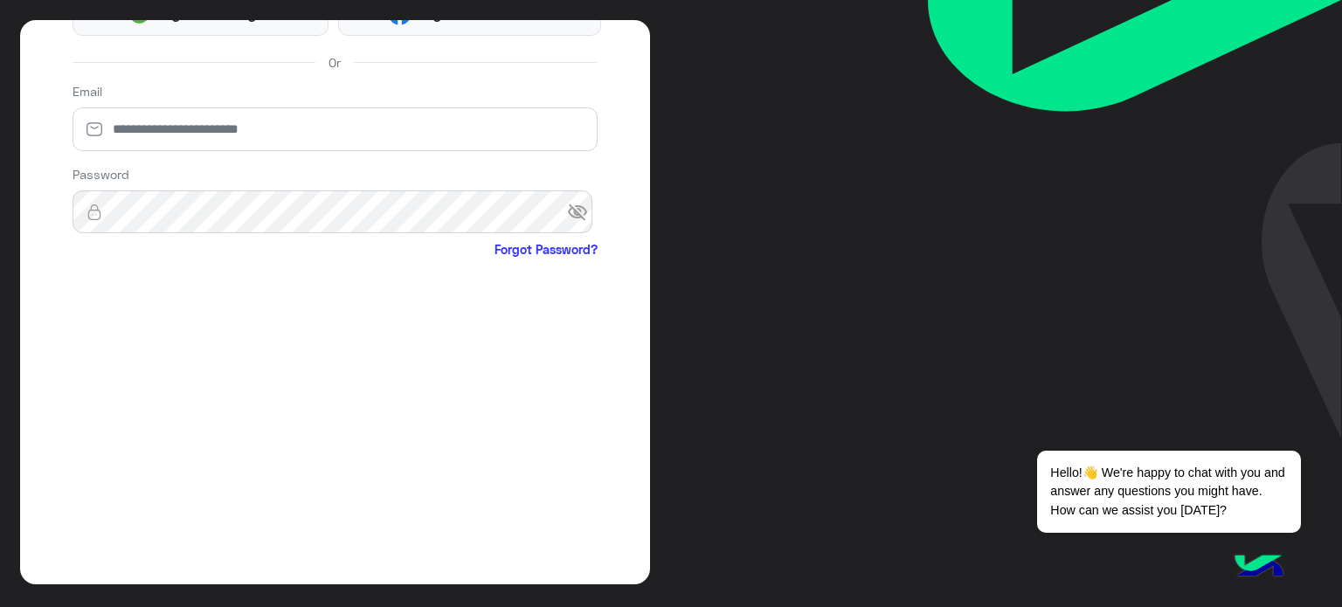
scroll to position [532, 0]
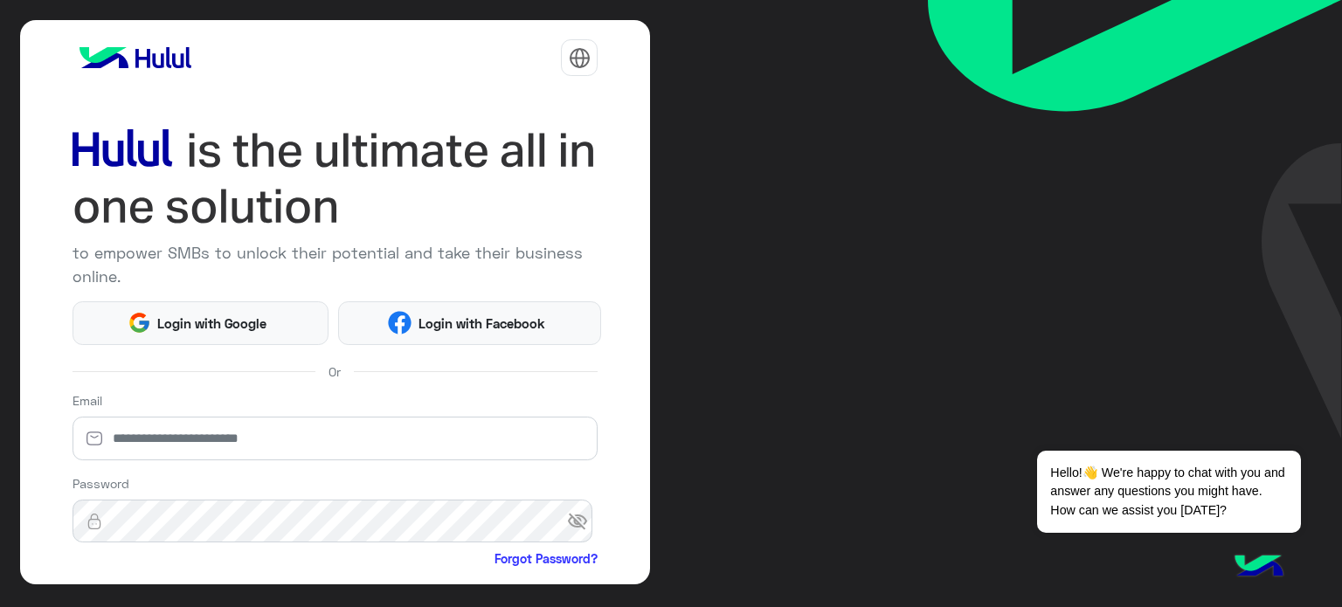
scroll to position [178, 0]
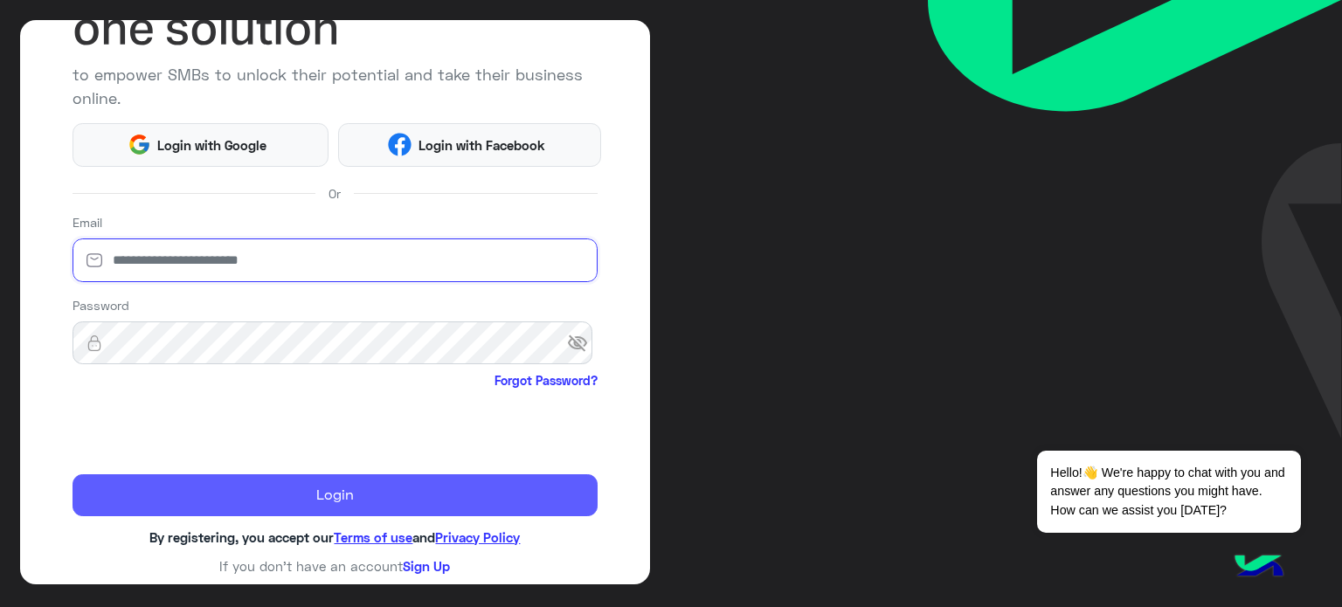
type input "**********"
click at [440, 487] on button "Login" at bounding box center [335, 495] width 526 height 42
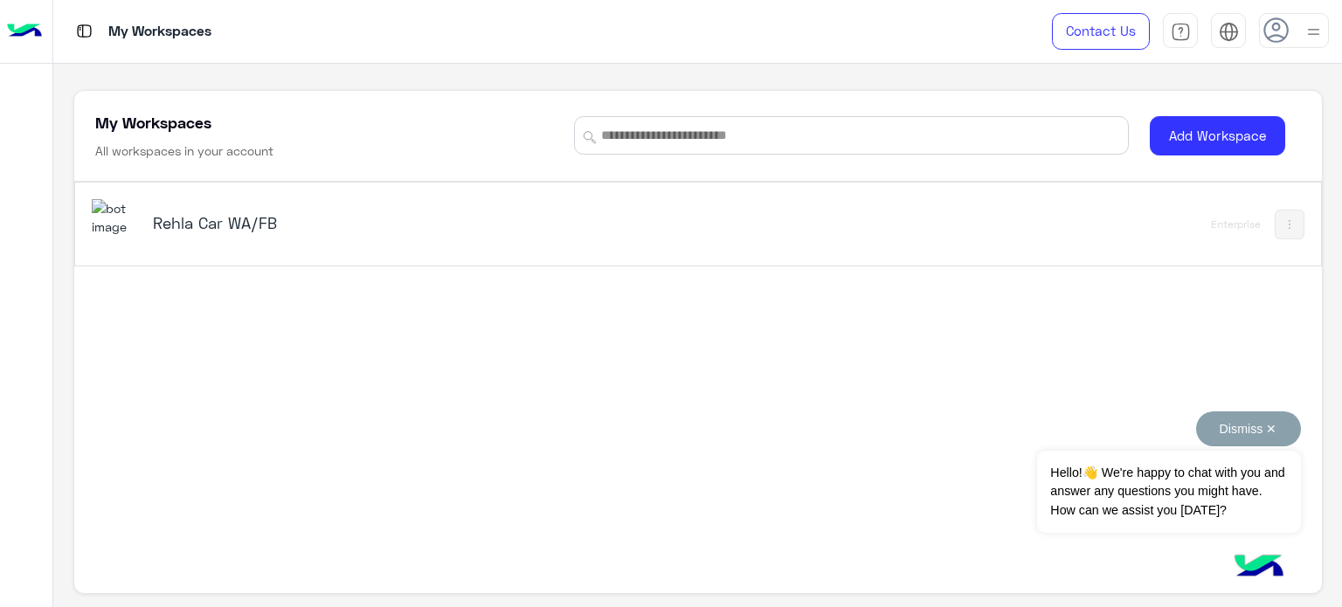
click at [1220, 423] on button "Dismiss ✕" at bounding box center [1248, 428] width 105 height 35
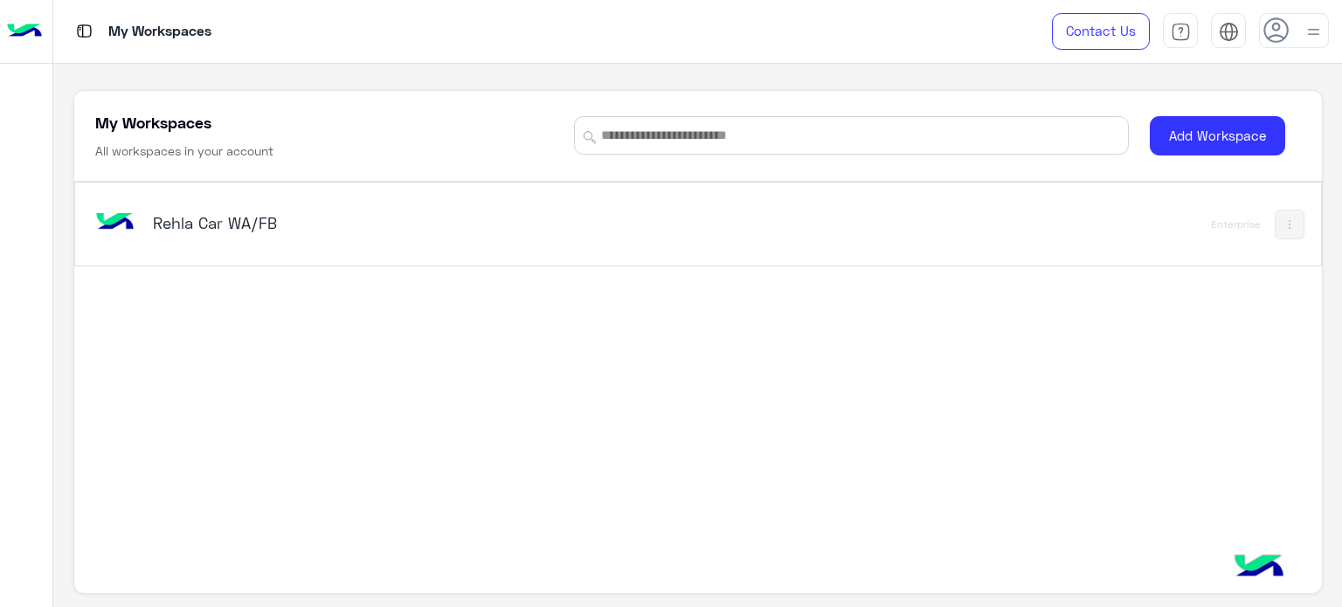
click at [424, 196] on div "Rehla Car WA/FB Enterprise" at bounding box center [698, 224] width 1246 height 83
click at [286, 206] on div "Rehla Car WA/FB" at bounding box center [456, 224] width 728 height 51
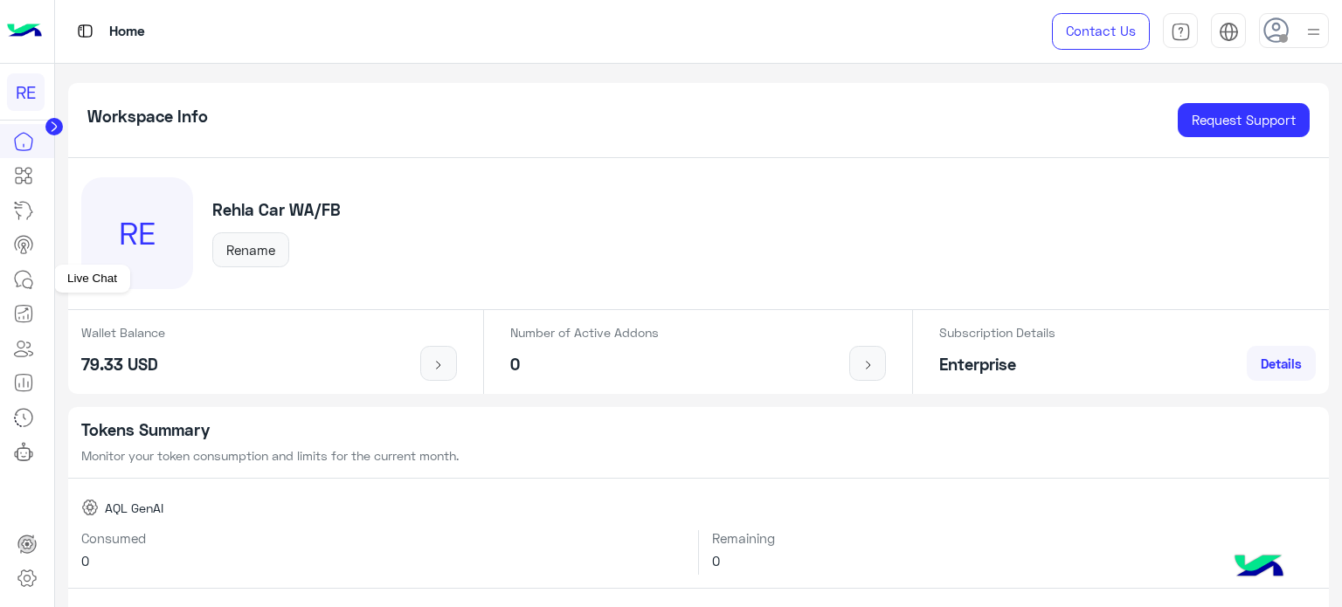
click at [35, 289] on link at bounding box center [23, 279] width 47 height 35
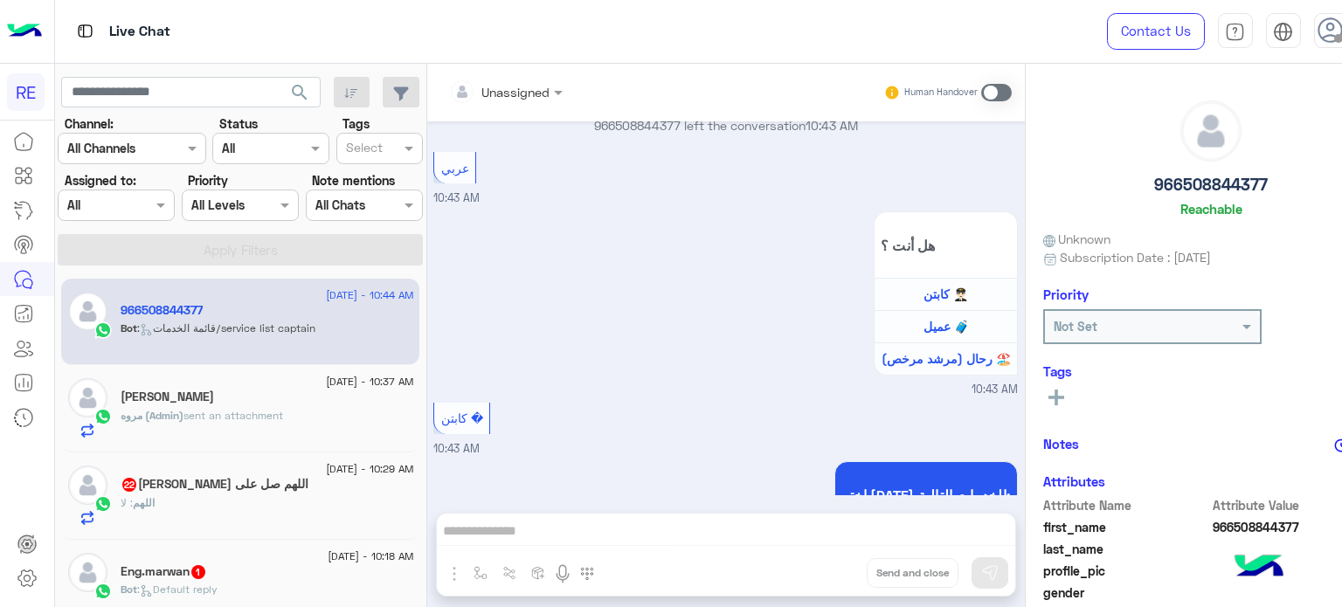
scroll to position [709, 0]
click at [270, 385] on div "[DATE] - 10:37 AM" at bounding box center [267, 383] width 293 height 11
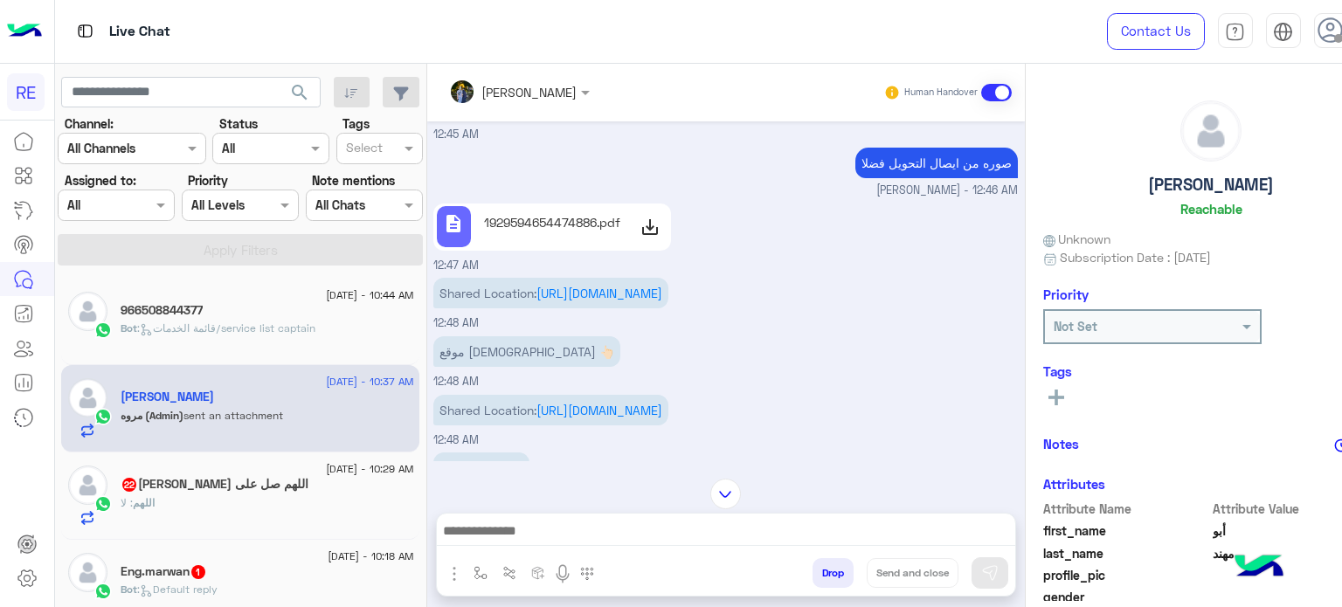
scroll to position [1092, 0]
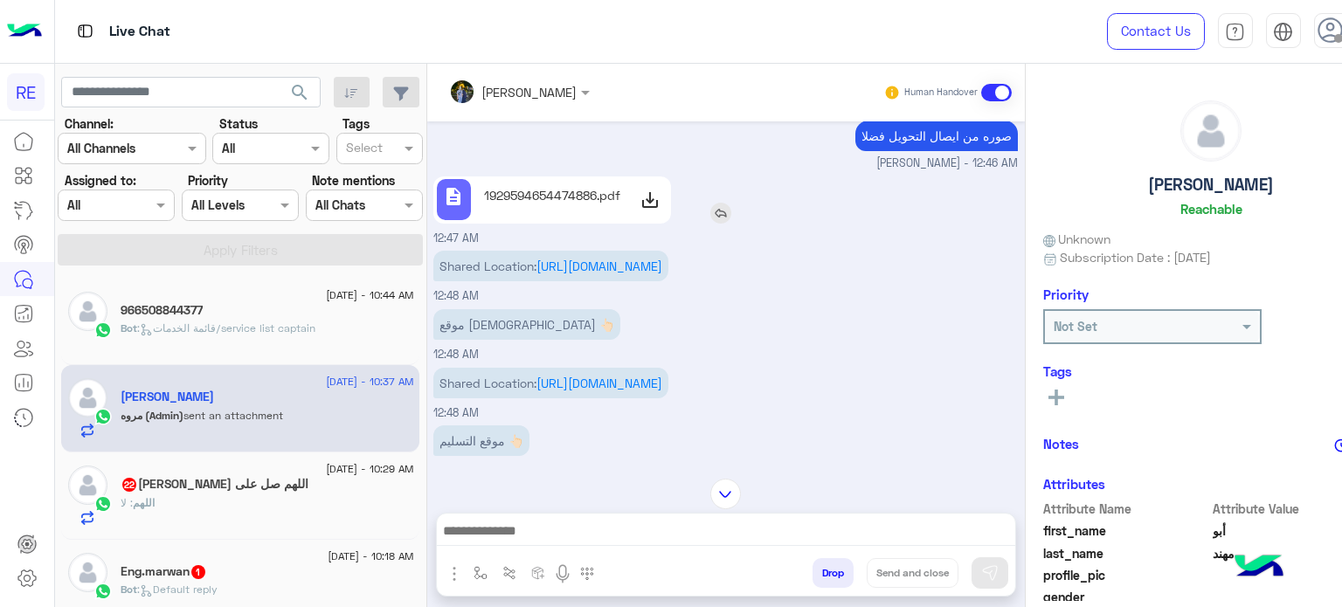
click at [500, 198] on p "1929594654474886.pdf" at bounding box center [552, 195] width 136 height 18
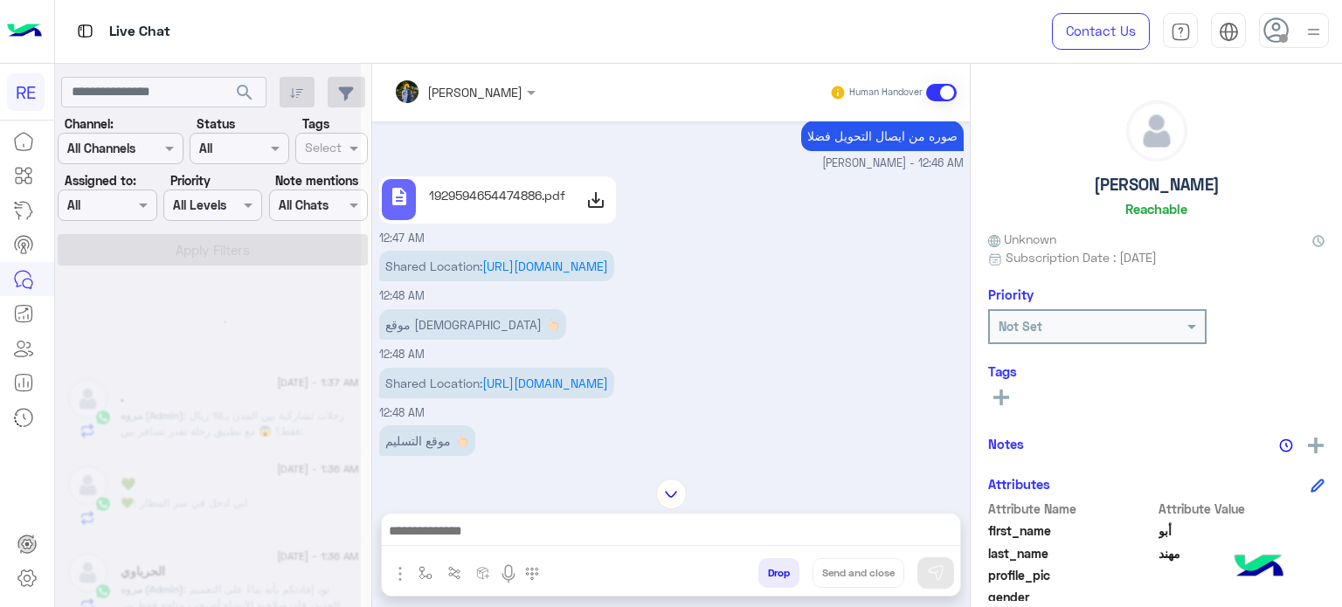
scroll to position [9, 0]
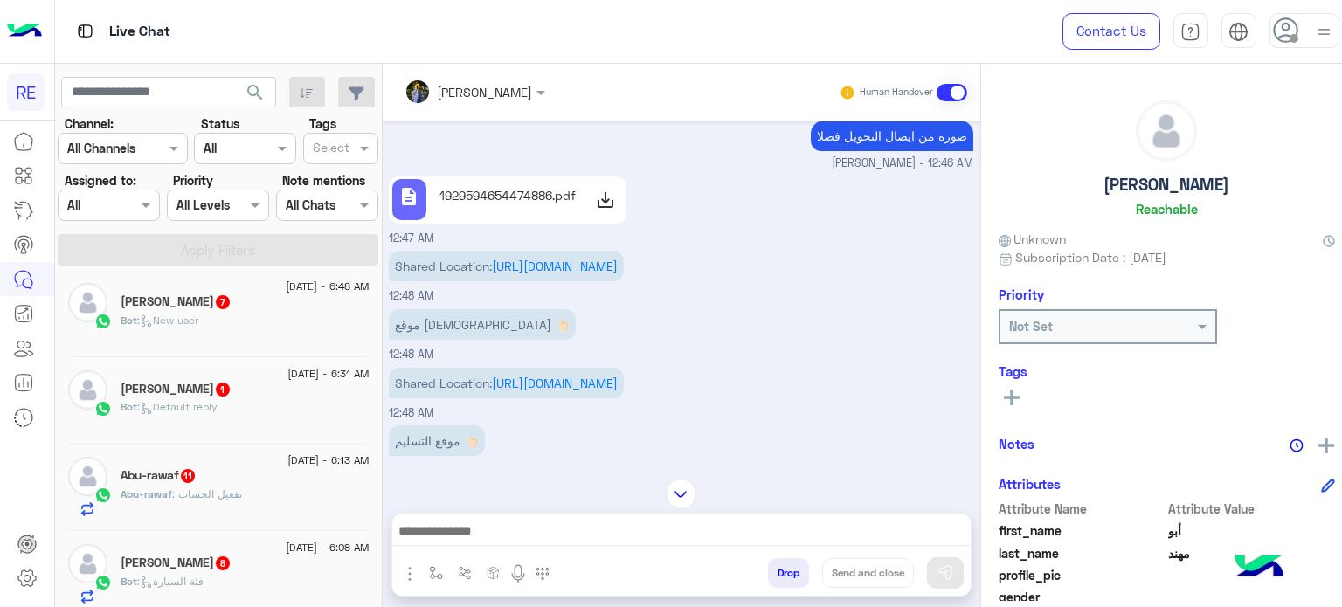
click at [231, 558] on div "أبو [PERSON_NAME] 8" at bounding box center [245, 565] width 248 height 18
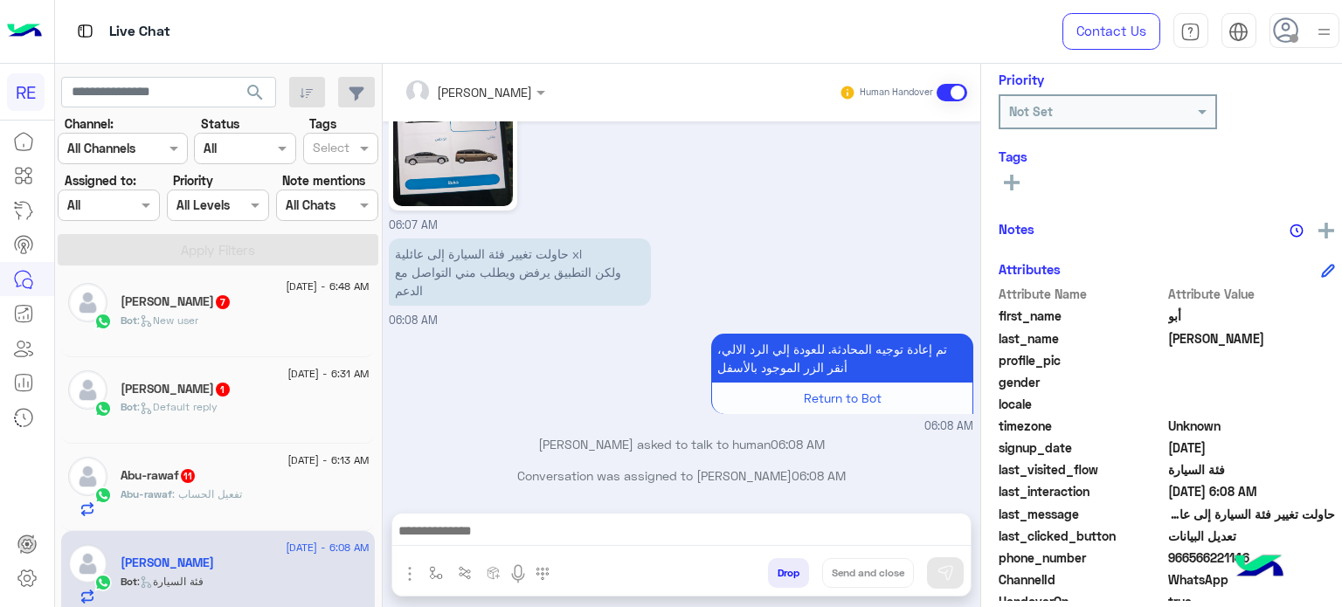
scroll to position [273, 0]
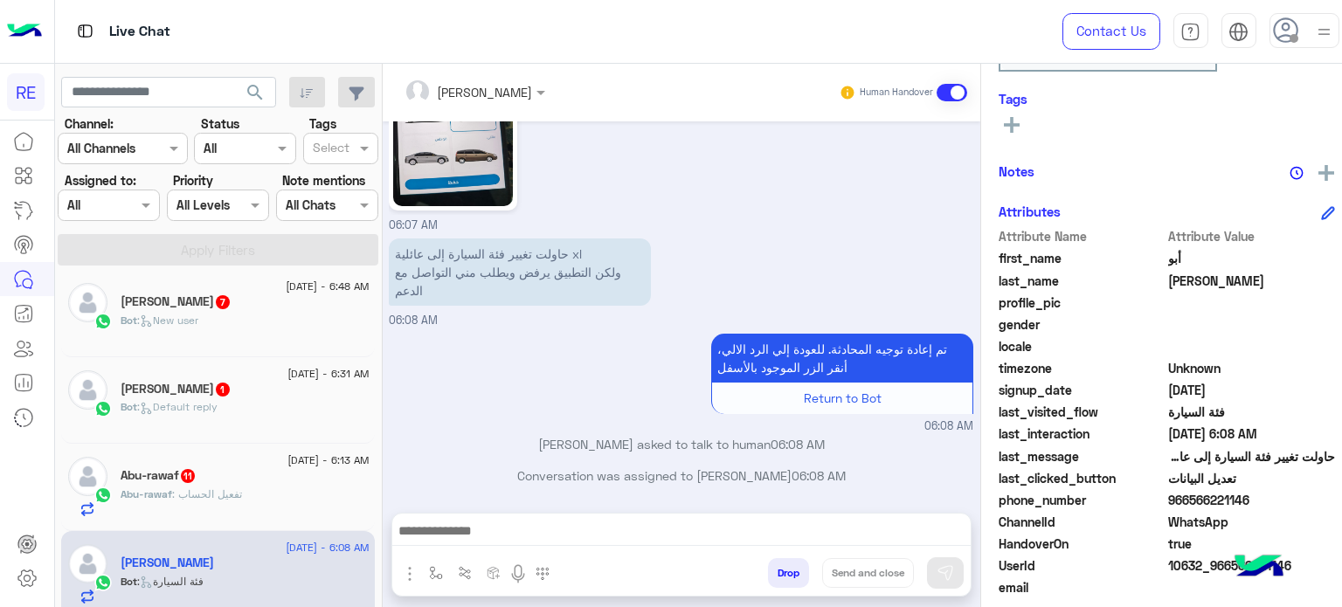
drag, startPoint x: 1237, startPoint y: 498, endPoint x: 1177, endPoint y: 502, distance: 59.6
click at [1177, 502] on span "966566221146" at bounding box center [1251, 500] width 167 height 18
copy span "566221146"
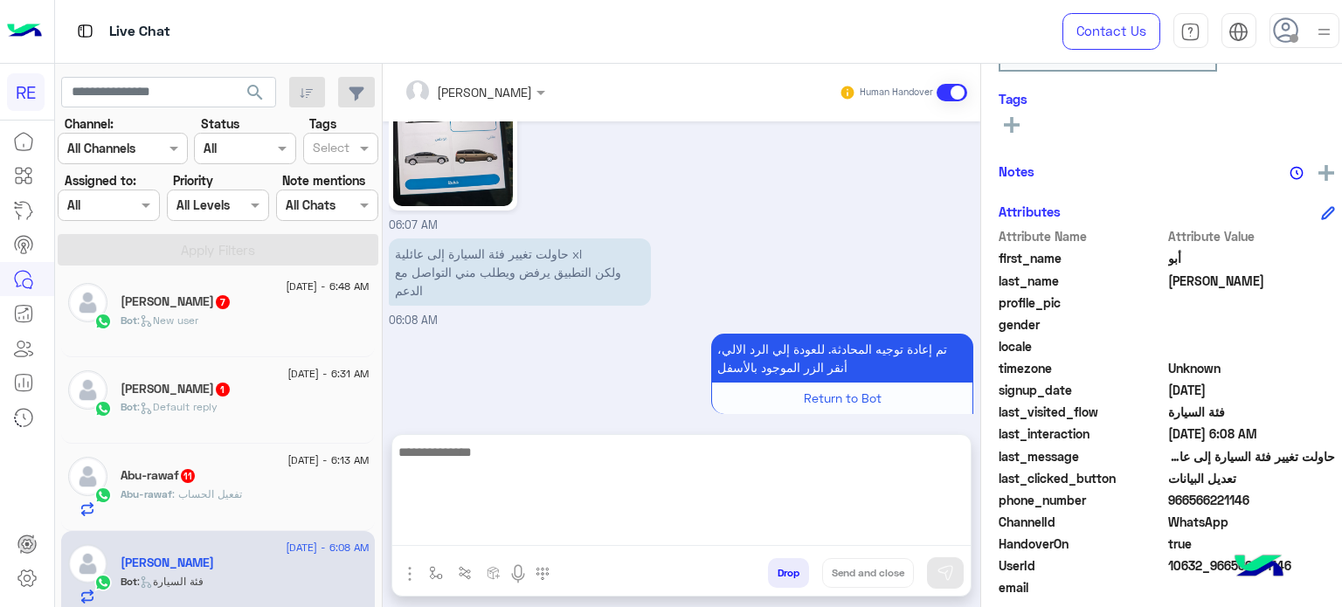
click at [742, 537] on textarea at bounding box center [681, 493] width 578 height 105
type textarea "**********"
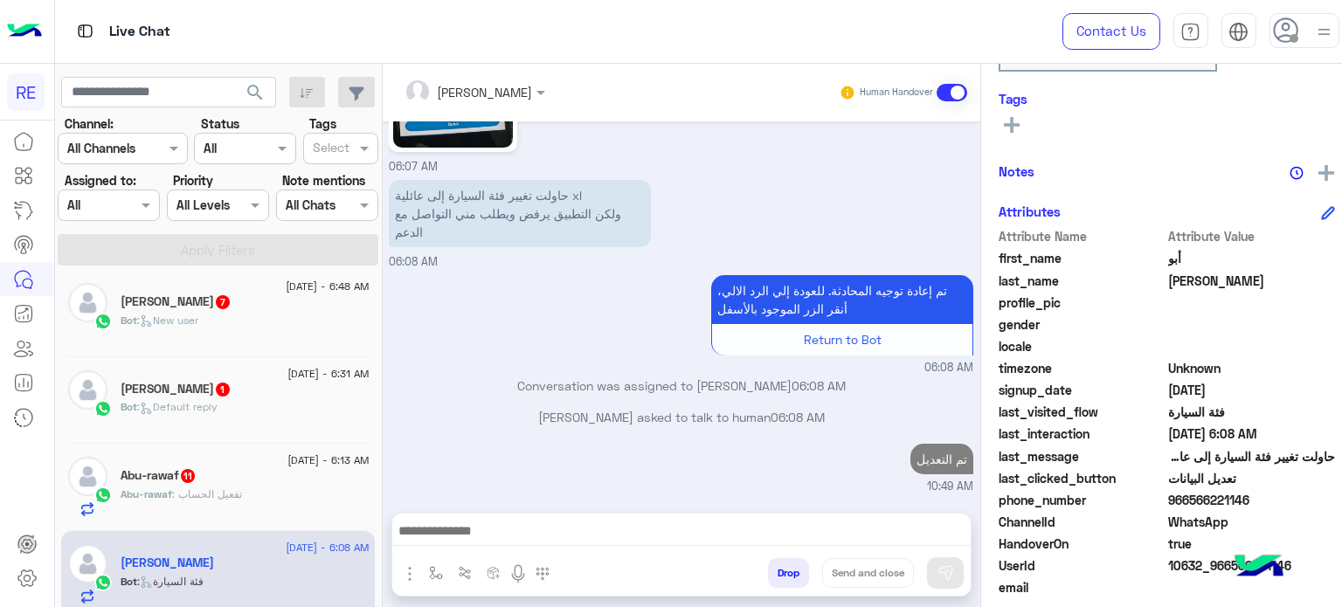
scroll to position [947, 0]
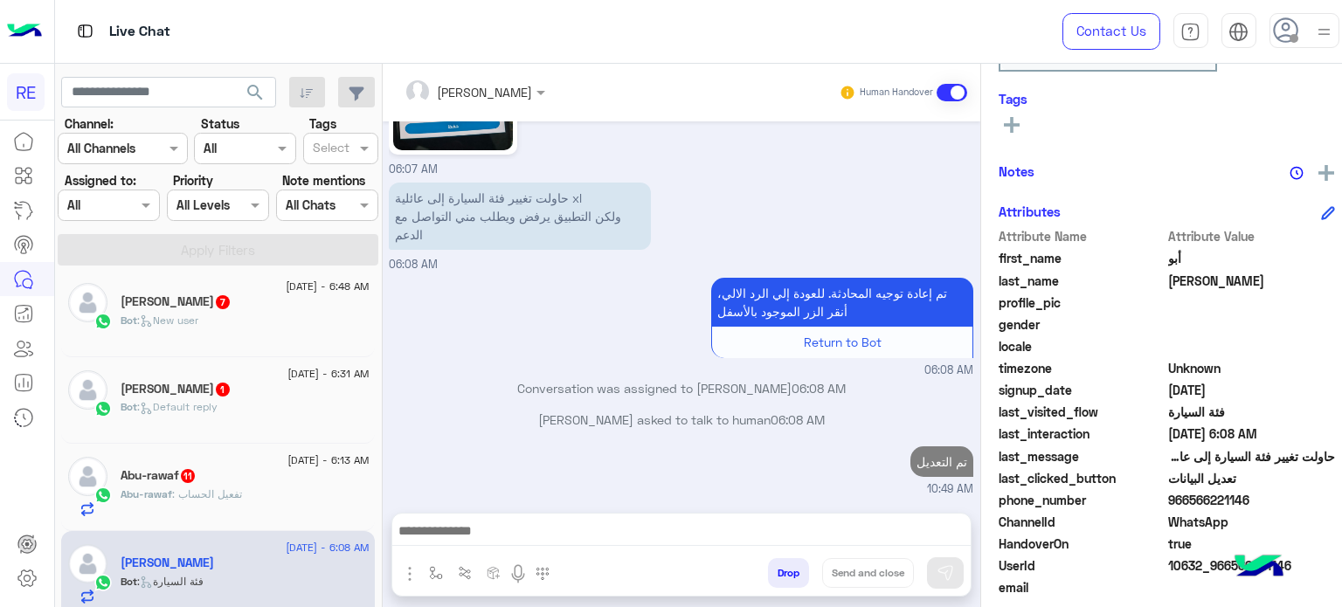
click at [257, 468] on div "Abu-rawaf 11" at bounding box center [245, 477] width 248 height 18
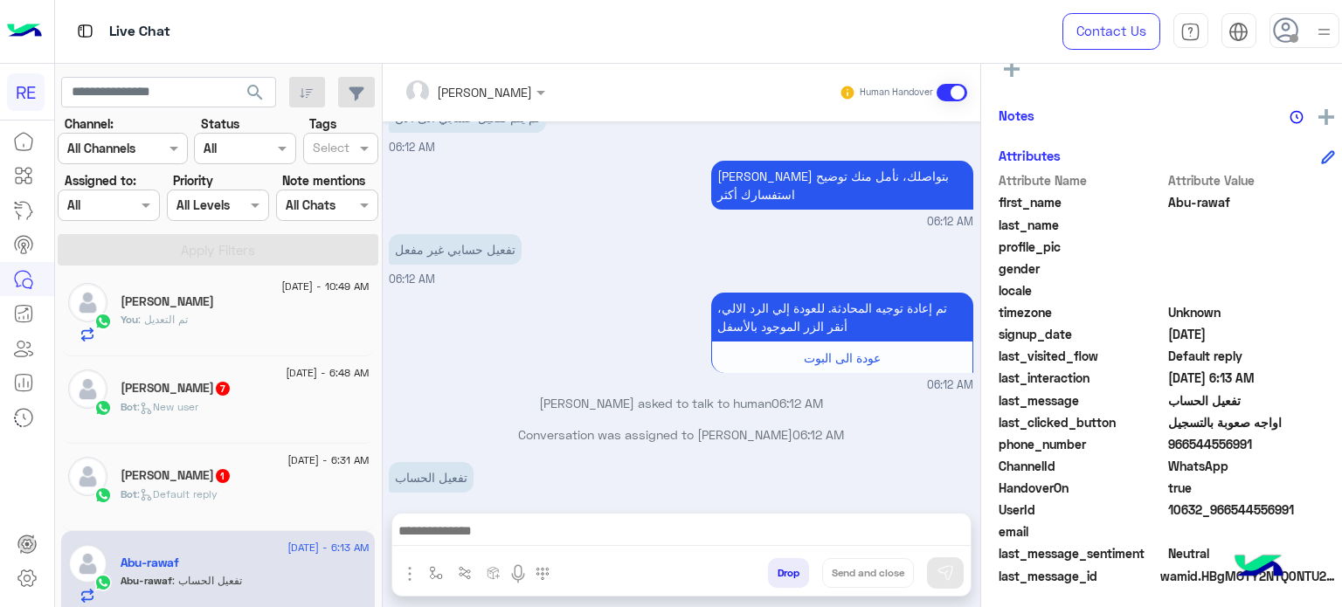
scroll to position [331, 0]
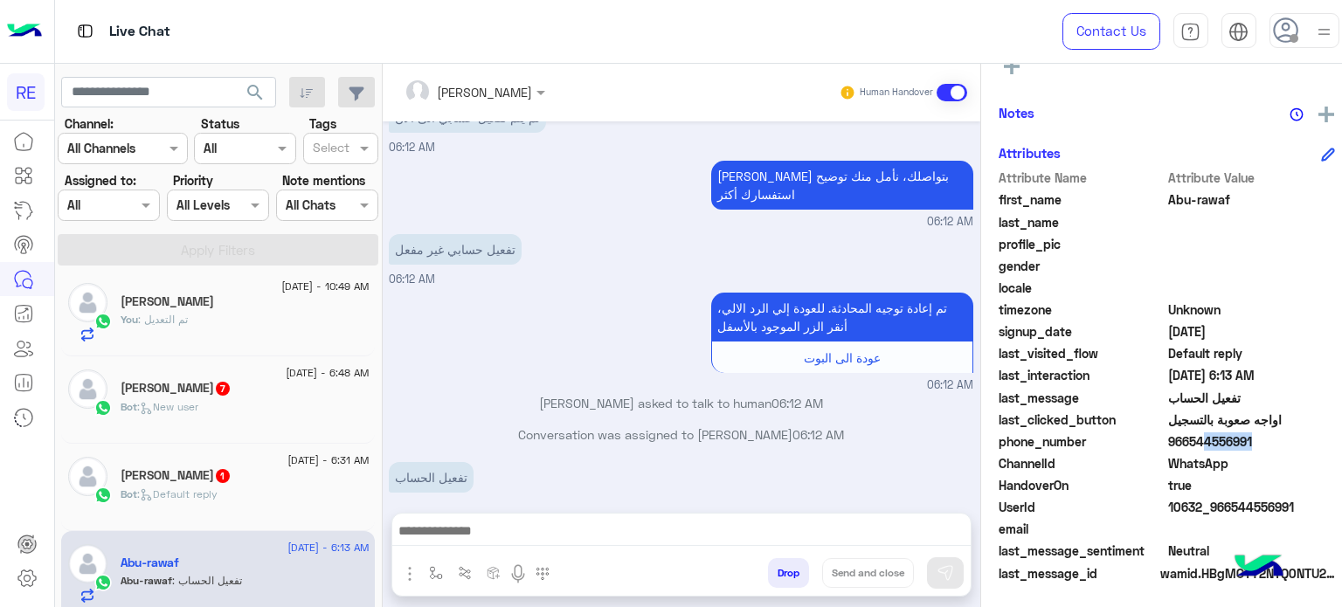
drag, startPoint x: 1236, startPoint y: 438, endPoint x: 1183, endPoint y: 445, distance: 53.7
click at [1183, 445] on span "966544556991" at bounding box center [1251, 441] width 167 height 18
click at [1285, 439] on span "966544556991" at bounding box center [1251, 441] width 167 height 18
drag, startPoint x: 1240, startPoint y: 439, endPoint x: 1180, endPoint y: 448, distance: 60.9
click at [1180, 448] on span "966544556991" at bounding box center [1251, 441] width 167 height 18
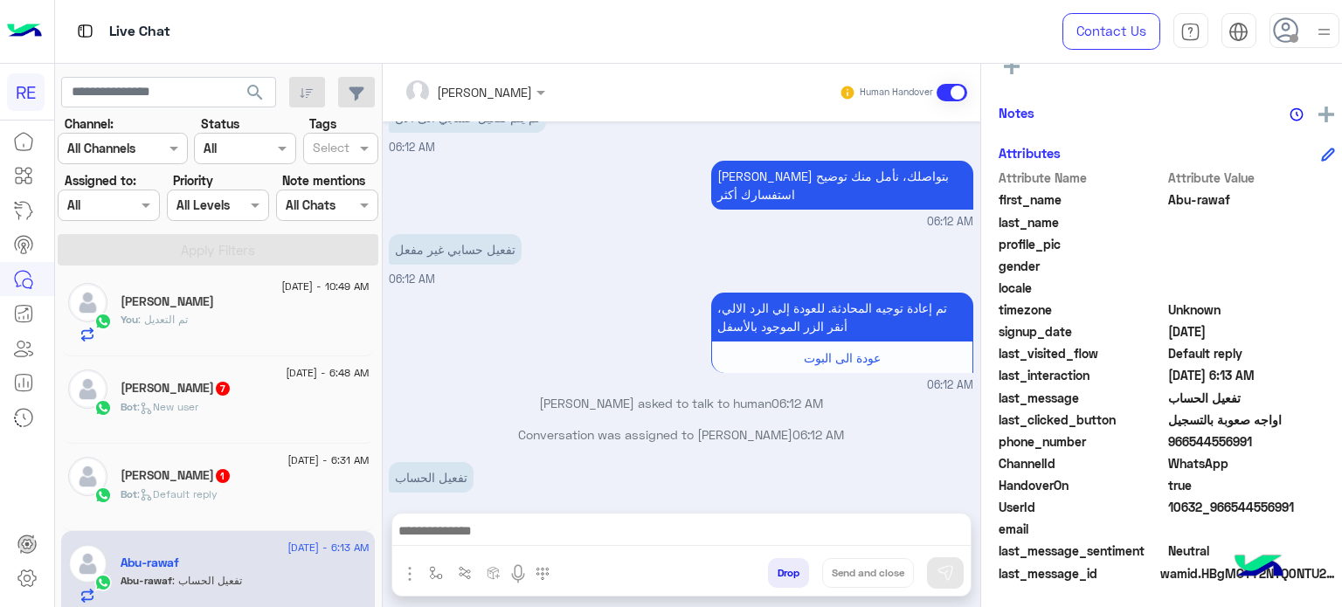
click at [1180, 448] on span "966544556991" at bounding box center [1251, 441] width 167 height 18
drag, startPoint x: 1177, startPoint y: 443, endPoint x: 1239, endPoint y: 446, distance: 62.1
click at [1239, 446] on span "966544556991" at bounding box center [1251, 441] width 167 height 18
copy span "544556991"
click at [248, 500] on div "Bot : Default reply" at bounding box center [245, 502] width 248 height 31
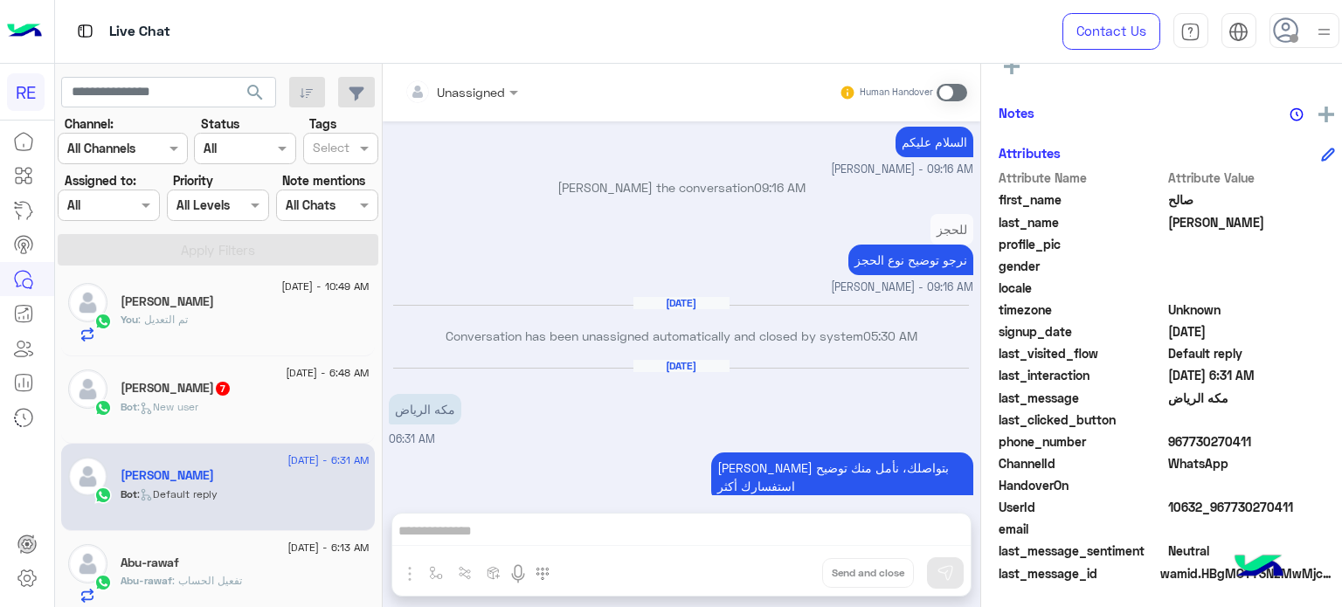
scroll to position [263, 0]
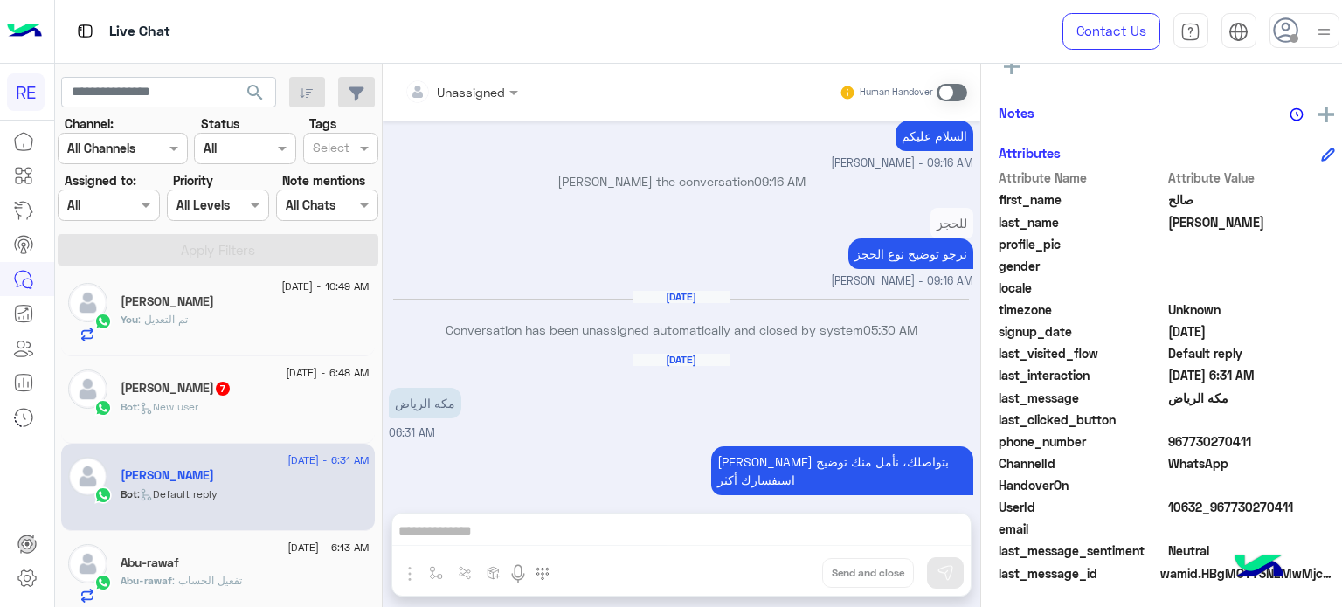
click at [687, 526] on div "Unassigned Human Handover [DATE] تم إعادة توجيه المحادثة. للعودة إلي الرد الالي…" at bounding box center [681, 339] width 597 height 550
click at [938, 86] on span at bounding box center [951, 92] width 31 height 17
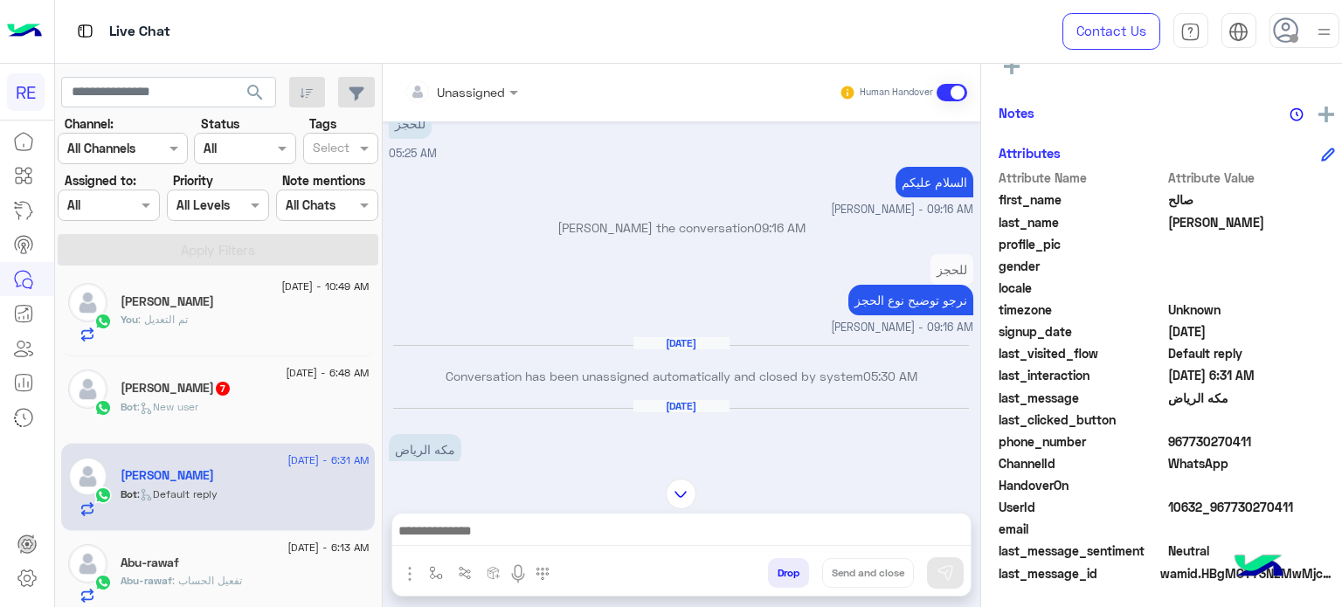
scroll to position [217, 0]
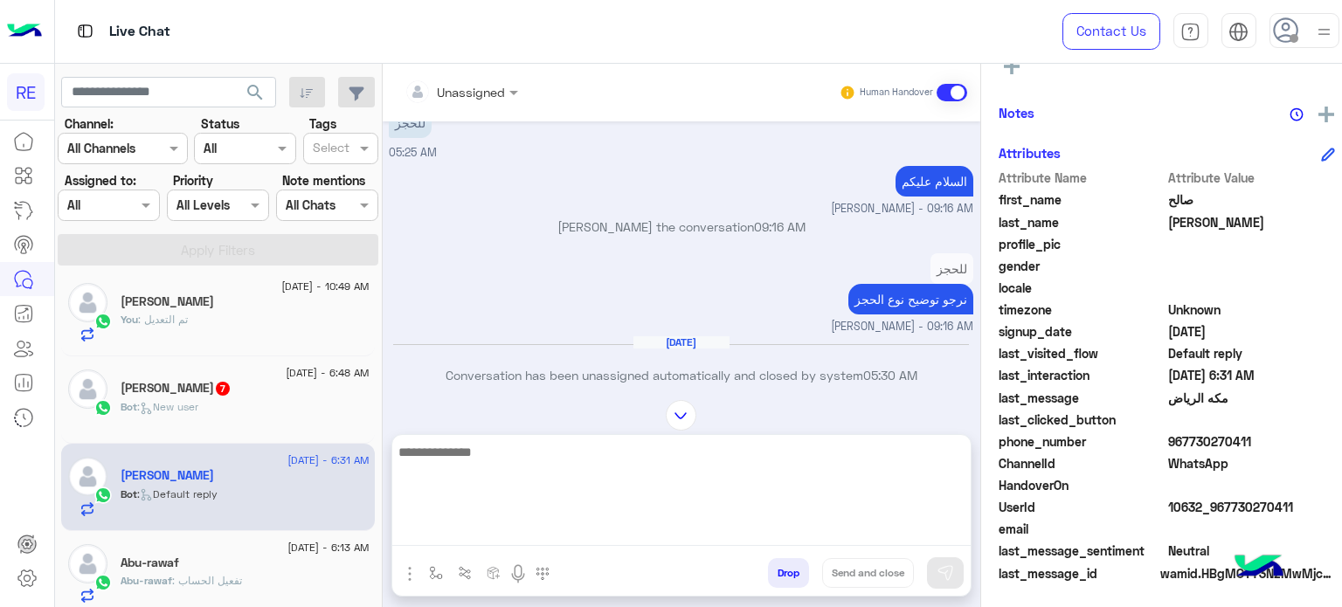
click at [653, 528] on textarea at bounding box center [681, 493] width 578 height 105
type textarea "**********"
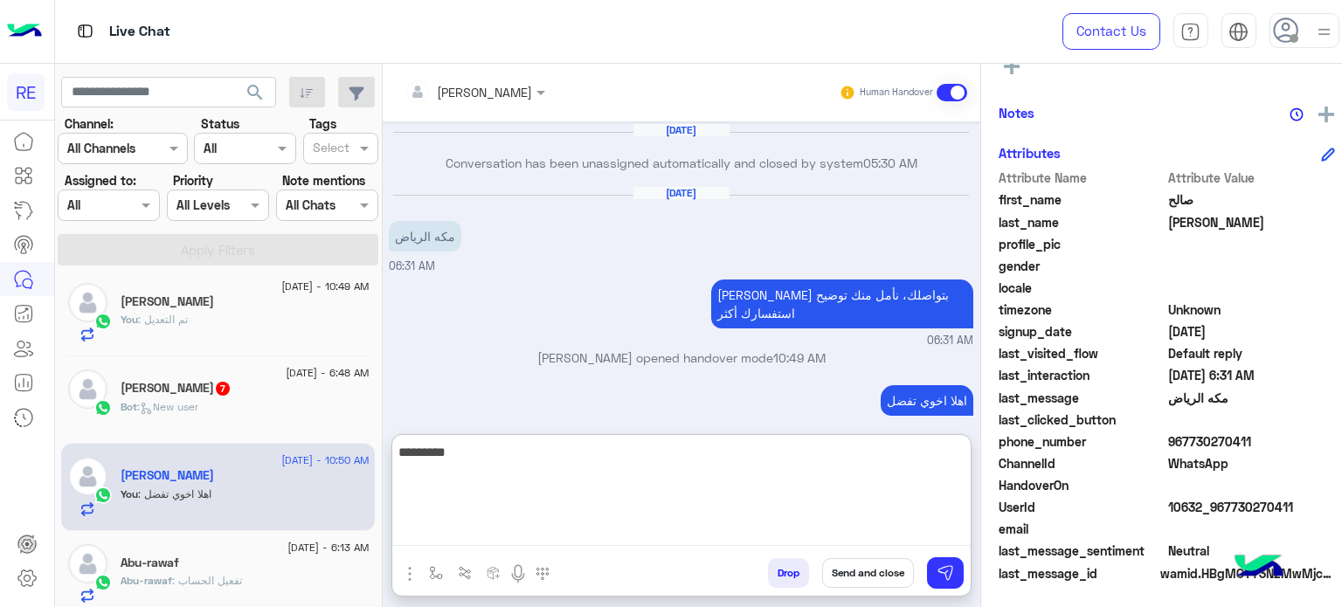
scroll to position [461, 0]
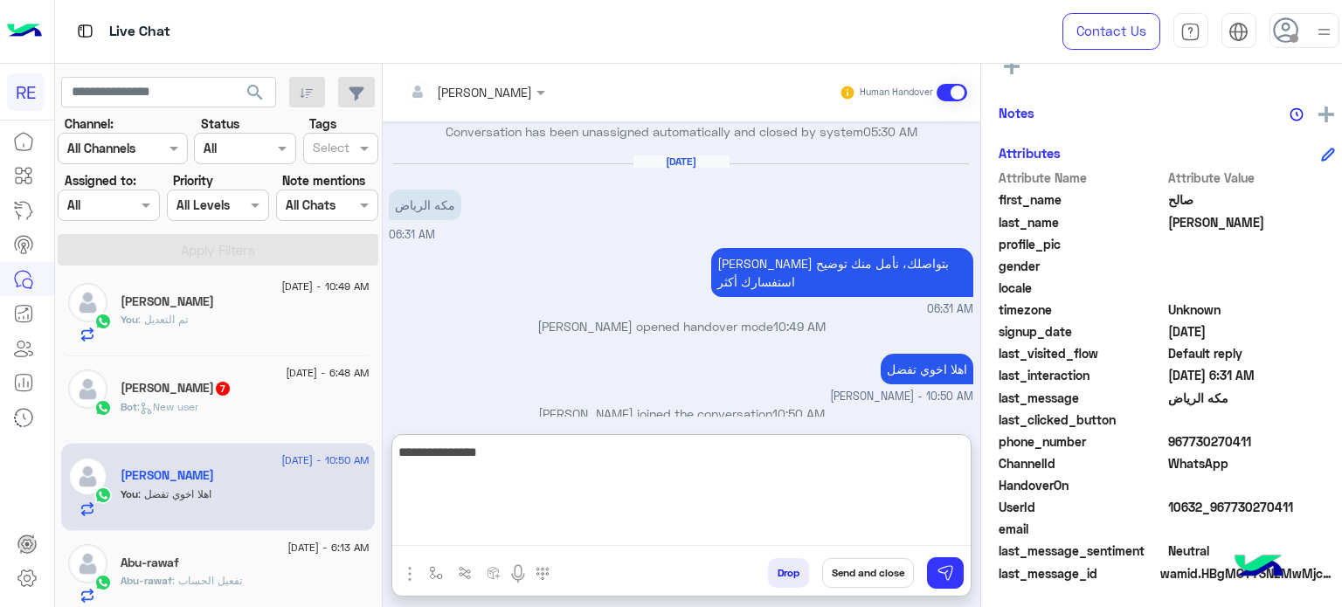
type textarea "**********"
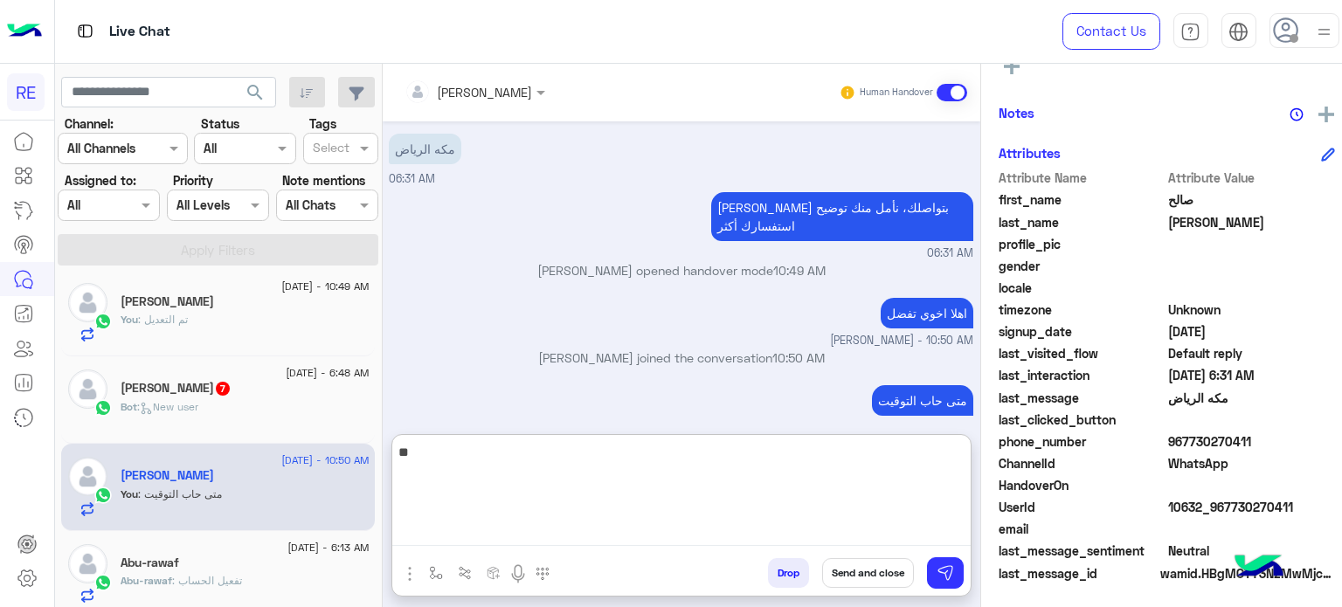
type textarea "*"
type textarea "**********"
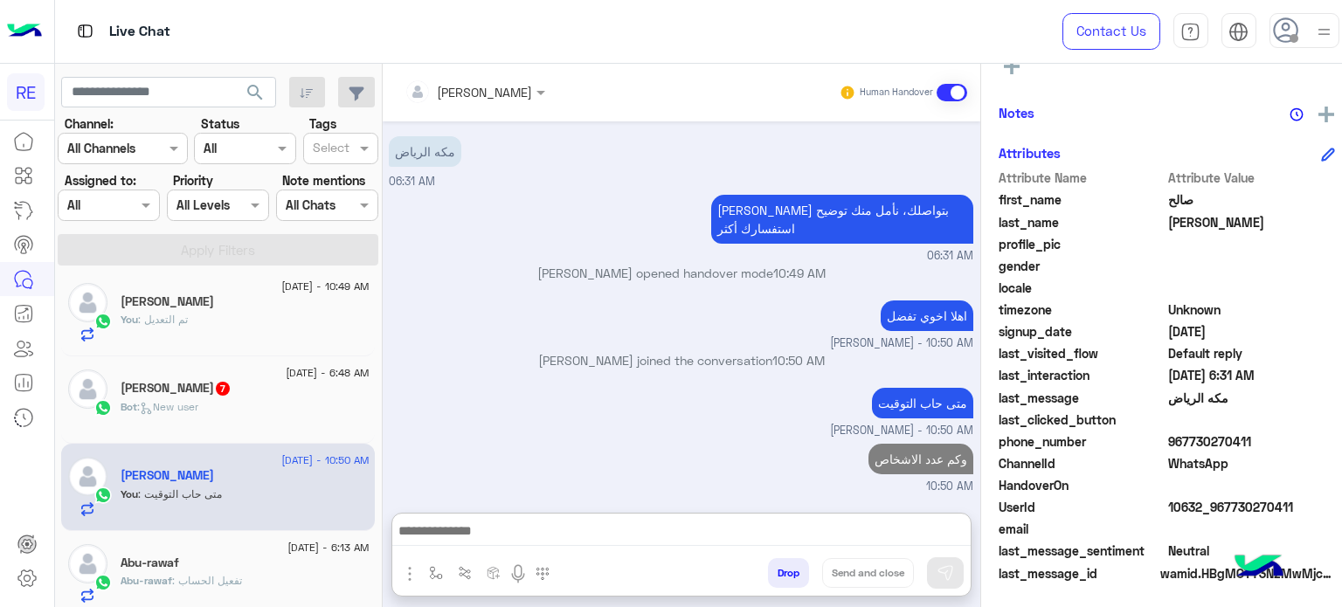
click at [286, 378] on span "[DATE] - 6:48 AM" at bounding box center [327, 373] width 83 height 16
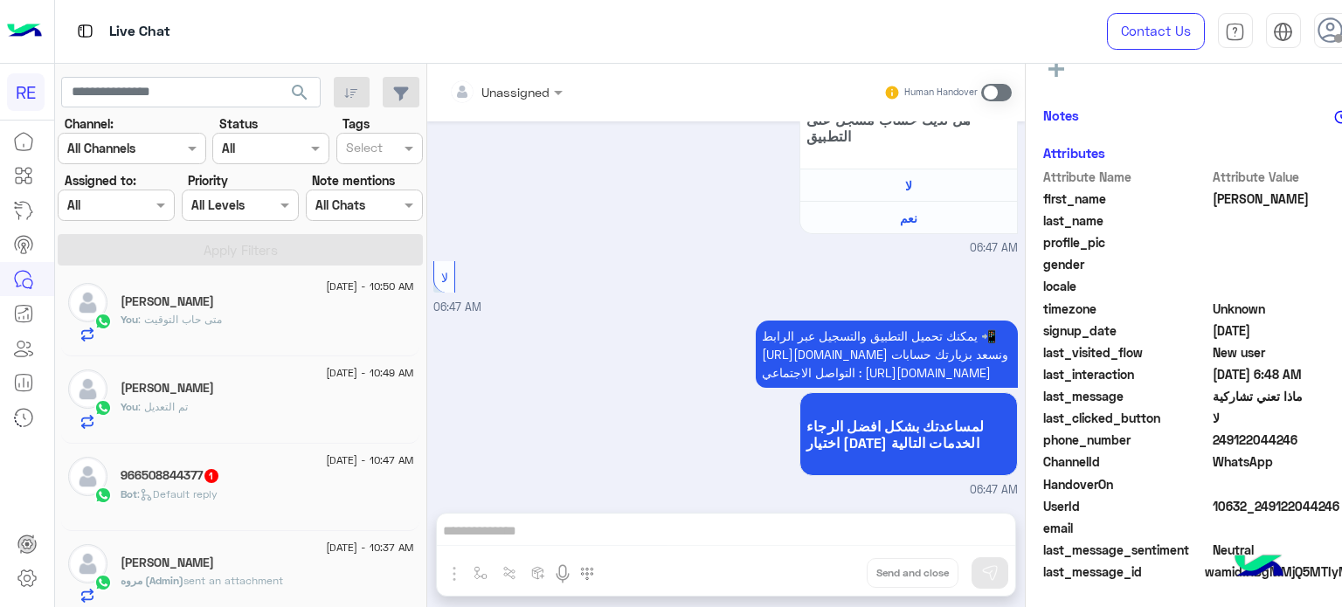
scroll to position [331, 0]
click at [217, 473] on span "1" at bounding box center [211, 476] width 14 height 14
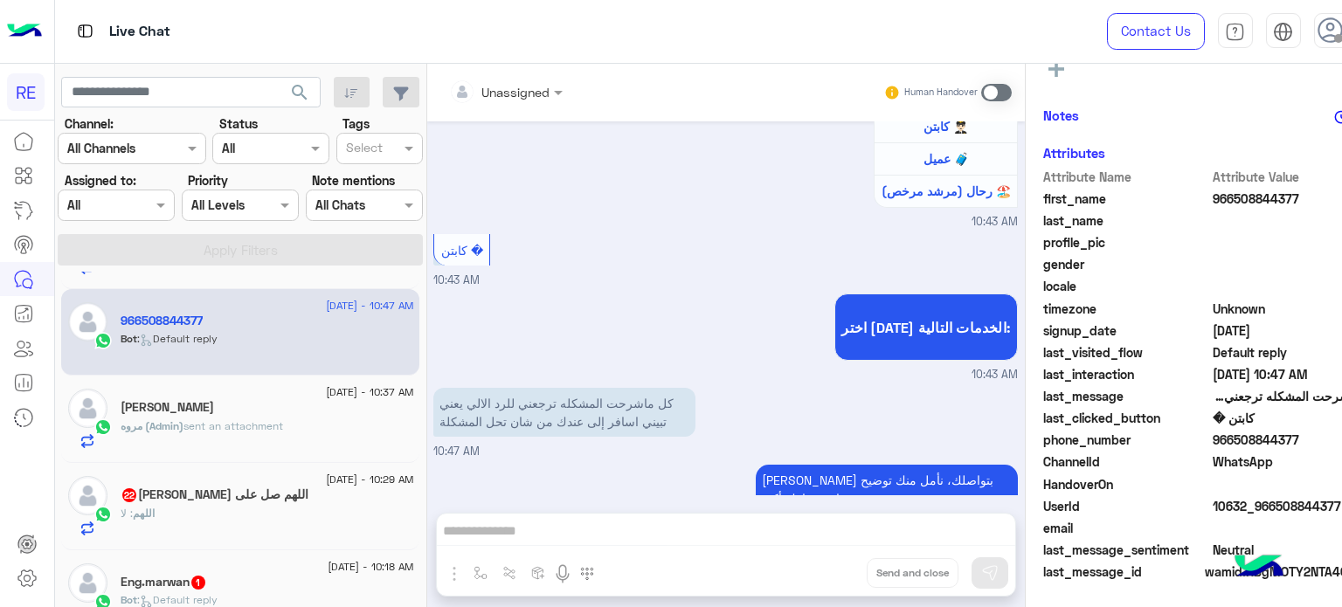
scroll to position [175, 0]
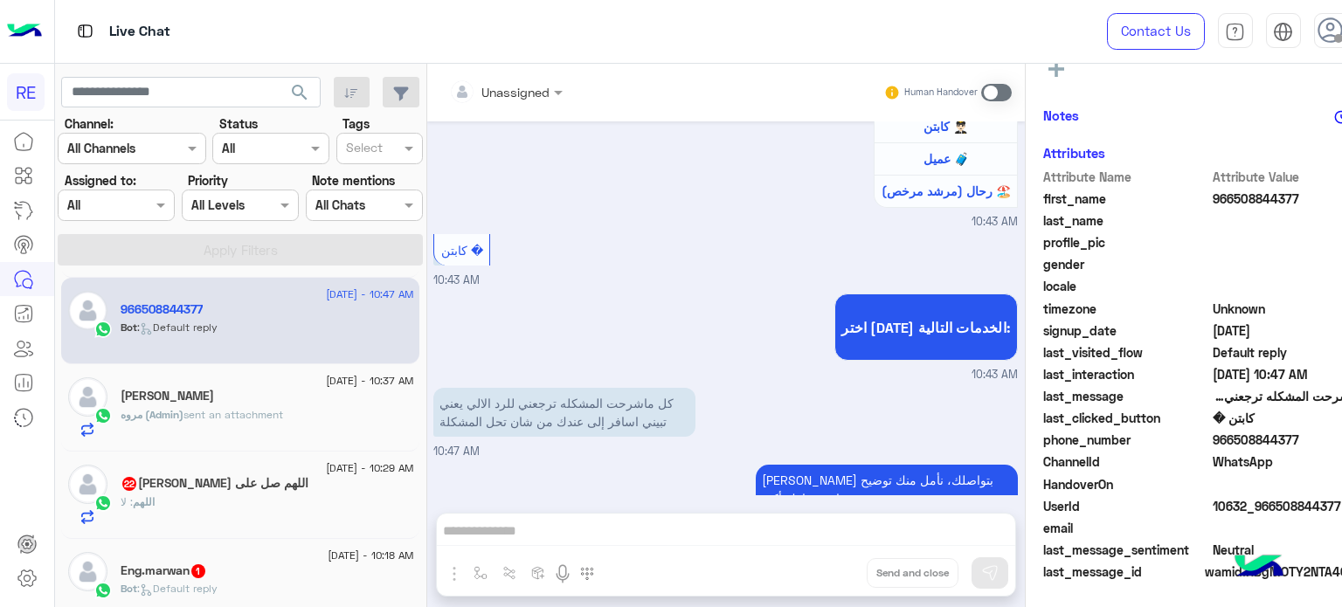
click at [237, 494] on div "اللهم : لا" at bounding box center [267, 509] width 293 height 31
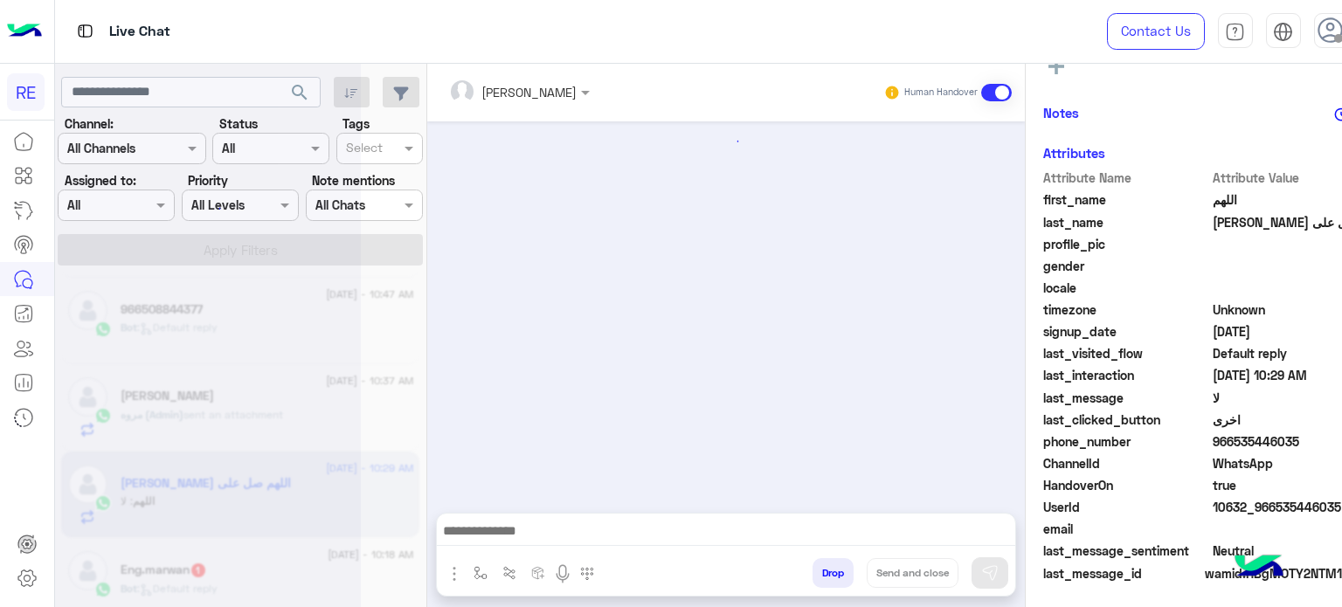
scroll to position [491, 0]
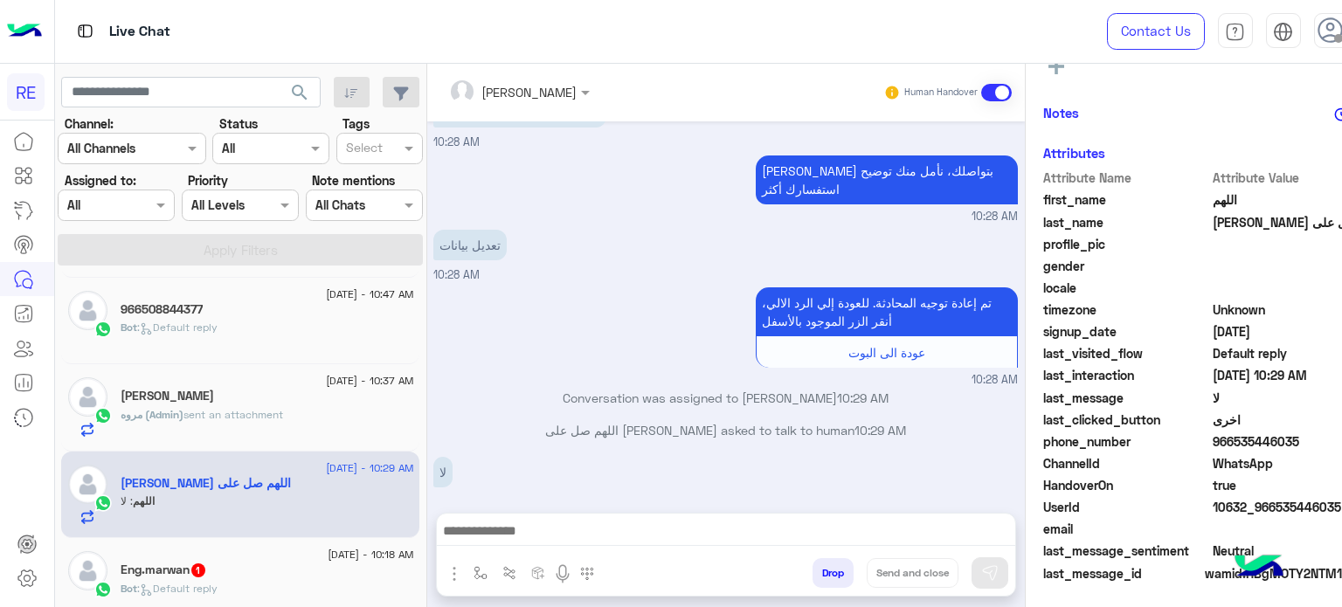
click at [247, 344] on div "Bot : Default reply" at bounding box center [267, 335] width 293 height 31
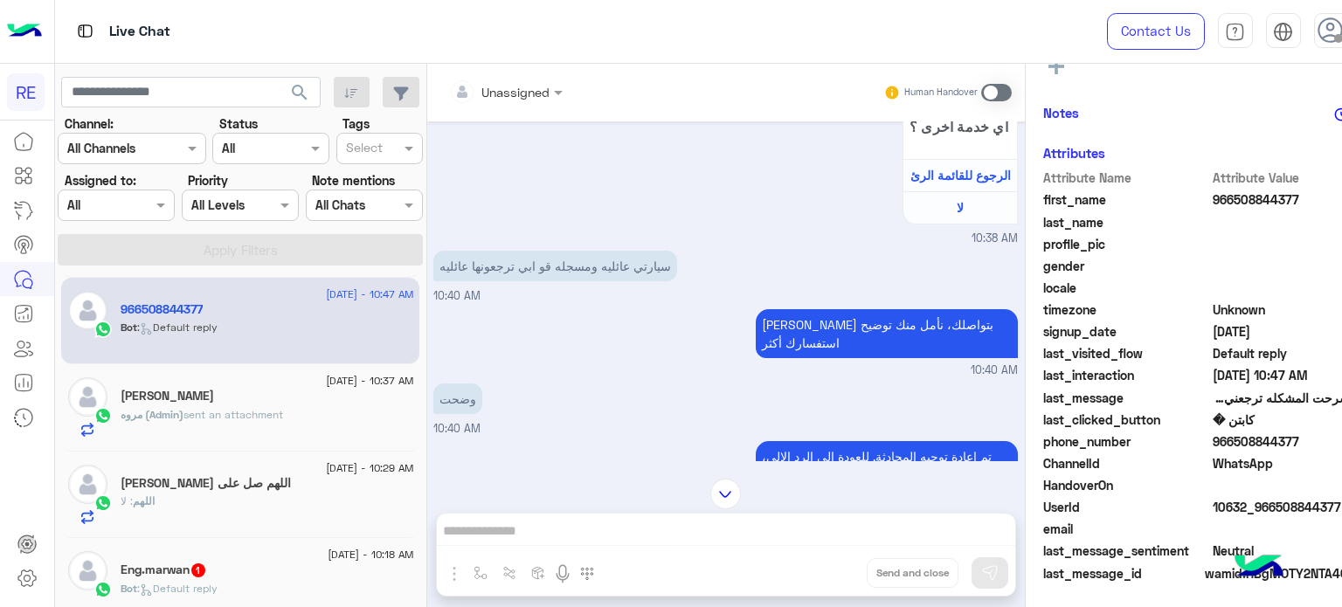
drag, startPoint x: 1294, startPoint y: 439, endPoint x: 1231, endPoint y: 446, distance: 63.3
click at [1231, 446] on span "966508844377" at bounding box center [1295, 441] width 167 height 18
copy span "508844377"
click at [645, 533] on div "Unassigned Human Handover [DATE] عربي 10:37 AM هل أنت ؟ كابتن 👨🏻‍✈️ عميل 🧳 رحال…" at bounding box center [725, 339] width 597 height 550
click at [990, 90] on span at bounding box center [996, 92] width 31 height 17
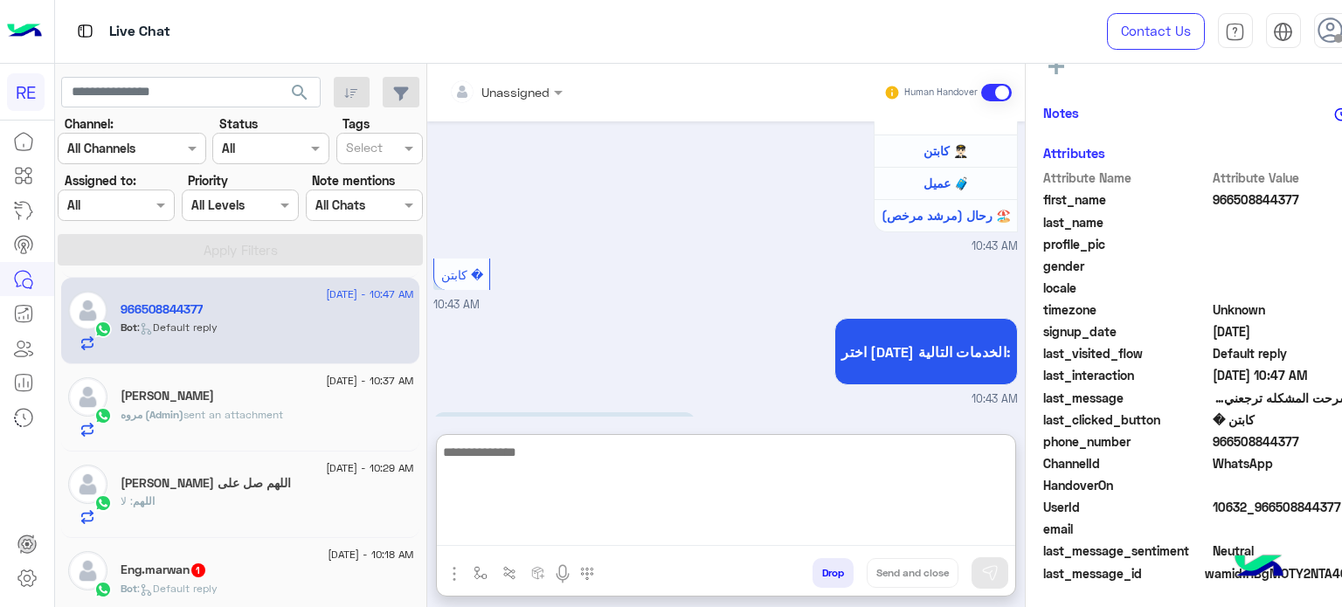
click at [828, 527] on textarea at bounding box center [726, 493] width 578 height 105
type textarea "**********"
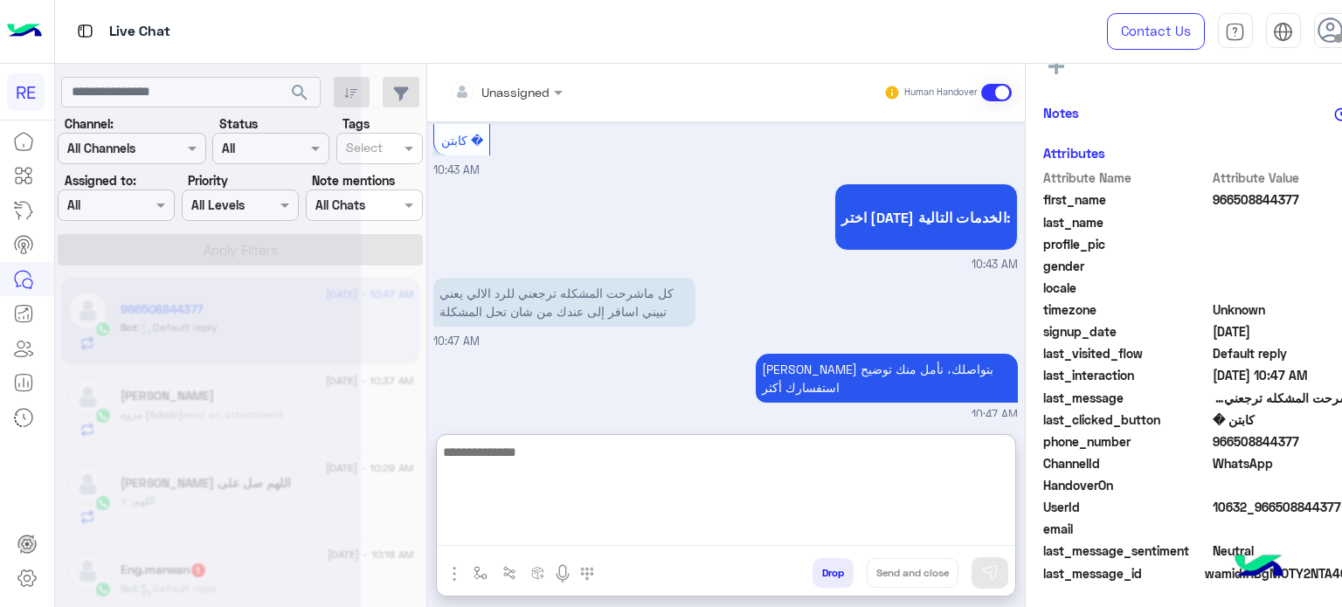
scroll to position [3924, 0]
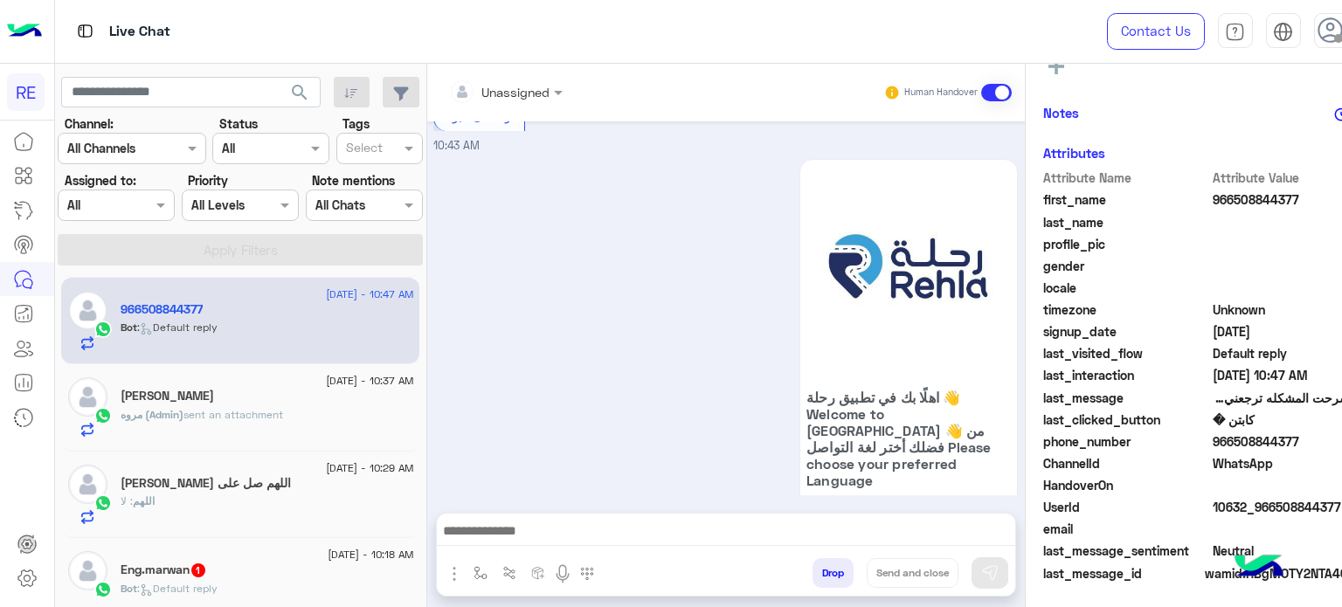
click at [170, 408] on span "مروه (Admin)" at bounding box center [152, 414] width 63 height 13
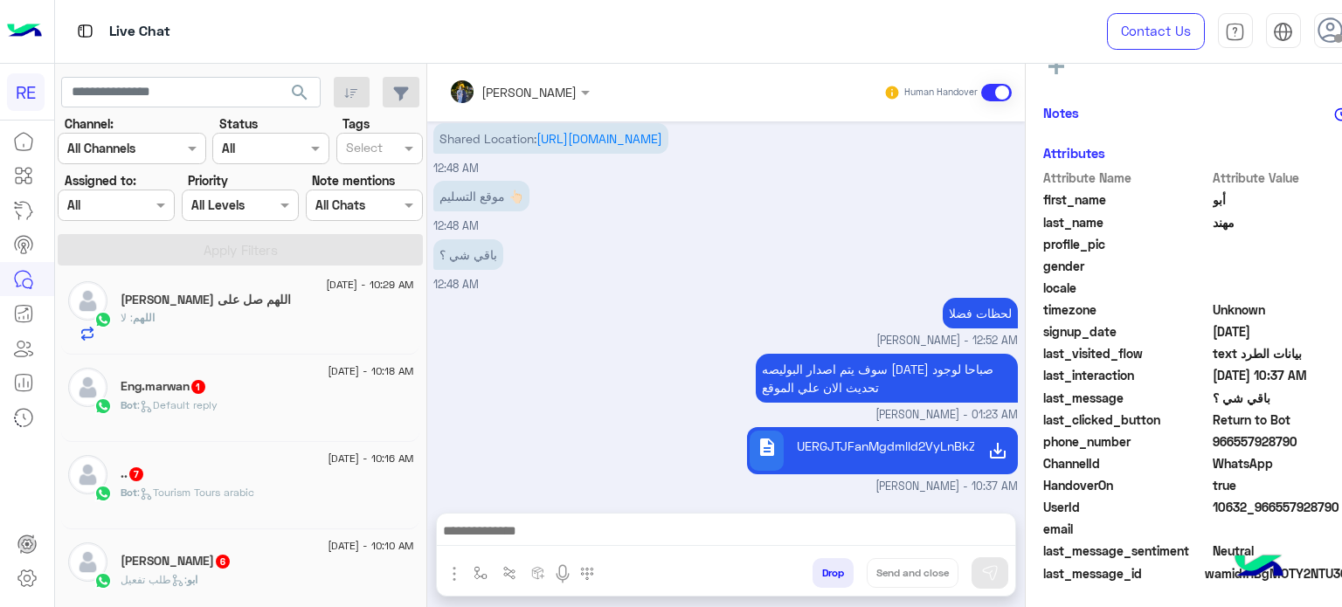
click at [260, 420] on div "Bot : Default reply" at bounding box center [267, 412] width 293 height 31
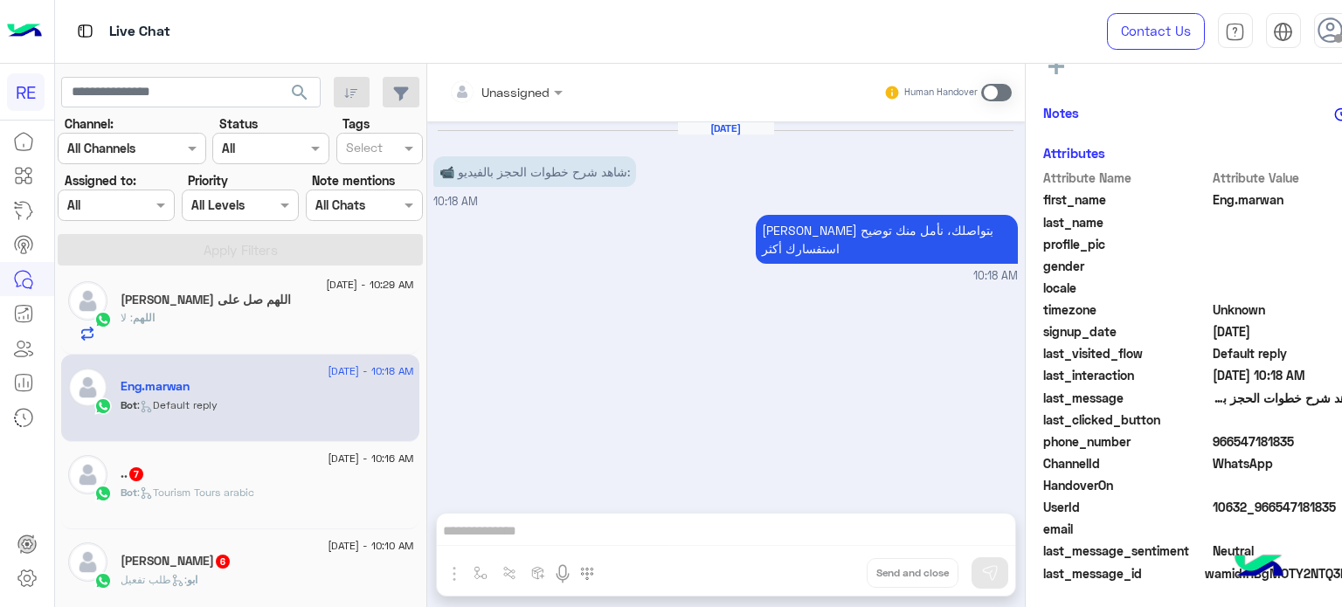
click at [129, 542] on div "[DATE] - 10:10 AM" at bounding box center [267, 547] width 293 height 11
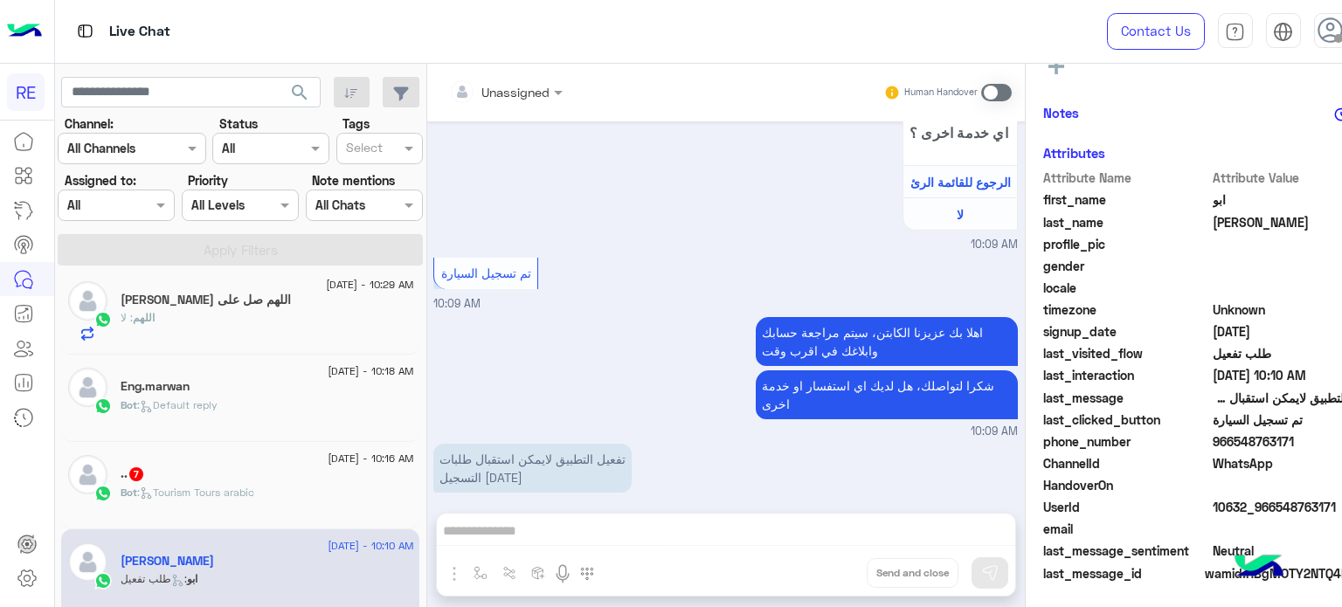
drag, startPoint x: 1287, startPoint y: 440, endPoint x: 1231, endPoint y: 447, distance: 56.3
click at [1231, 447] on span "966548763171" at bounding box center [1295, 441] width 167 height 18
copy span "548763171"
click at [283, 485] on div "Bot : Tourism Tours arabic" at bounding box center [267, 499] width 293 height 31
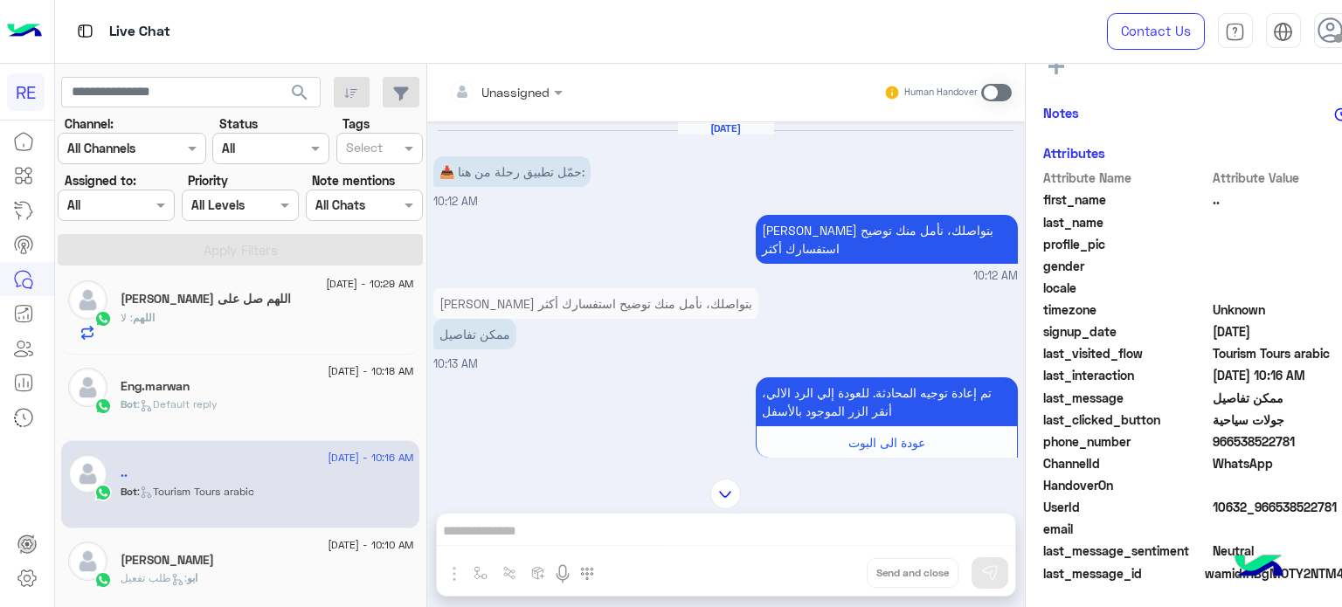
click at [992, 95] on span at bounding box center [996, 92] width 31 height 17
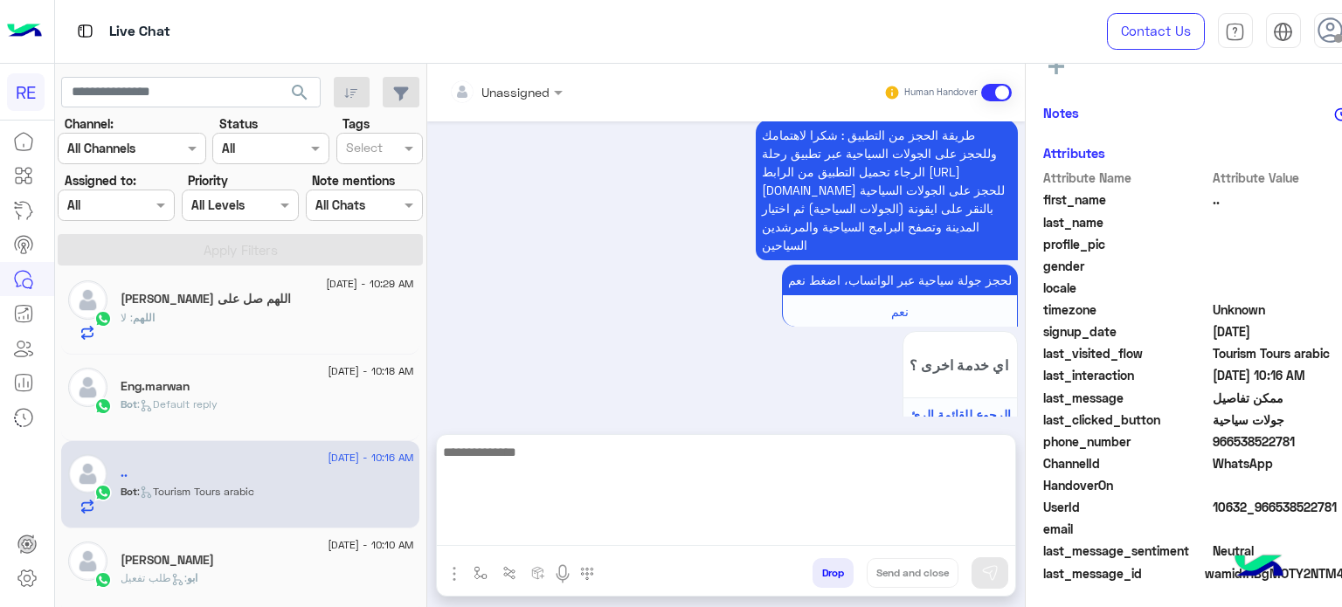
click at [870, 537] on textarea at bounding box center [726, 493] width 578 height 105
type textarea "**********"
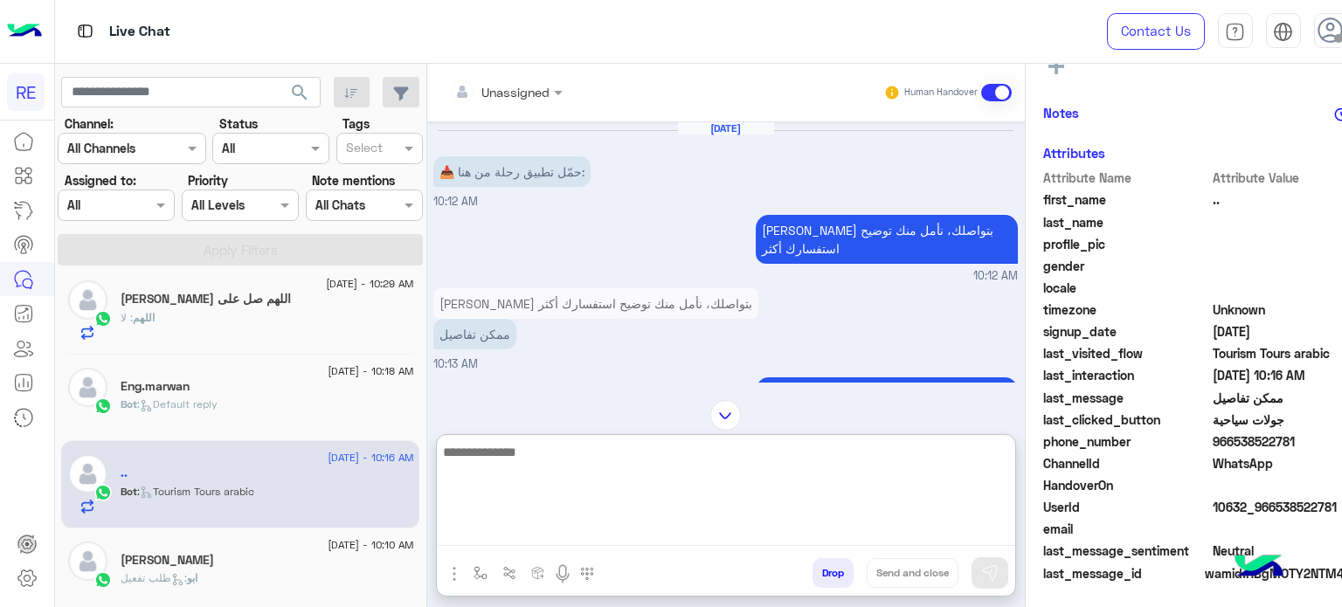
scroll to position [471, 0]
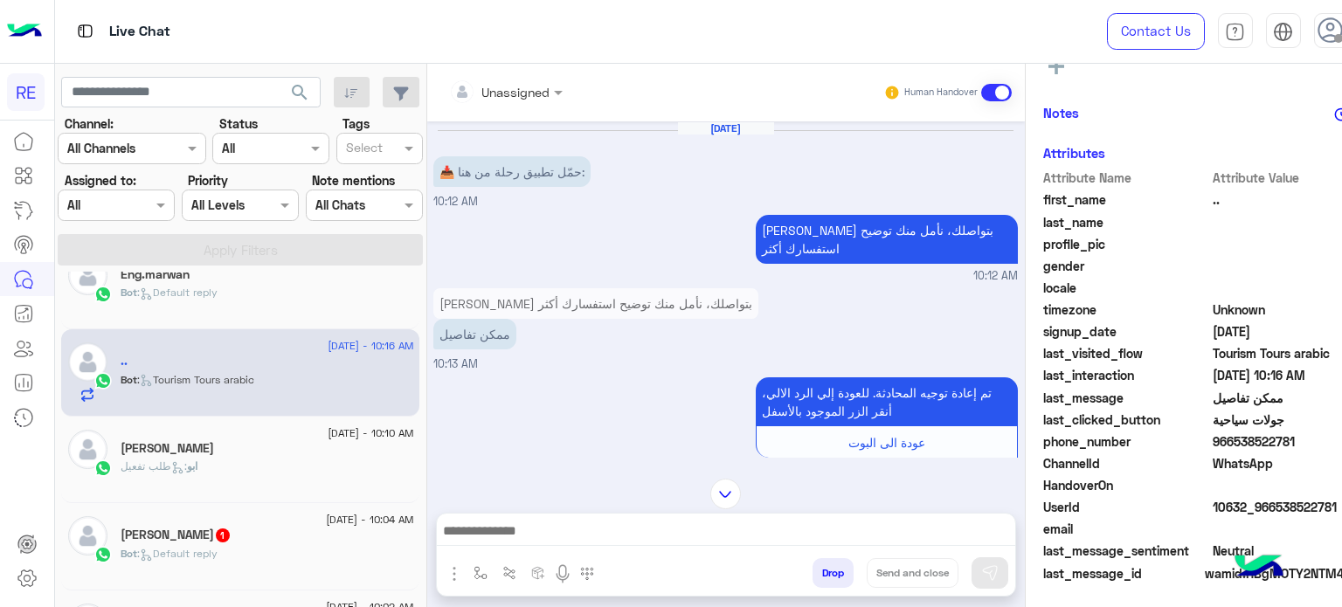
click at [189, 528] on h5 "[PERSON_NAME] 1" at bounding box center [176, 535] width 111 height 15
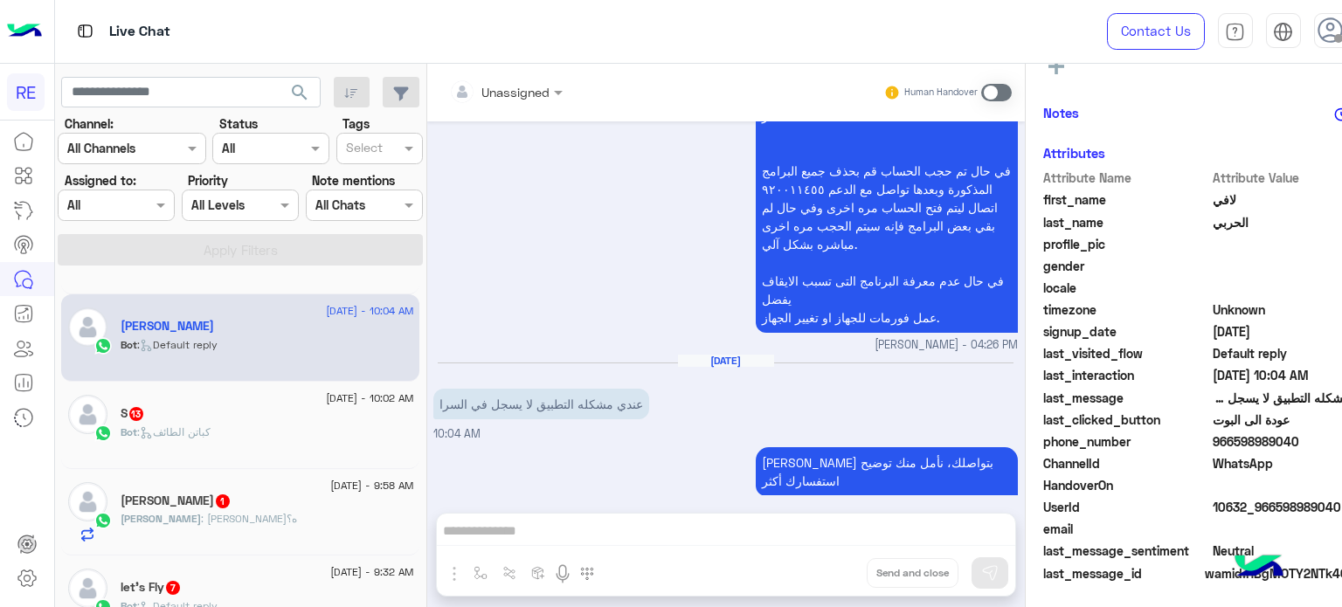
scroll to position [696, 0]
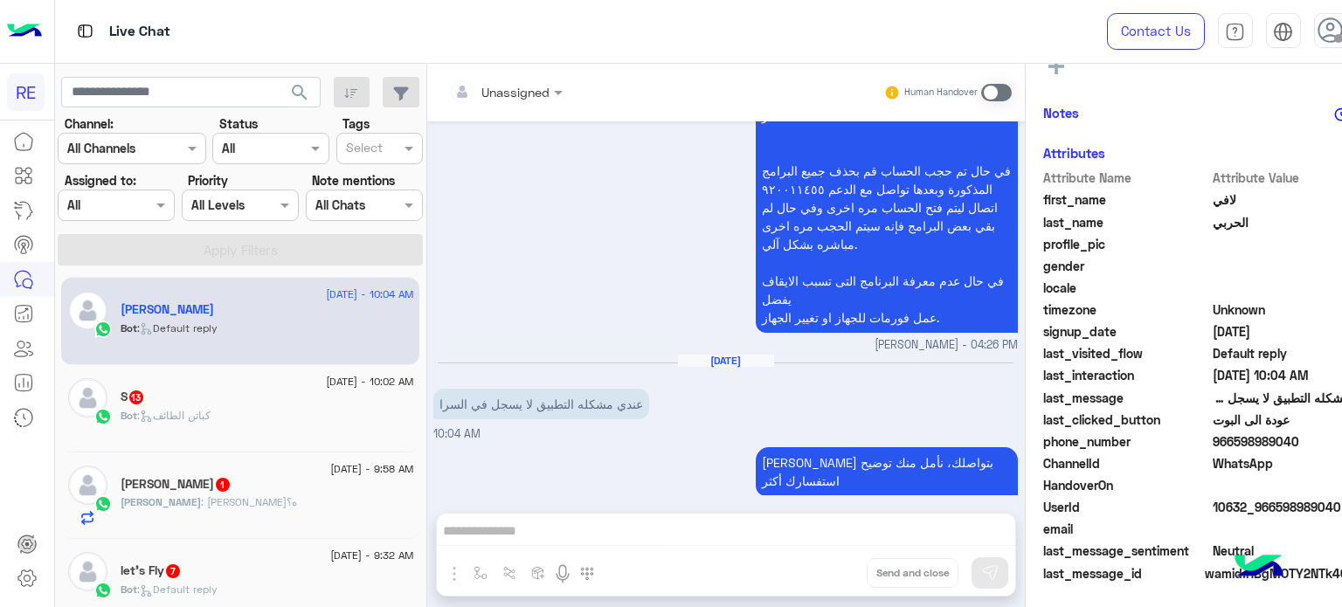
click at [238, 397] on div "S 13" at bounding box center [267, 399] width 293 height 18
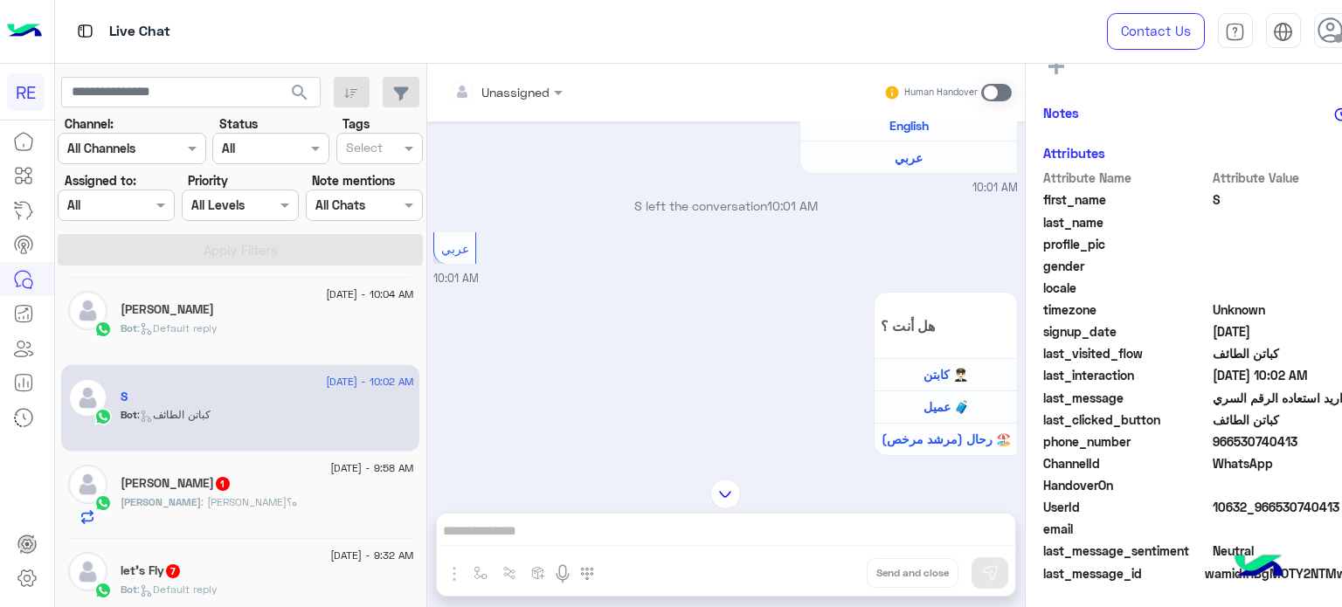
scroll to position [1904, 0]
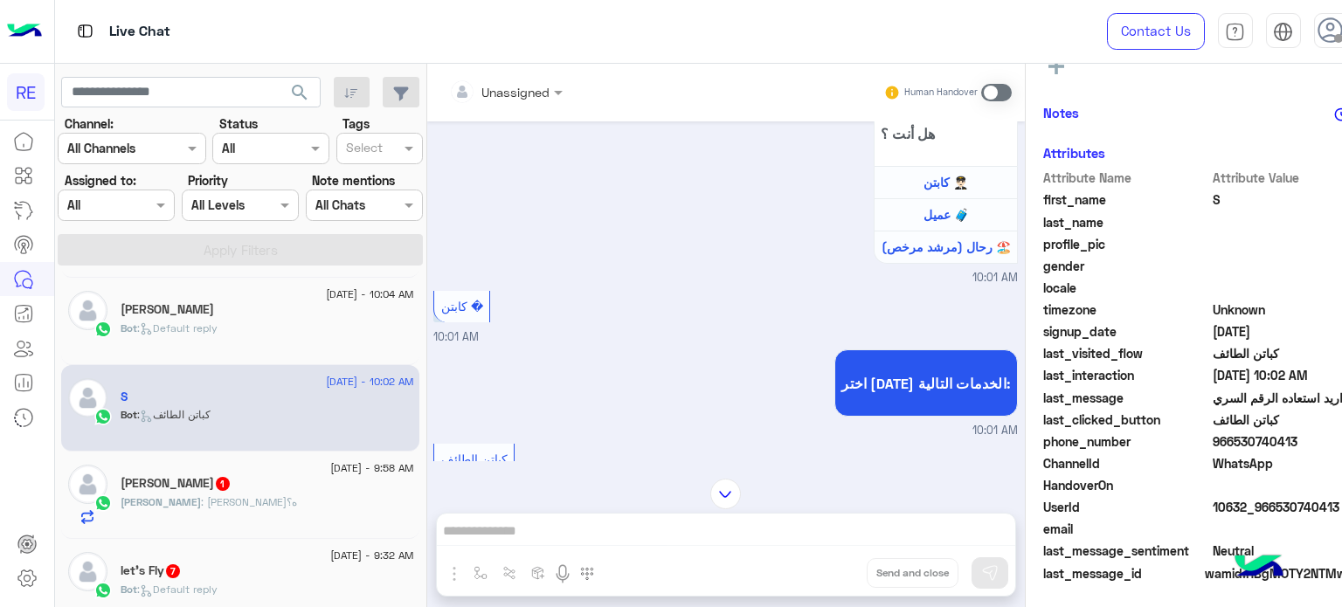
drag, startPoint x: 1294, startPoint y: 438, endPoint x: 1230, endPoint y: 445, distance: 65.1
click at [1230, 445] on span "966530740413" at bounding box center [1295, 441] width 167 height 18
copy span "530740413"
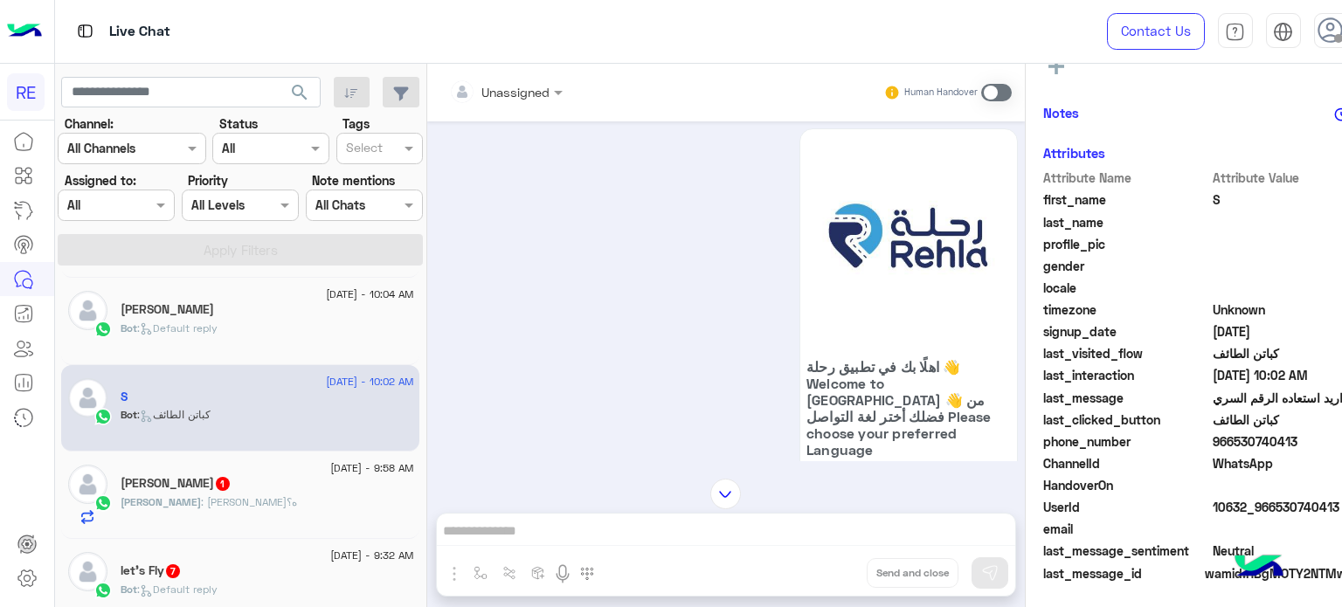
scroll to position [1405, 0]
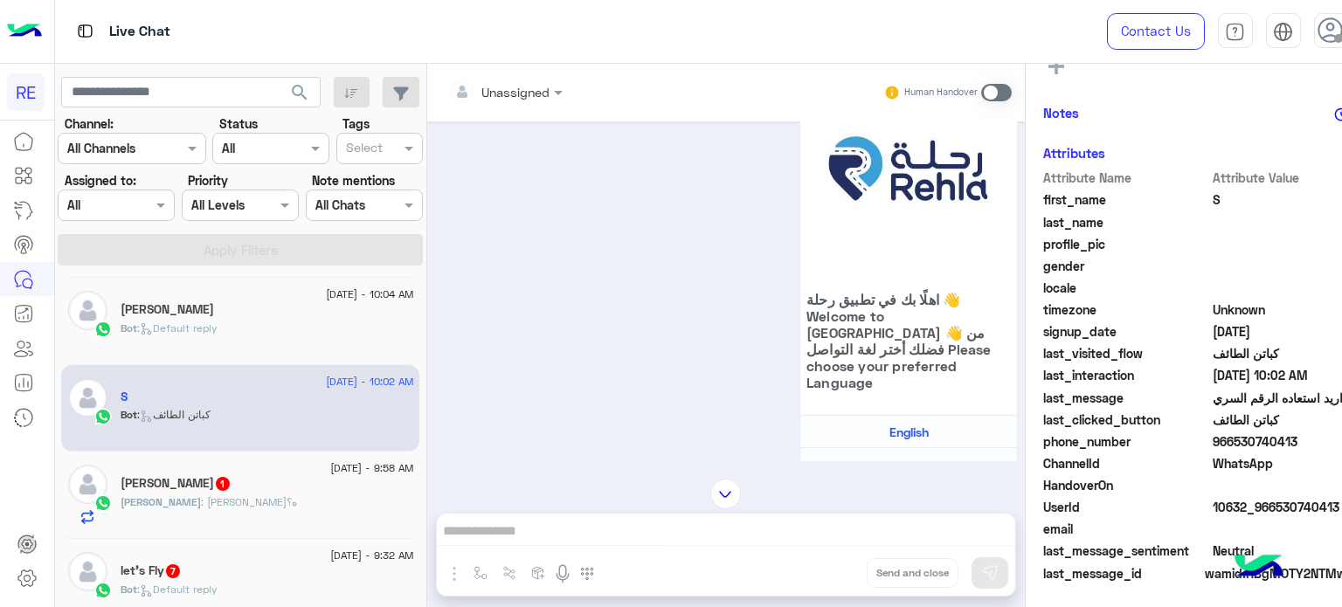
click at [350, 472] on span "[DATE] - 9:58 AM" at bounding box center [371, 468] width 83 height 16
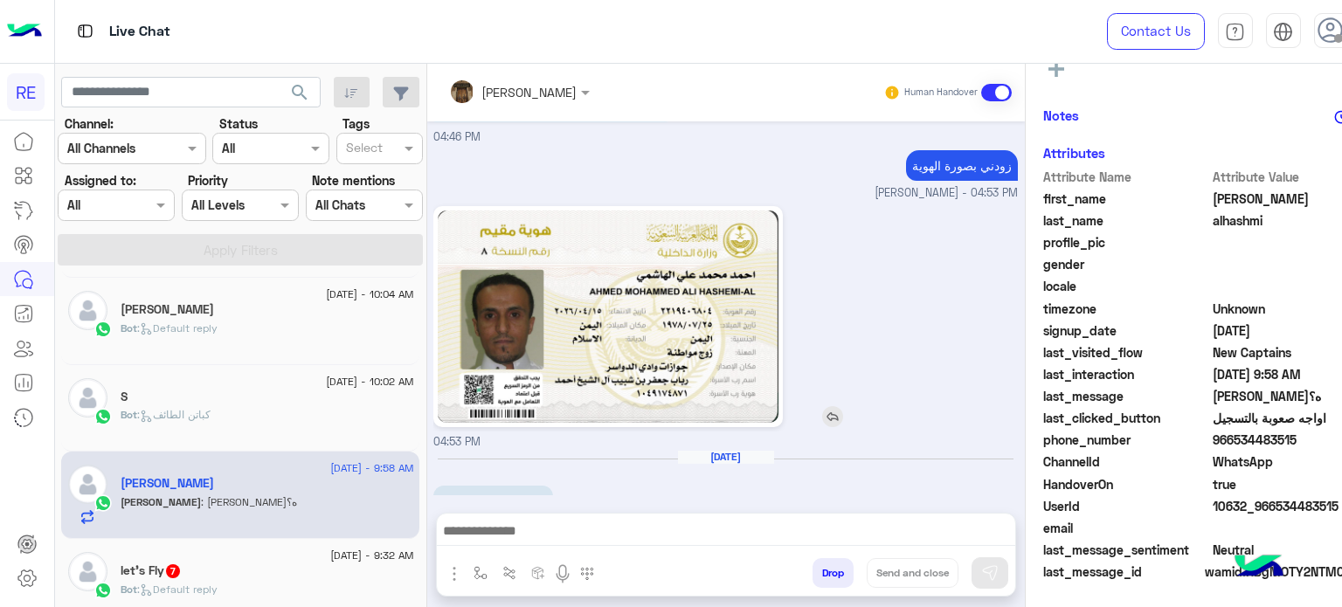
scroll to position [331, 0]
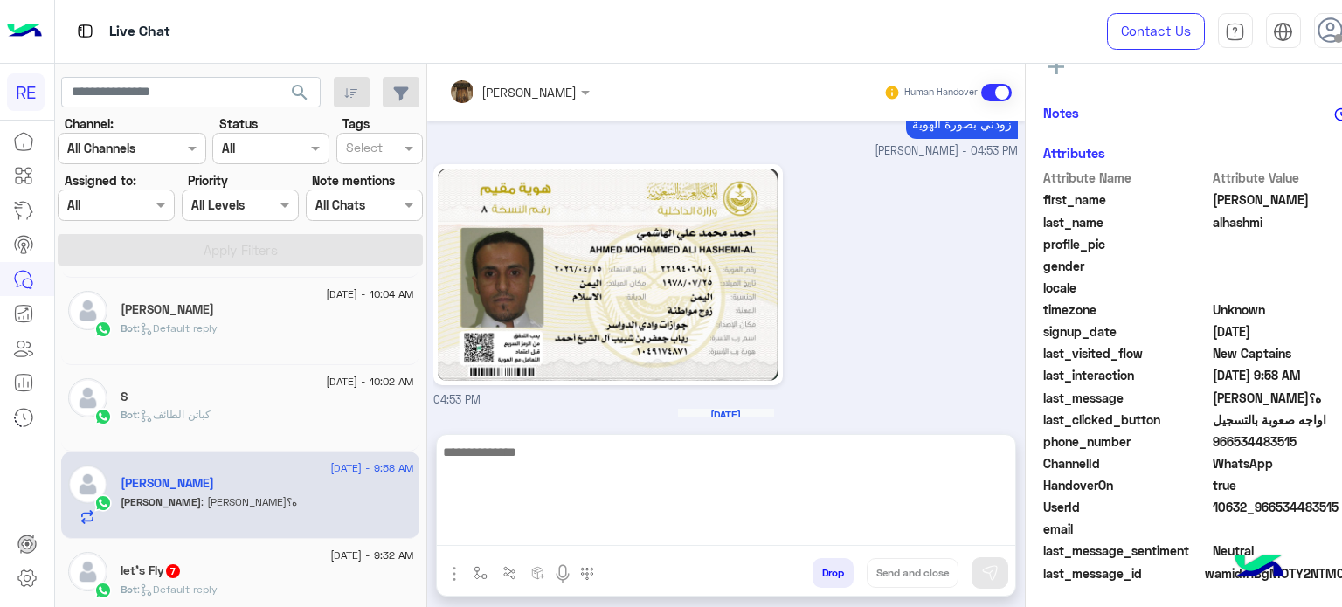
click at [667, 534] on textarea at bounding box center [726, 493] width 578 height 105
type textarea "**********"
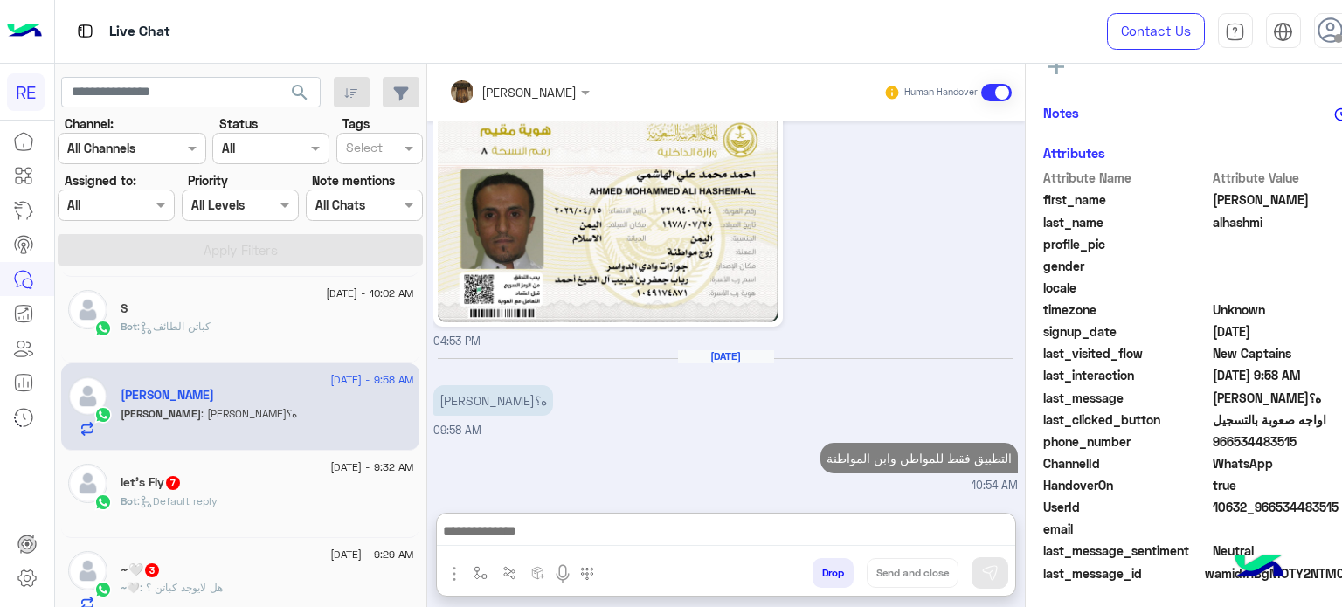
scroll to position [579, 0]
click at [283, 499] on div "Bot : Default reply" at bounding box center [267, 509] width 293 height 31
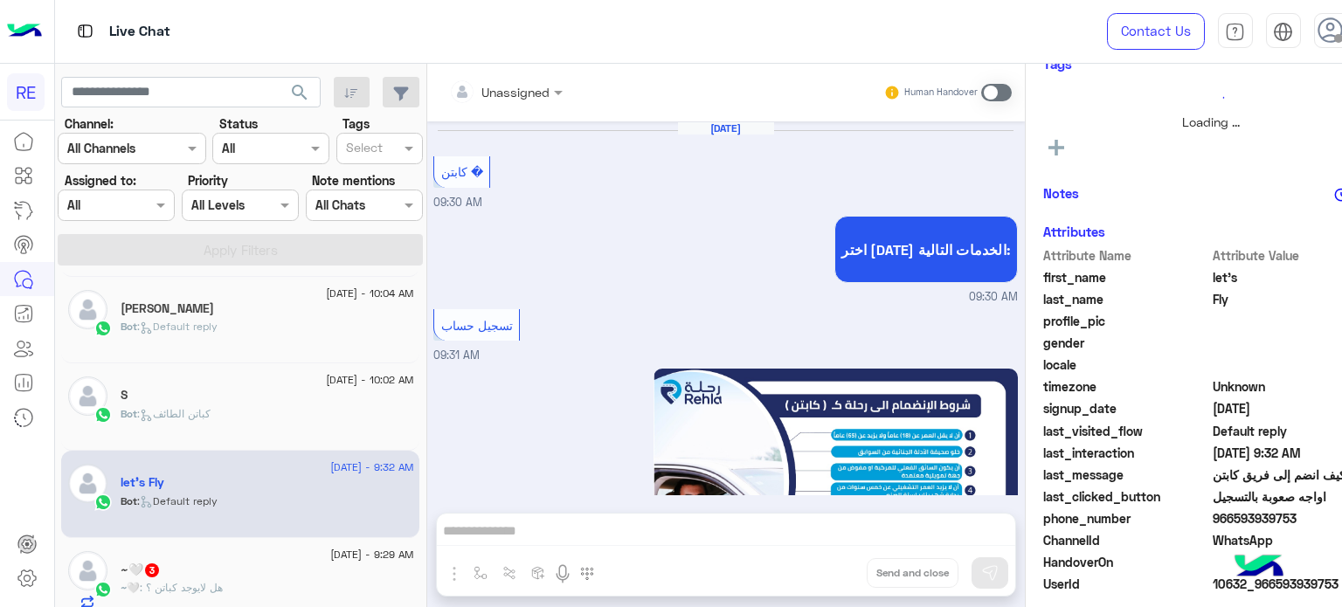
scroll to position [1032, 0]
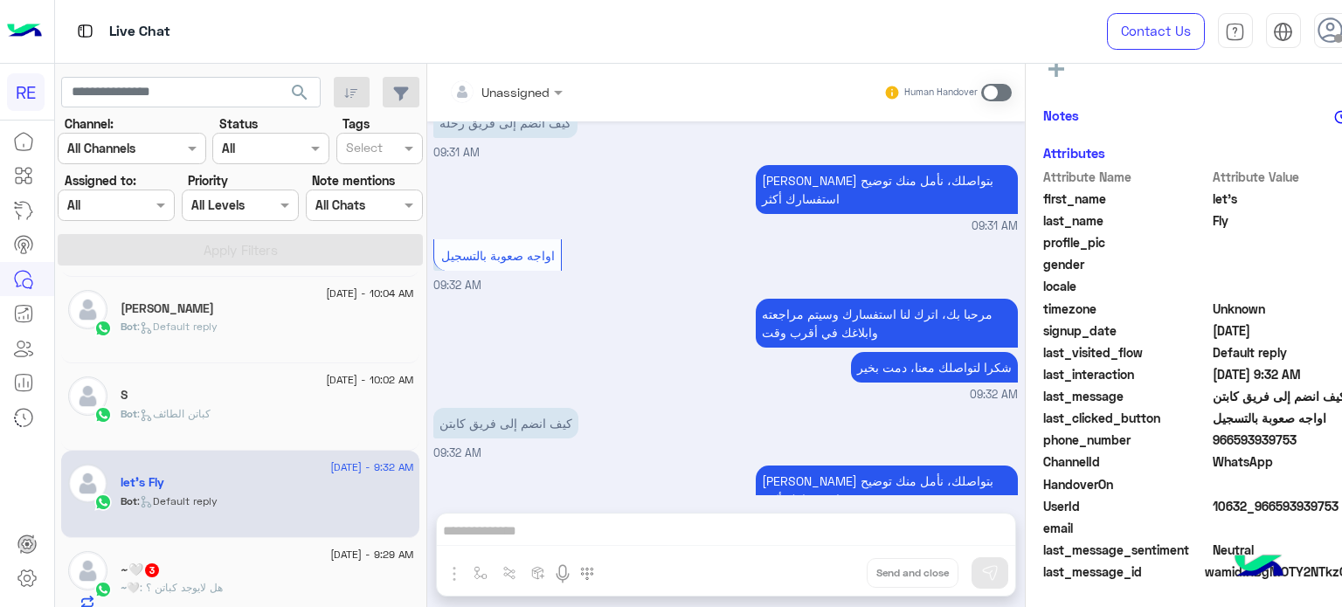
click at [349, 424] on div "Bot : كباتن الطائف" at bounding box center [267, 421] width 293 height 31
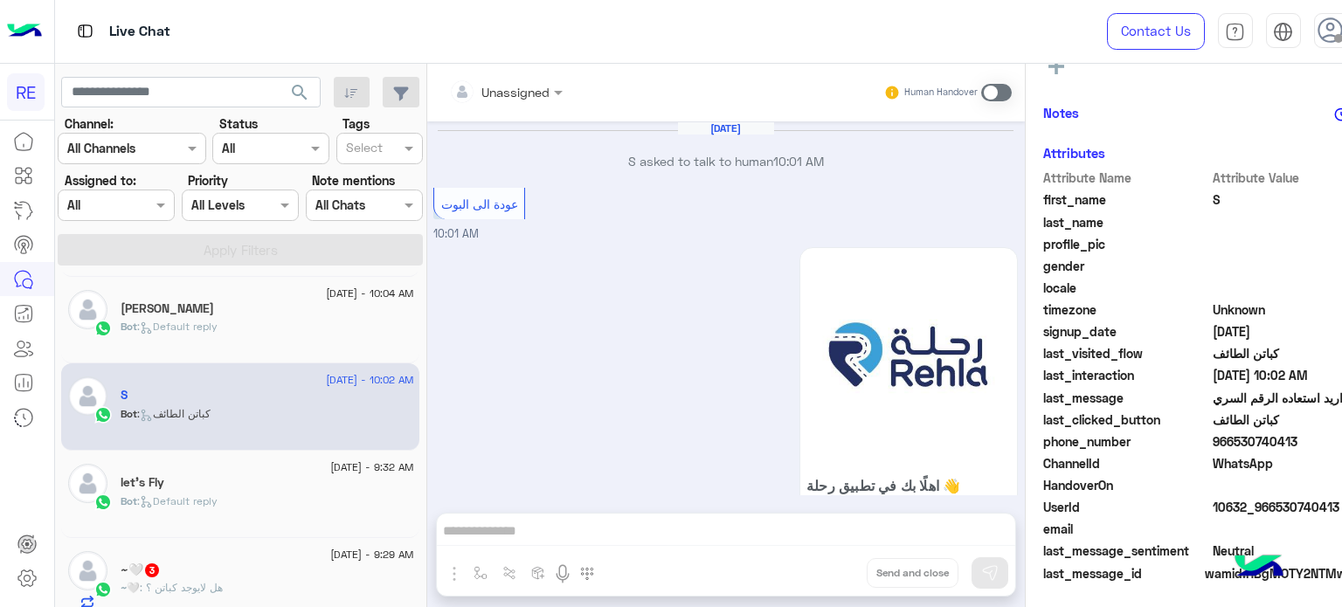
scroll to position [1146, 0]
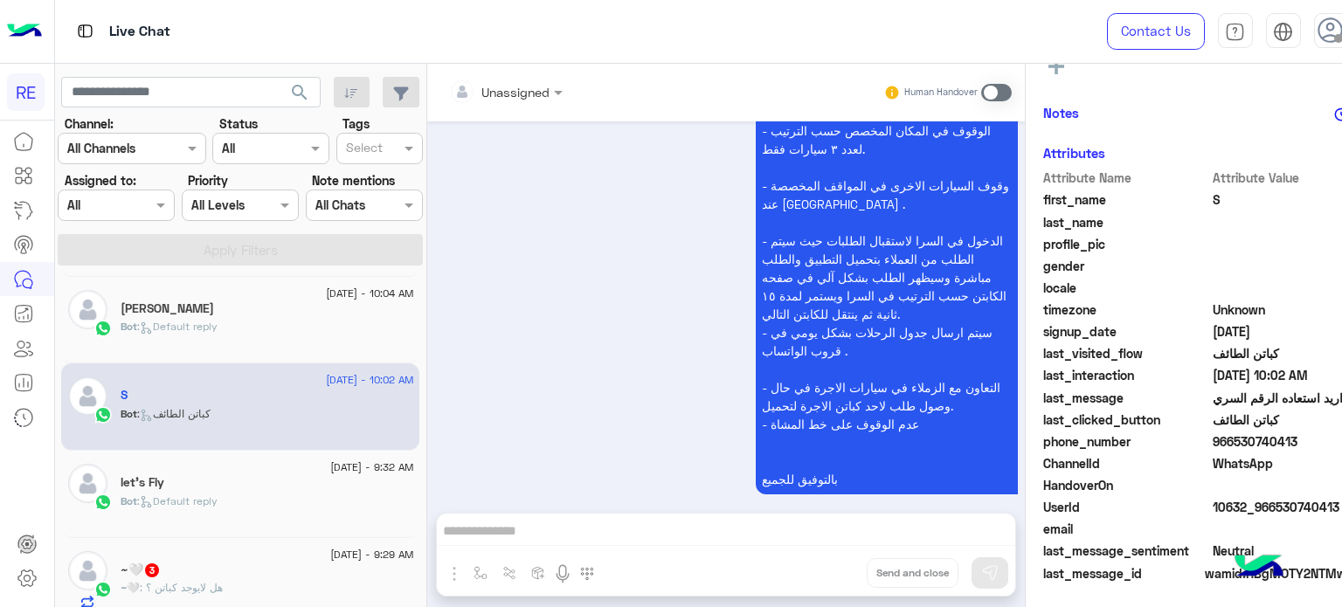
click at [295, 496] on div "Bot : Default reply" at bounding box center [267, 509] width 293 height 31
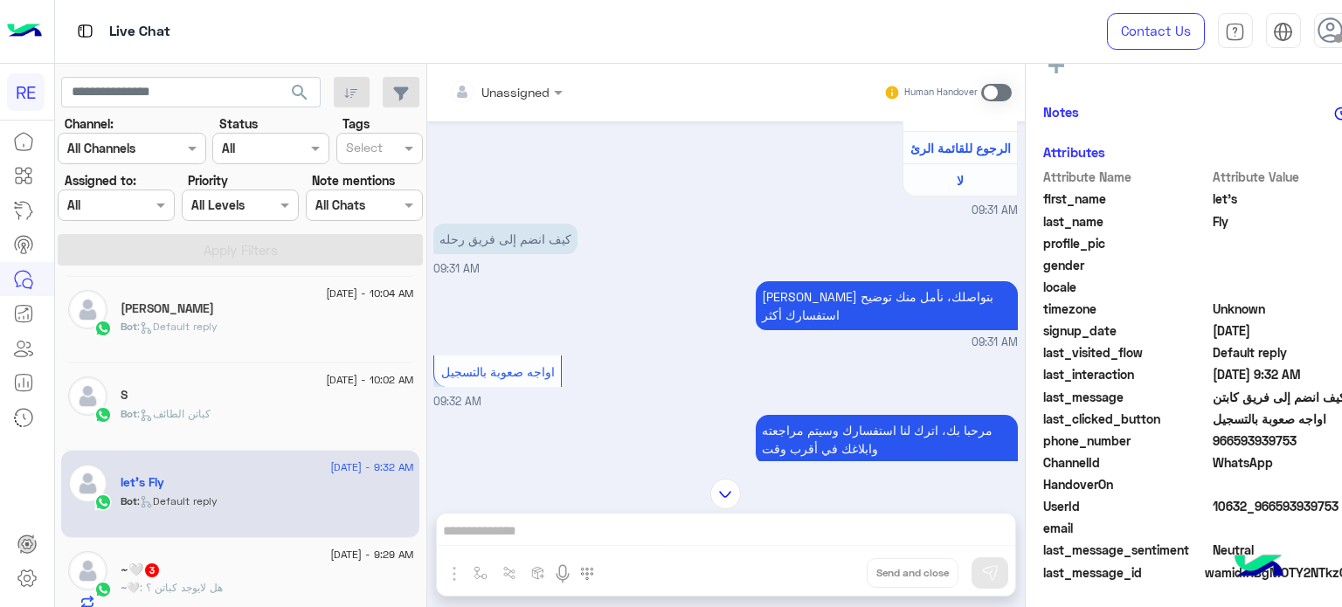
scroll to position [1032, 0]
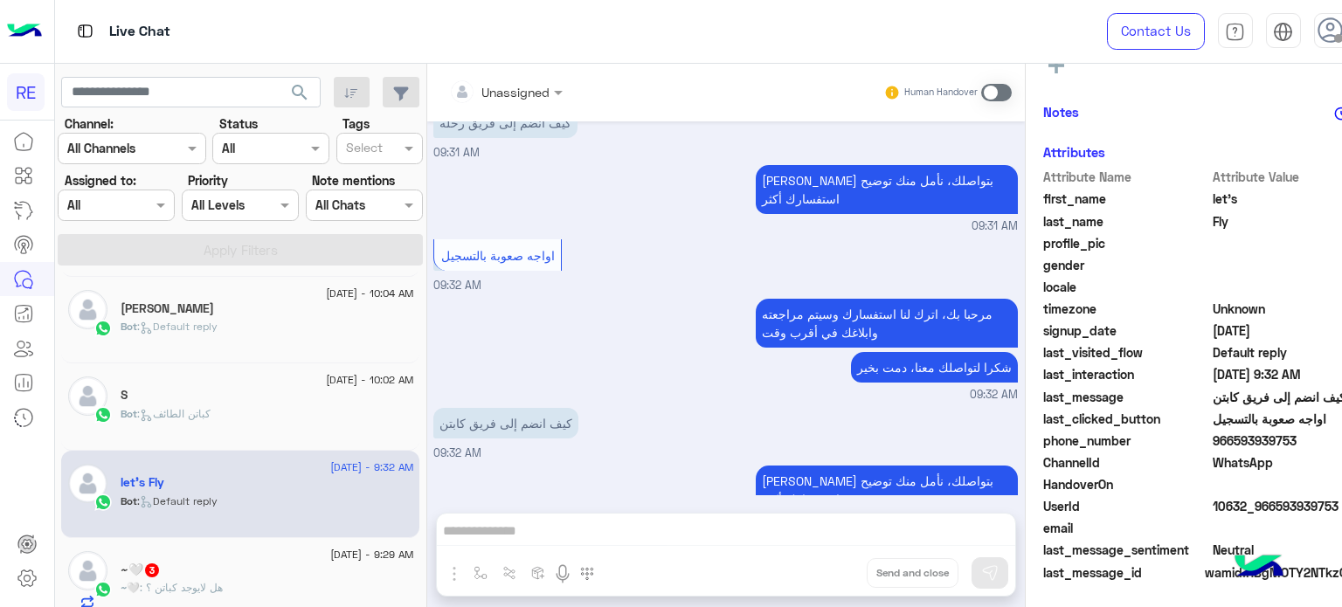
drag, startPoint x: 1290, startPoint y: 439, endPoint x: 1232, endPoint y: 443, distance: 58.6
click at [1232, 443] on span "966593939753" at bounding box center [1295, 440] width 167 height 18
copy span "593939753"
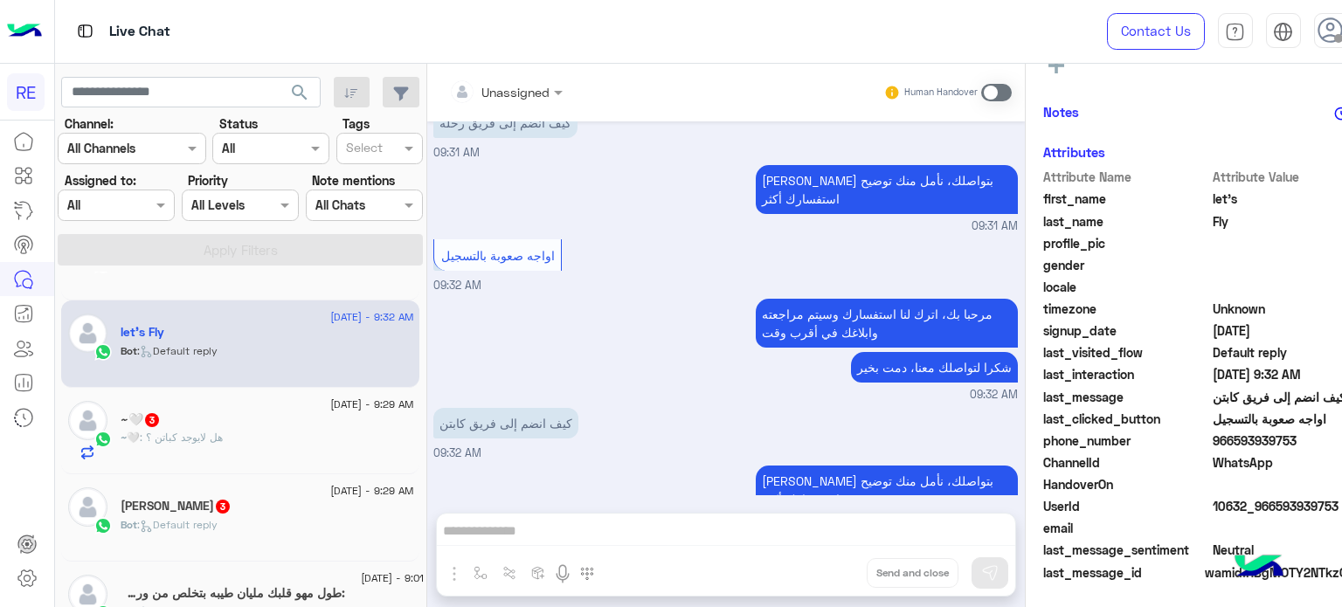
scroll to position [940, 0]
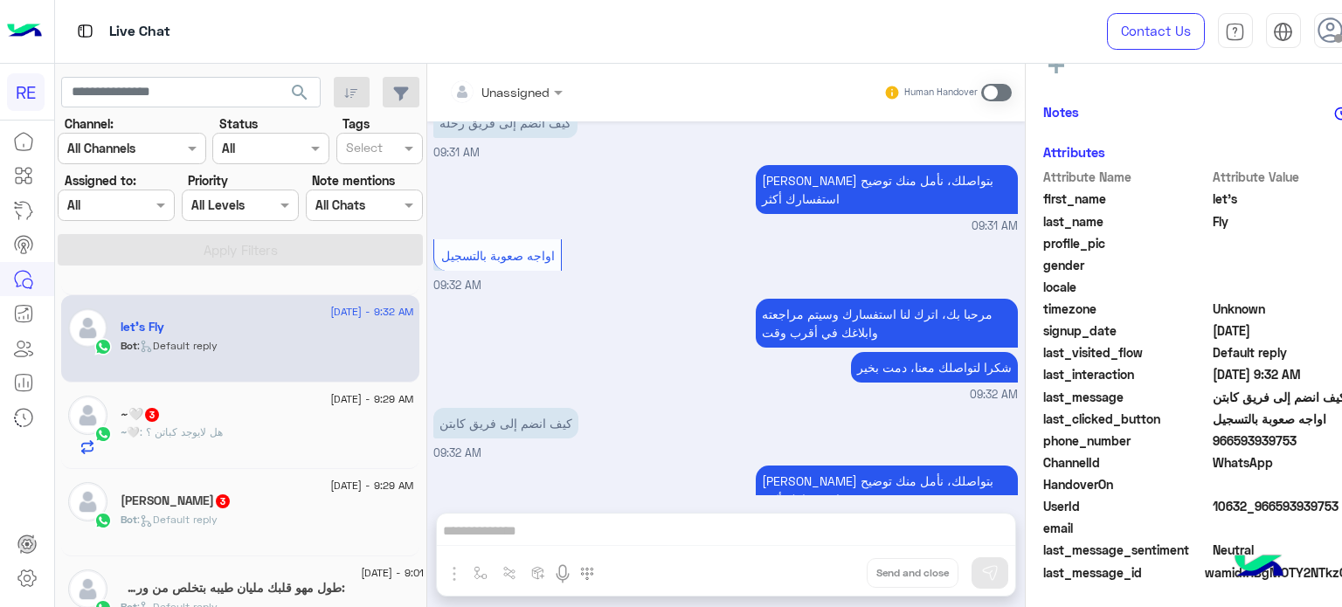
click at [280, 389] on div "[DATE] - 9:29 AM ~🤍 3 ~🤍 : هل لايوجد كباتن ؟" at bounding box center [240, 426] width 358 height 87
click at [275, 398] on div "[DATE] - 9:29 AM" at bounding box center [267, 401] width 293 height 11
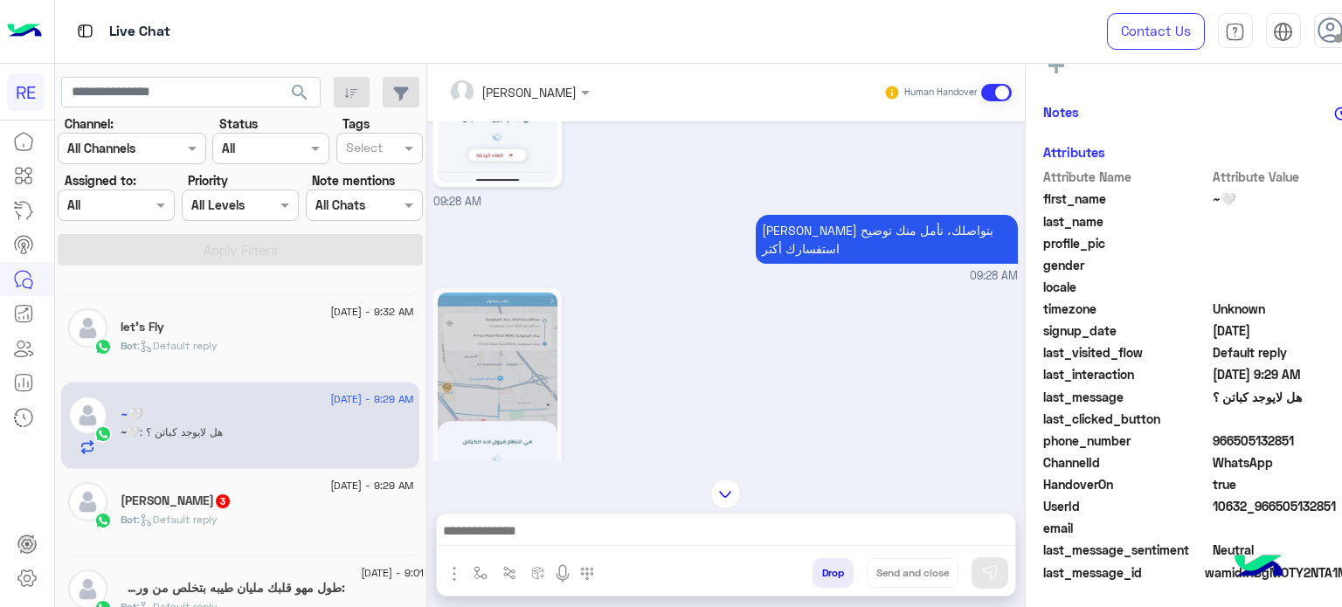
scroll to position [172, 0]
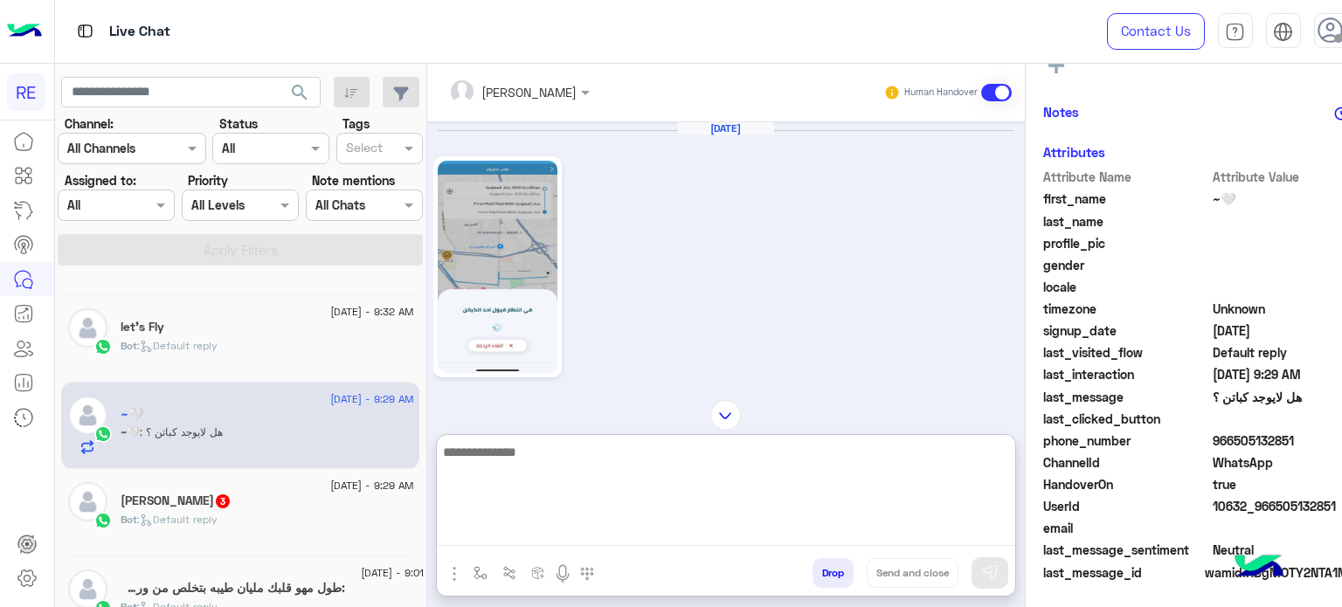
click at [864, 537] on textarea at bounding box center [726, 493] width 578 height 105
type textarea "*"
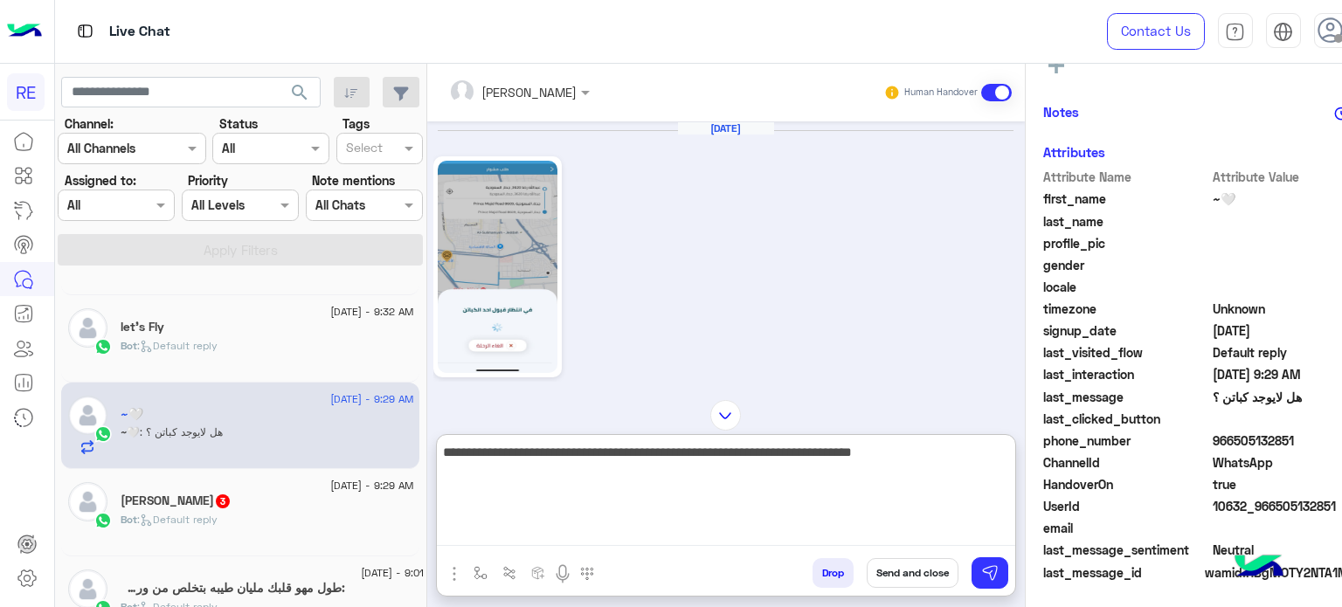
type textarea "**********"
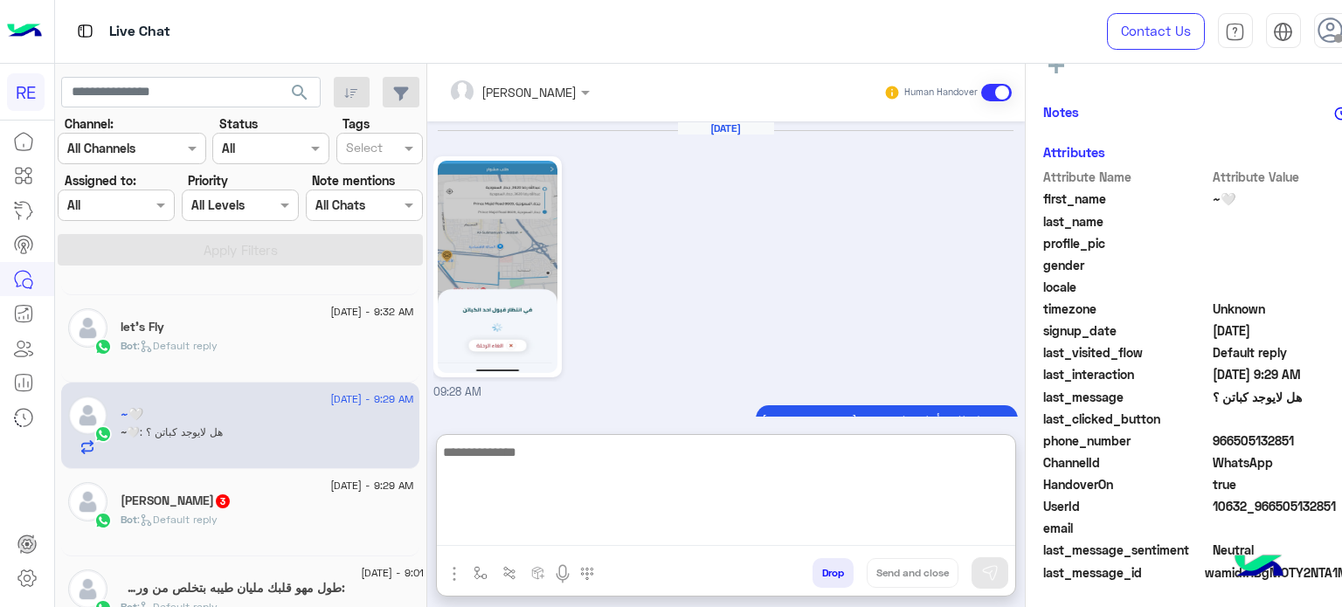
scroll to position [618, 0]
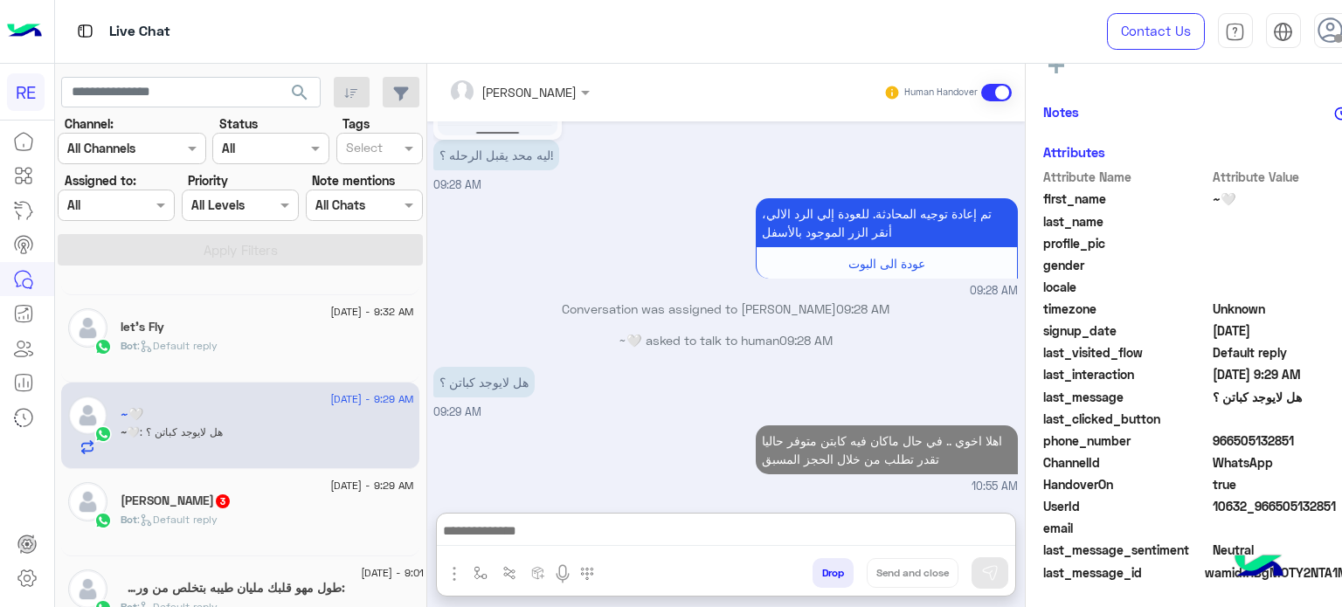
click at [234, 512] on div "Bot : Default reply" at bounding box center [267, 527] width 293 height 31
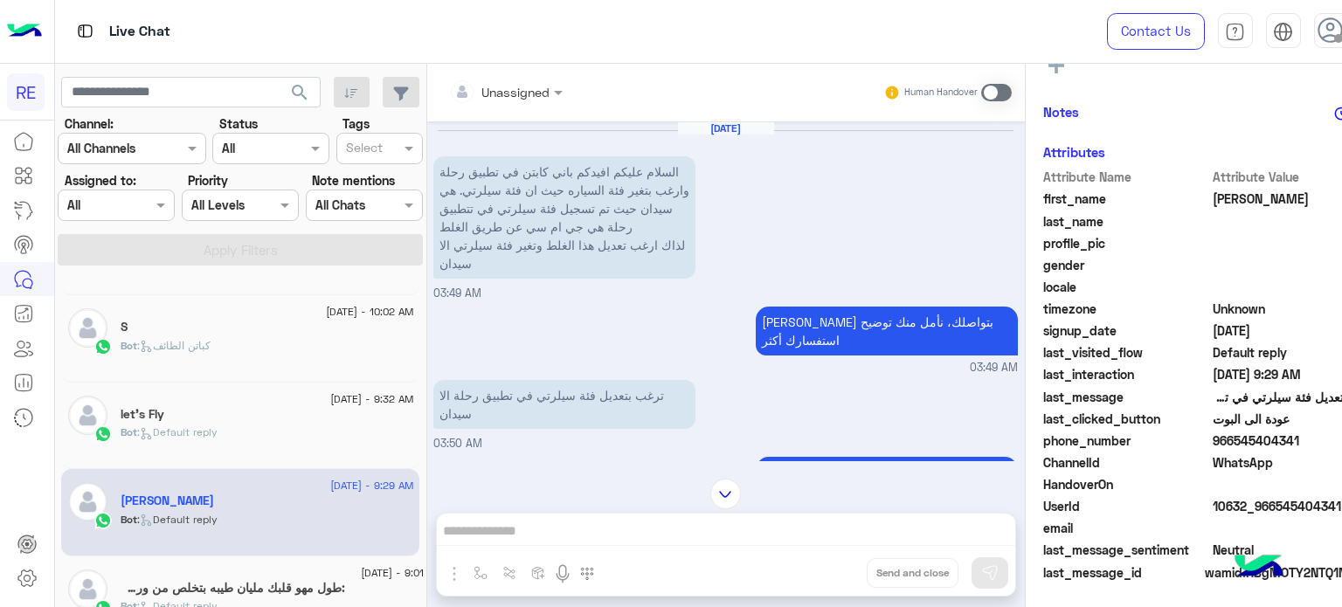
drag, startPoint x: 1295, startPoint y: 444, endPoint x: 1230, endPoint y: 445, distance: 65.5
click at [1230, 445] on span "966545404341" at bounding box center [1295, 440] width 167 height 18
copy span "545404341"
click at [708, 532] on div "Unassigned Human Handover [DATE] السلام عليكم افيدكم باني كابتن في تطبيق رحلة و…" at bounding box center [725, 339] width 597 height 550
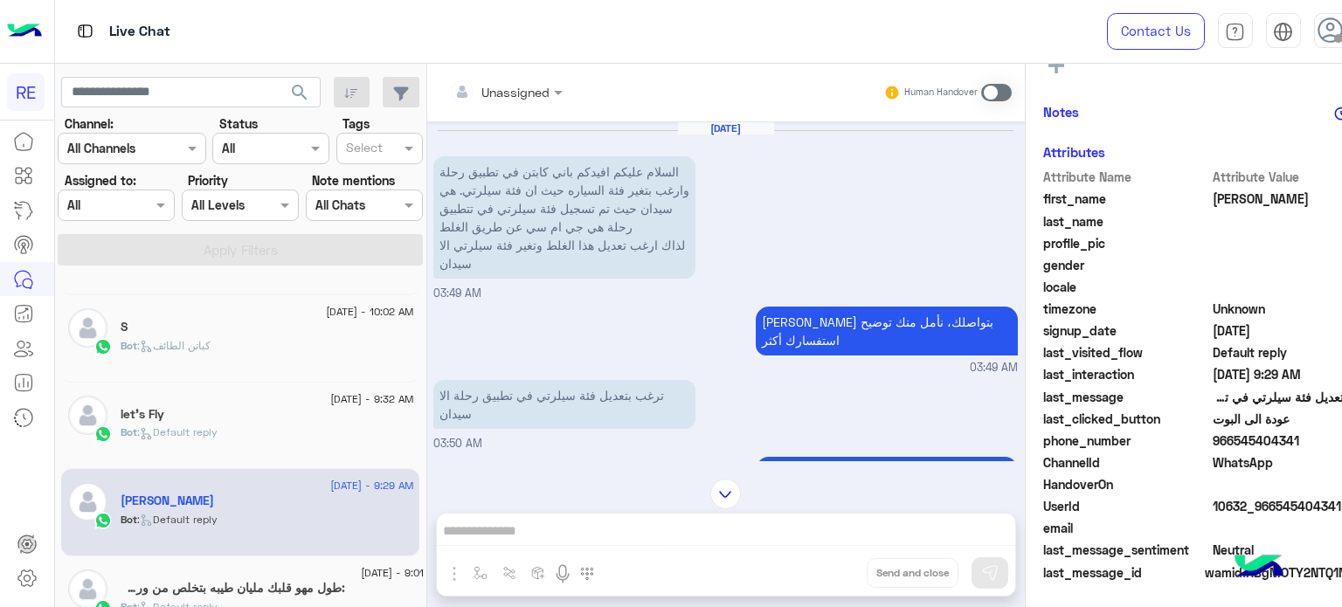
click at [986, 87] on span at bounding box center [996, 92] width 31 height 17
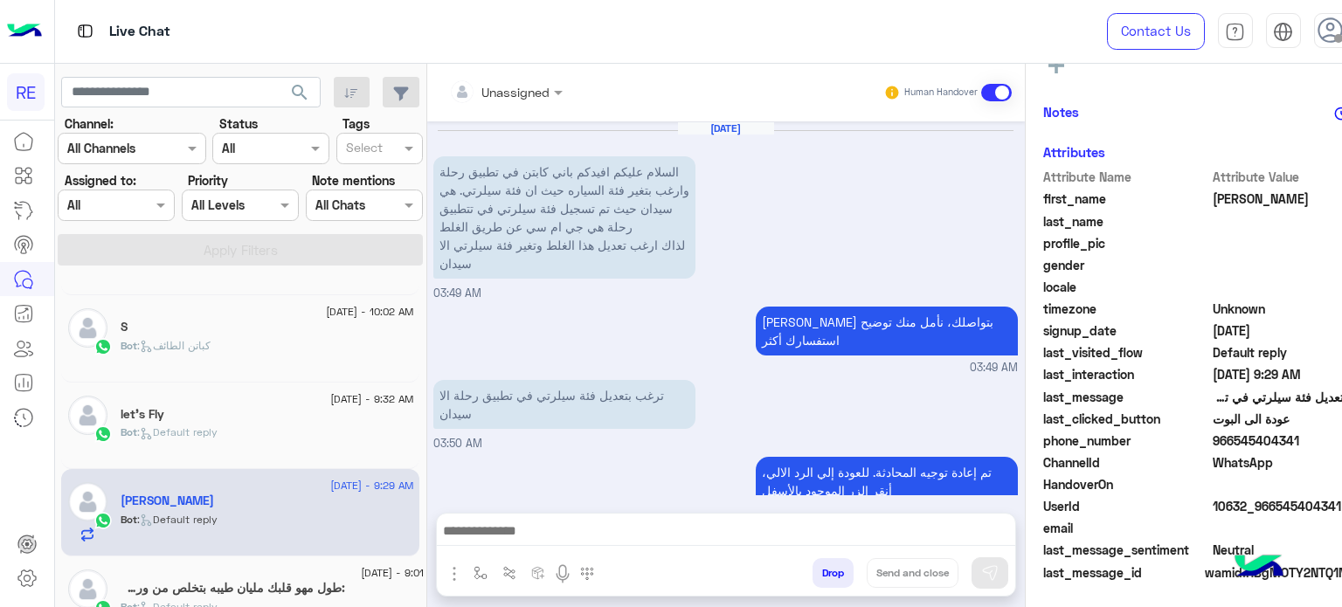
scroll to position [658, 0]
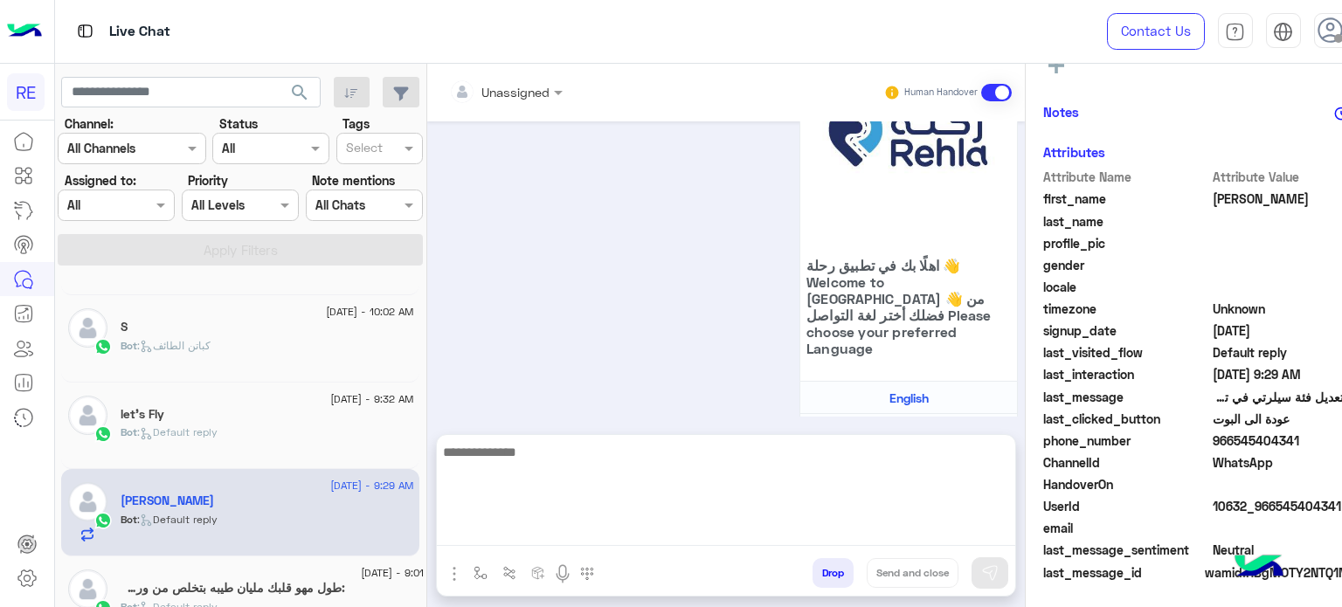
click at [806, 526] on textarea at bounding box center [726, 493] width 578 height 105
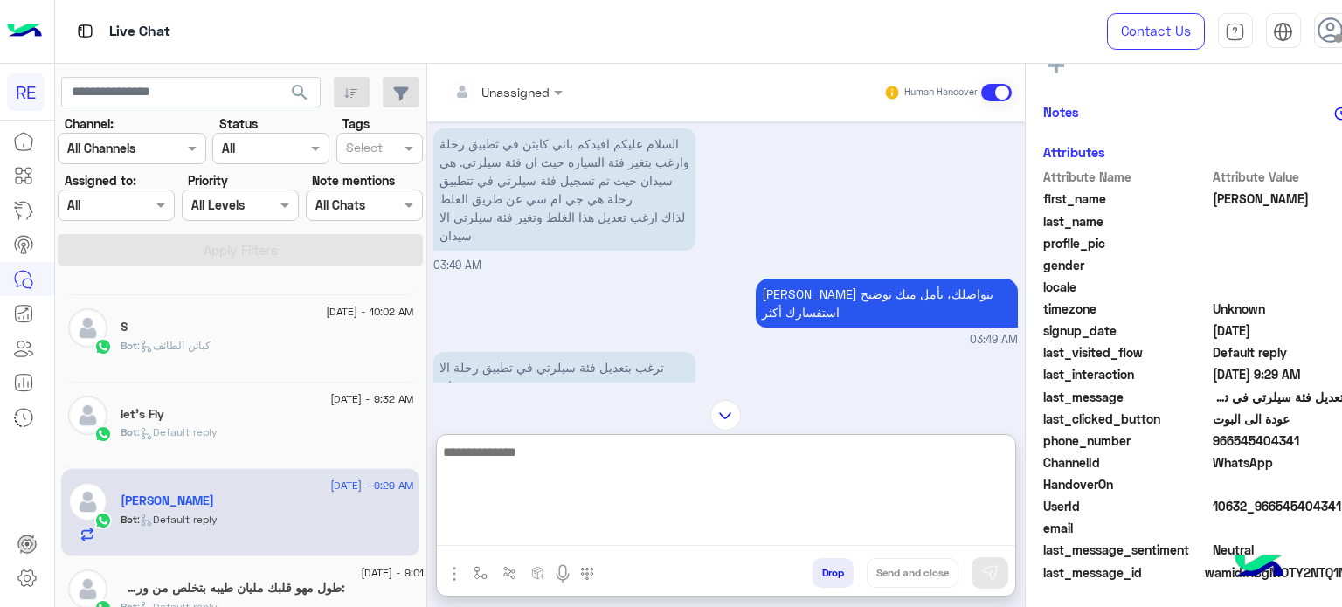
scroll to position [737, 0]
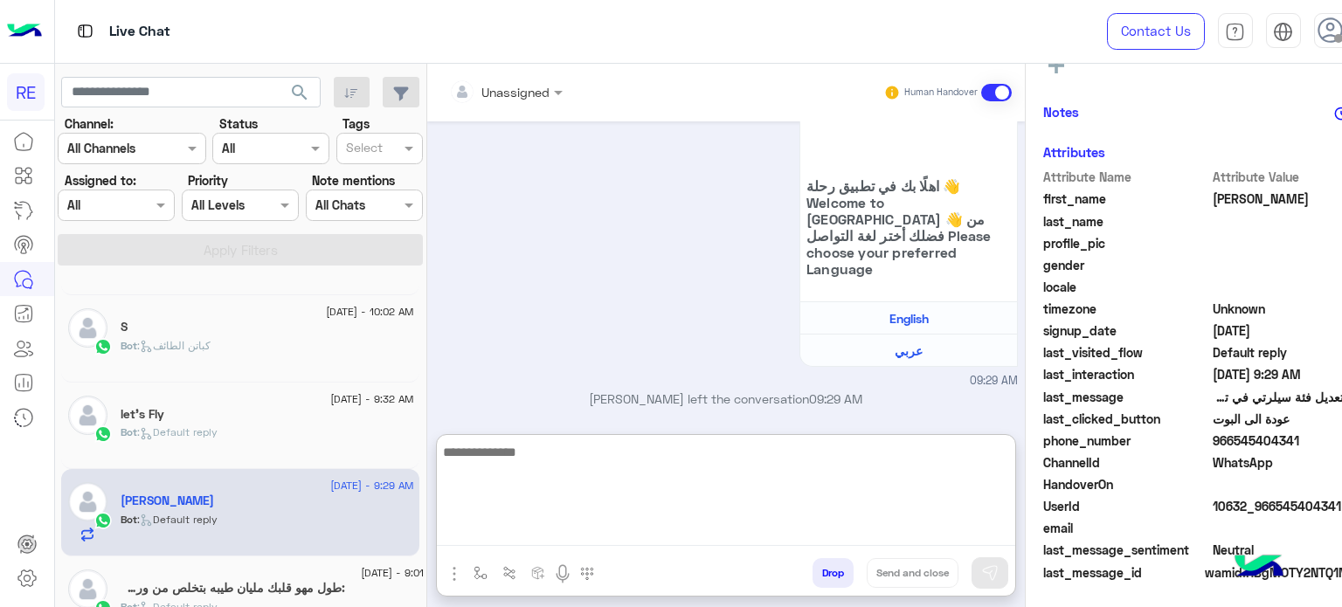
click at [825, 481] on textarea at bounding box center [726, 493] width 578 height 105
type textarea "**********"
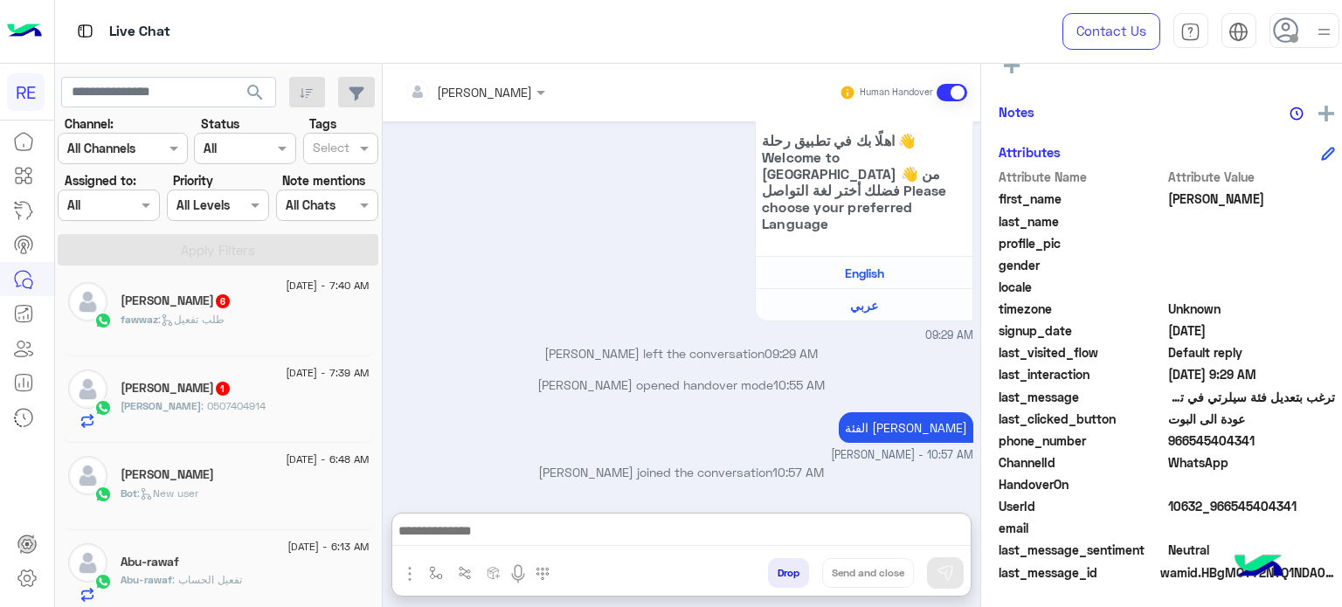
scroll to position [783, 0]
click at [231, 378] on div "[DATE] - 7:39 AM" at bounding box center [245, 374] width 248 height 11
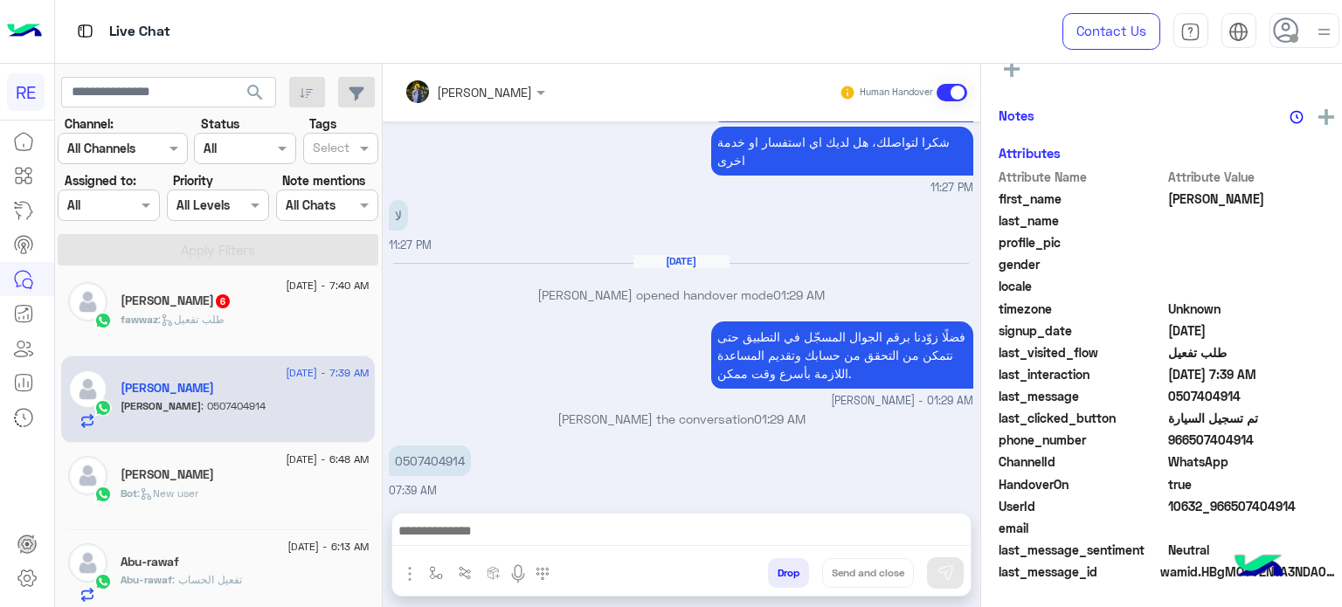
scroll to position [332, 0]
click at [943, 330] on p "فضلًا زوّدنا برقم الجوال المسجّل في التطبيق حتى نتمكن من التحقق من حسابك وتقديم…" at bounding box center [842, 354] width 262 height 67
click at [901, 327] on p "فضلًا زوّدنا برقم الجوال المسجّل في التطبيق حتى نتمكن من التحقق من حسابك وتقديم…" at bounding box center [842, 354] width 262 height 67
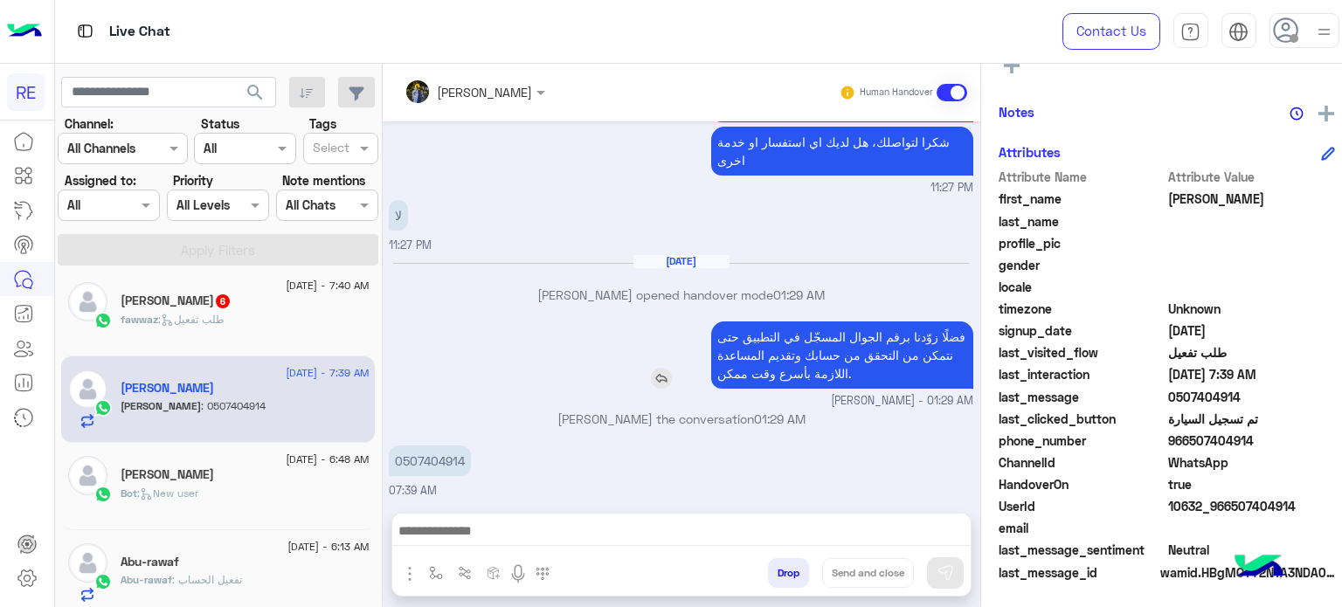
click at [933, 330] on p "فضلًا زوّدنا برقم الجوال المسجّل في التطبيق حتى نتمكن من التحقق من حسابك وتقديم…" at bounding box center [842, 354] width 262 height 67
drag, startPoint x: 454, startPoint y: 458, endPoint x: 393, endPoint y: 460, distance: 61.2
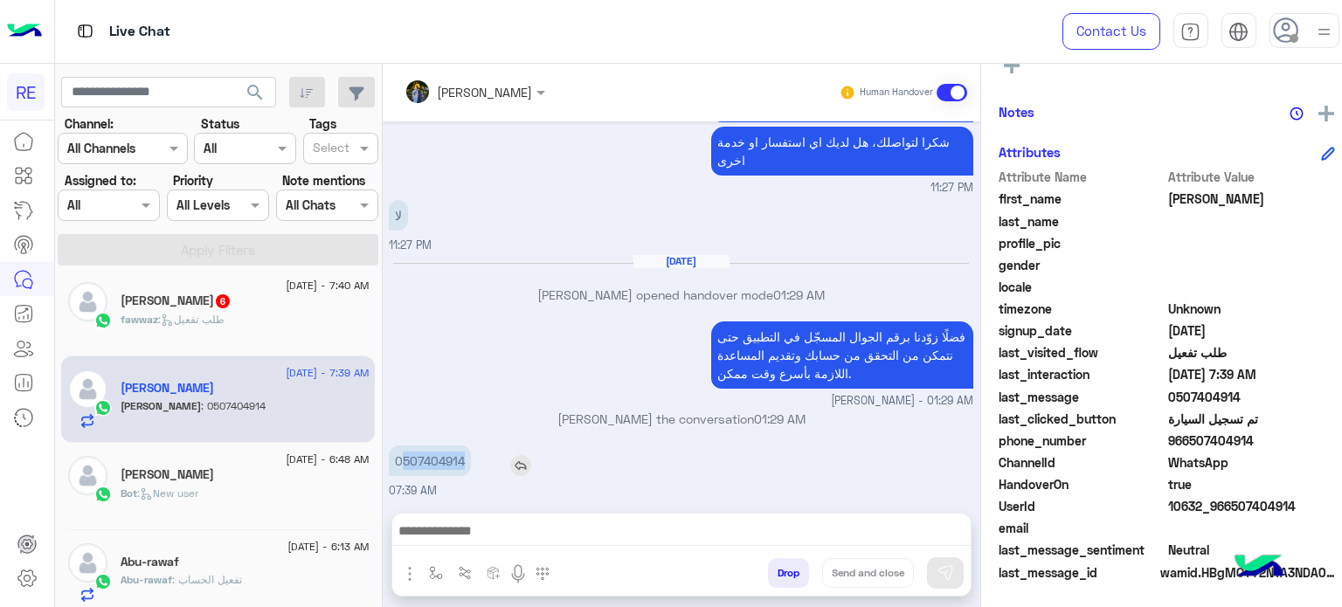
click at [393, 460] on p "0507404914" at bounding box center [430, 460] width 82 height 31
copy p "507404914"
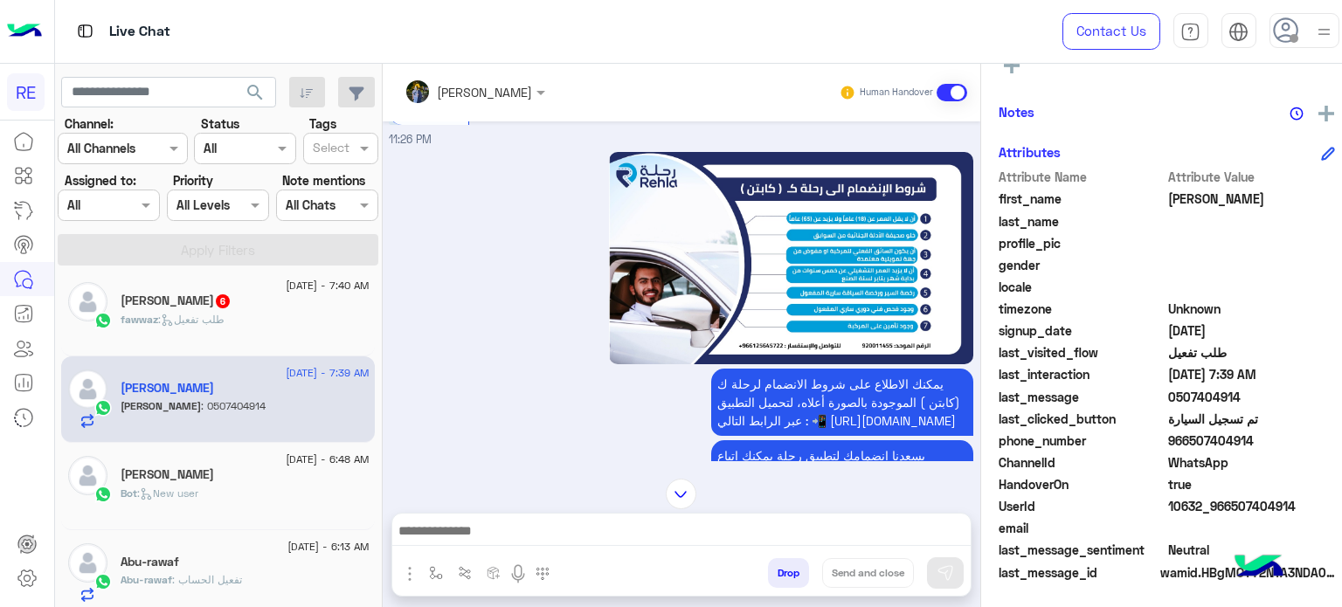
scroll to position [0, 0]
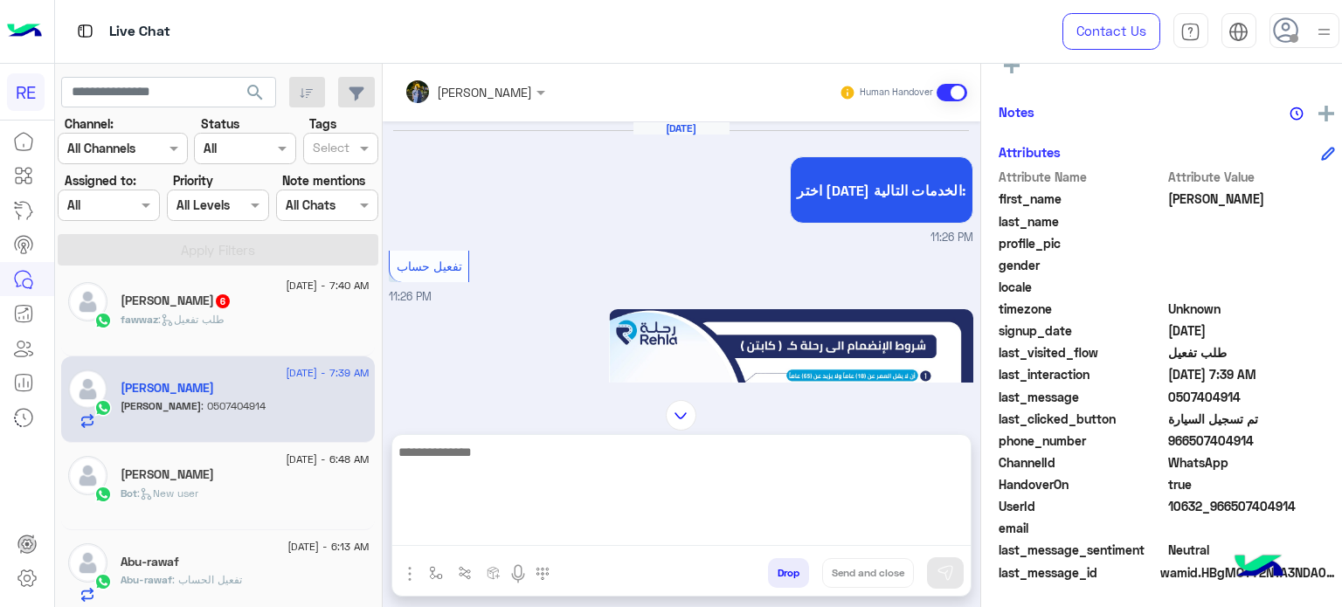
click at [852, 533] on textarea at bounding box center [681, 493] width 578 height 105
type textarea "**********"
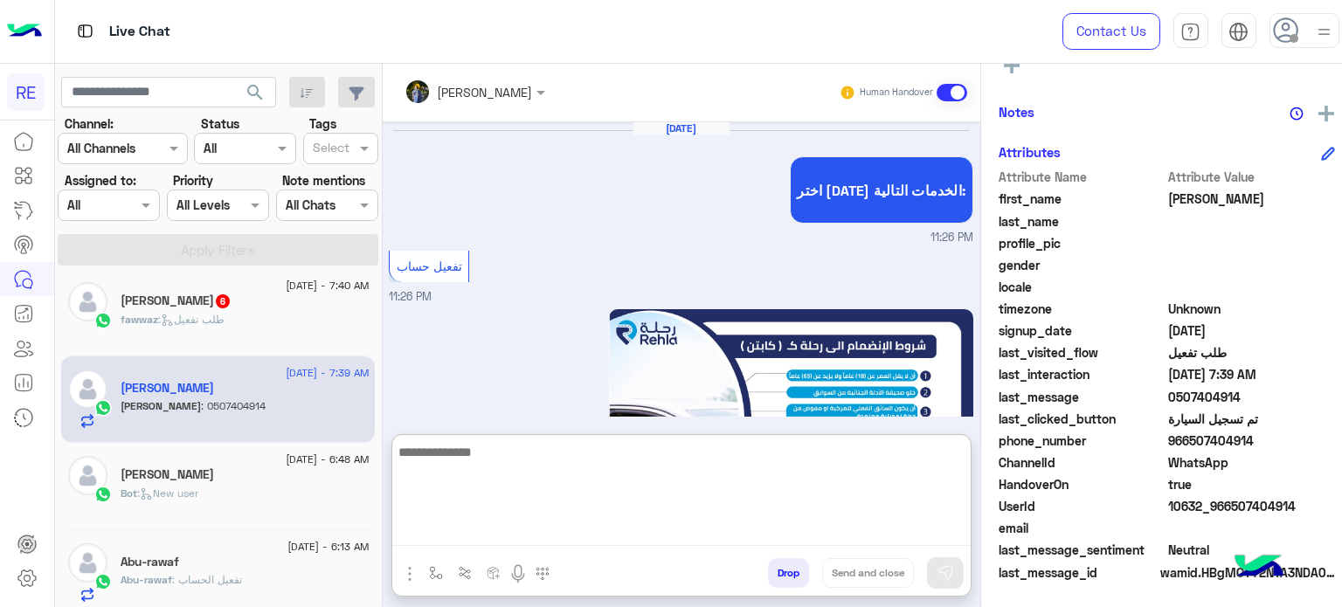
scroll to position [1202, 0]
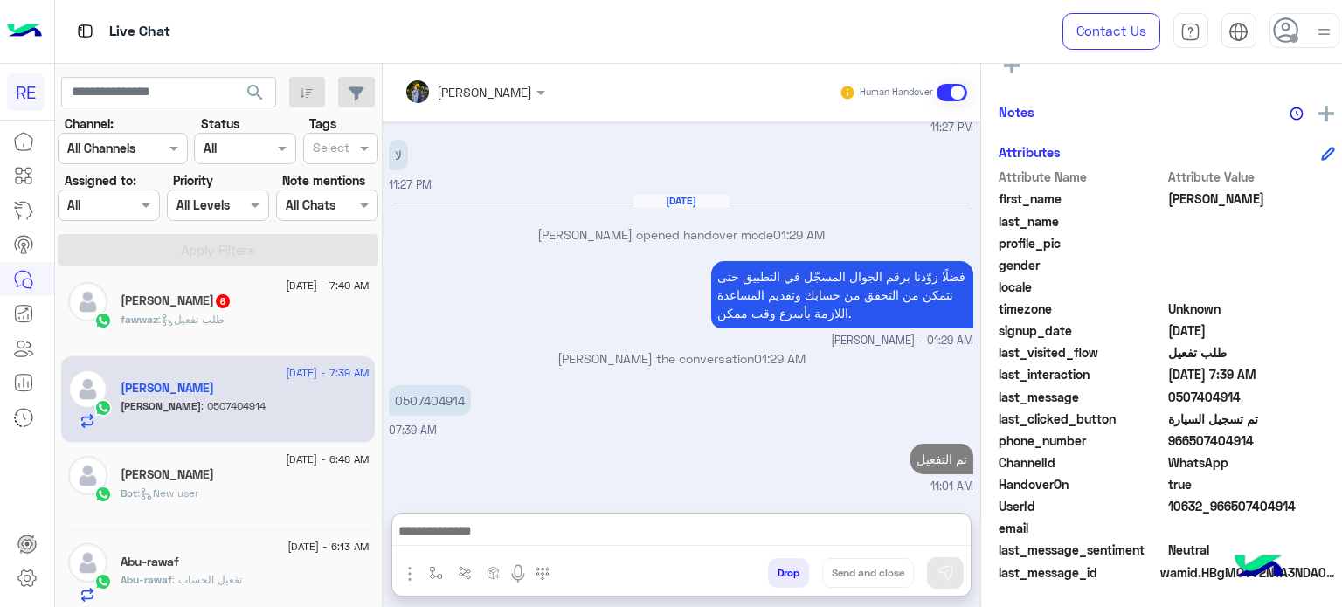
click at [283, 321] on div "fawwaz : طلب تفعيل" at bounding box center [245, 327] width 248 height 31
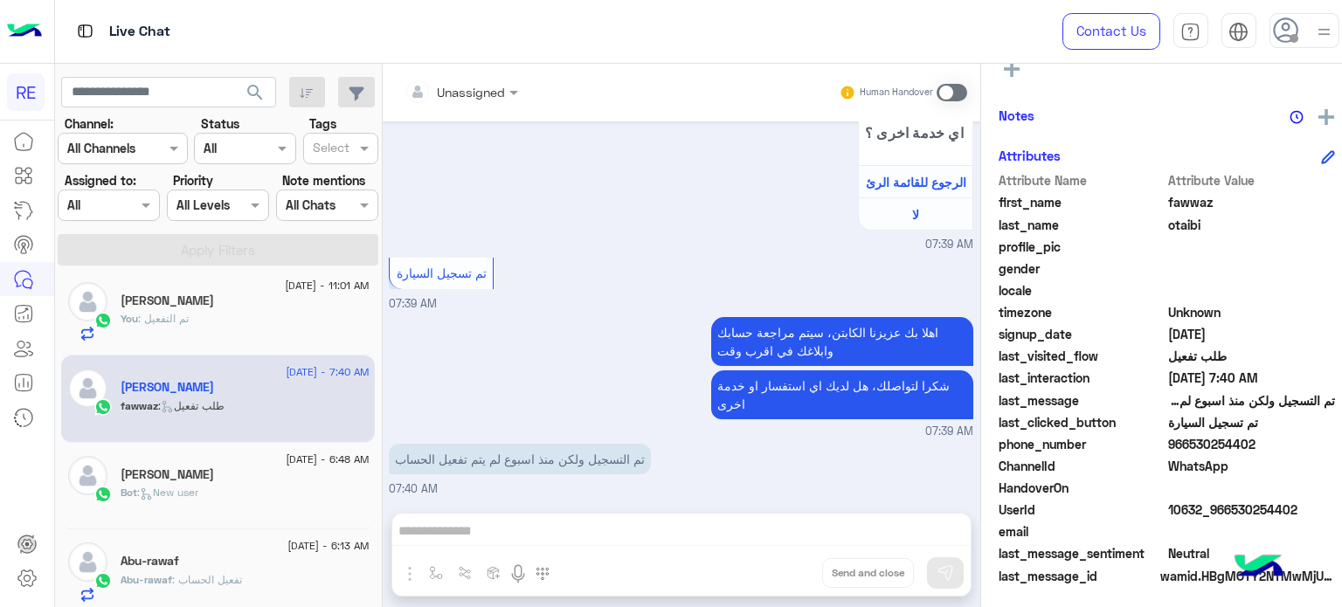
scroll to position [332, 0]
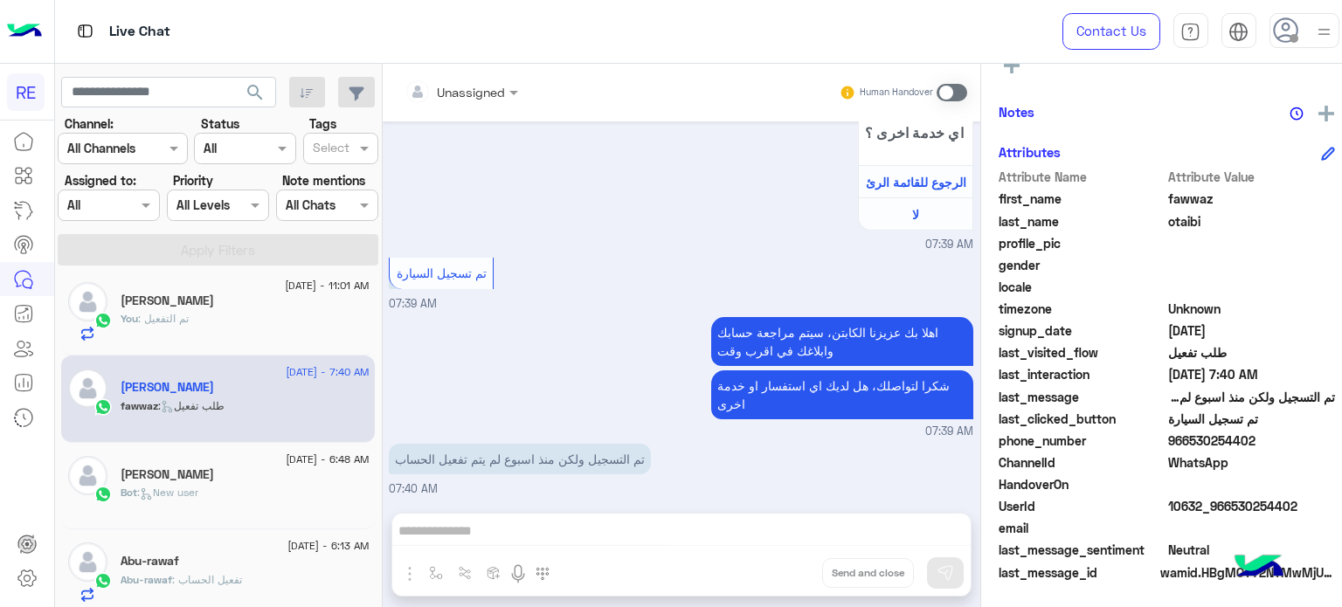
drag, startPoint x: 1242, startPoint y: 439, endPoint x: 1177, endPoint y: 450, distance: 66.3
click at [1177, 450] on div "phone_number [PHONE_NUMBER]" at bounding box center [1166, 442] width 336 height 22
copy span "530254402"
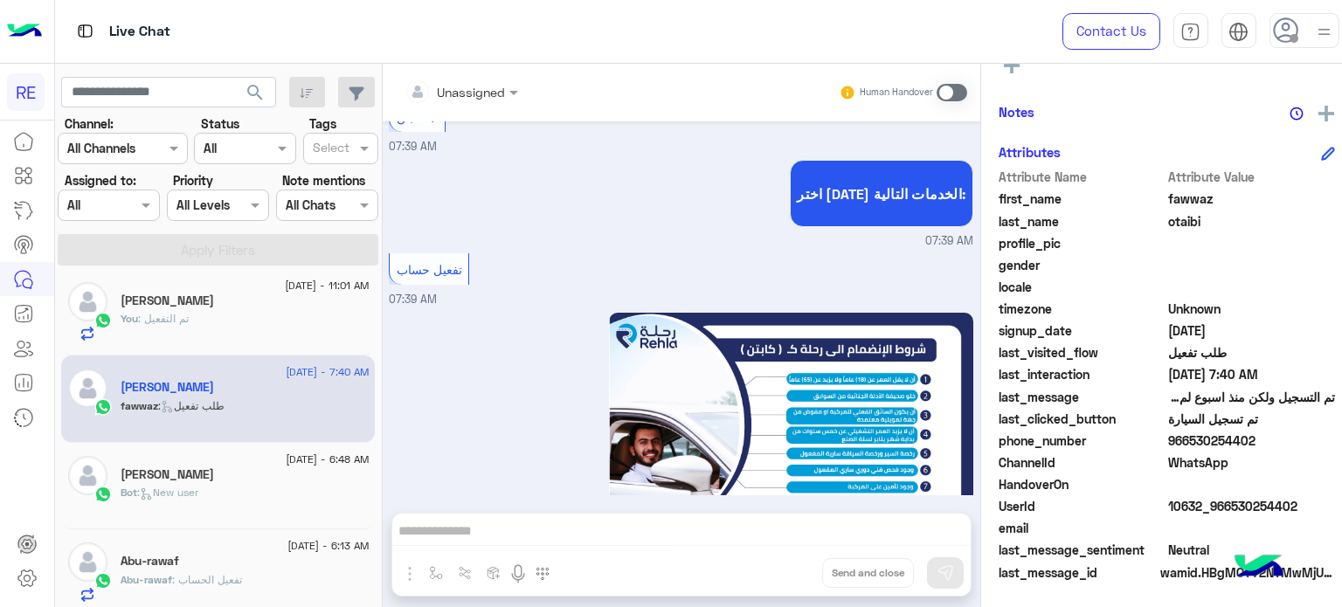
scroll to position [0, 0]
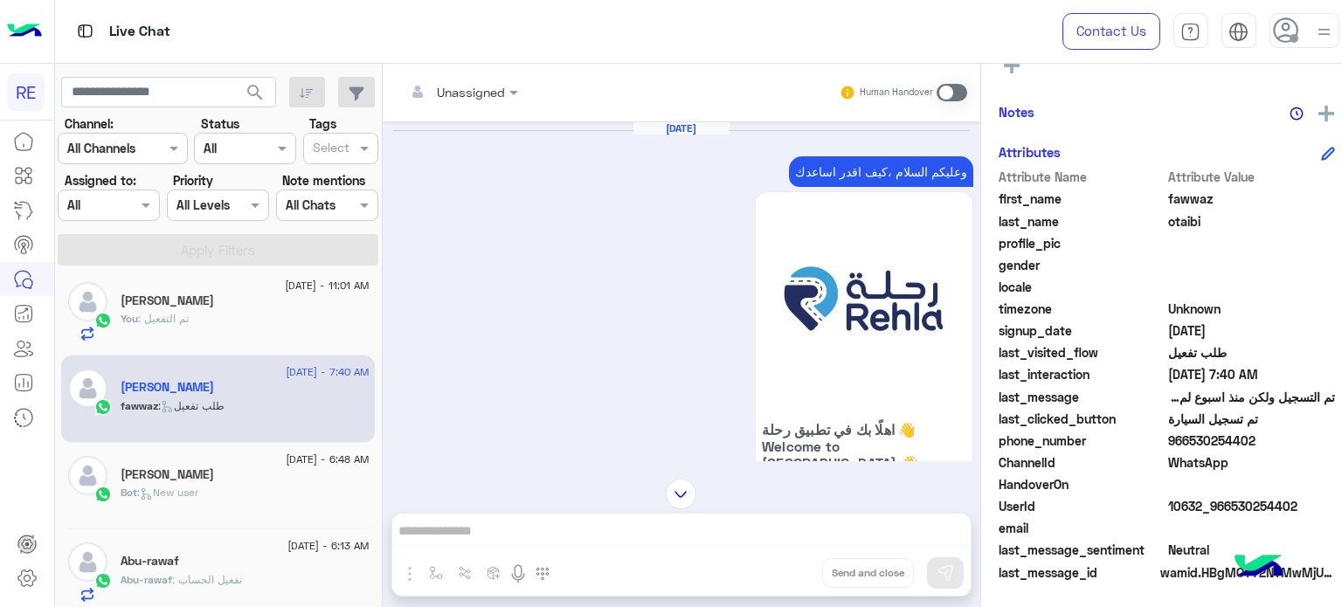
drag, startPoint x: 700, startPoint y: 529, endPoint x: 935, endPoint y: 84, distance: 503.6
click at [935, 84] on div "Unassigned Human Handover [DATE] وعليكم السلام ،كيف اقدر اساعدك اهلًا بك في تطب…" at bounding box center [681, 339] width 597 height 550
drag, startPoint x: 934, startPoint y: 93, endPoint x: 953, endPoint y: 93, distance: 19.2
click at [953, 93] on span at bounding box center [951, 92] width 31 height 17
click at [940, 93] on span at bounding box center [951, 92] width 31 height 17
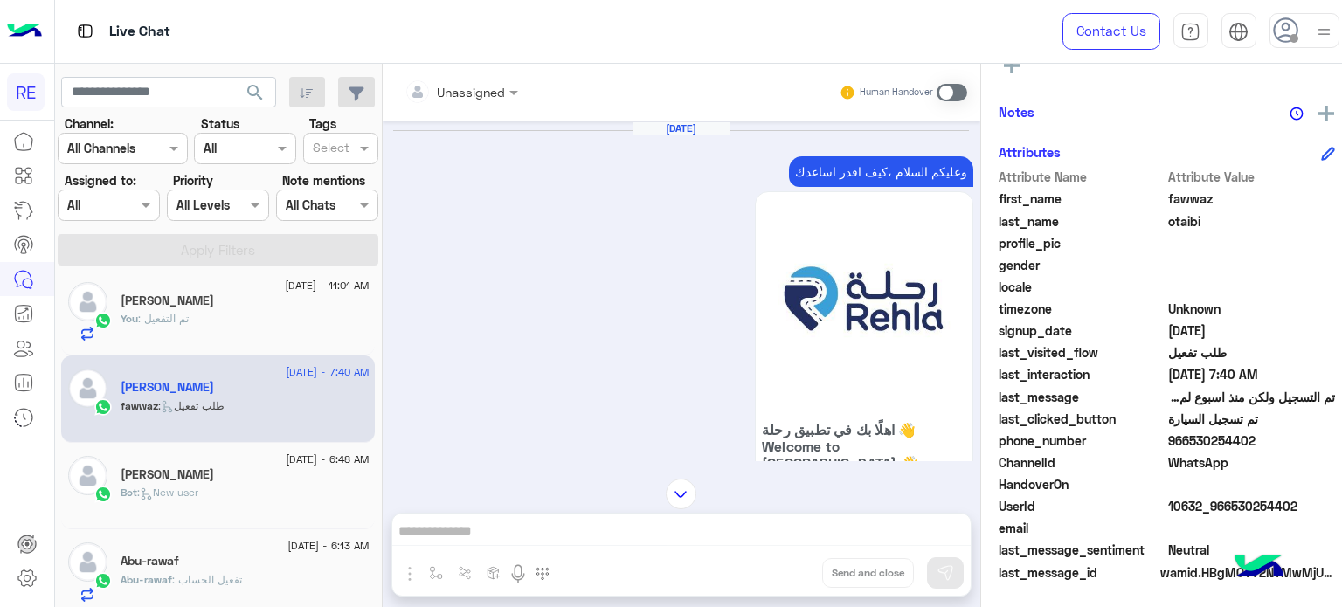
click at [940, 93] on span at bounding box center [951, 92] width 31 height 17
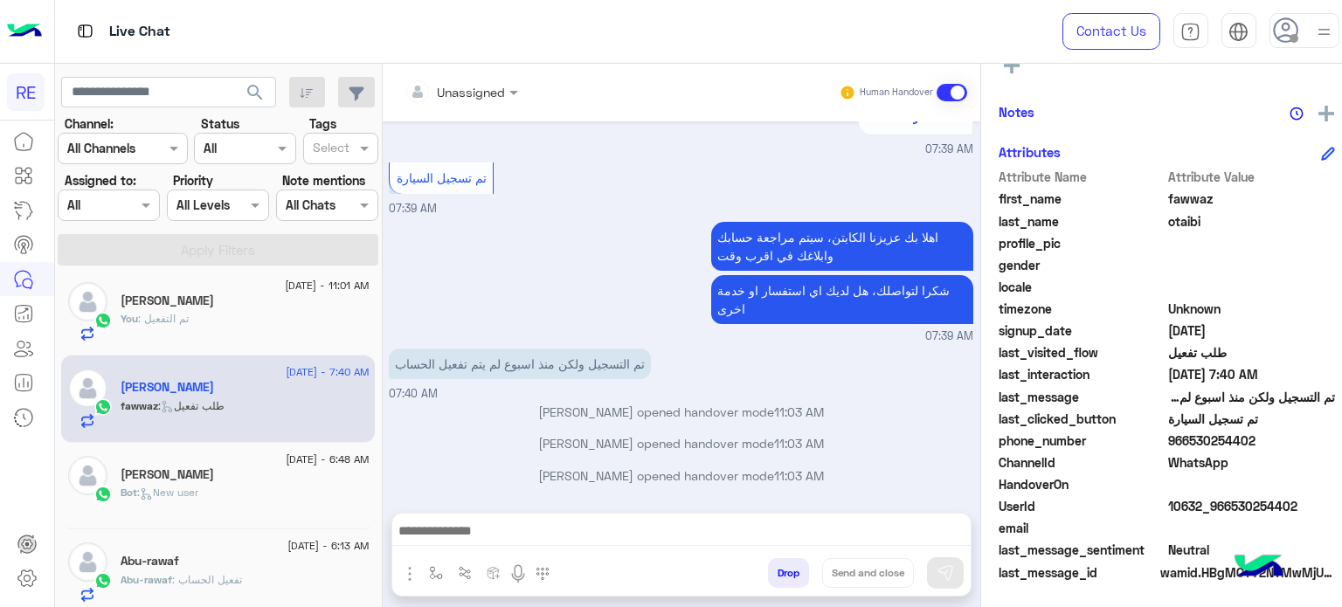
scroll to position [1740, 0]
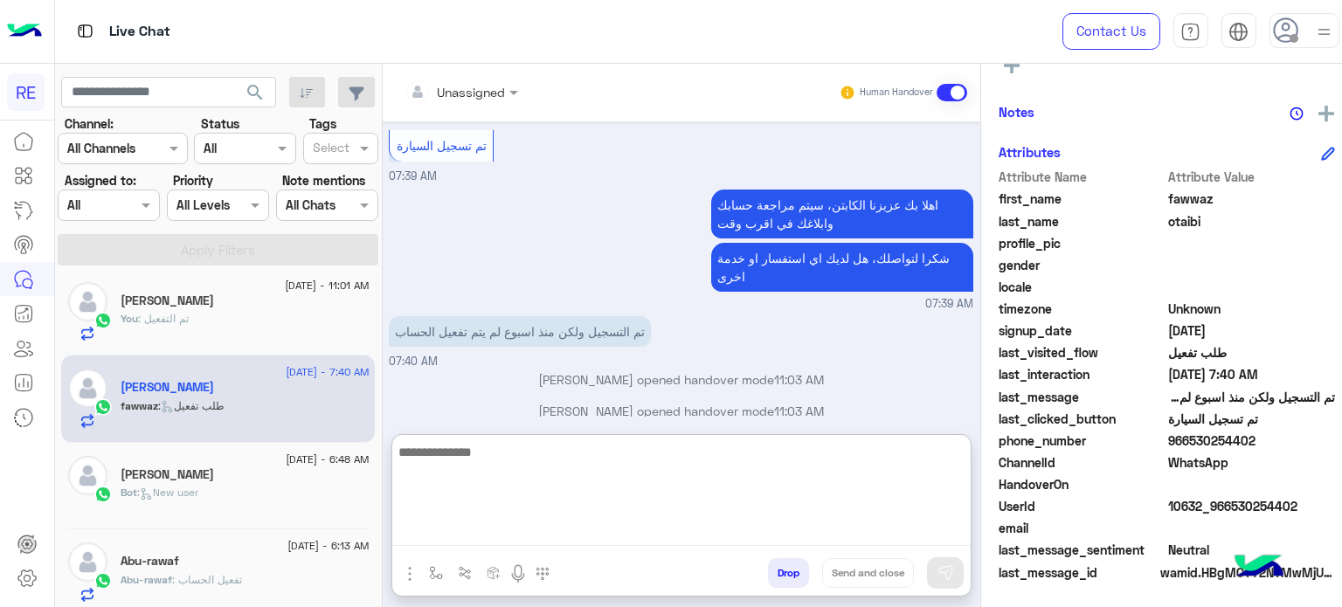
click at [769, 523] on textarea at bounding box center [681, 493] width 578 height 105
type textarea "**********"
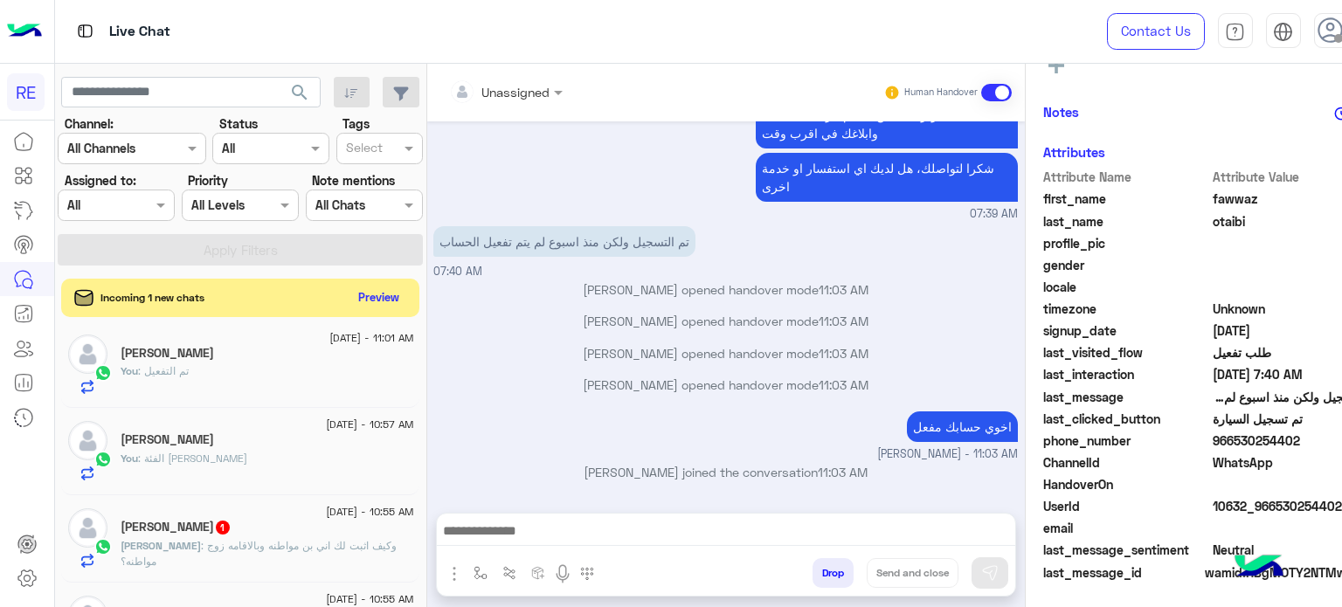
scroll to position [0, 0]
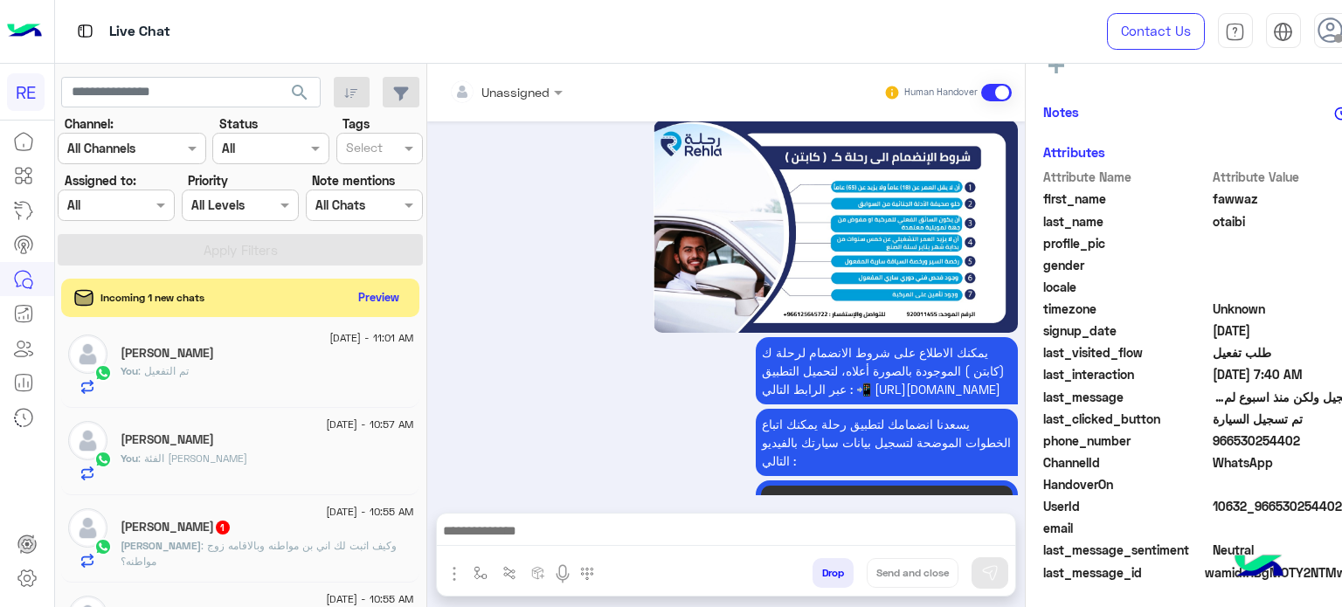
click at [234, 556] on div "[PERSON_NAME] : وكيف اثبت لك [PERSON_NAME]ه وبالاقامه زوج مواطنه؟" at bounding box center [267, 553] width 293 height 31
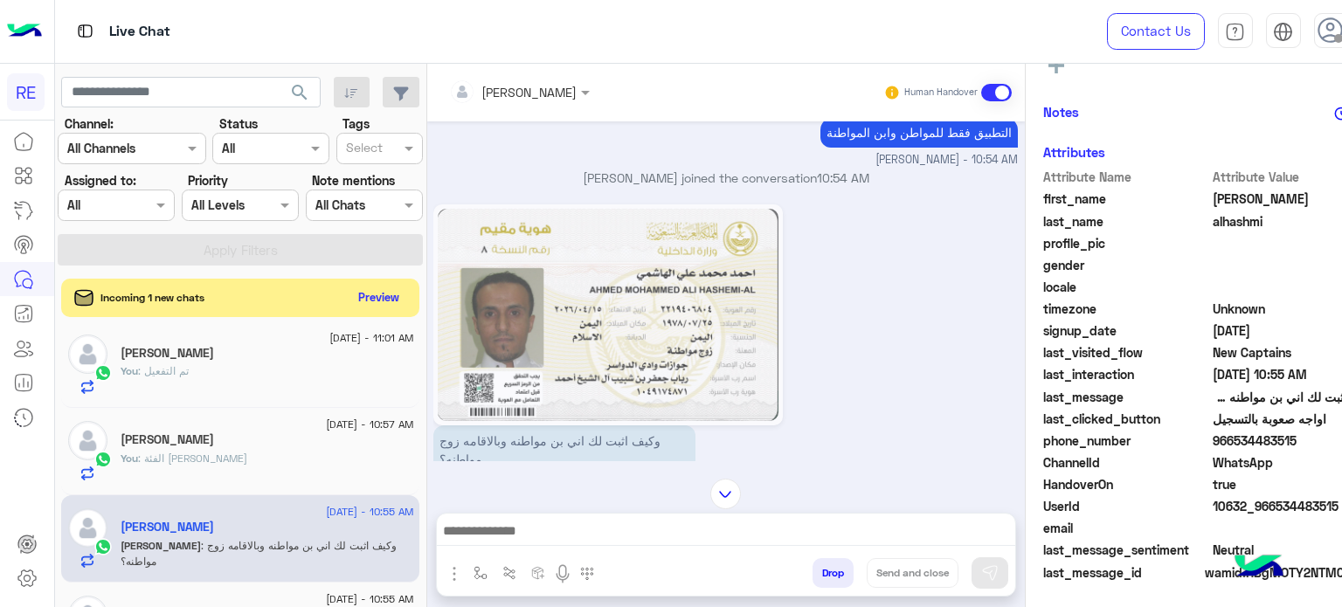
scroll to position [679, 0]
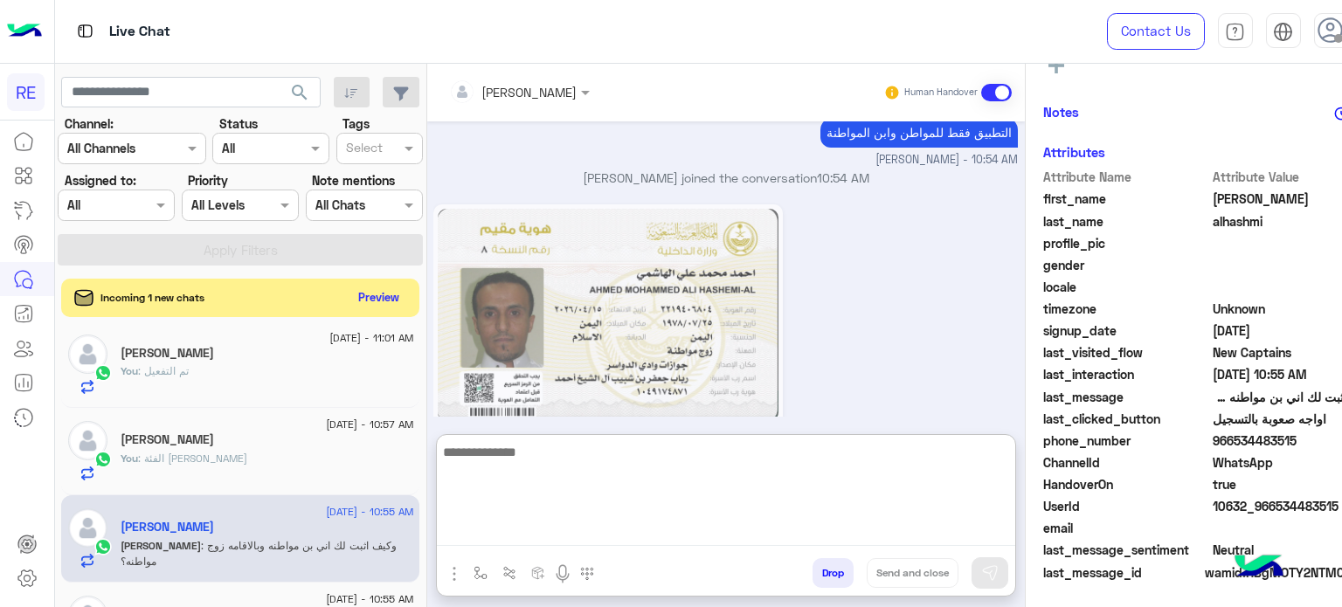
click at [901, 523] on textarea at bounding box center [726, 493] width 578 height 105
type textarea "*"
type textarea "**********"
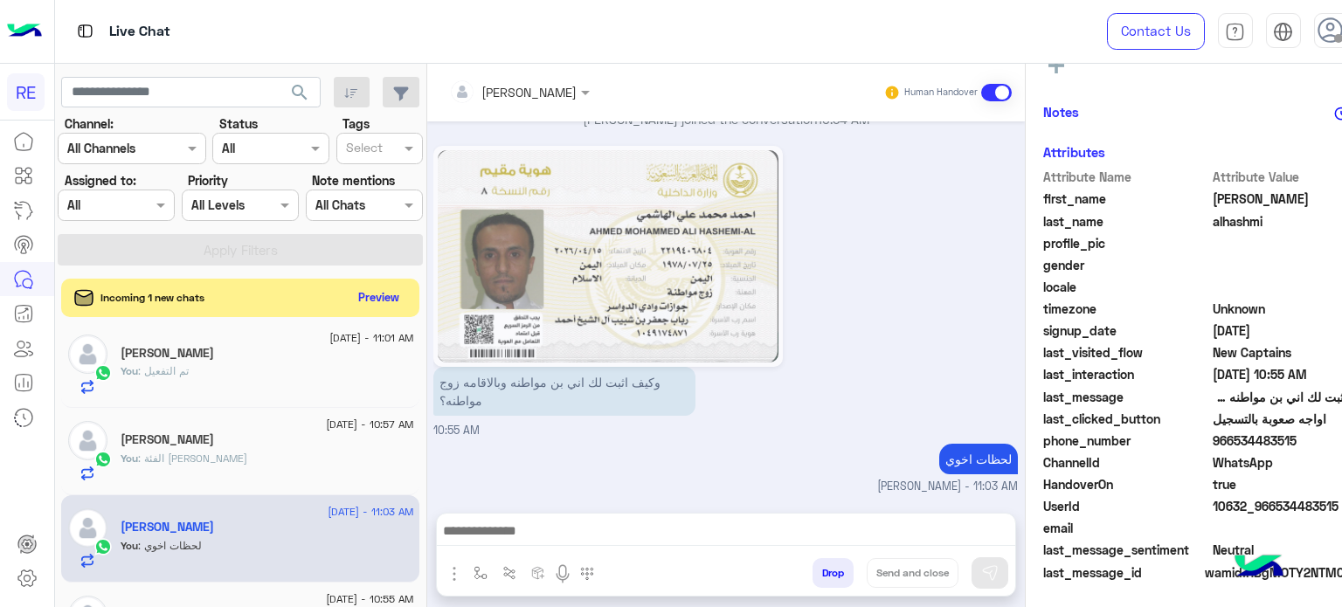
scroll to position [735, 0]
drag, startPoint x: 1295, startPoint y: 437, endPoint x: 1231, endPoint y: 445, distance: 65.2
click at [1231, 445] on span "966534483515" at bounding box center [1295, 440] width 167 height 18
copy span "534483515"
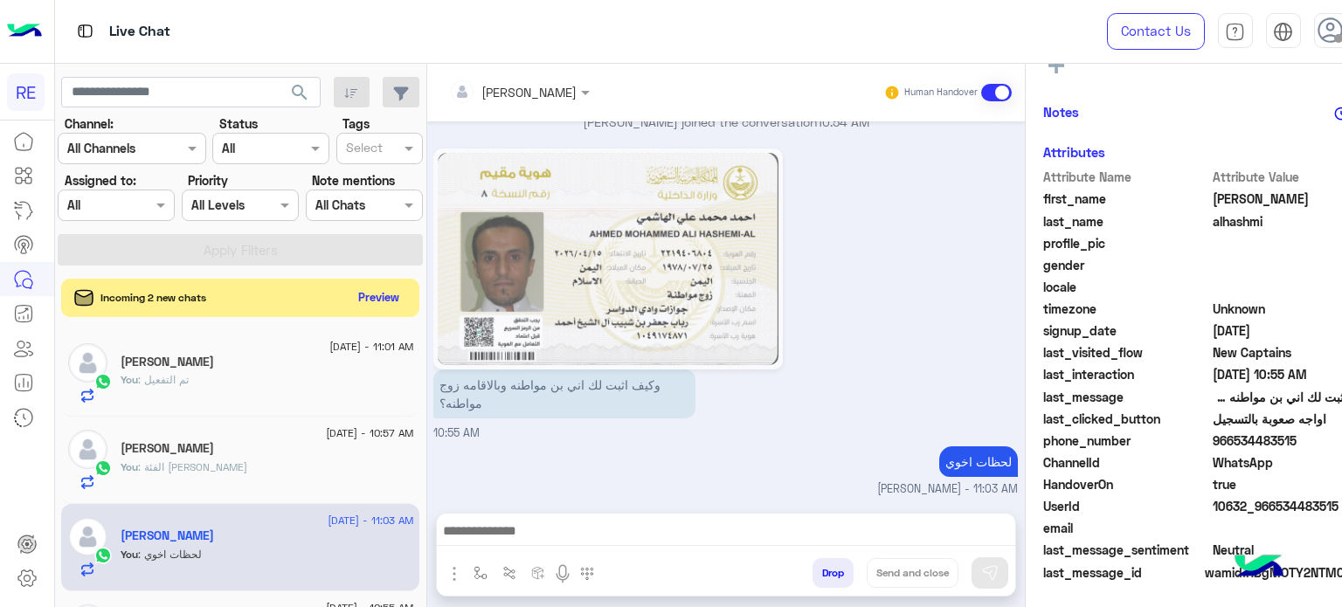
click at [380, 280] on div "Incoming 2 new chats Preview" at bounding box center [240, 298] width 358 height 38
click at [385, 296] on button "Preview" at bounding box center [379, 297] width 54 height 24
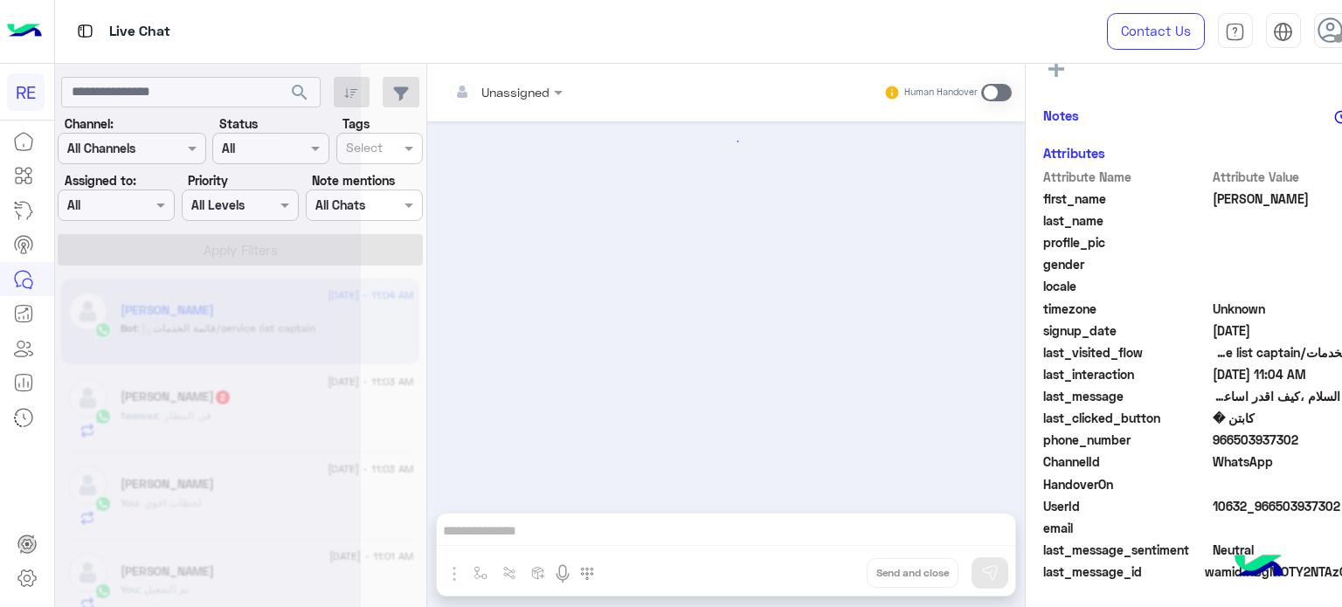
scroll to position [792, 0]
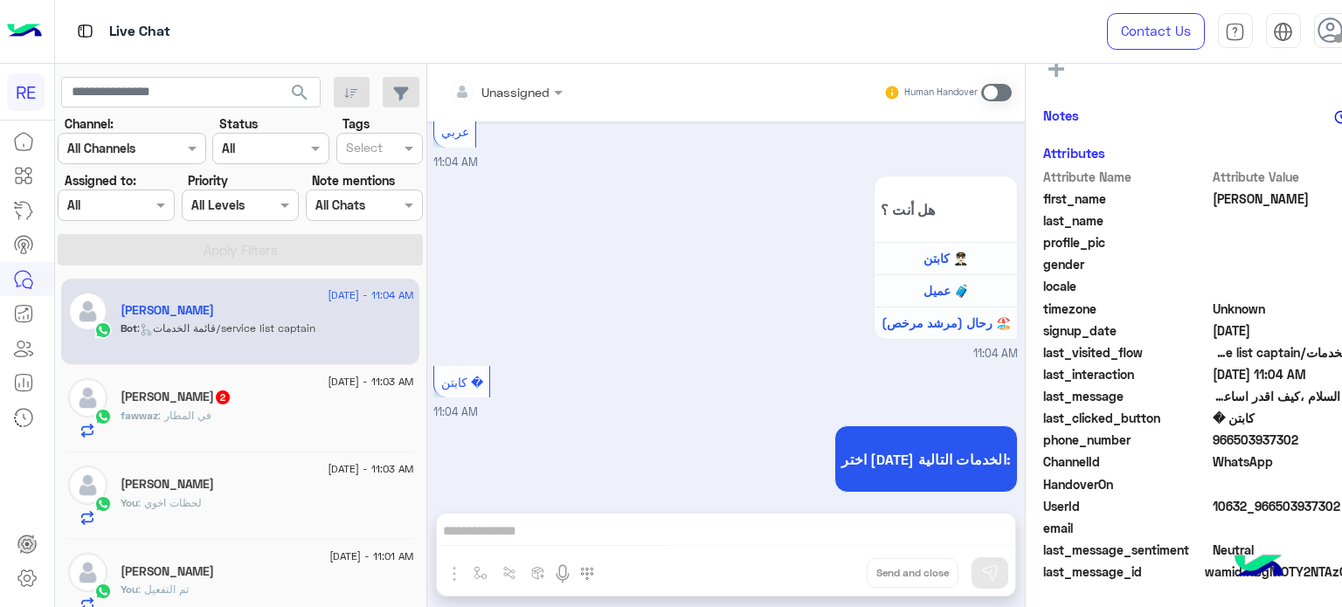
click at [335, 397] on div "fawwaz otaibi 2" at bounding box center [267, 399] width 293 height 18
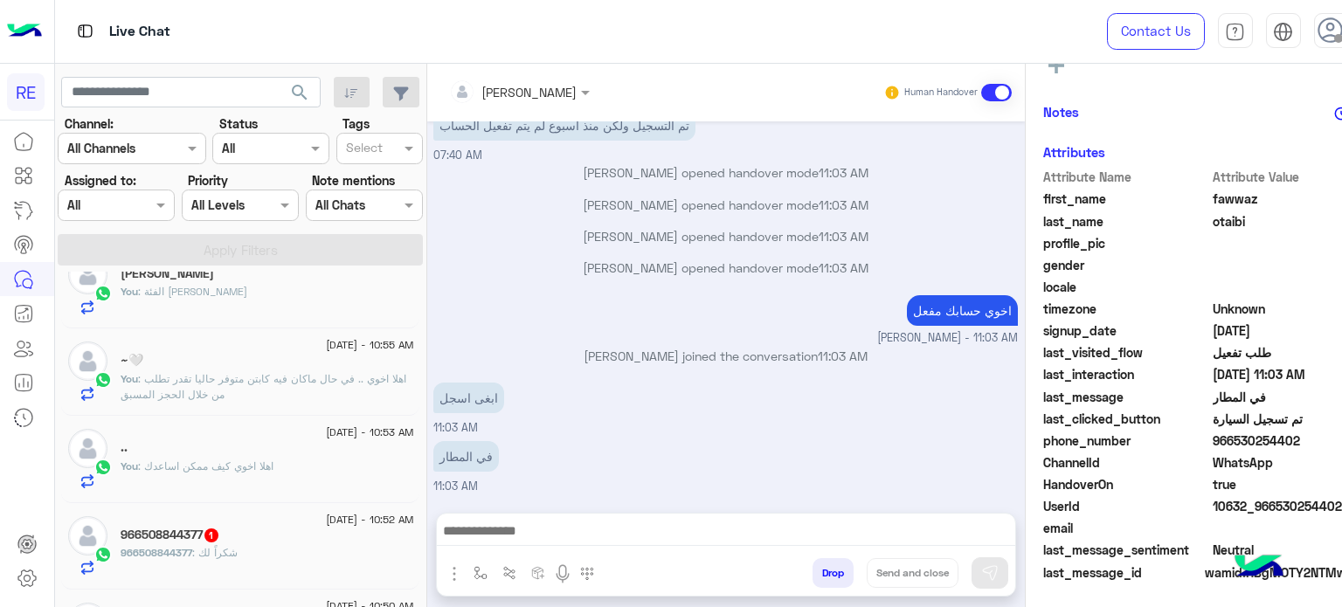
scroll to position [397, 0]
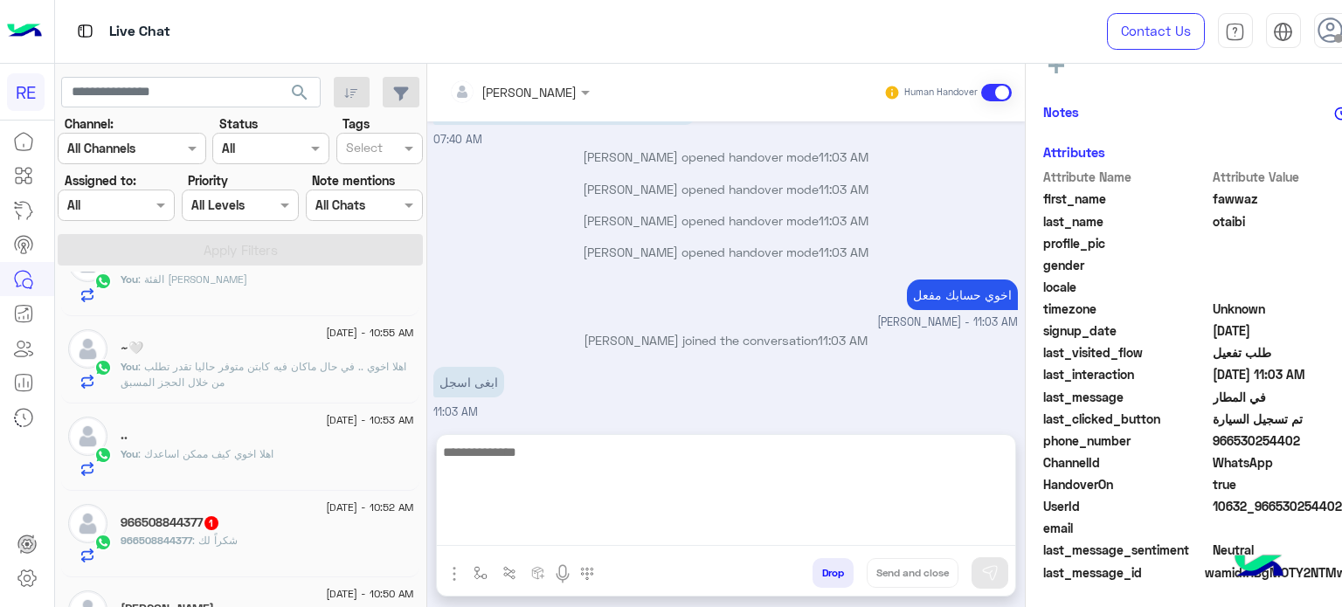
click at [614, 533] on textarea at bounding box center [726, 493] width 578 height 105
type textarea "*"
type textarea "**********"
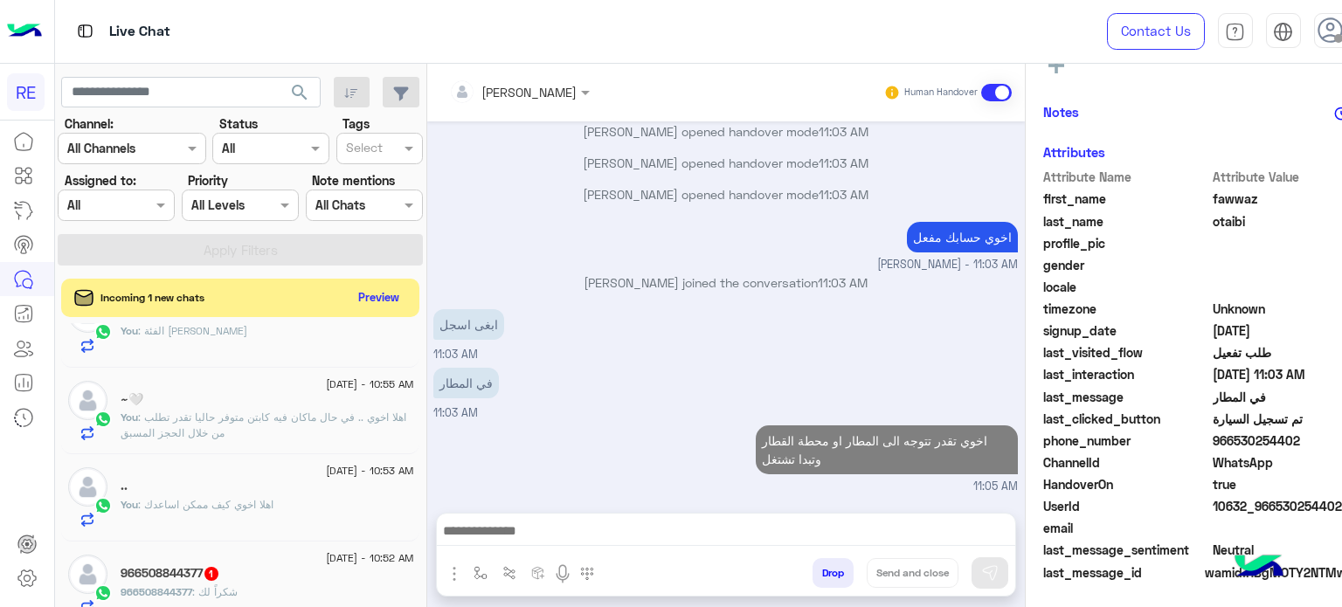
scroll to position [302, 0]
click at [280, 570] on div "966508844377 1" at bounding box center [267, 575] width 293 height 18
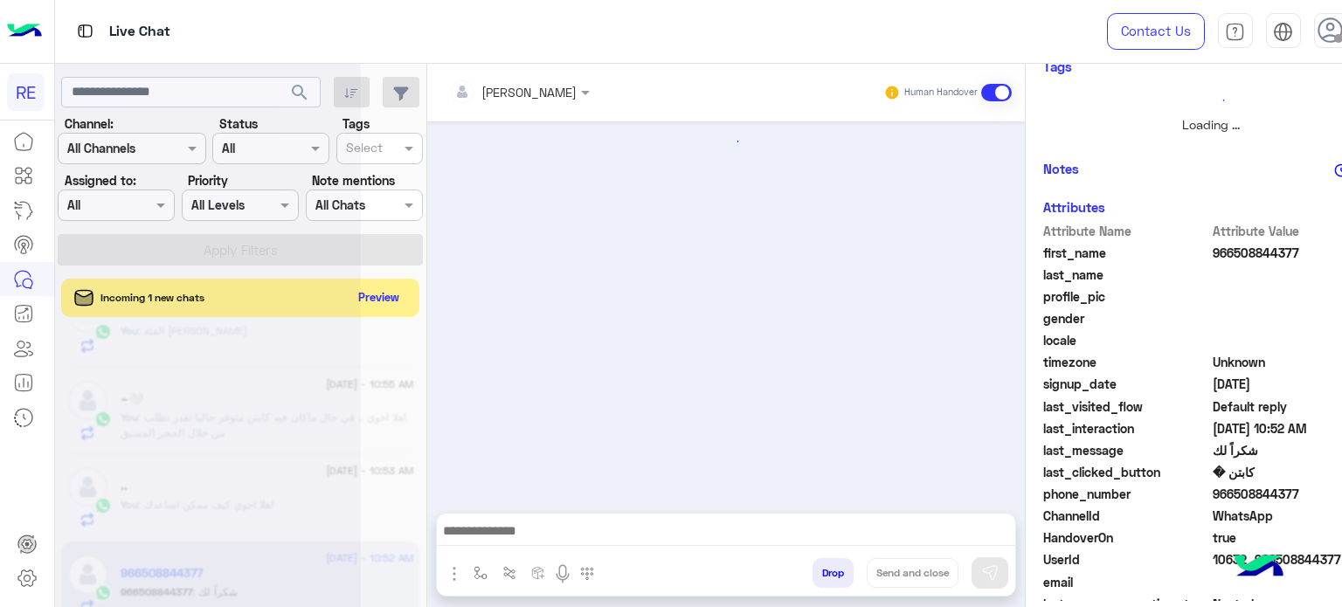
scroll to position [367, 0]
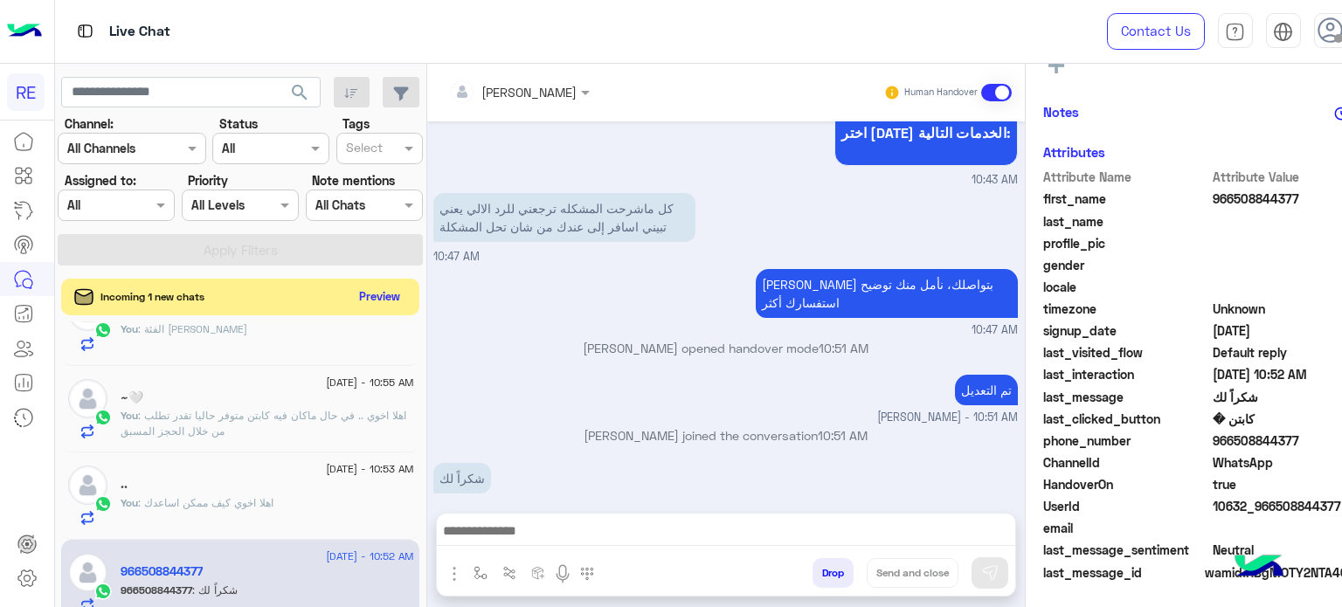
click at [367, 300] on button "Preview" at bounding box center [379, 297] width 54 height 24
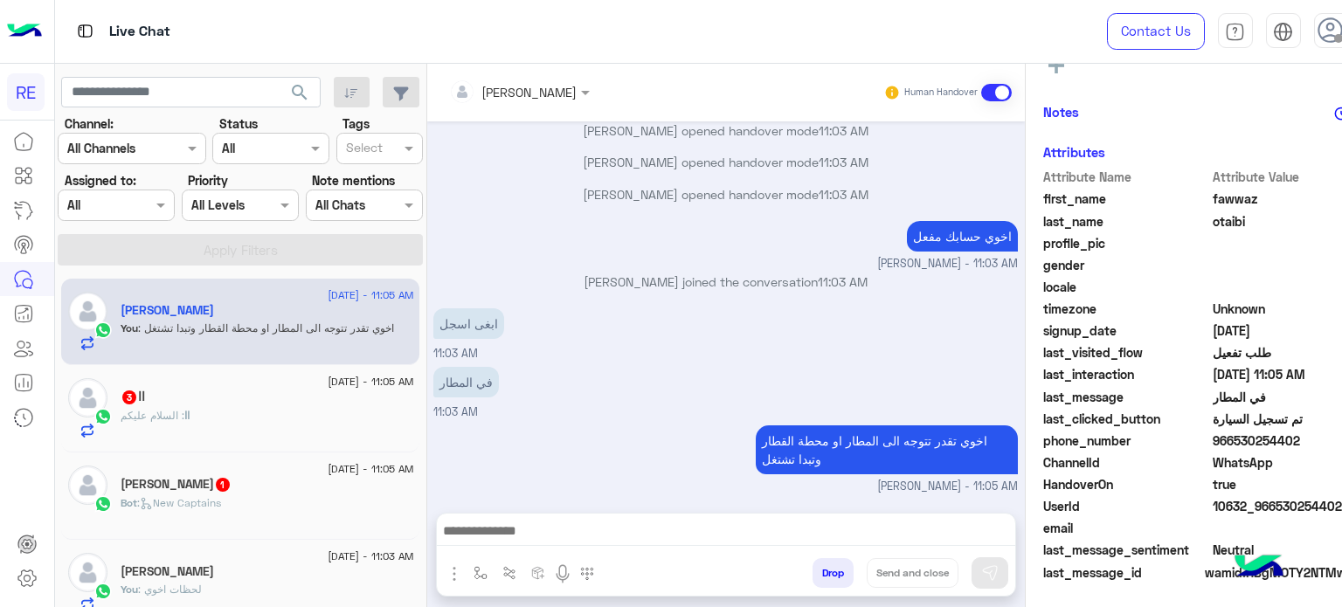
click at [231, 414] on div "اا : السلام عليكم" at bounding box center [267, 423] width 293 height 31
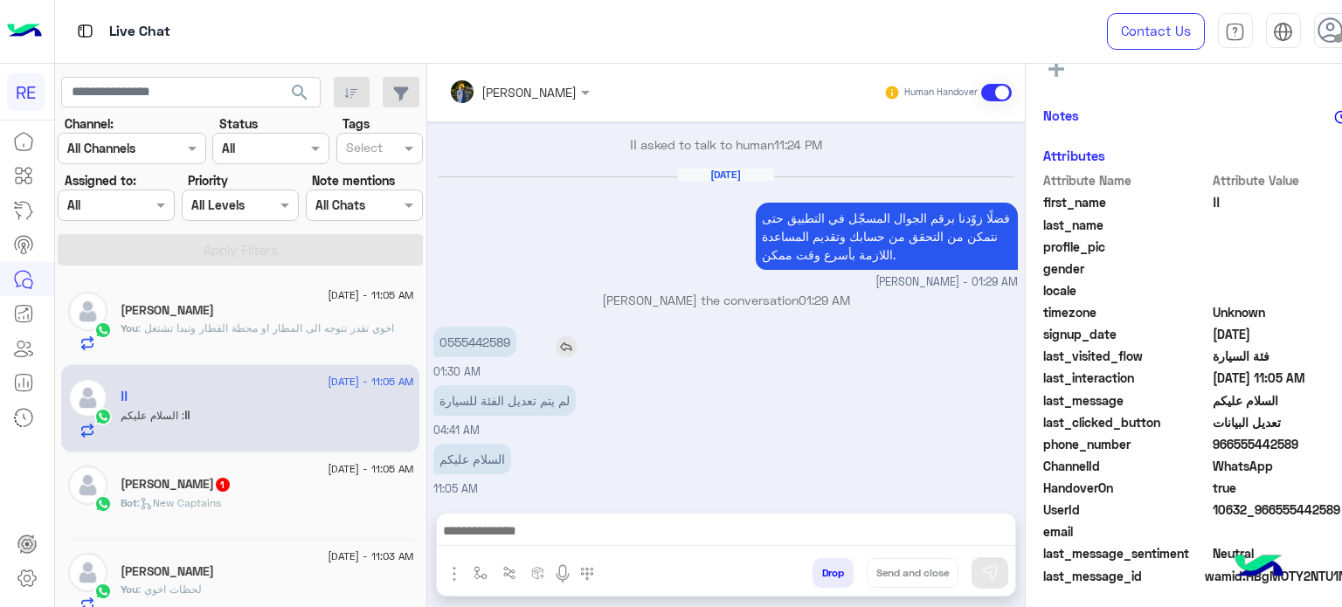
scroll to position [332, 0]
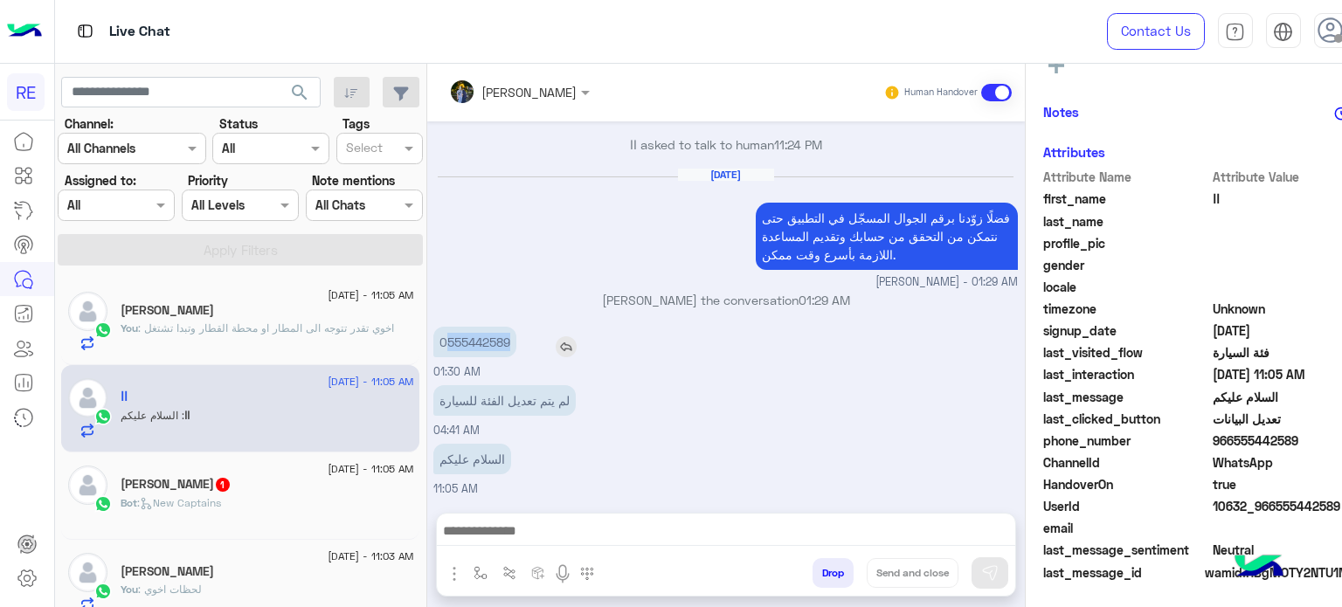
drag, startPoint x: 510, startPoint y: 340, endPoint x: 444, endPoint y: 340, distance: 66.4
click at [444, 340] on p "0555442589" at bounding box center [474, 342] width 83 height 31
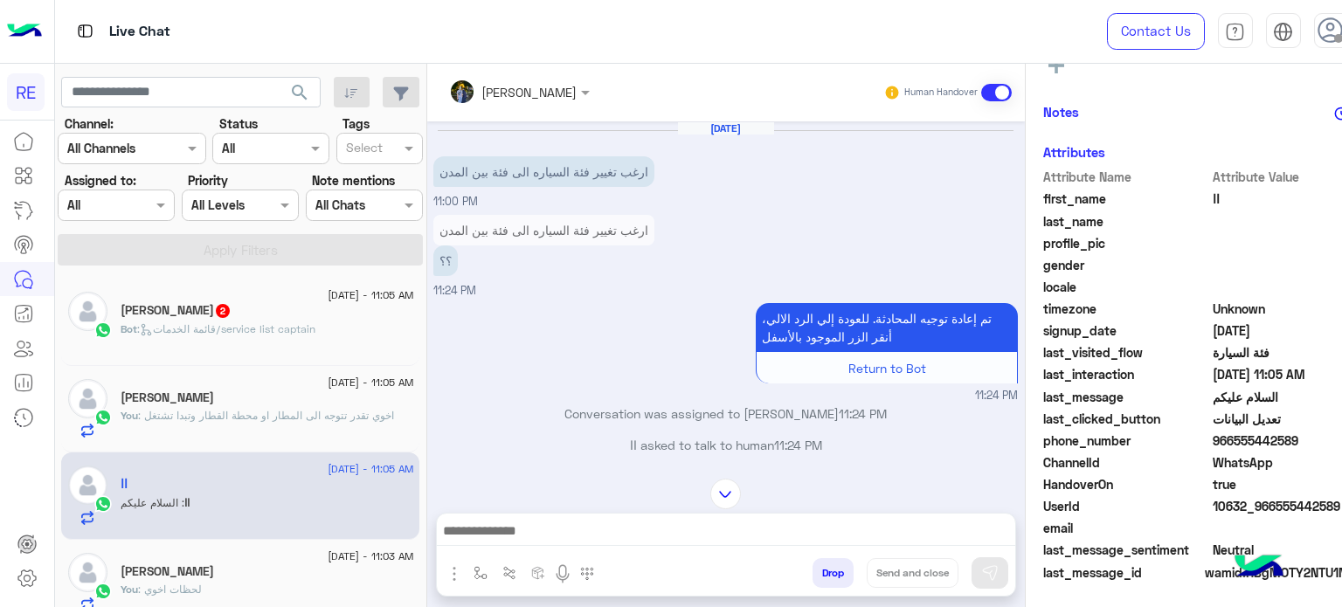
scroll to position [3, 0]
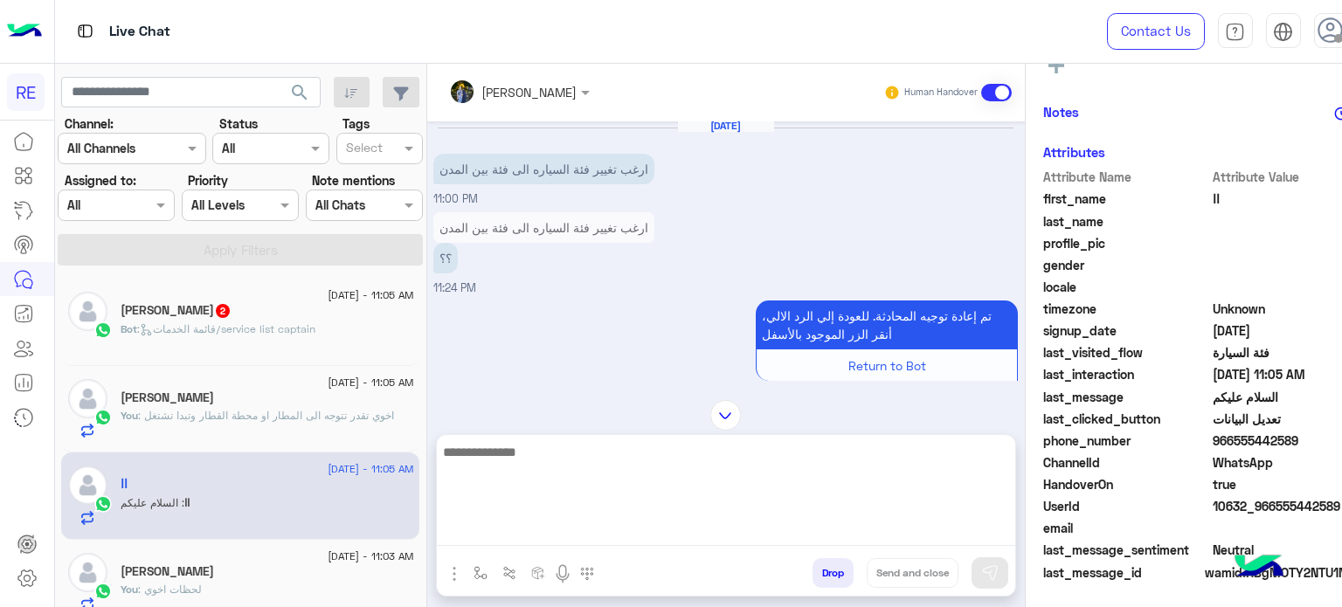
click at [786, 539] on textarea at bounding box center [726, 493] width 578 height 105
type textarea "**********"
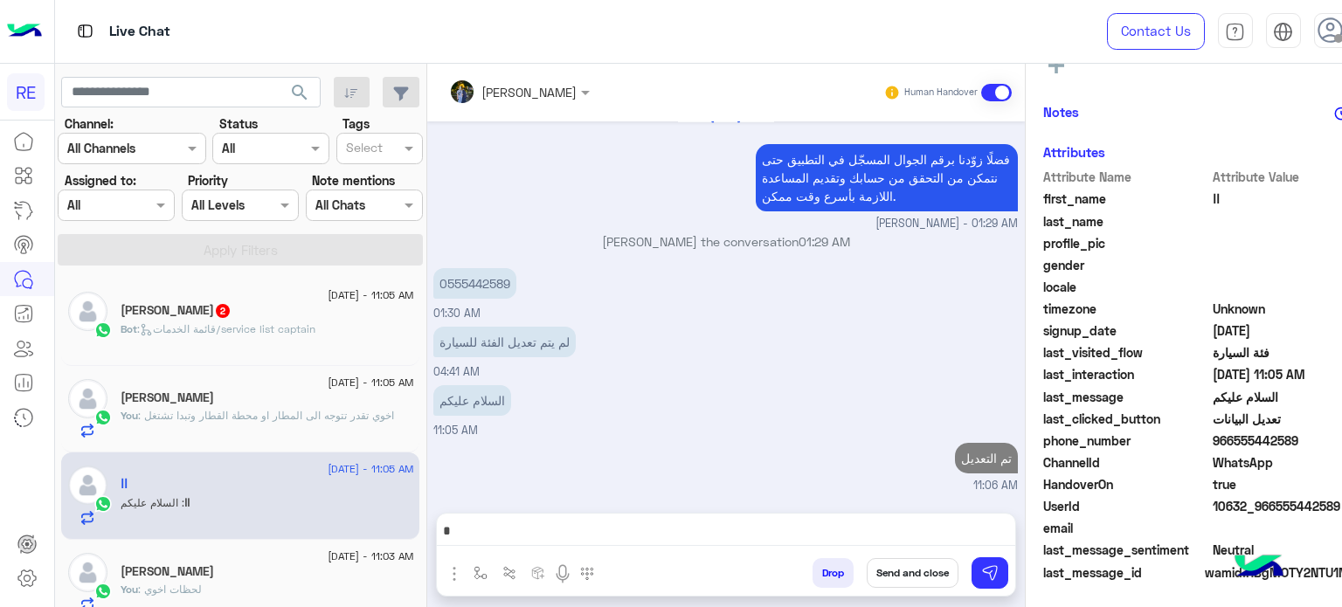
scroll to position [395, 0]
click at [326, 318] on div "ابومحمد 2" at bounding box center [267, 312] width 293 height 18
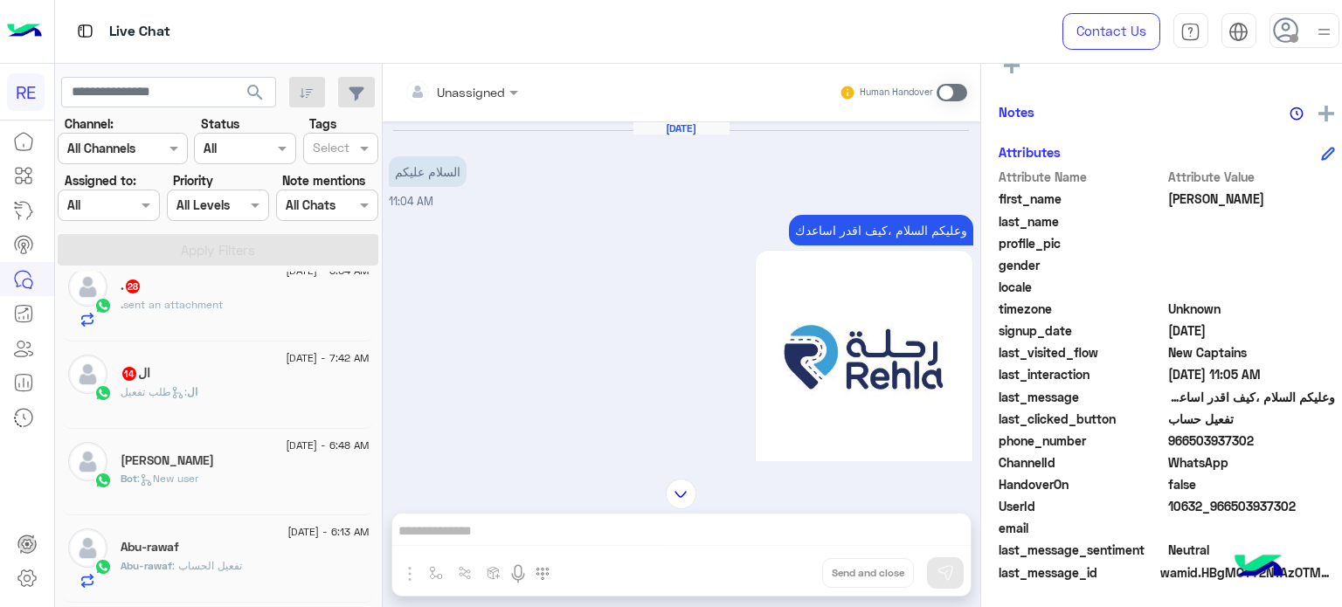
scroll to position [199, 0]
click at [212, 362] on div "[DATE] - 7:42 AM" at bounding box center [245, 359] width 248 height 11
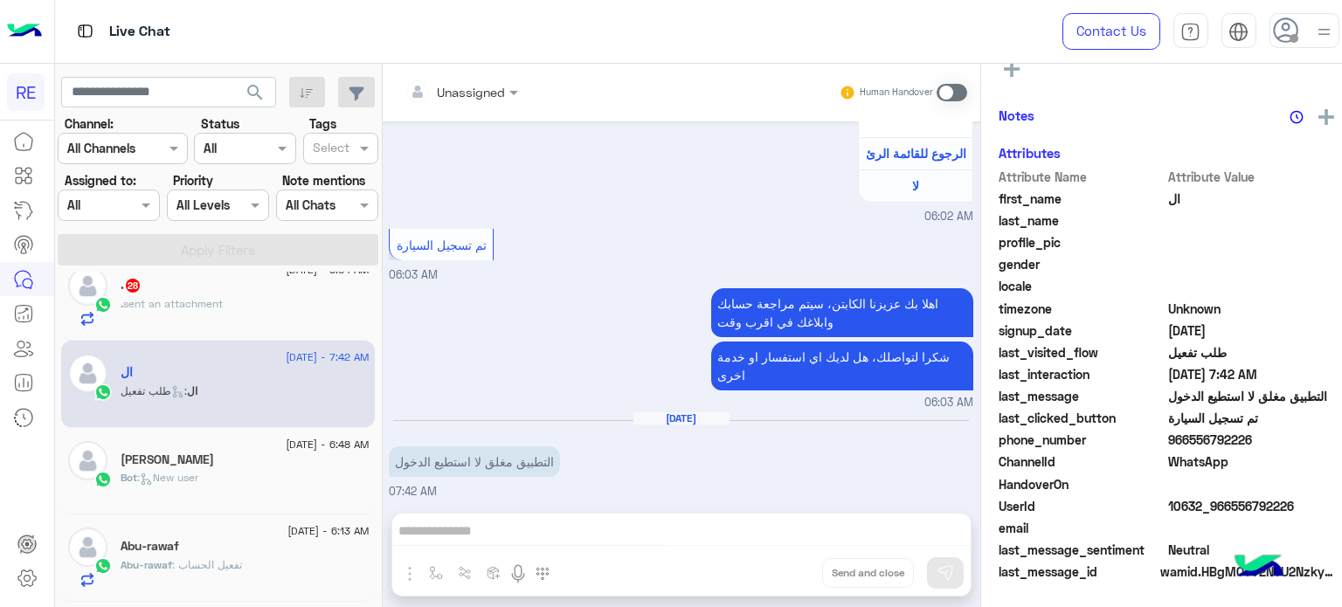
scroll to position [332, 0]
drag, startPoint x: 1237, startPoint y: 438, endPoint x: 1173, endPoint y: 443, distance: 64.0
click at [1173, 443] on span "966556792226" at bounding box center [1251, 440] width 167 height 18
click at [675, 530] on div "Unassigned Human Handover [DATE] عربي 06:02 AM هل أنت ؟ كابتن 👨🏻‍✈️ عميل 🧳 رحال…" at bounding box center [681, 339] width 597 height 550
click at [952, 84] on label at bounding box center [951, 92] width 31 height 17
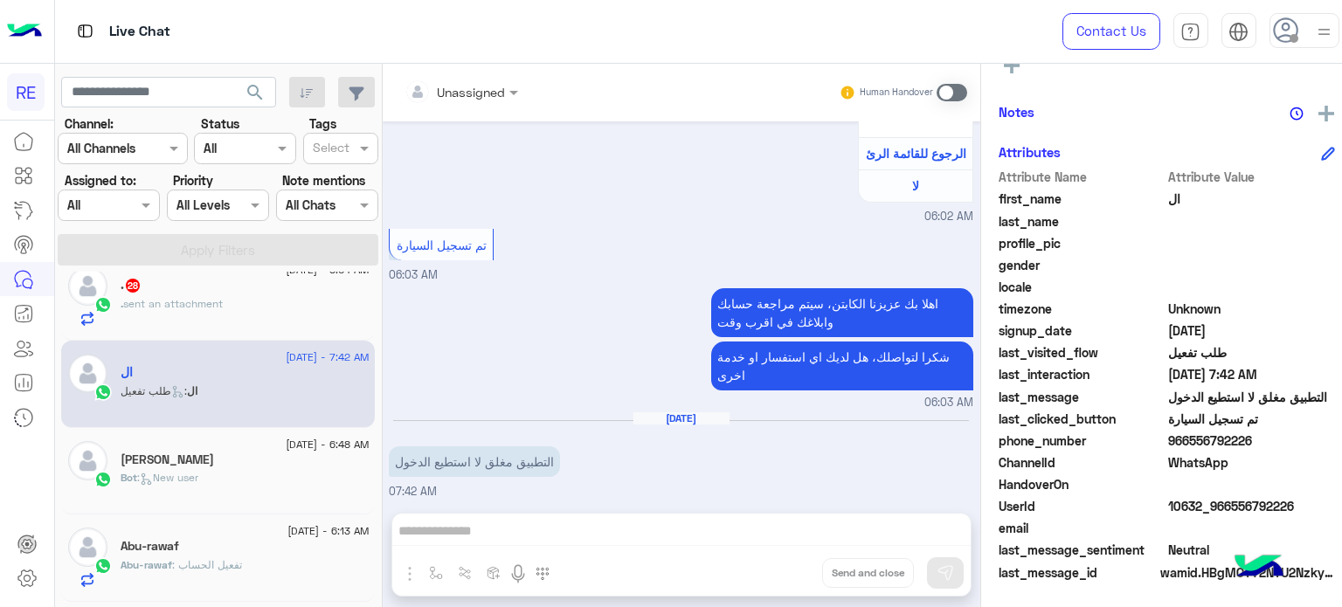
scroll to position [1224, 0]
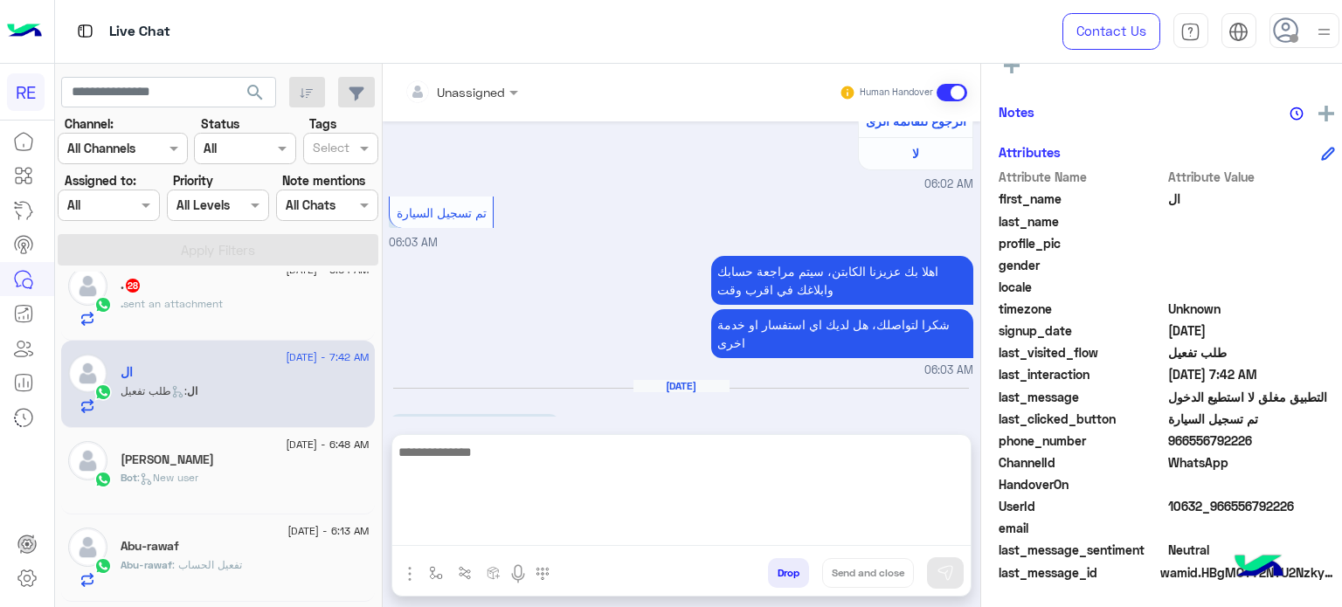
click at [688, 521] on textarea at bounding box center [681, 493] width 578 height 105
paste textarea "**********"
type textarea "**********"
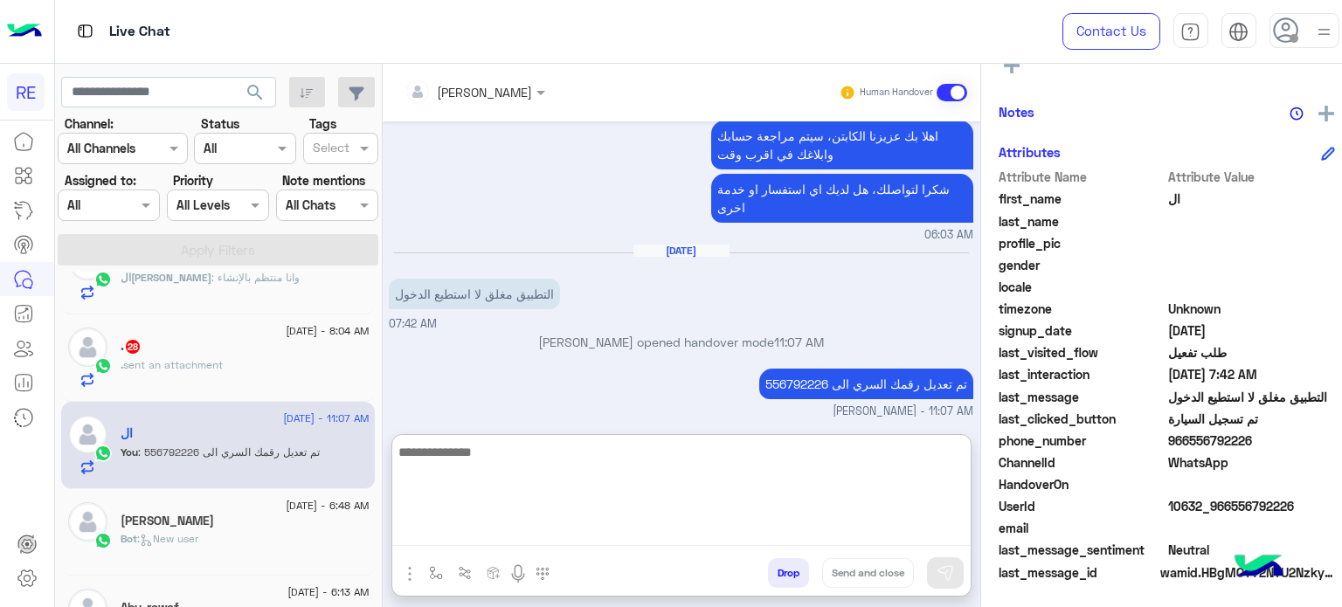
scroll to position [1391, 0]
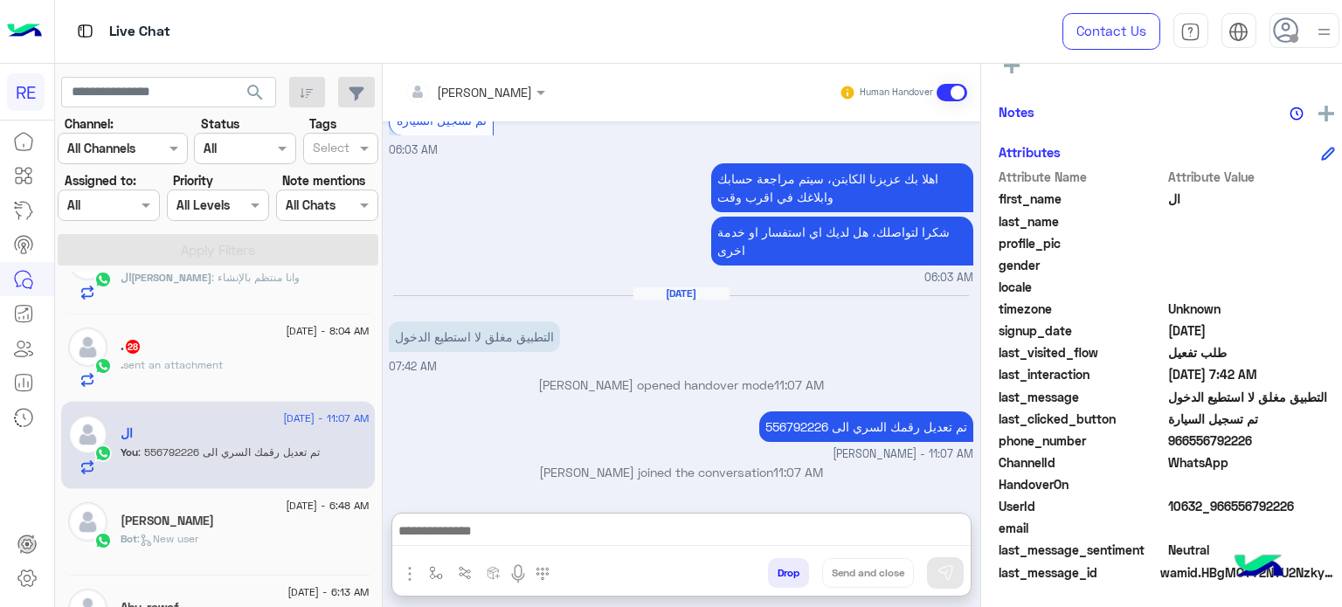
click at [266, 381] on div ". sent an attachment" at bounding box center [245, 372] width 248 height 31
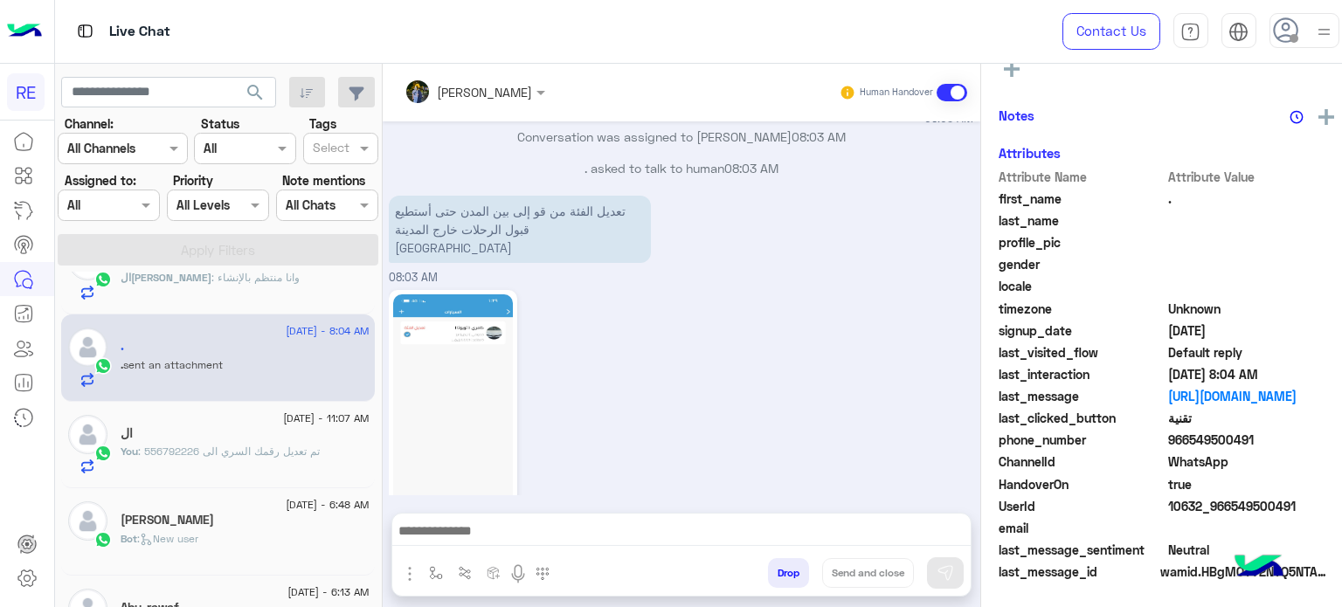
scroll to position [332, 0]
drag, startPoint x: 1240, startPoint y: 439, endPoint x: 1177, endPoint y: 445, distance: 64.1
click at [1177, 445] on span "966549500491" at bounding box center [1251, 440] width 167 height 18
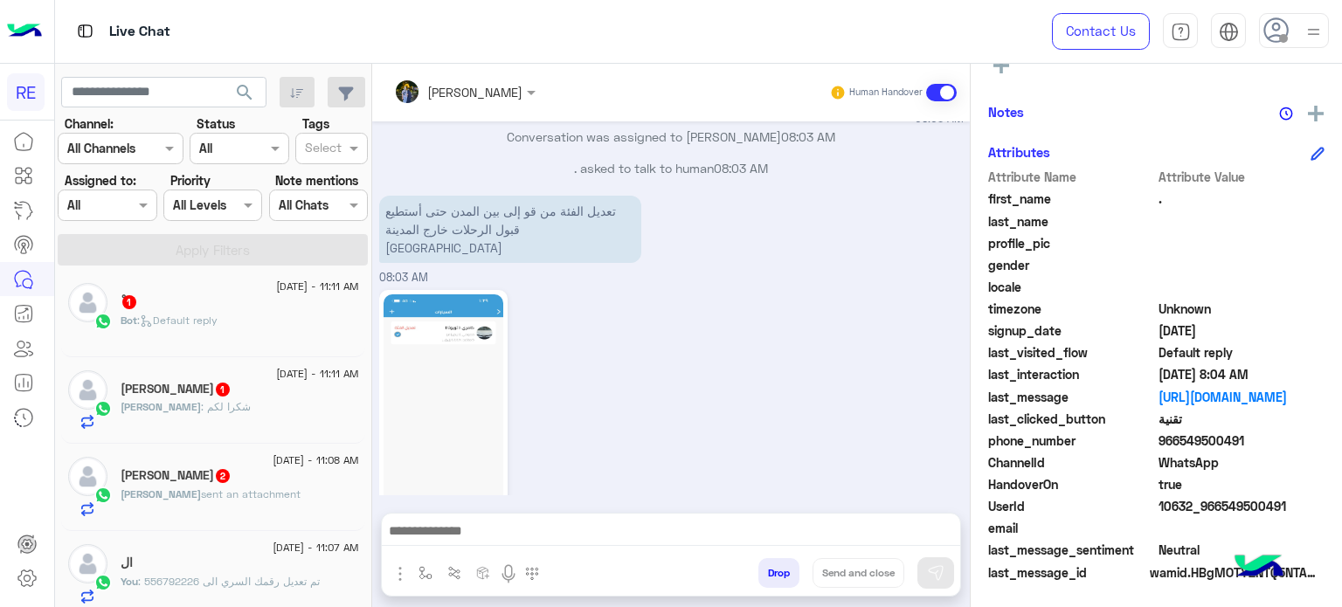
scroll to position [0, 0]
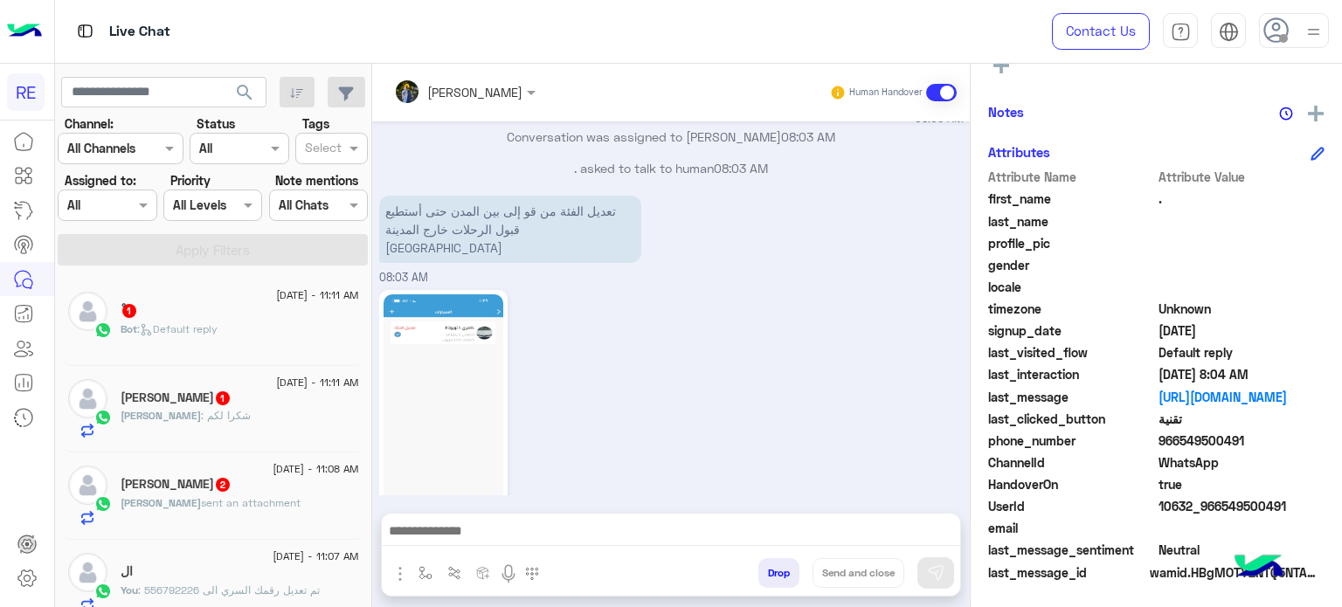
click at [240, 468] on div "[DATE] - 11:08 AM" at bounding box center [240, 471] width 238 height 11
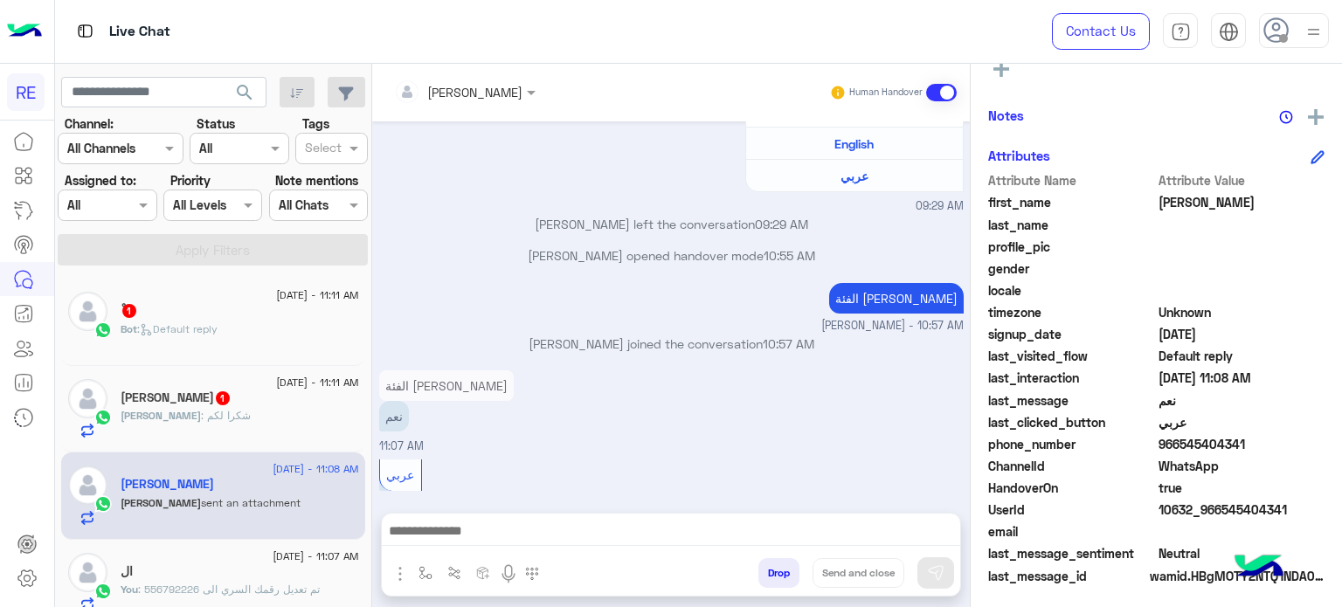
scroll to position [332, 0]
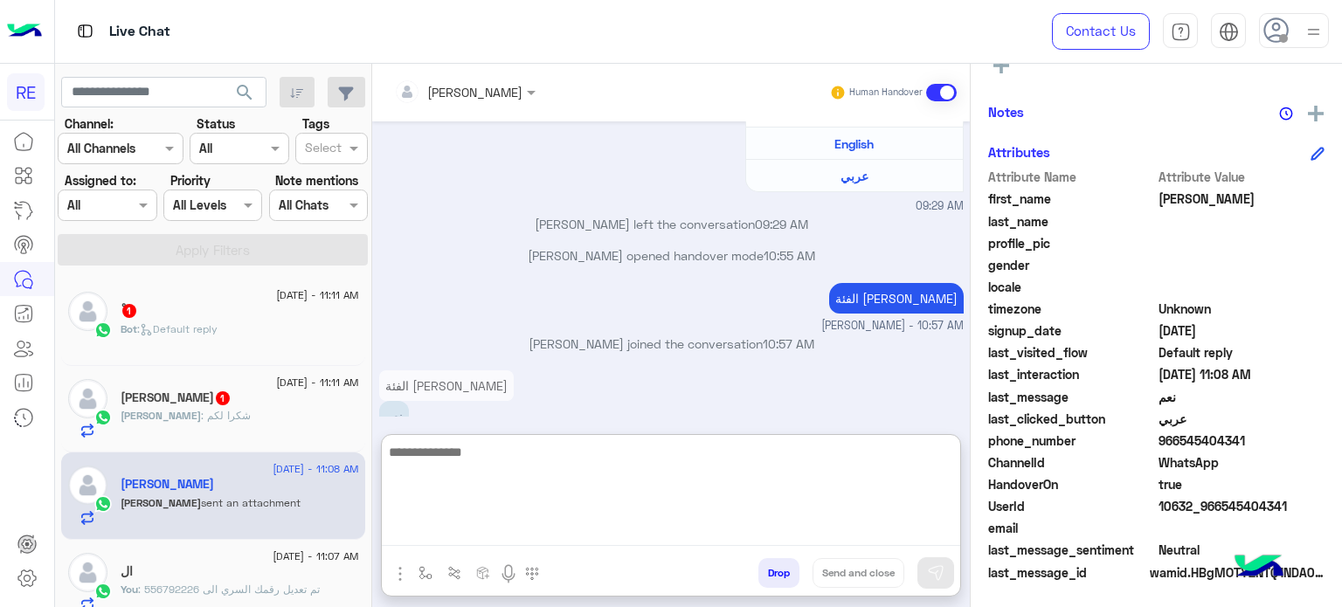
click at [653, 528] on textarea at bounding box center [671, 493] width 578 height 105
type textarea "*"
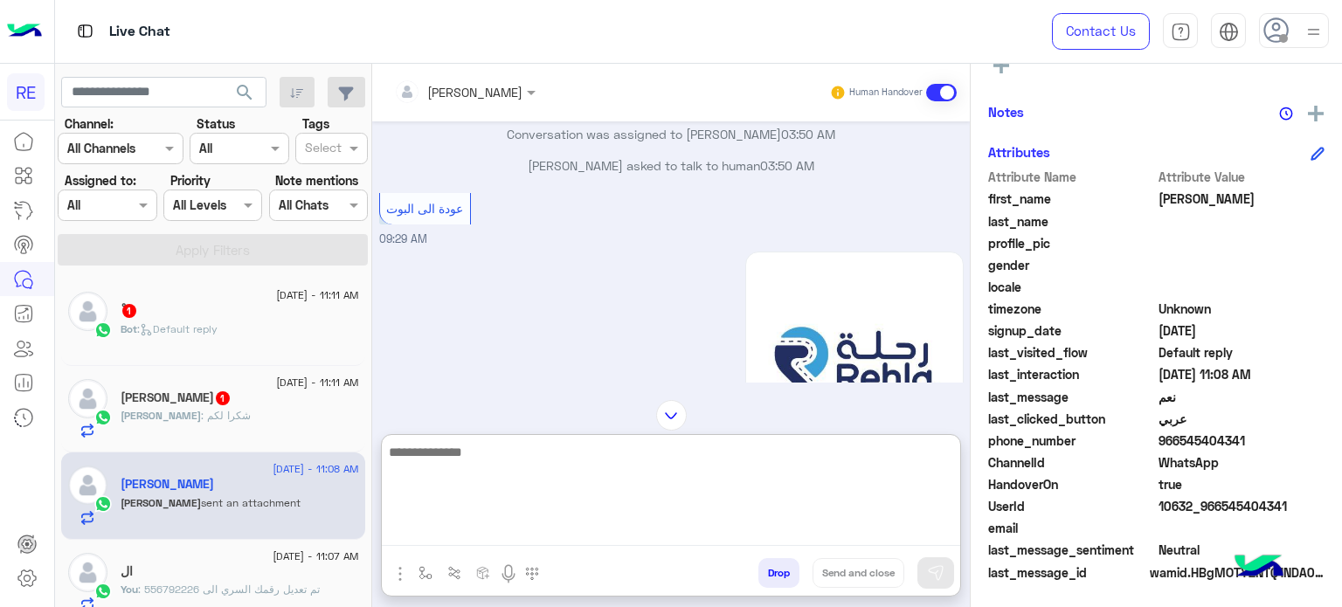
scroll to position [0, 0]
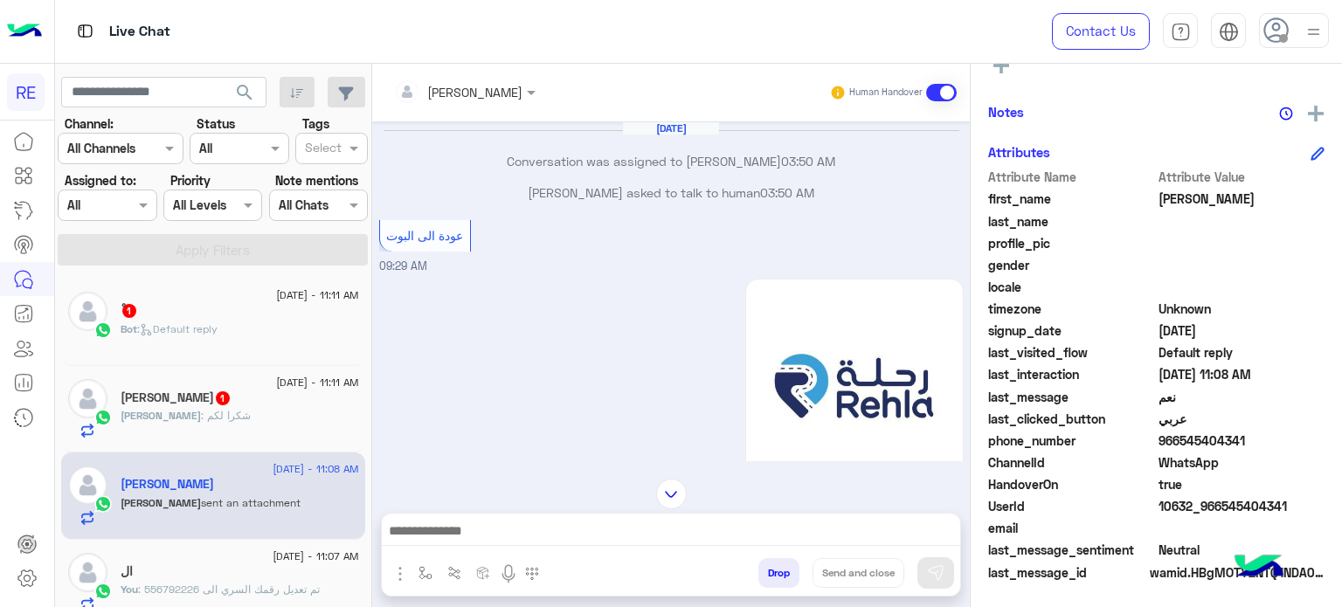
click at [189, 380] on div "[DATE] - 11:11 AM" at bounding box center [240, 384] width 238 height 11
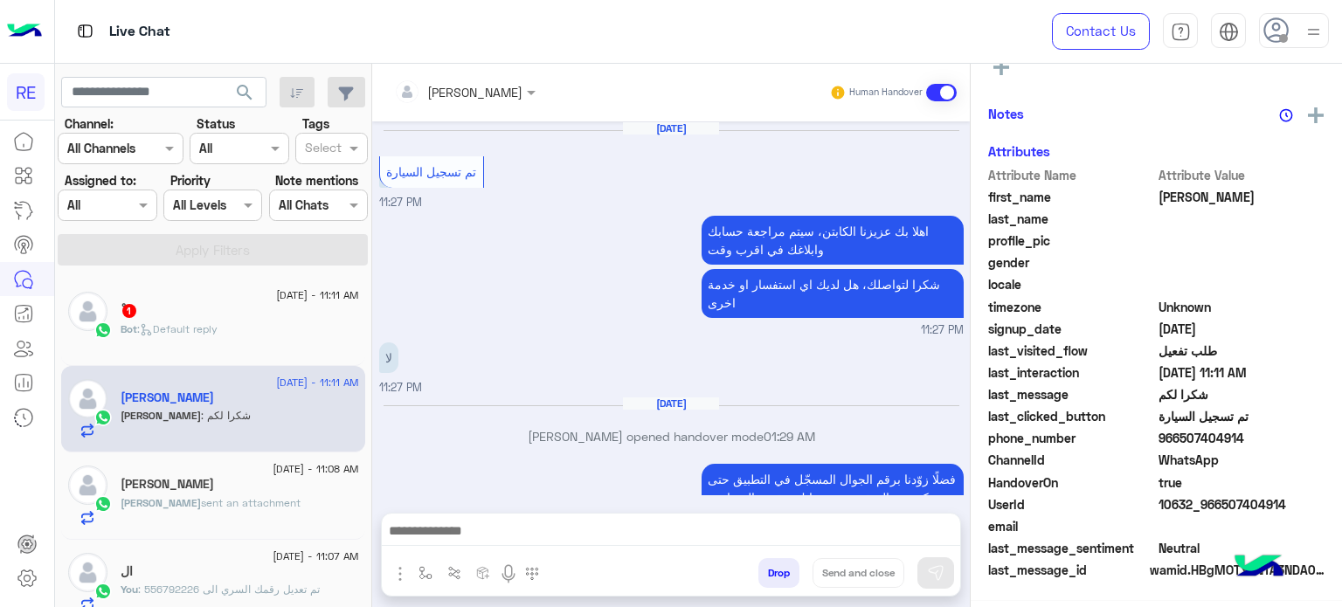
scroll to position [290, 0]
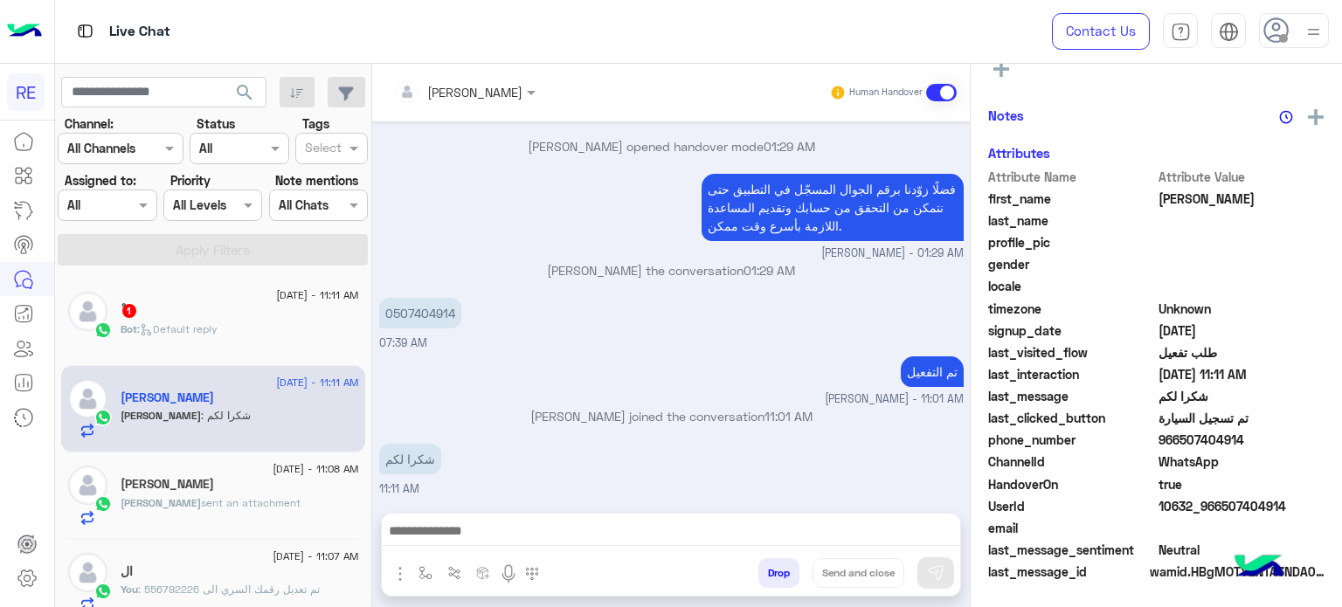
click at [228, 304] on div "ْ 1" at bounding box center [240, 312] width 238 height 18
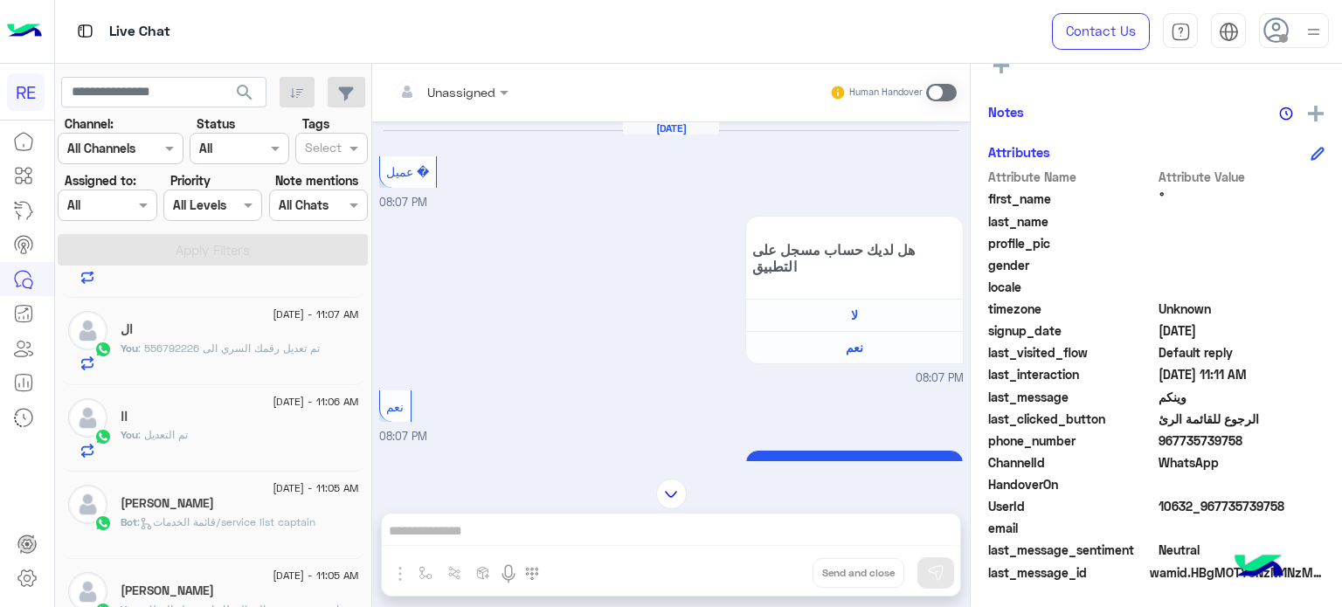
scroll to position [573, 0]
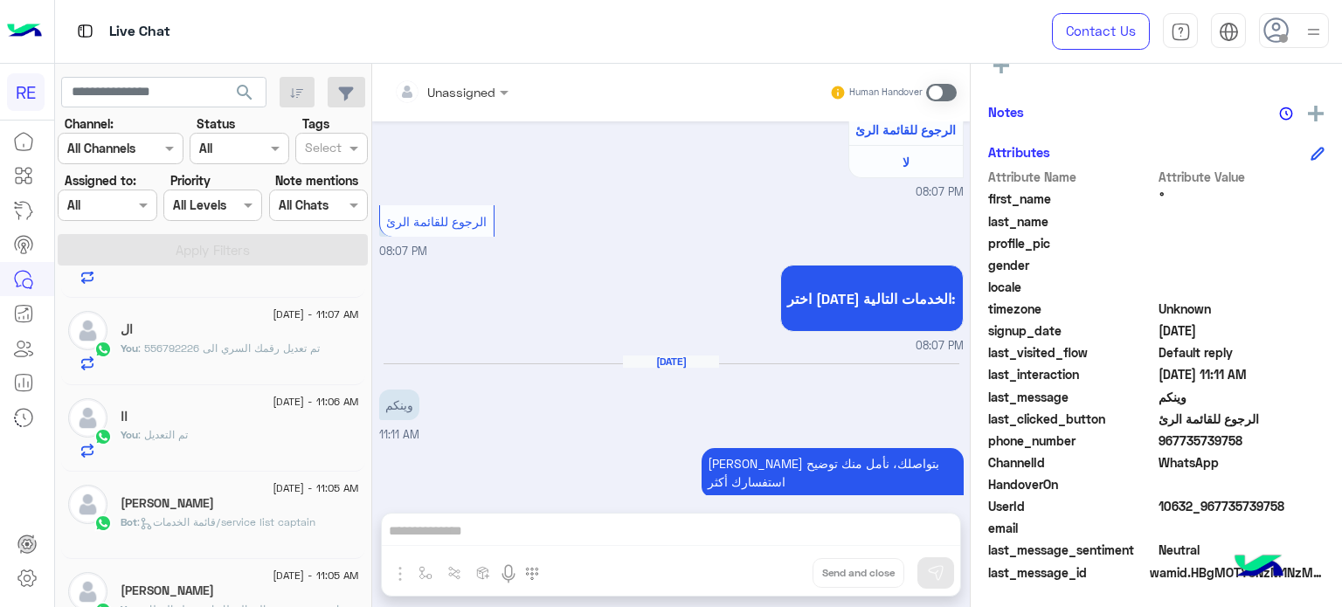
click at [933, 84] on span at bounding box center [941, 92] width 31 height 17
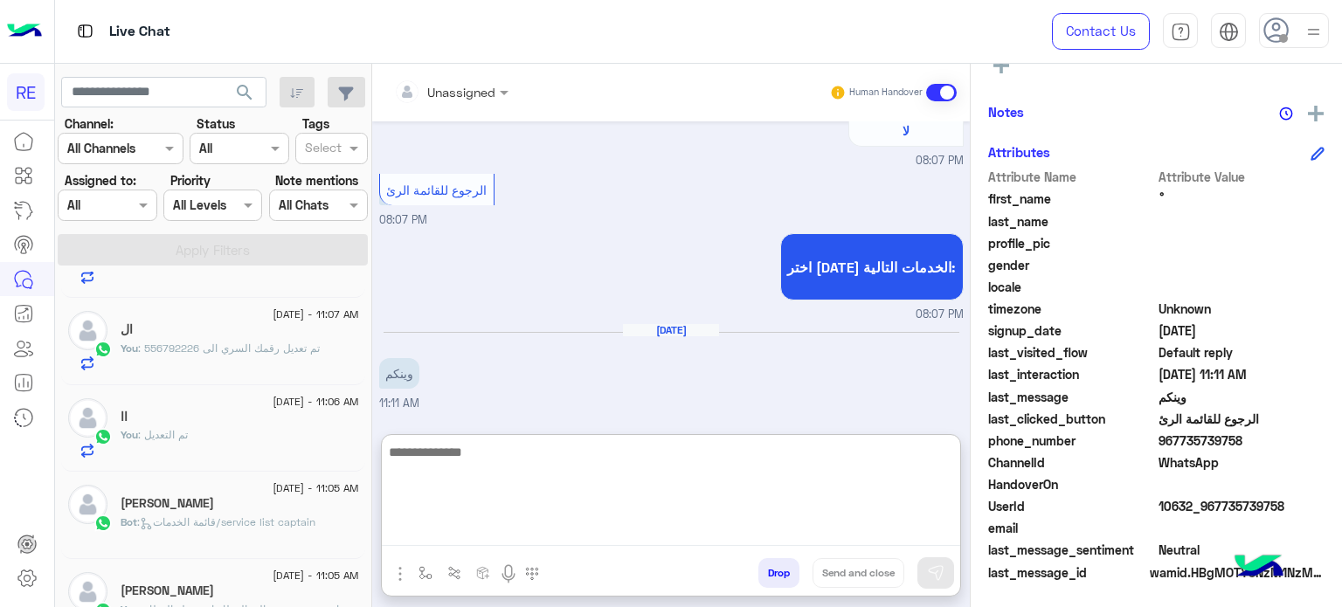
click at [670, 527] on textarea at bounding box center [671, 493] width 578 height 105
type textarea "**********"
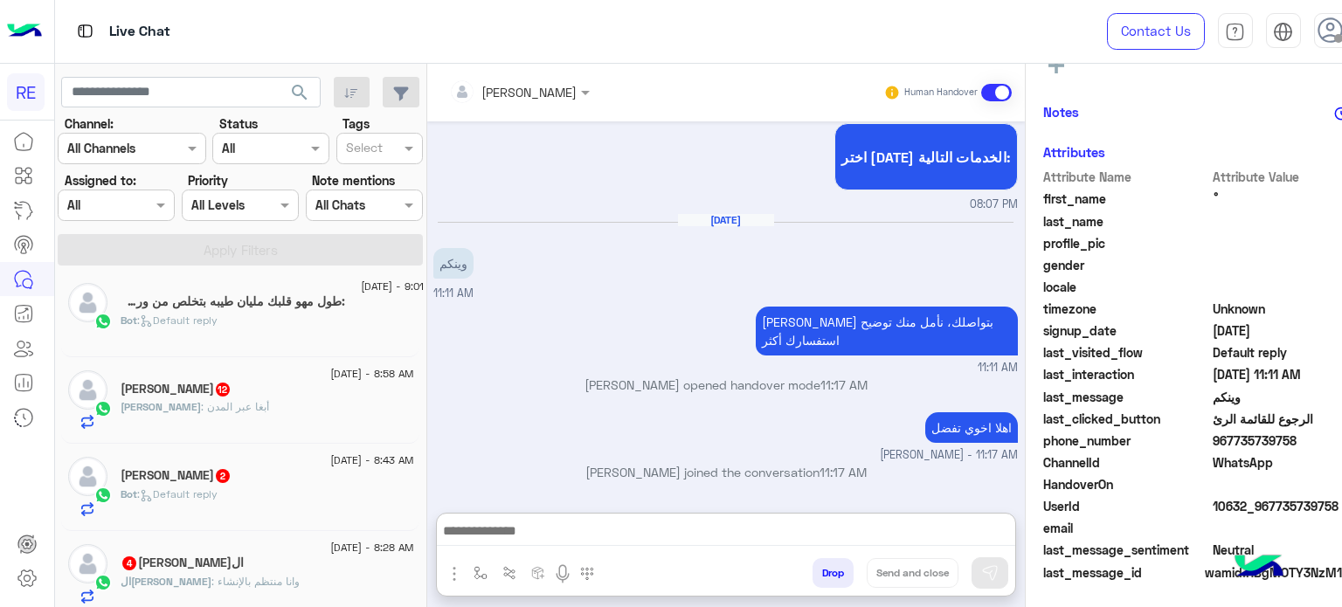
scroll to position [730, 0]
click at [330, 372] on span "[DATE] - 8:58 AM" at bounding box center [371, 374] width 83 height 16
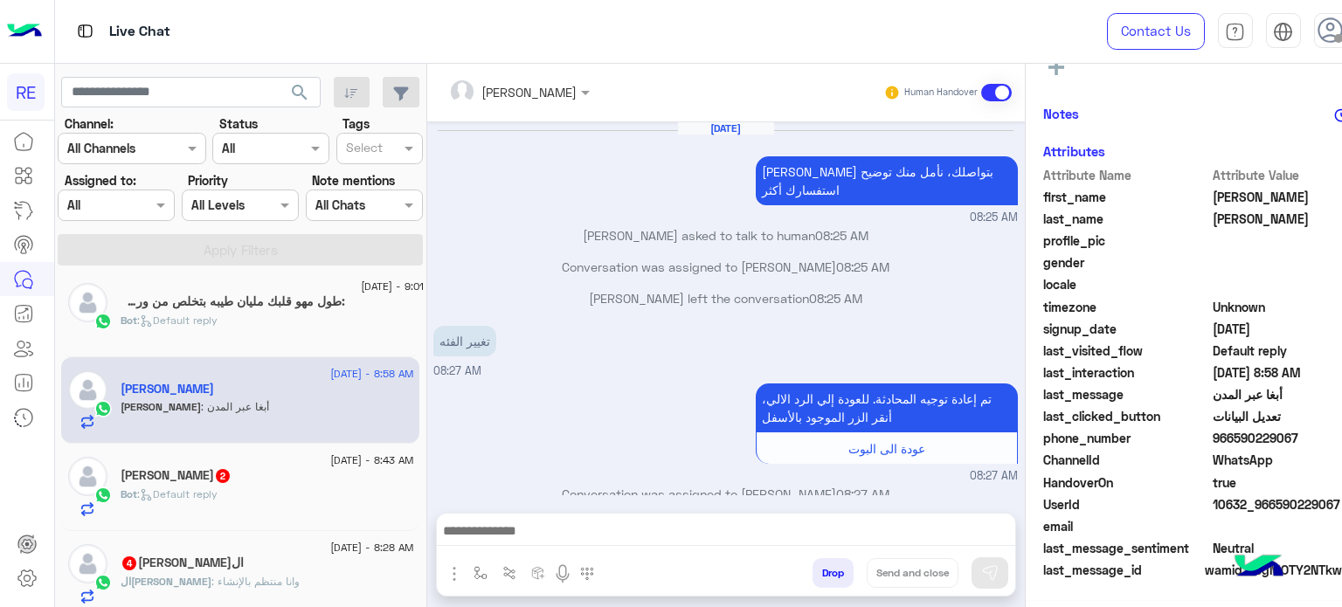
scroll to position [328, 0]
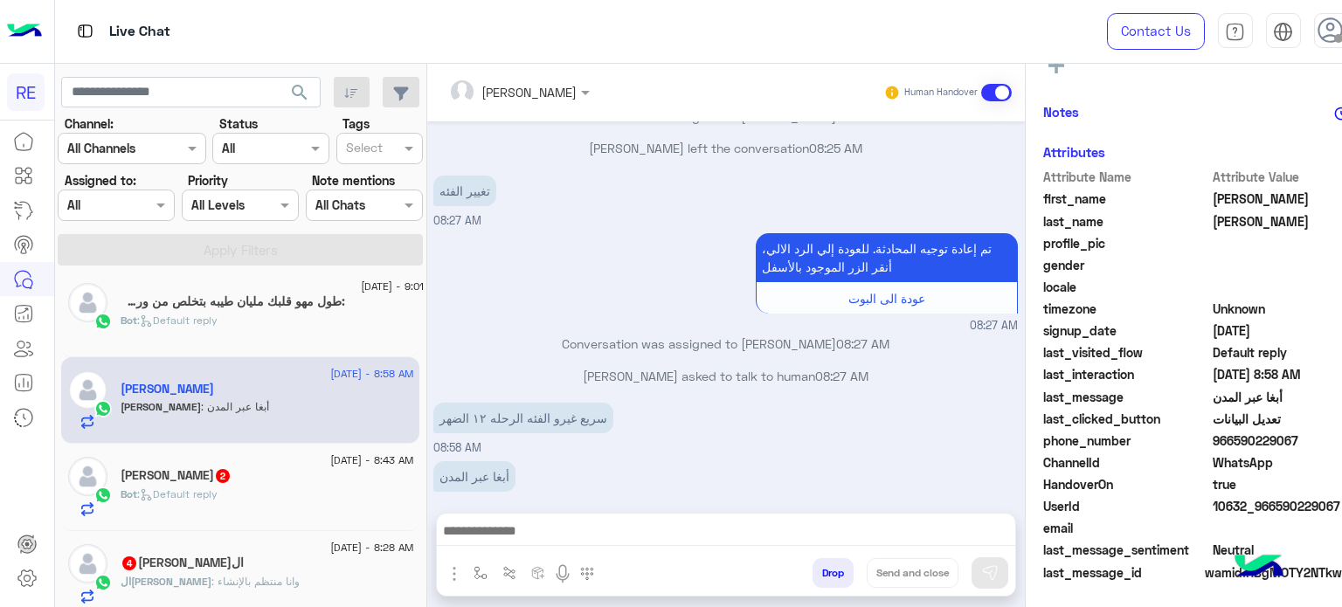
drag, startPoint x: 1294, startPoint y: 436, endPoint x: 1229, endPoint y: 446, distance: 65.5
click at [1229, 446] on span "966590229067" at bounding box center [1295, 440] width 167 height 18
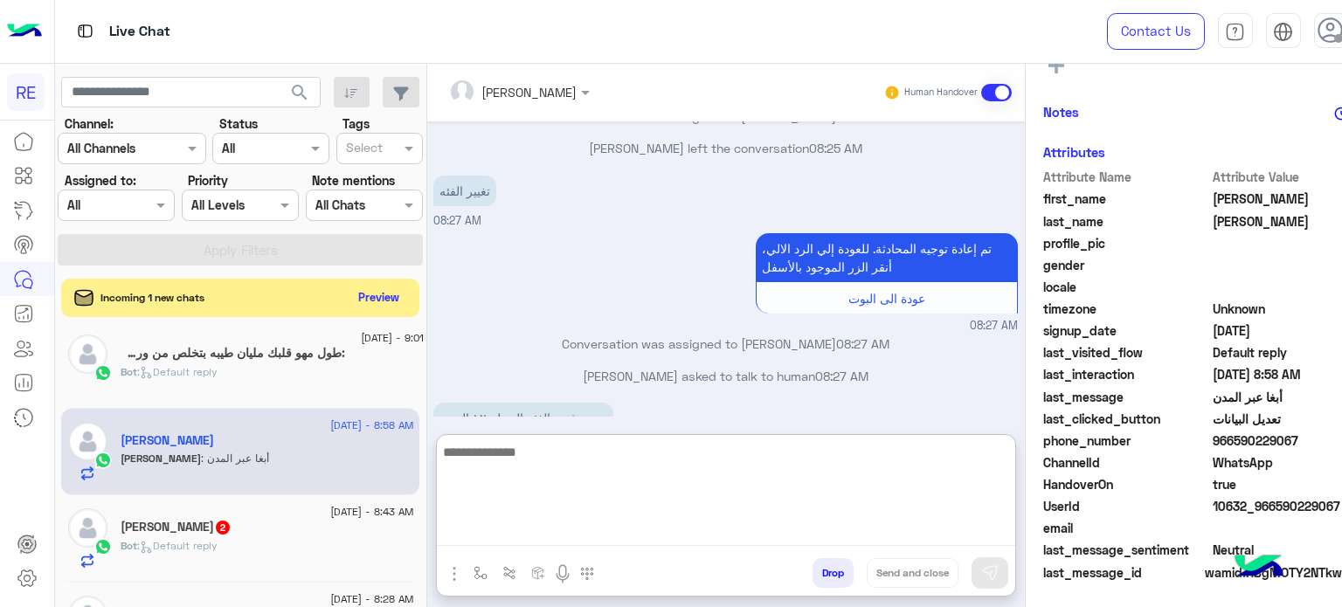
click at [835, 527] on textarea at bounding box center [726, 493] width 578 height 105
type textarea "**********"
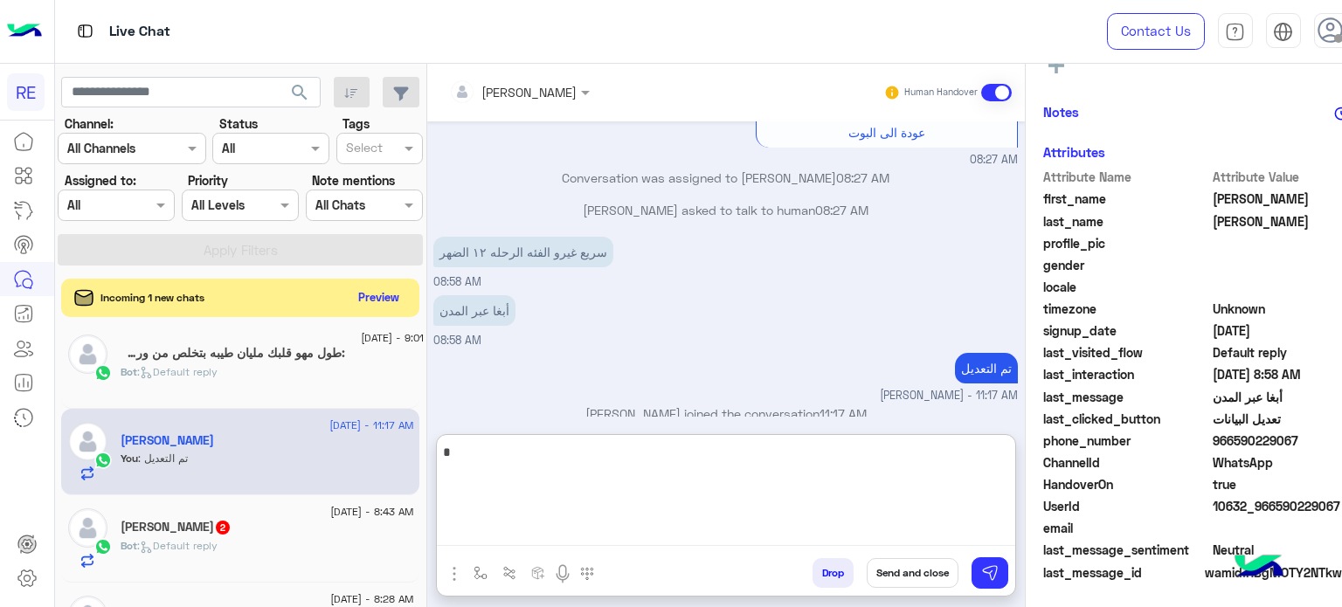
type textarea "*"
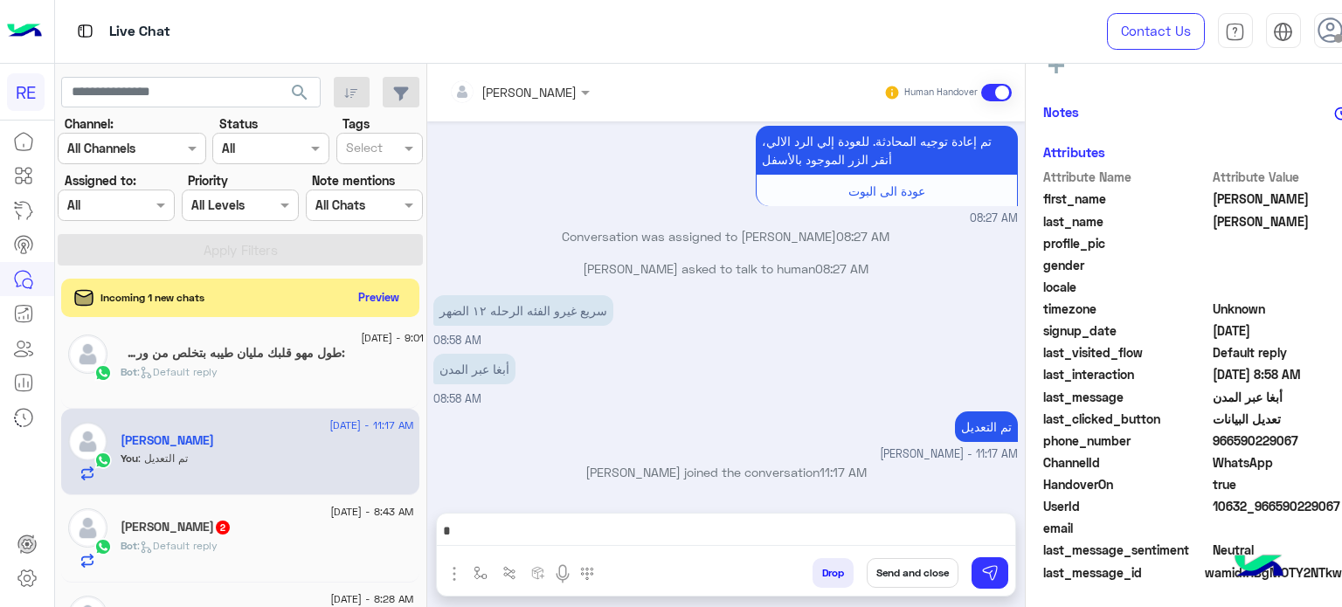
click at [227, 540] on div "Bot : Default reply" at bounding box center [267, 553] width 293 height 31
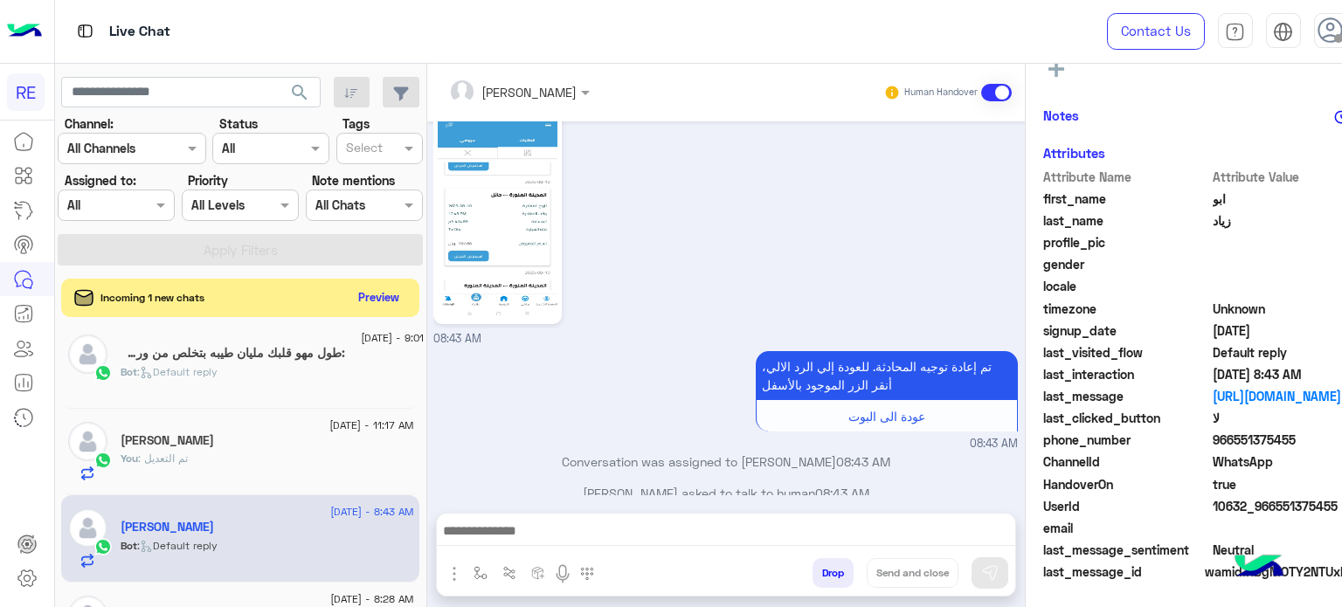
scroll to position [332, 0]
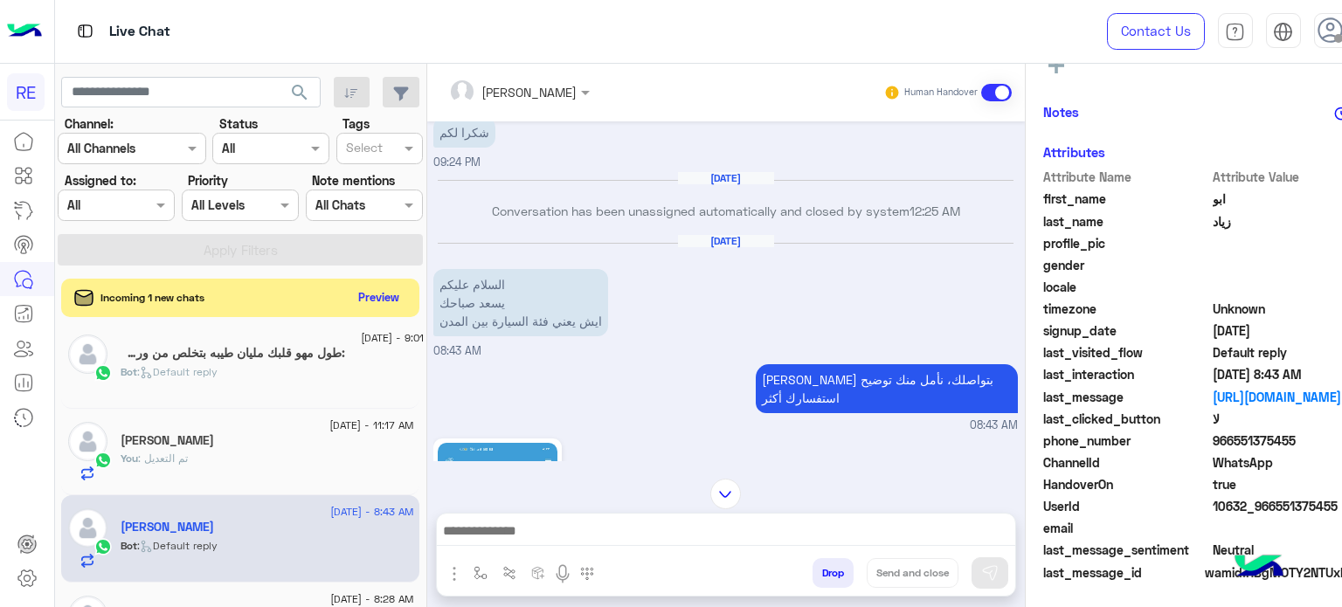
drag, startPoint x: 1292, startPoint y: 438, endPoint x: 1230, endPoint y: 445, distance: 62.3
click at [1230, 445] on span "966551375455" at bounding box center [1295, 440] width 167 height 18
click at [369, 293] on button "Preview" at bounding box center [379, 297] width 54 height 24
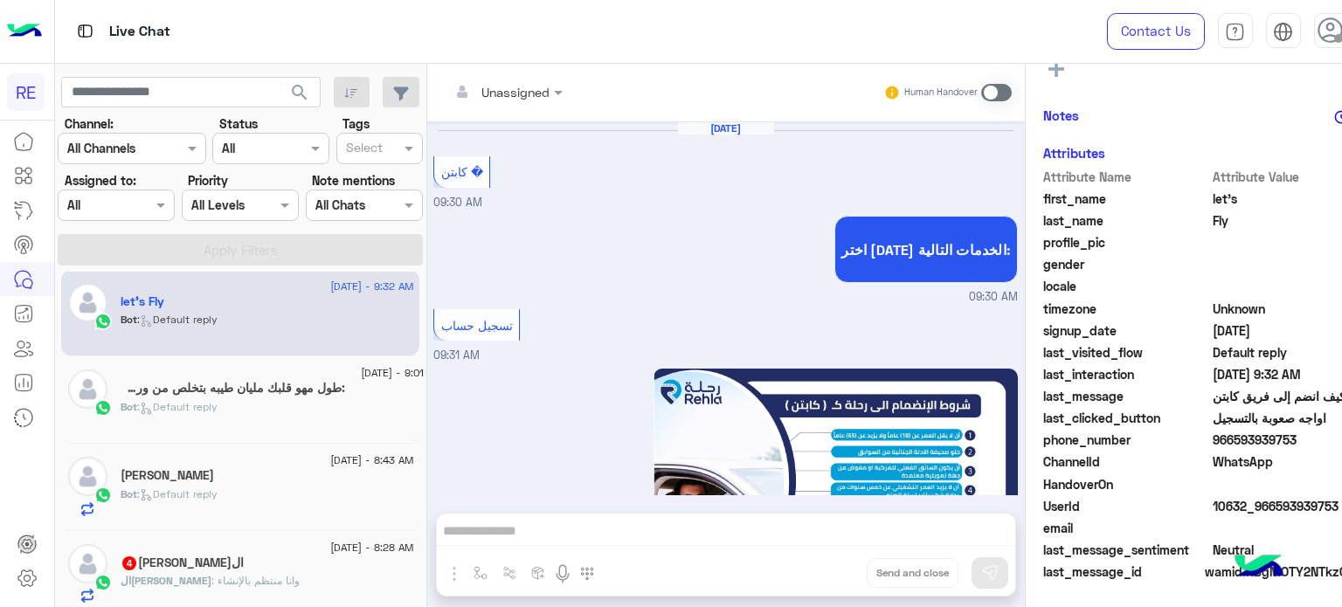
scroll to position [1032, 0]
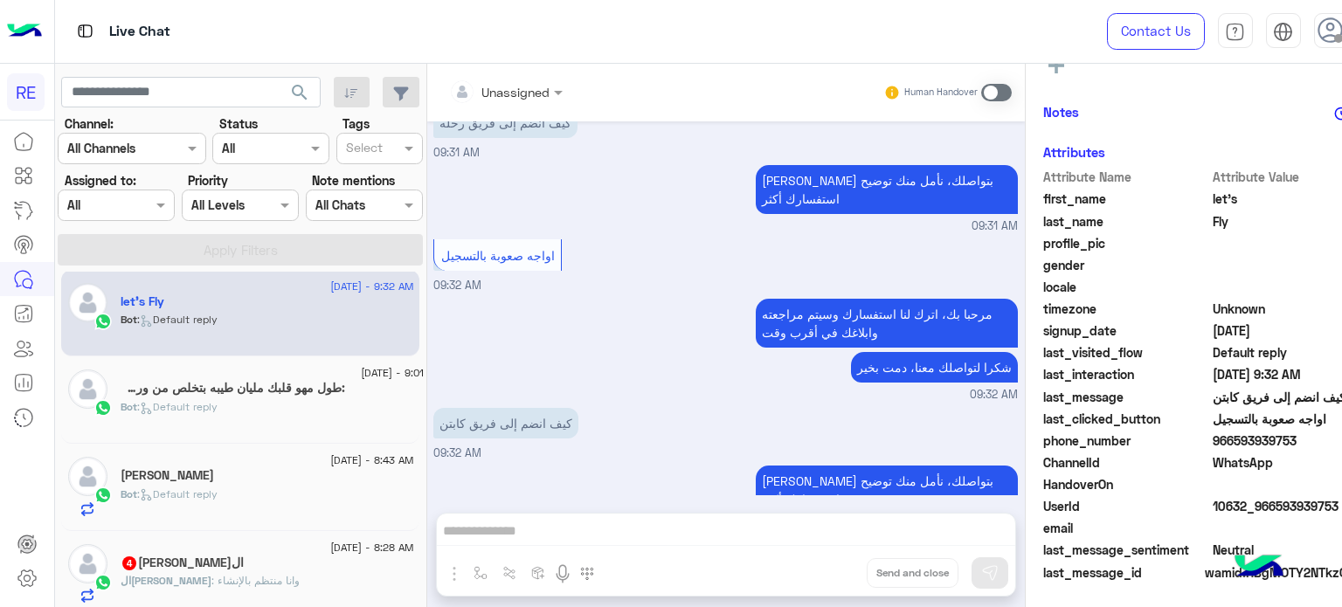
click at [211, 576] on span ": وانا منتظم بالإنشاء" at bounding box center [255, 580] width 88 height 13
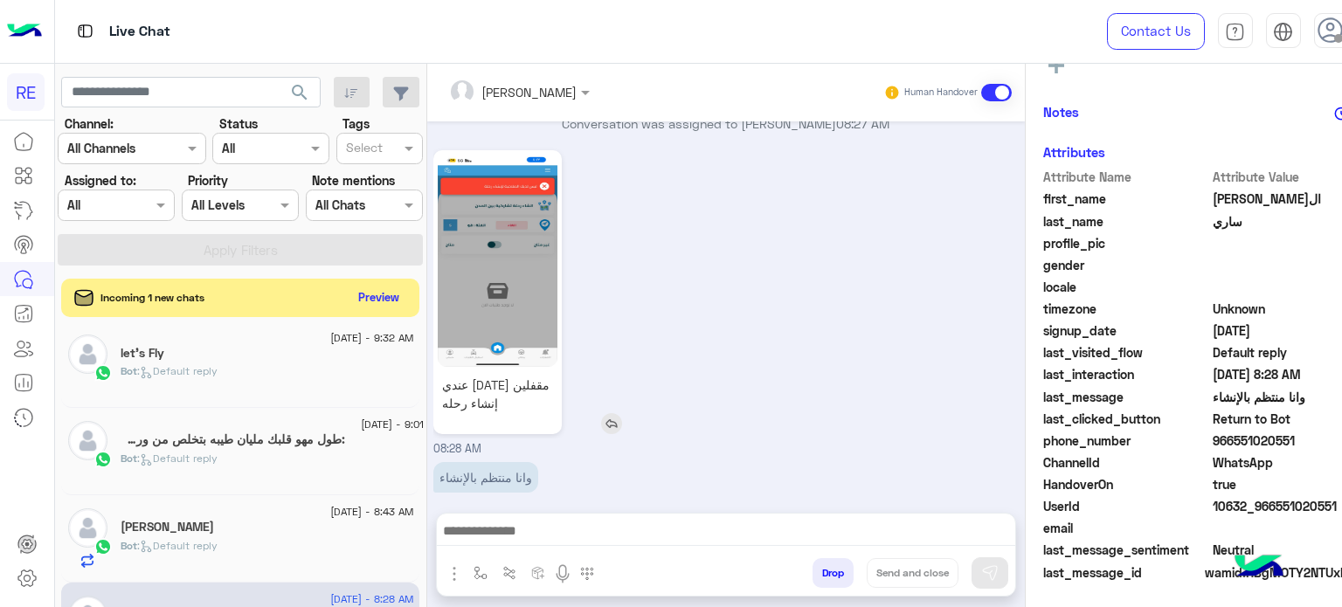
scroll to position [548, 0]
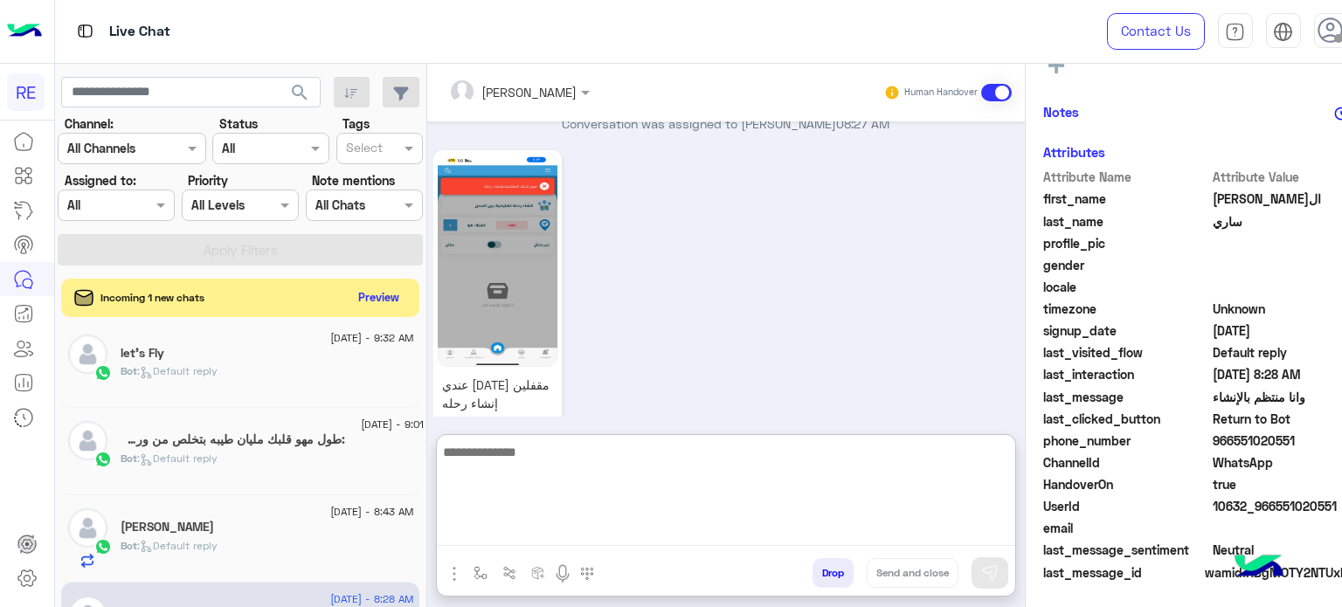
click at [668, 539] on textarea at bounding box center [726, 493] width 578 height 105
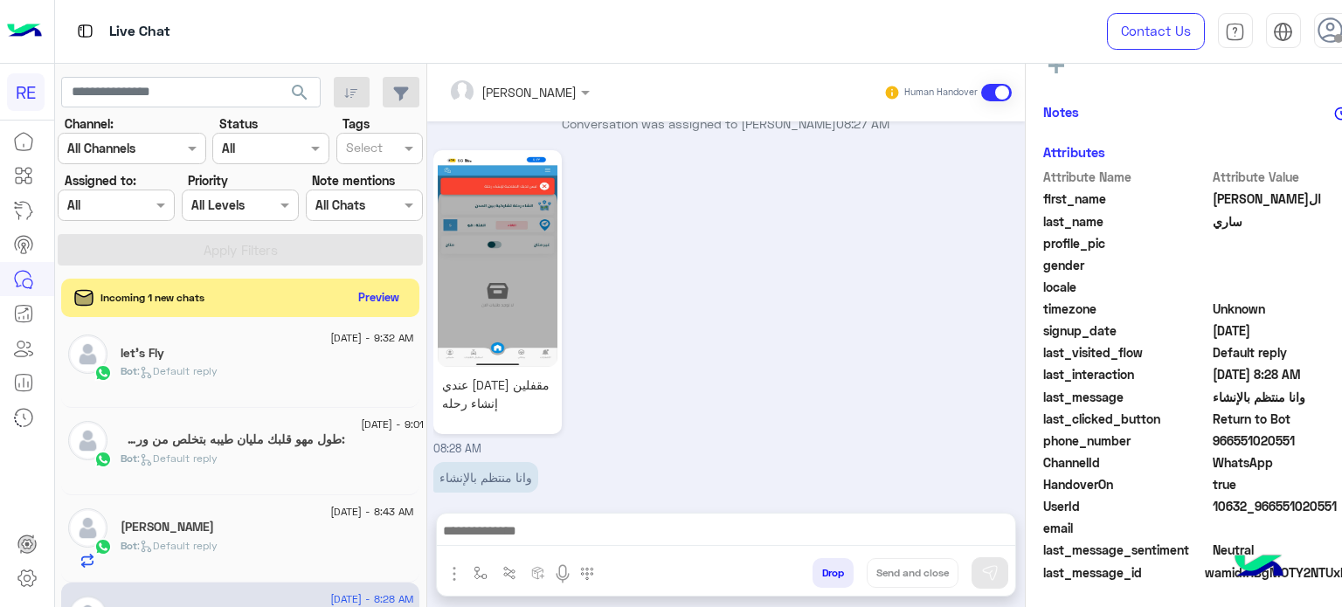
click at [829, 255] on div "عندي [DATE] مقفلين إنشاء رحله 08:28 AM" at bounding box center [725, 302] width 584 height 312
drag, startPoint x: 1289, startPoint y: 442, endPoint x: 1232, endPoint y: 443, distance: 56.8
click at [1232, 443] on span "966551020551" at bounding box center [1295, 440] width 167 height 18
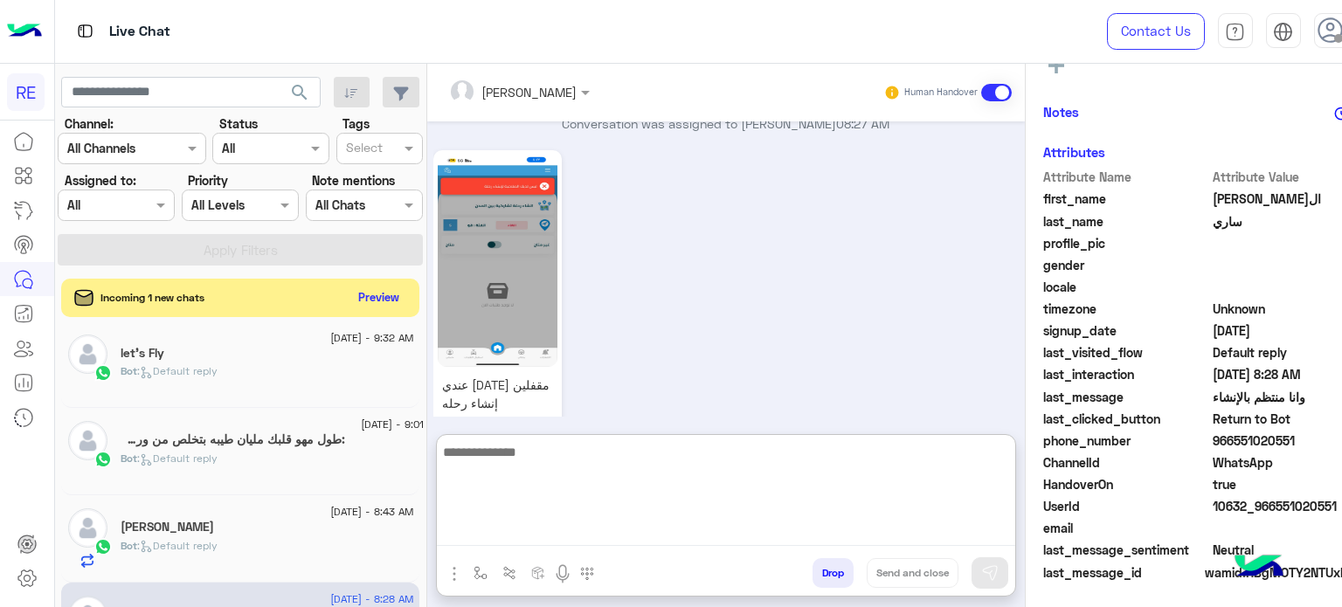
click at [902, 530] on textarea at bounding box center [726, 493] width 578 height 105
type textarea "**********"
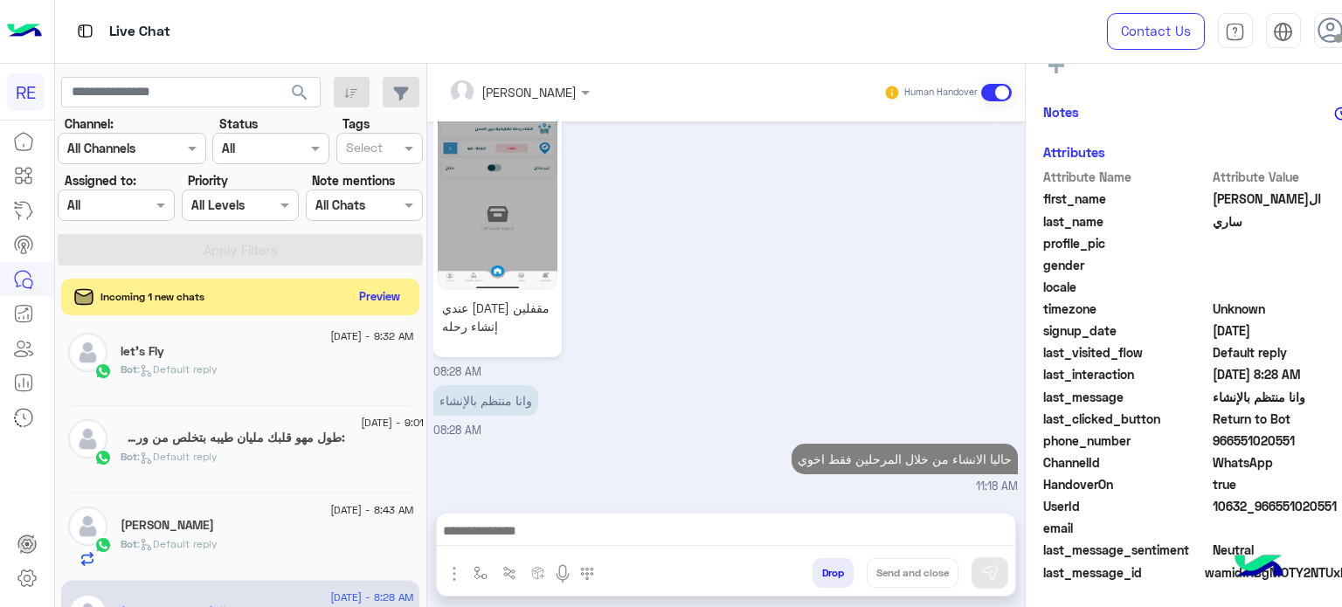
click at [362, 301] on button "Preview" at bounding box center [379, 297] width 54 height 24
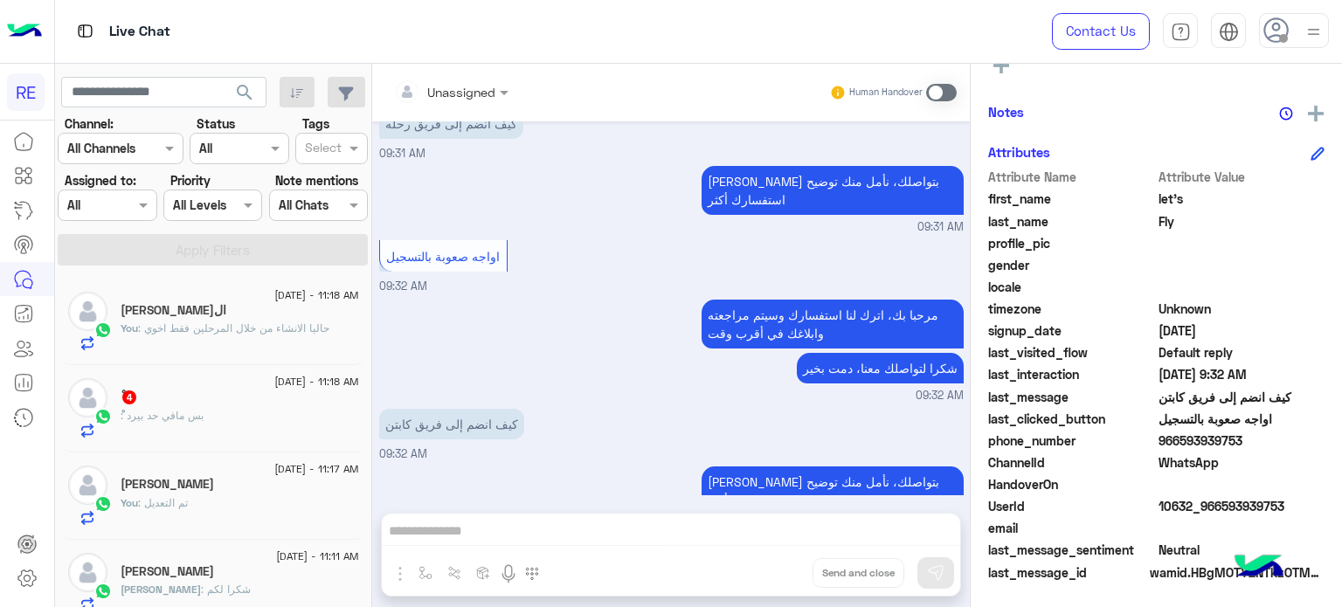
click at [300, 419] on div "ْ : بس مافي حد بيرد" at bounding box center [240, 423] width 238 height 31
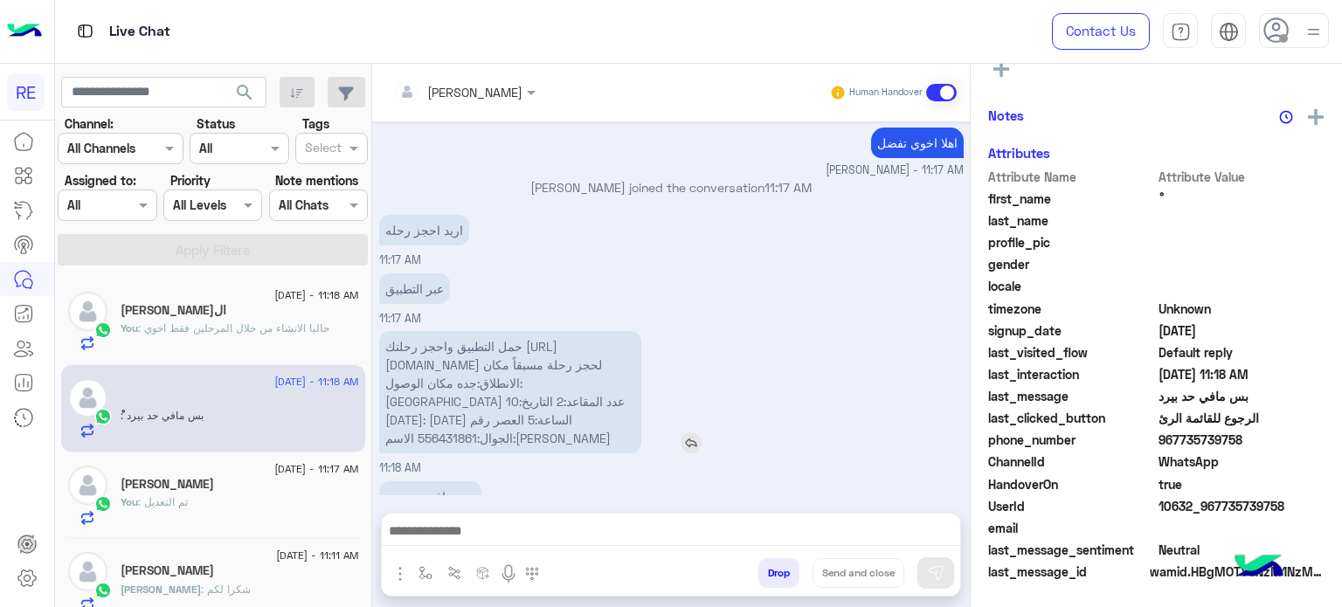
scroll to position [332, 0]
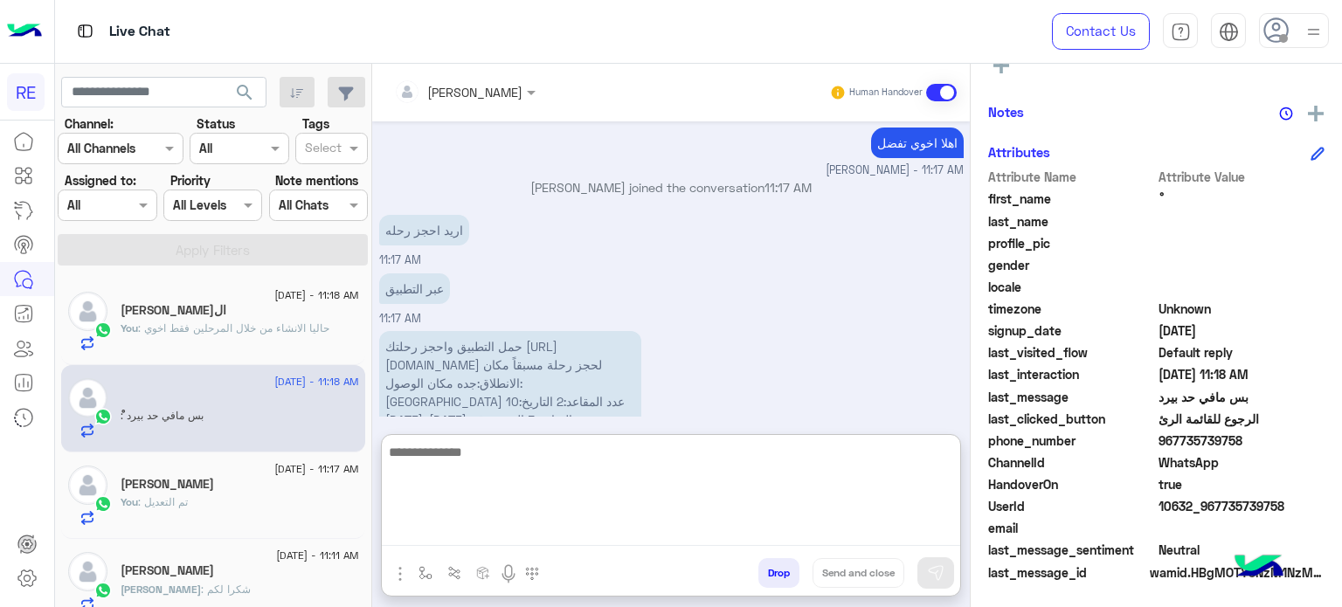
click at [817, 535] on textarea at bounding box center [671, 493] width 578 height 105
type textarea "*********"
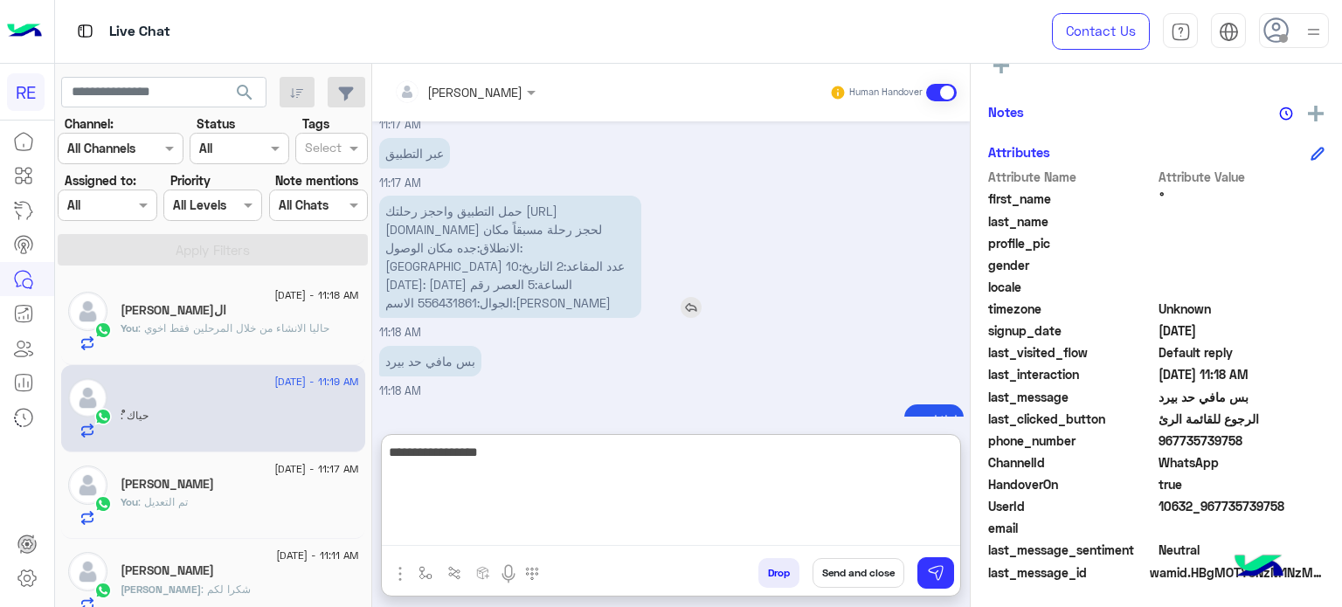
scroll to position [542, 0]
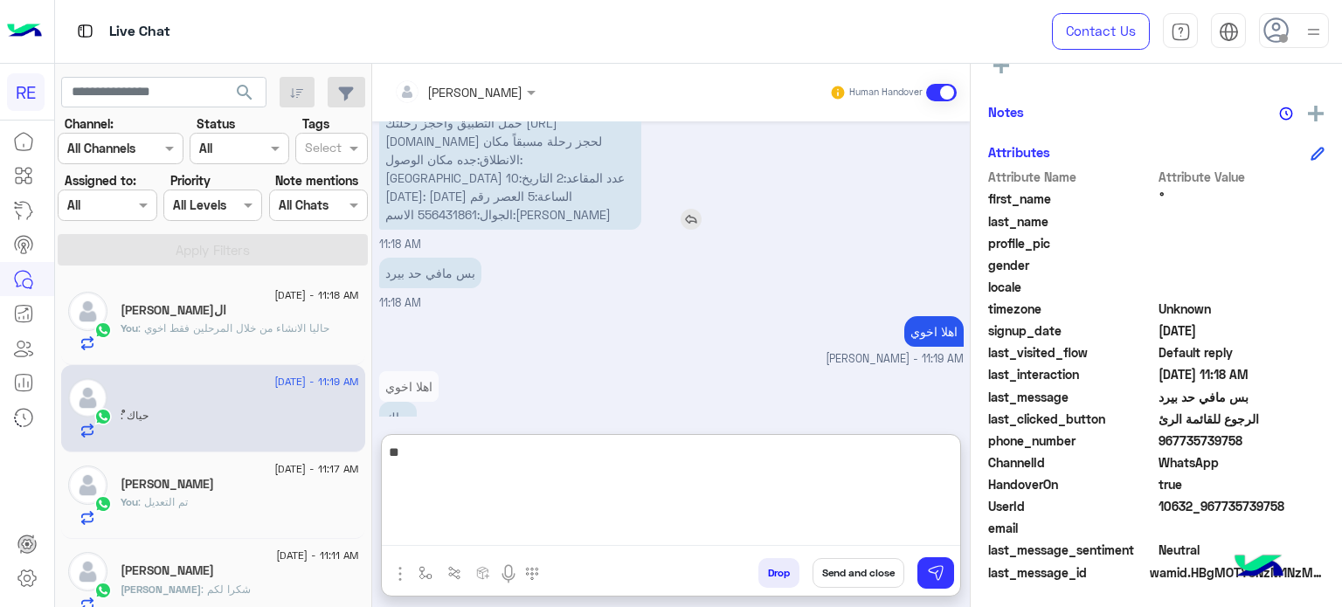
type textarea "*"
type textarea "**********"
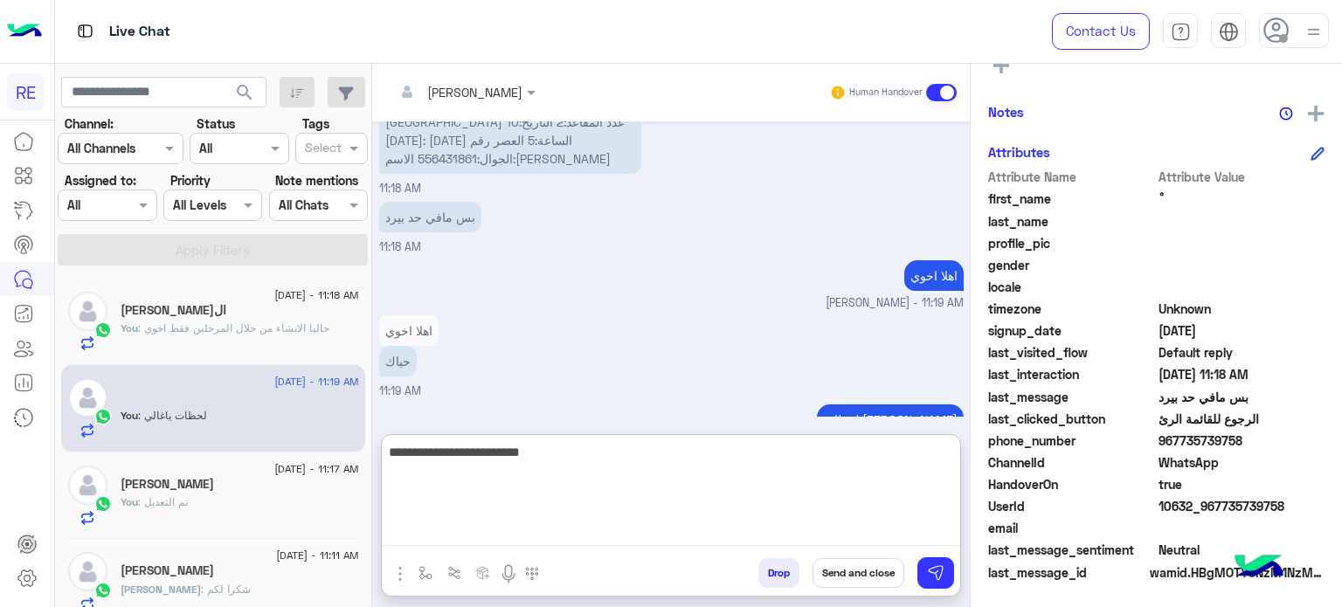
type textarea "**********"
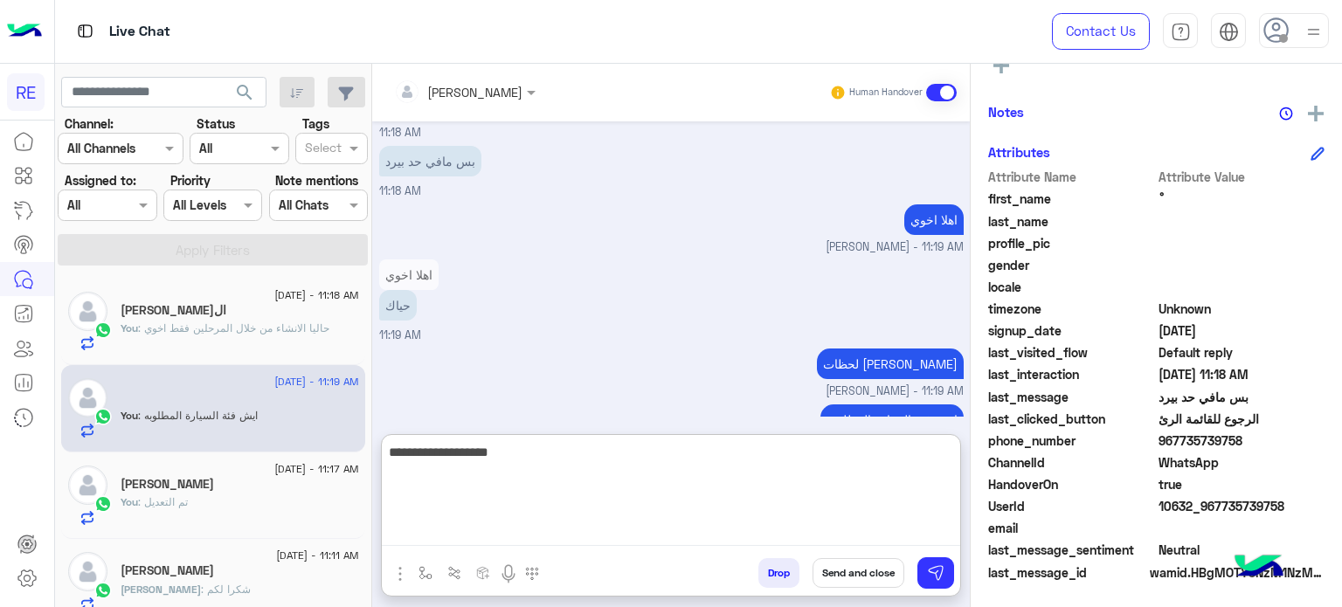
type textarea "**********"
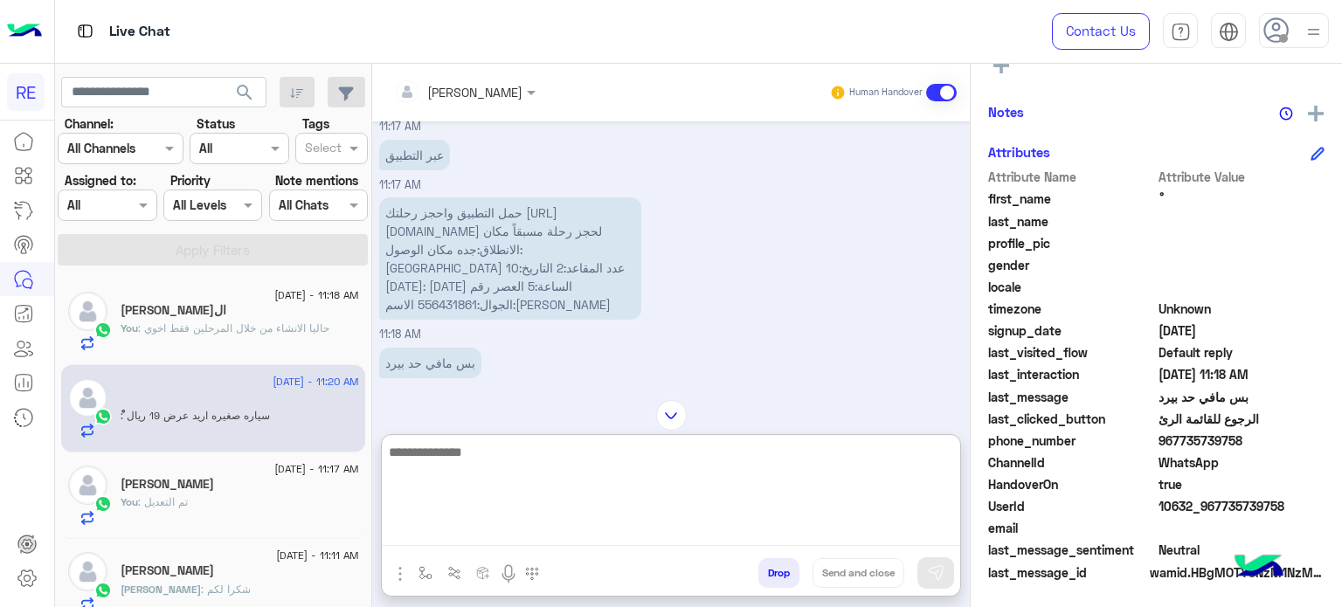
scroll to position [447, 0]
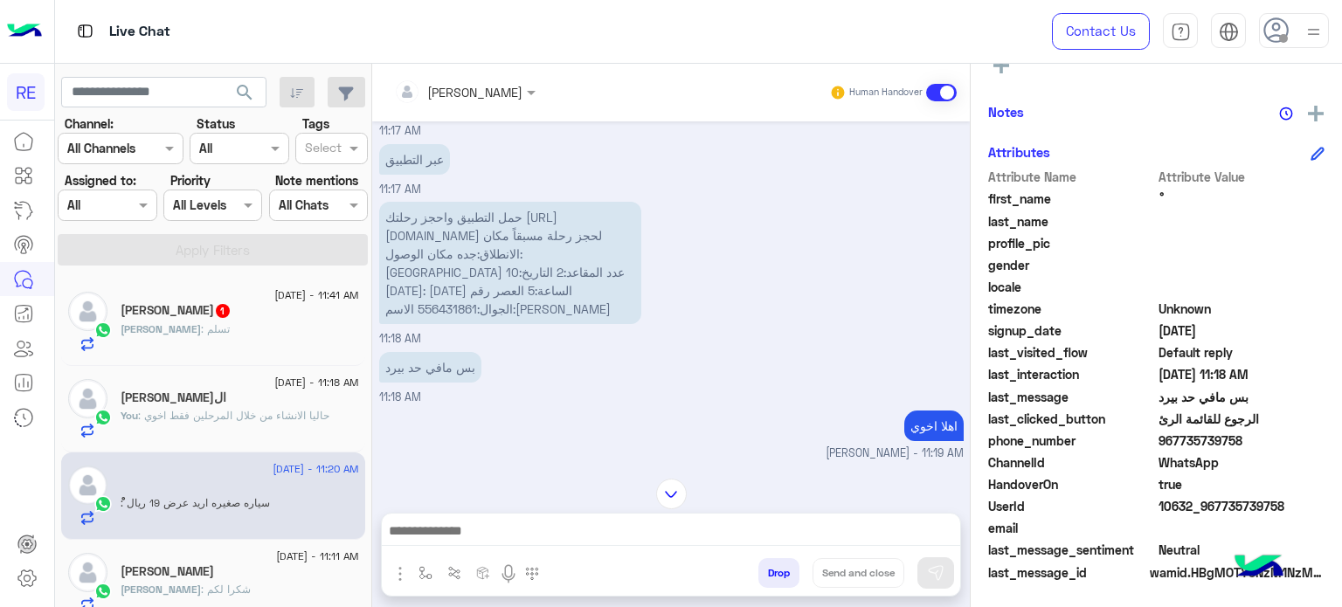
click at [258, 310] on div "[PERSON_NAME] 1" at bounding box center [240, 312] width 238 height 18
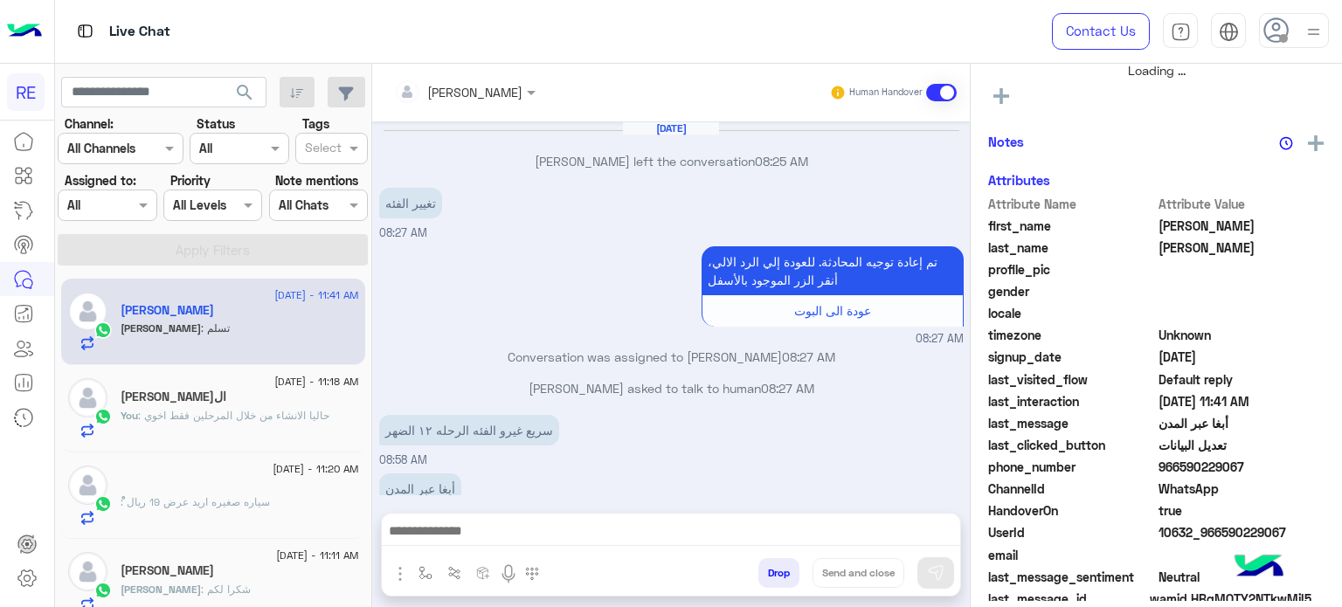
scroll to position [176, 0]
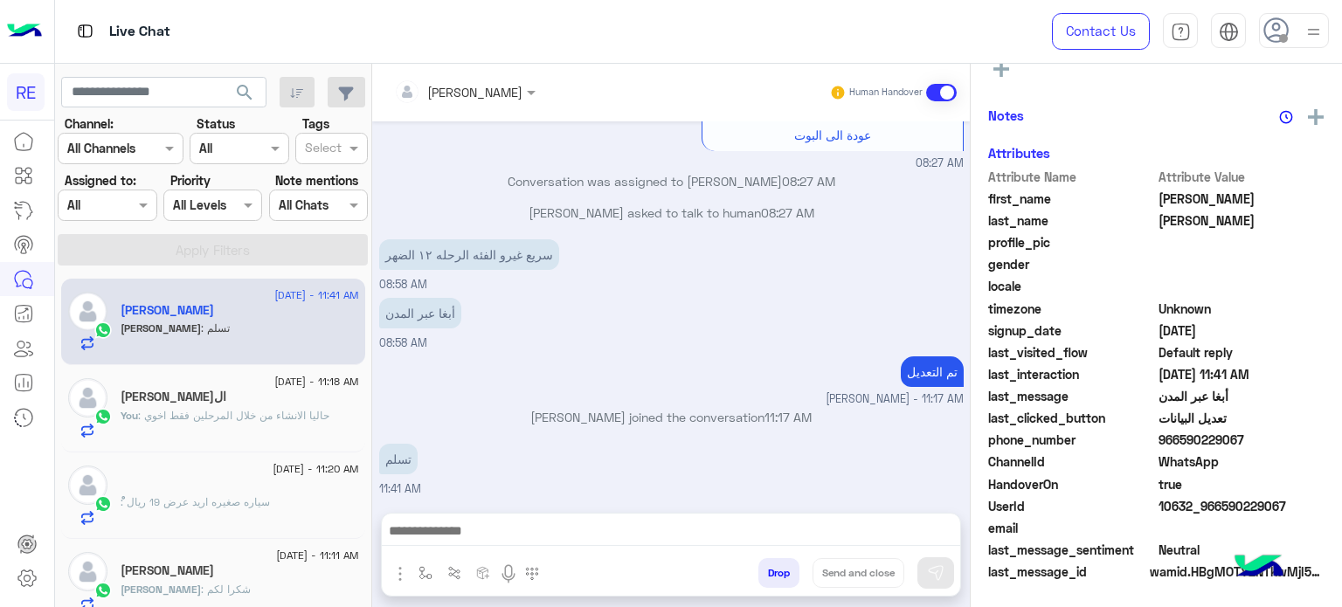
click at [293, 513] on div "ْ : سياره صغيره اريد عرض 19 ريال" at bounding box center [240, 509] width 238 height 31
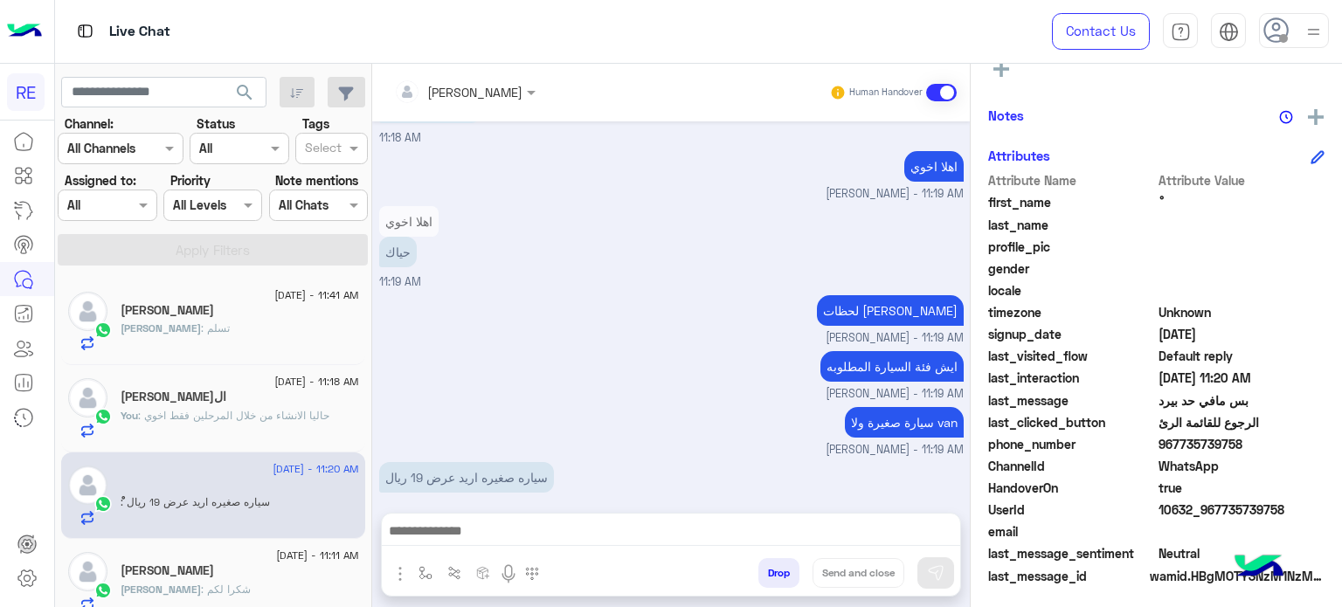
scroll to position [332, 0]
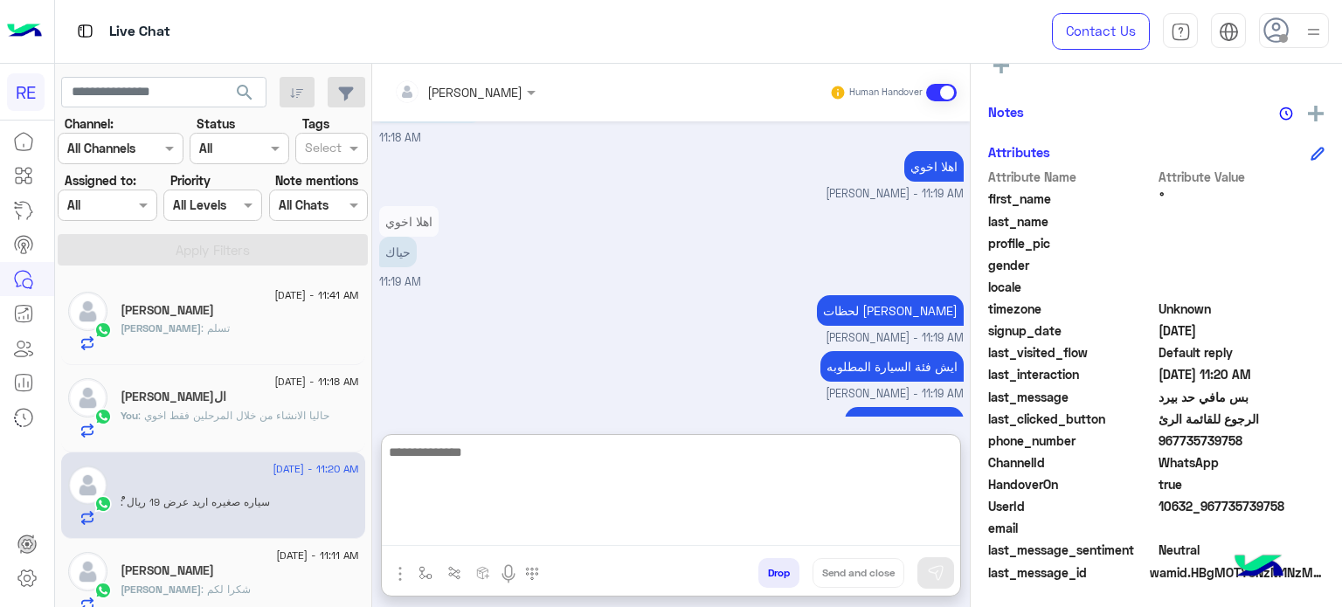
click at [551, 528] on textarea at bounding box center [671, 493] width 578 height 105
type textarea "*"
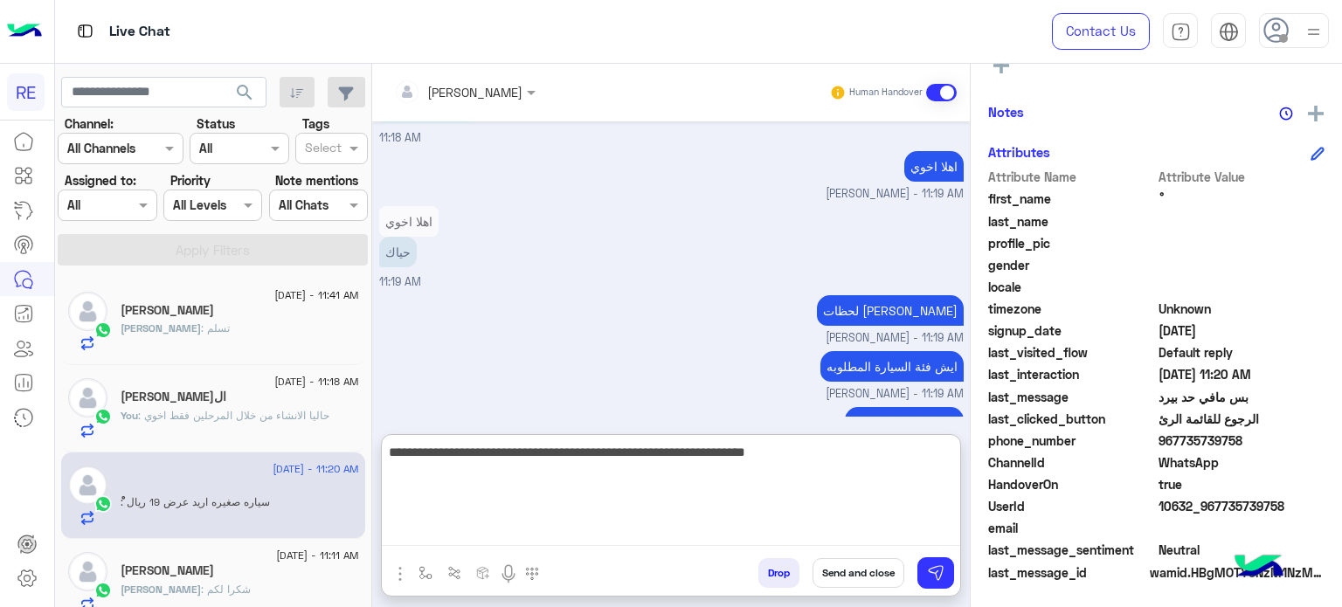
type textarea "**********"
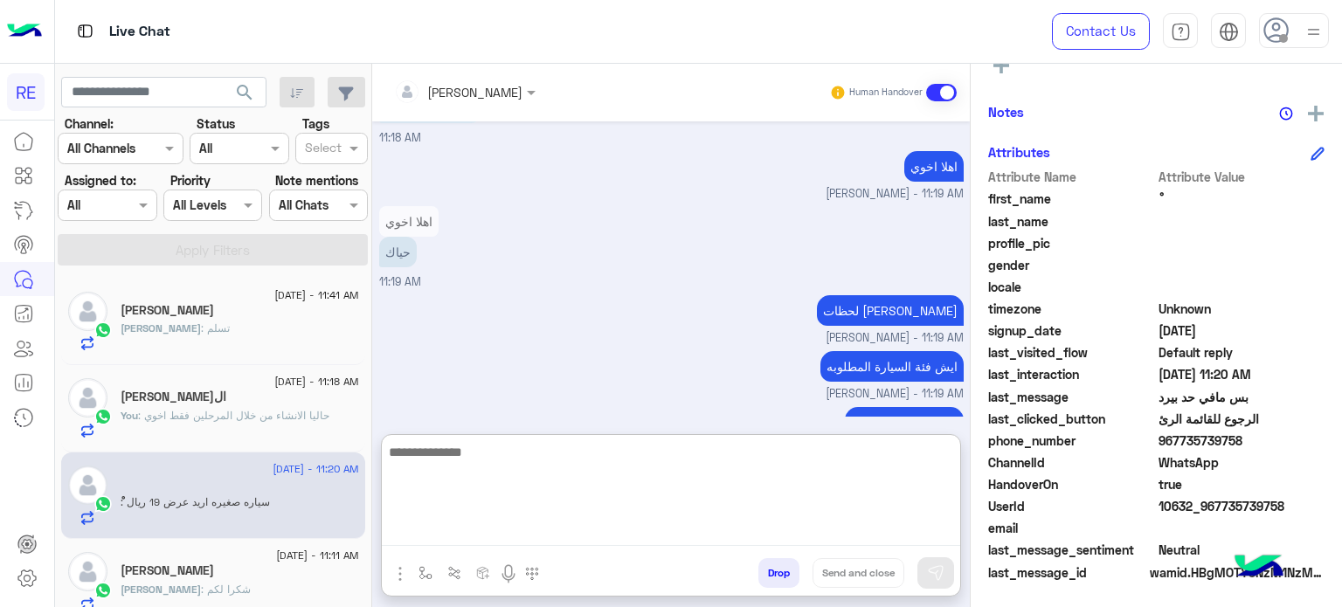
scroll to position [483, 0]
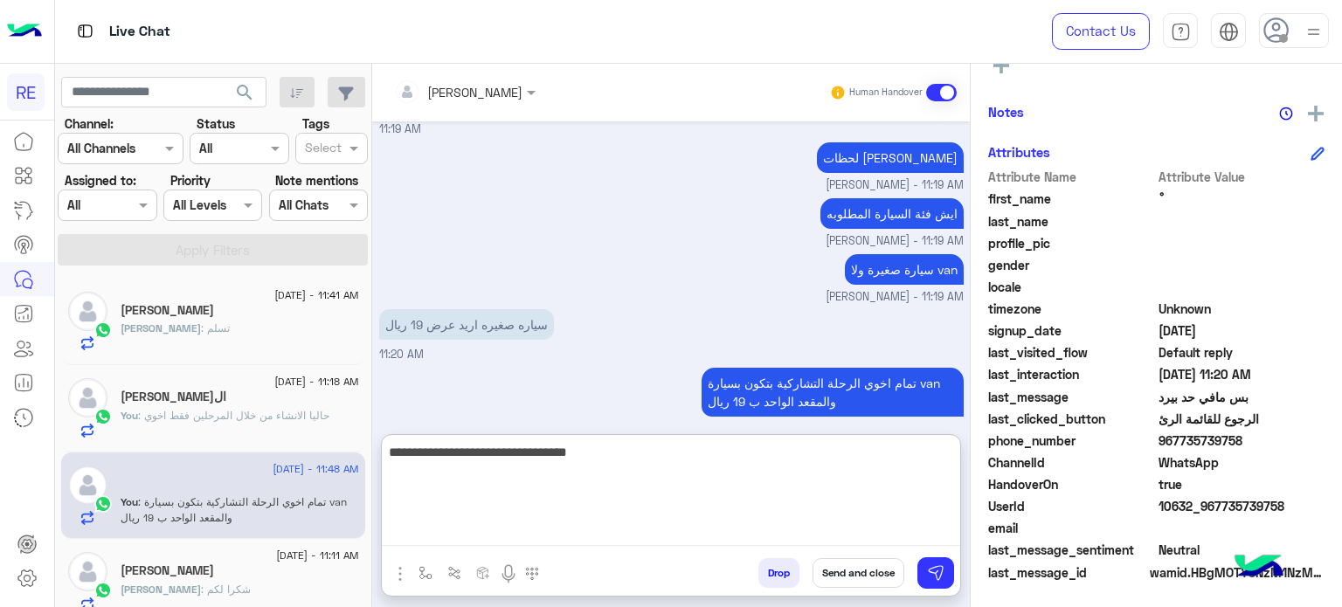
type textarea "**********"
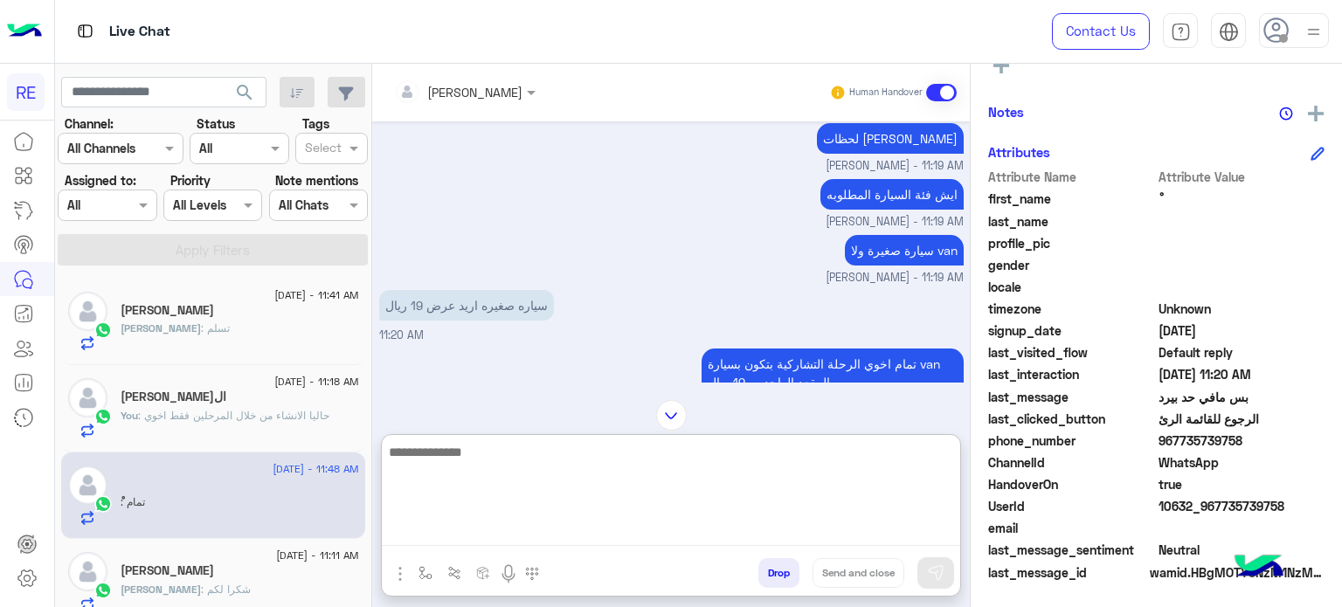
scroll to position [1994, 0]
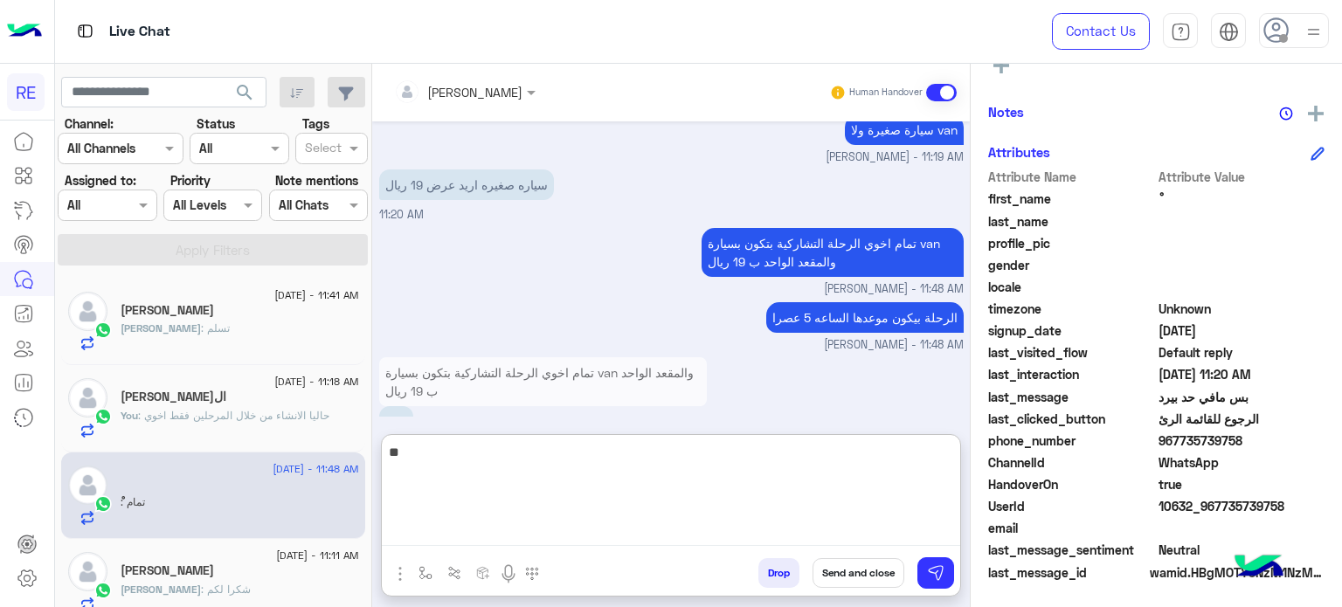
type textarea "*"
type textarea "**********"
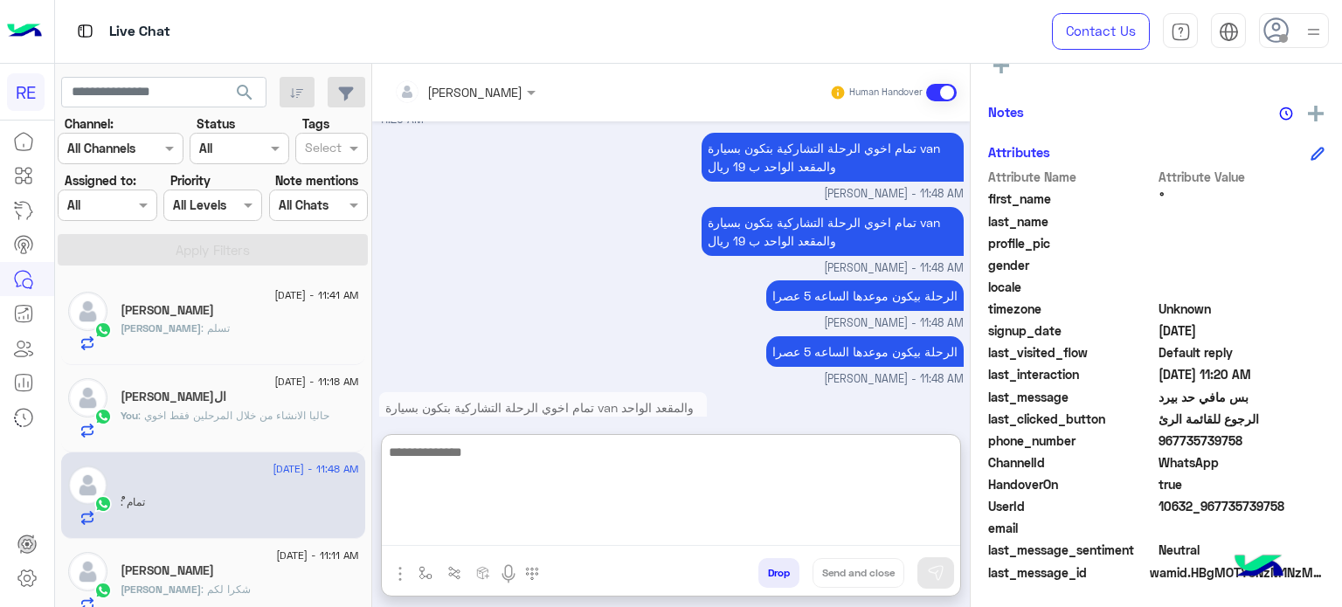
scroll to position [2179, 0]
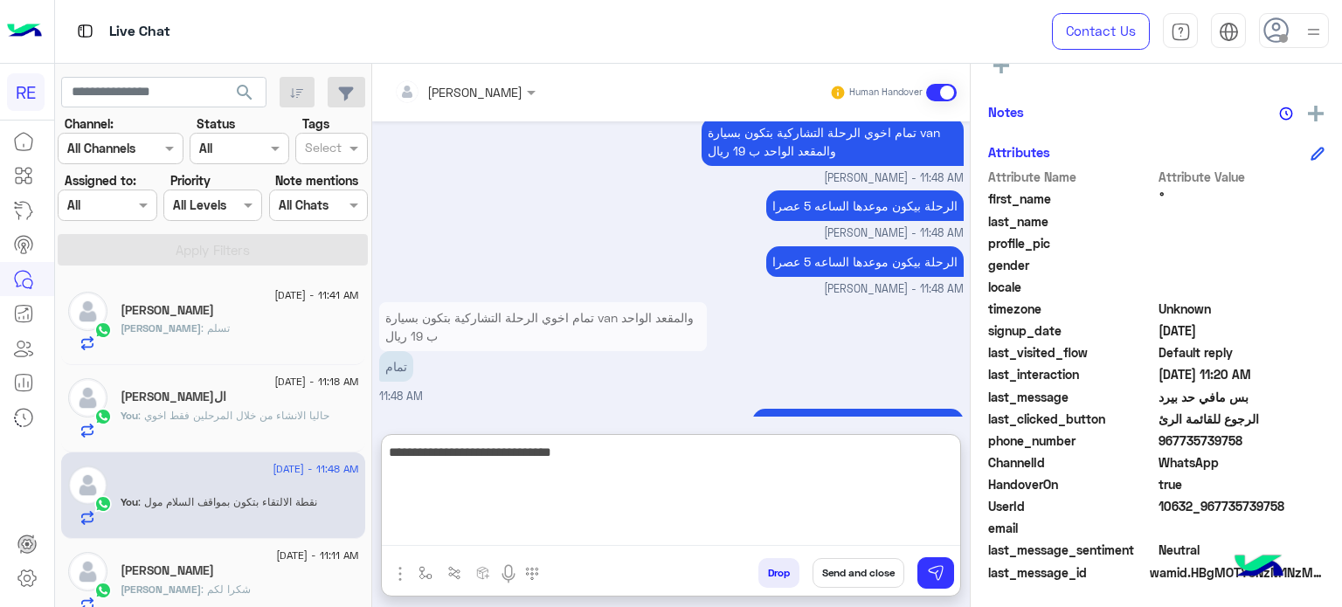
type textarea "**********"
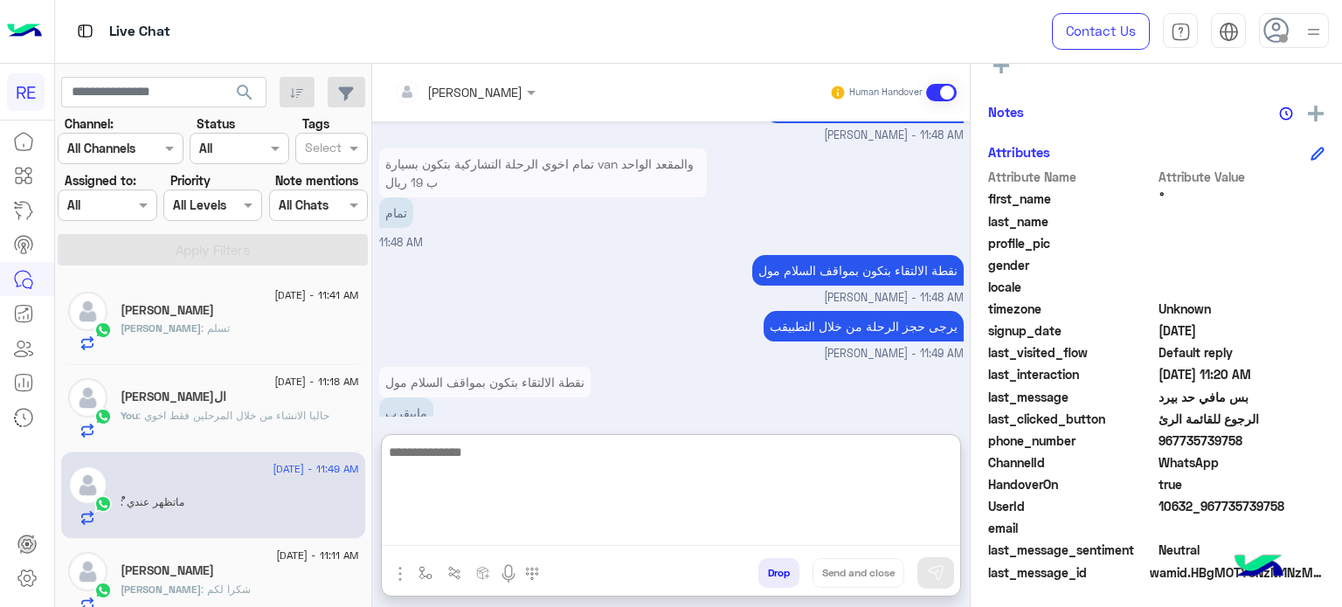
scroll to position [2412, 0]
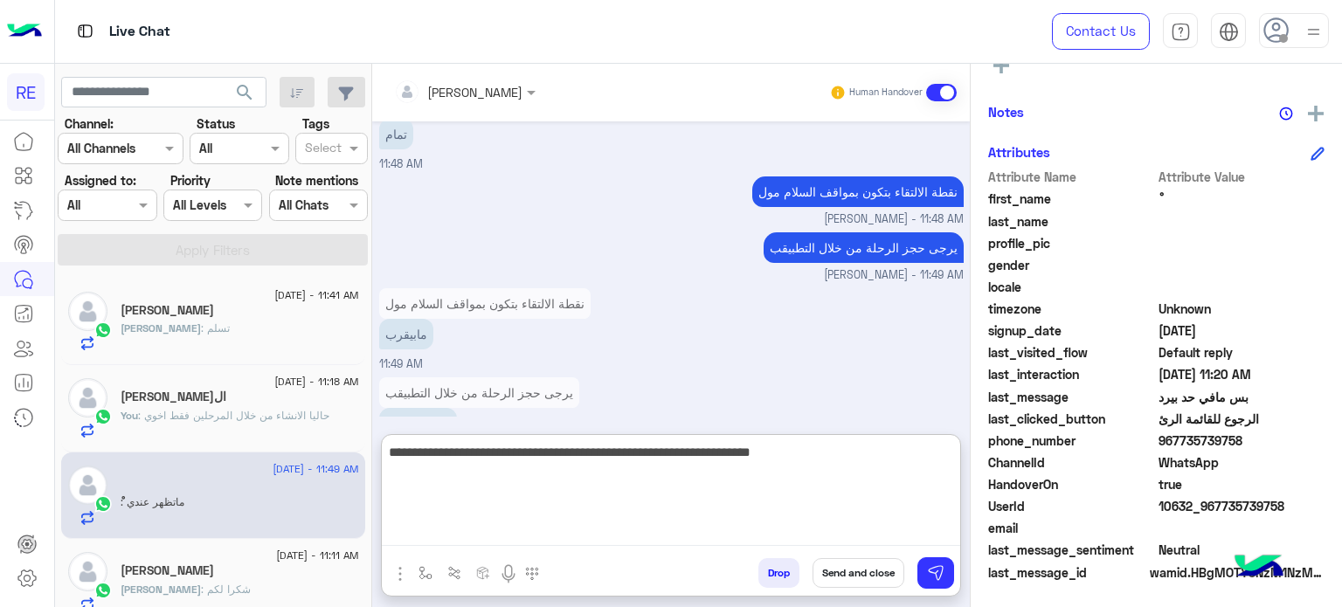
type textarea "**********"
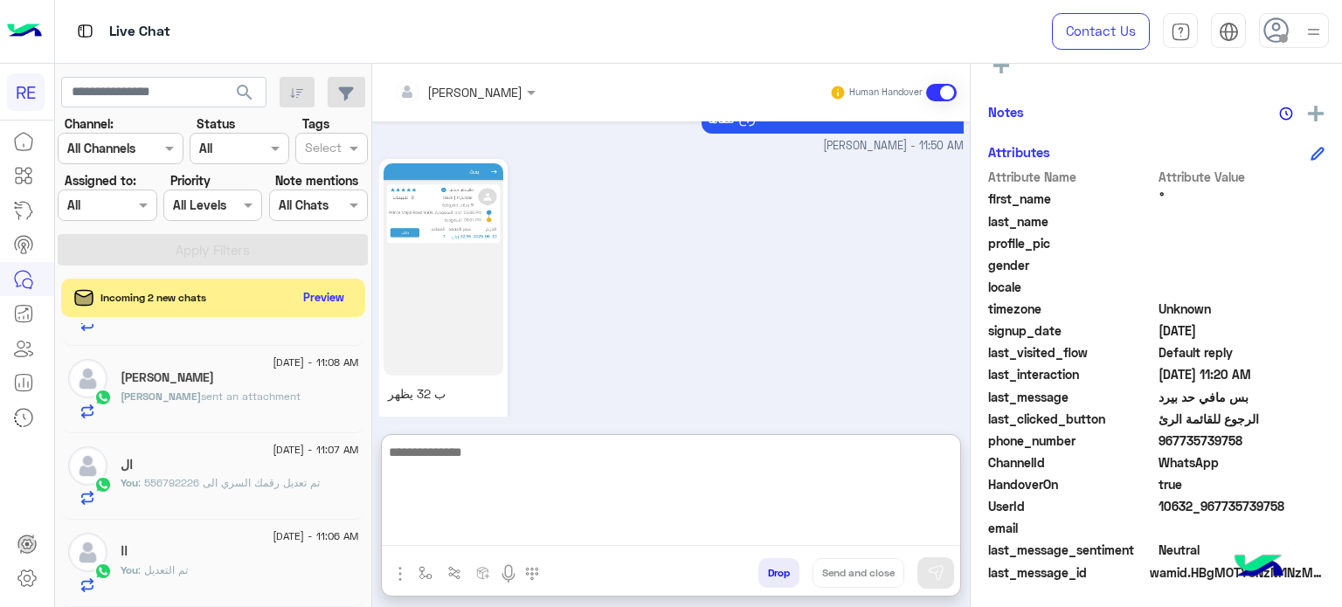
scroll to position [2828, 0]
click at [687, 462] on textarea at bounding box center [671, 493] width 578 height 105
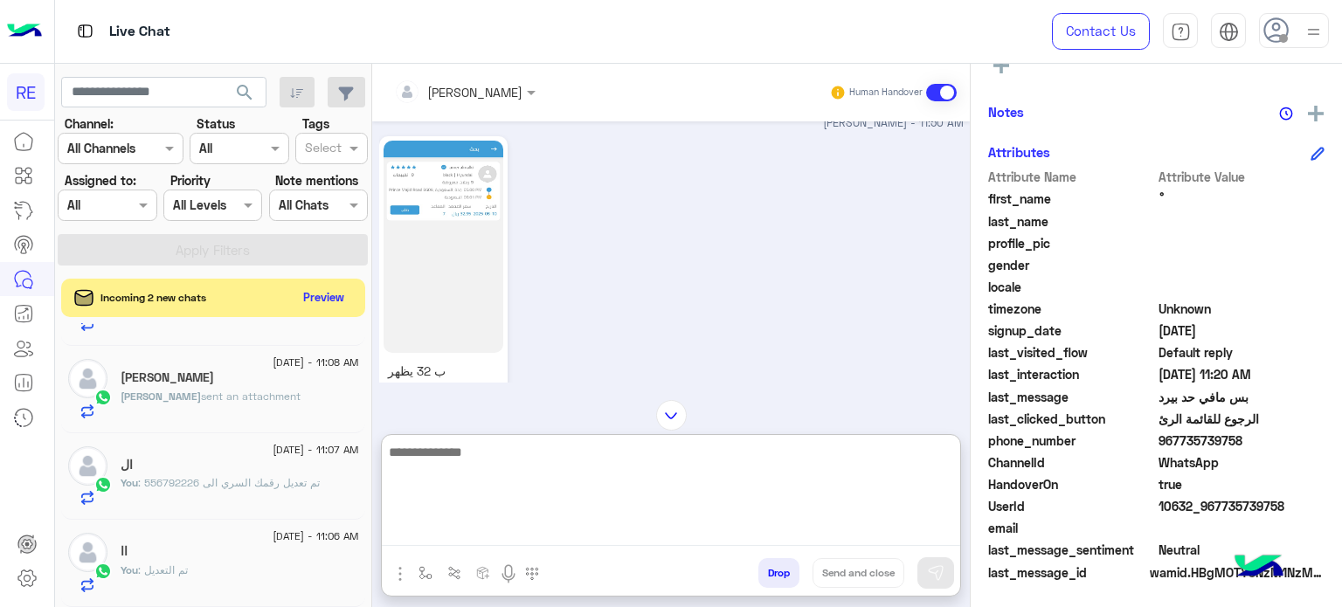
scroll to position [2895, 0]
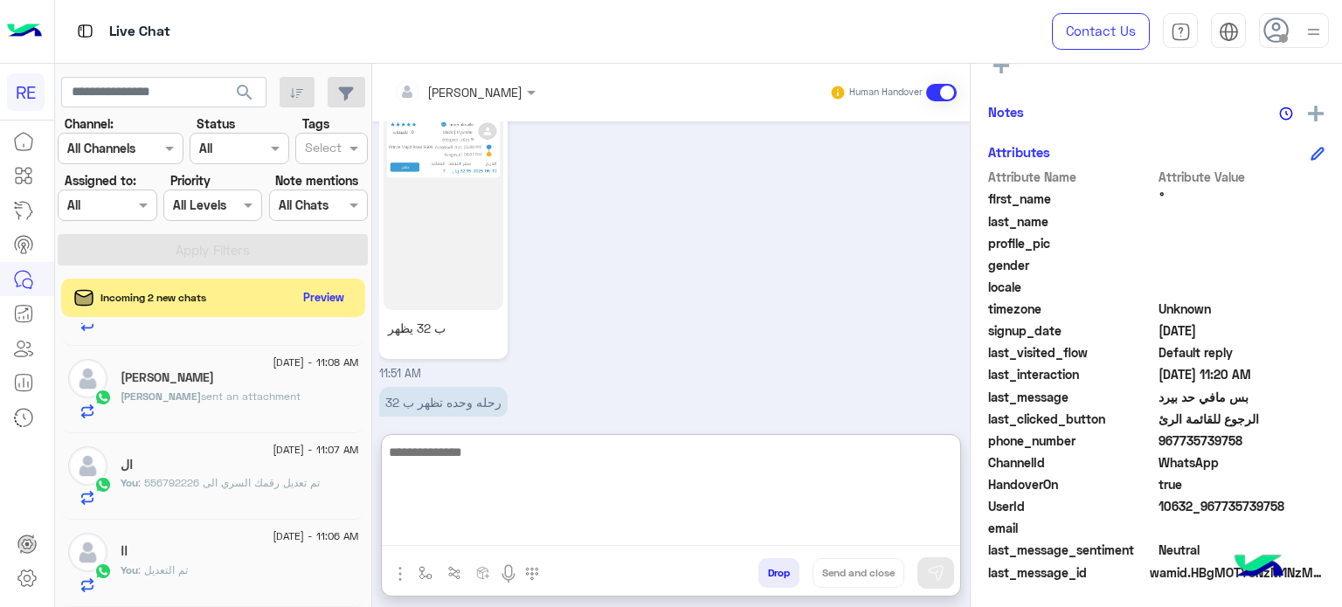
click at [729, 457] on textarea at bounding box center [671, 493] width 578 height 105
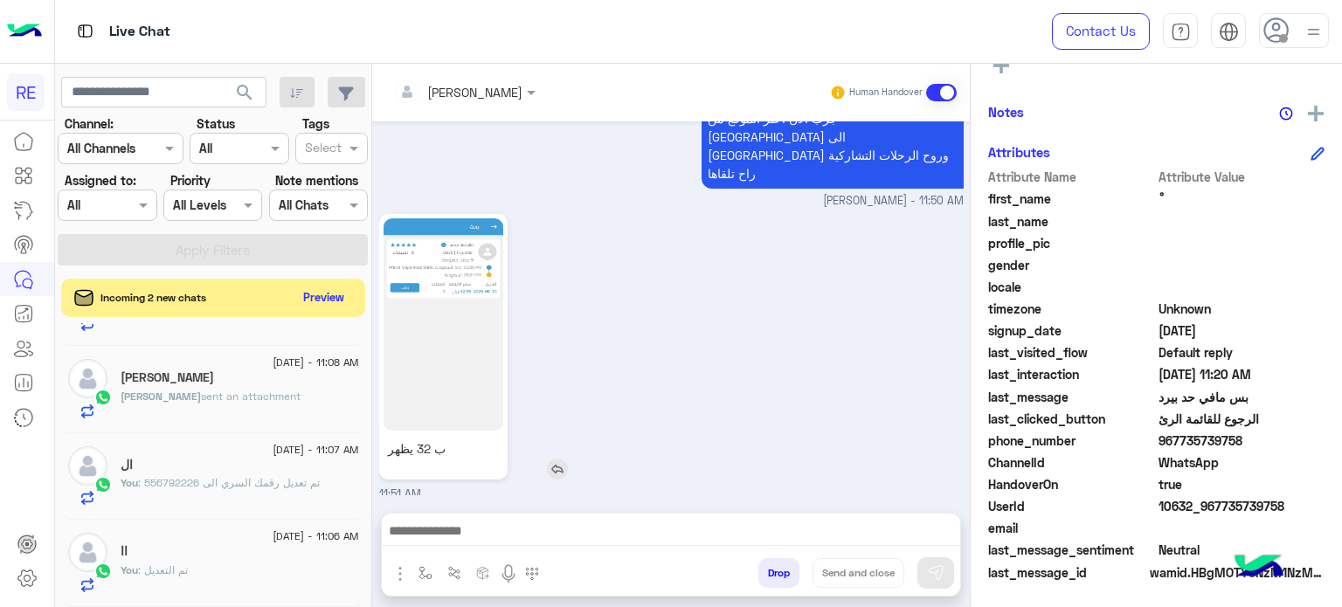
scroll to position [2816, 0]
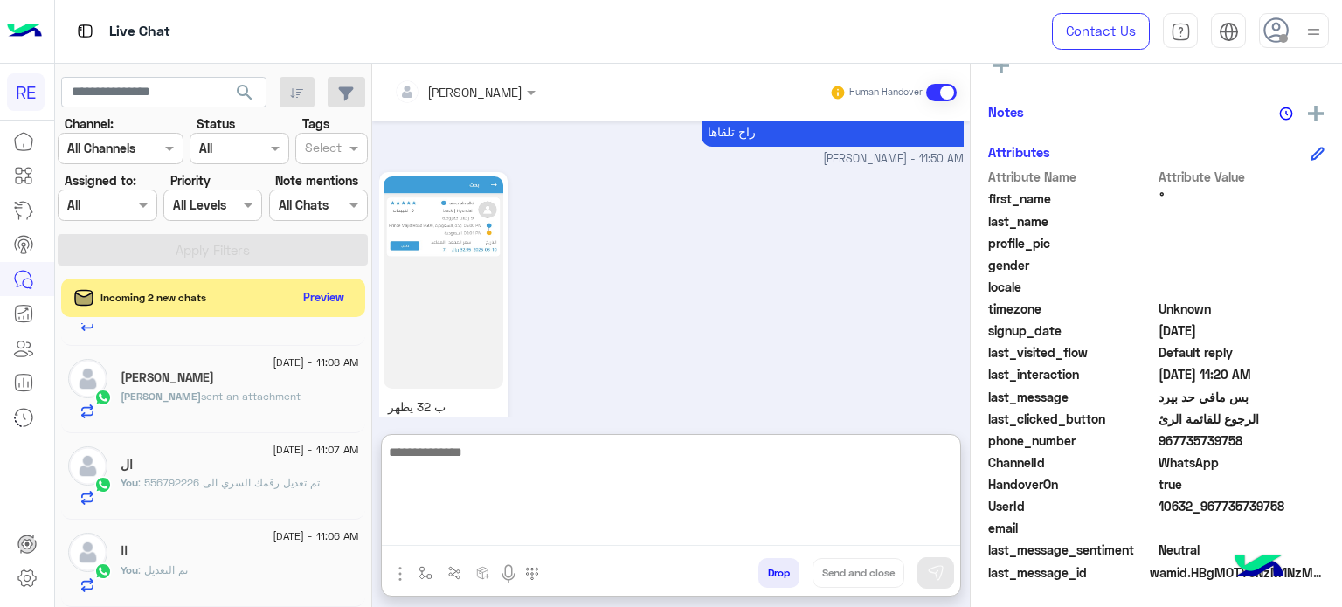
click at [709, 528] on textarea at bounding box center [671, 493] width 578 height 105
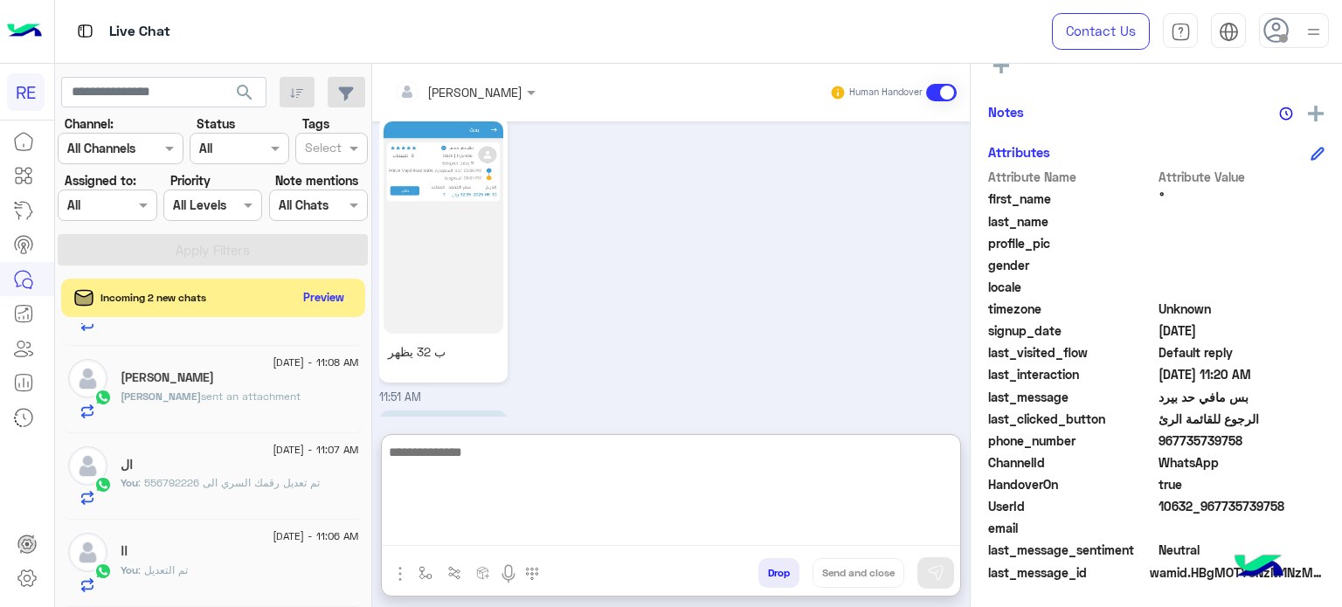
scroll to position [2895, 0]
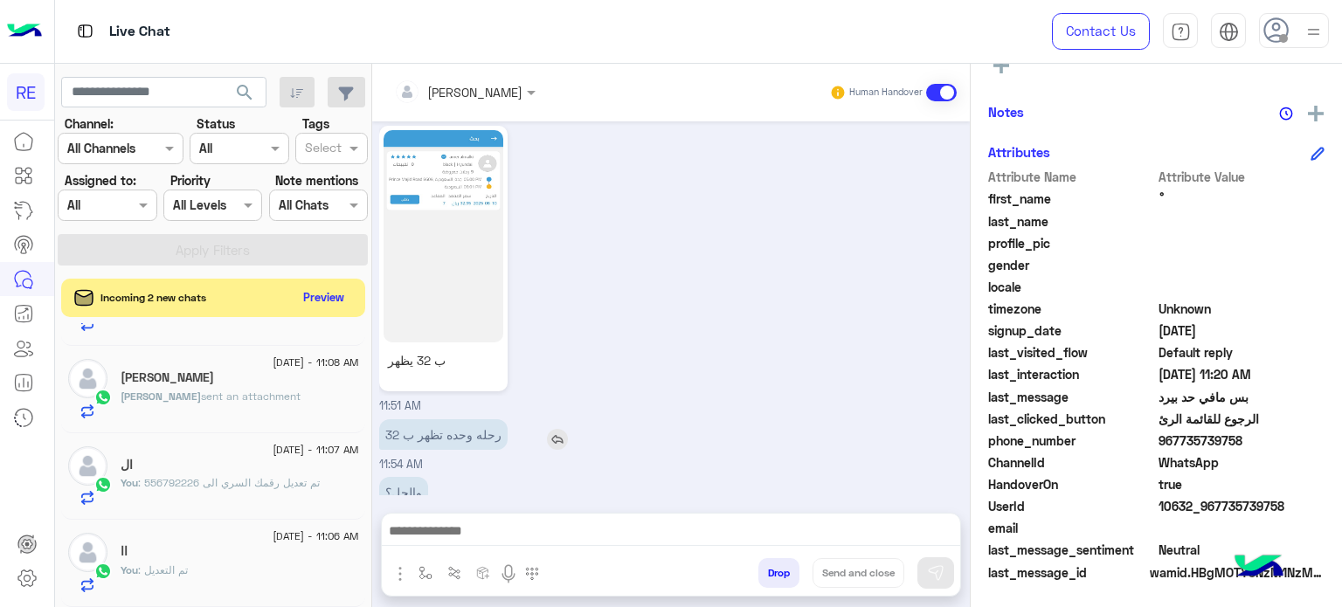
scroll to position [2816, 0]
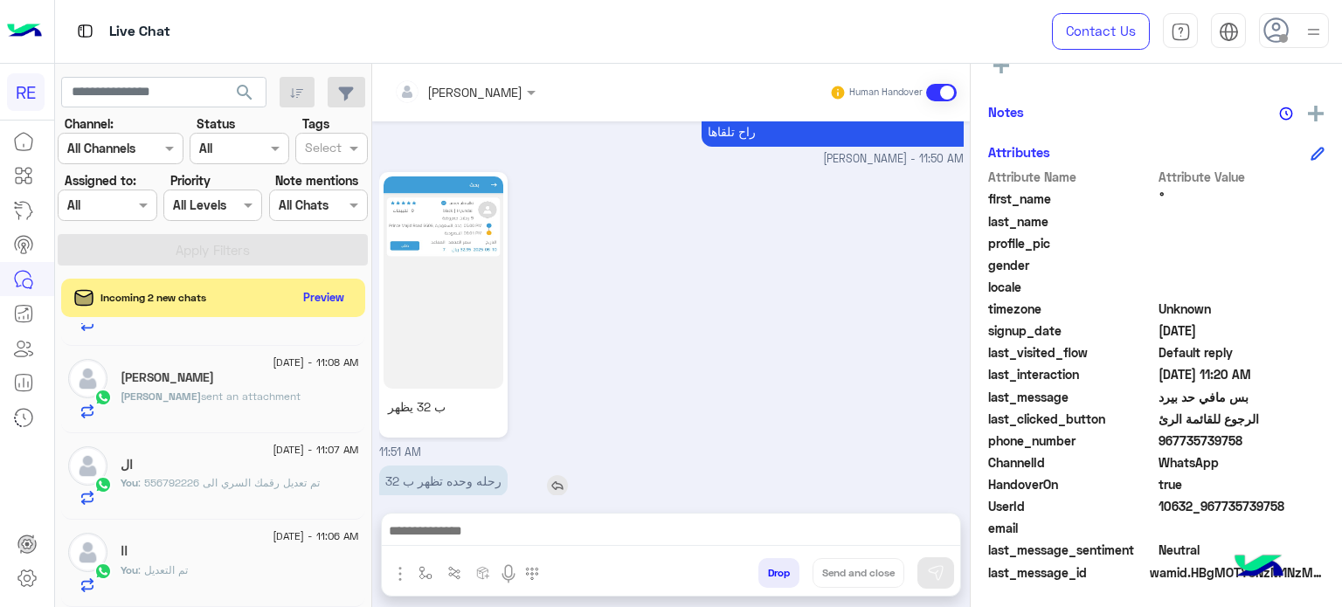
click at [490, 393] on p "ب 32 يظهر" at bounding box center [443, 406] width 120 height 27
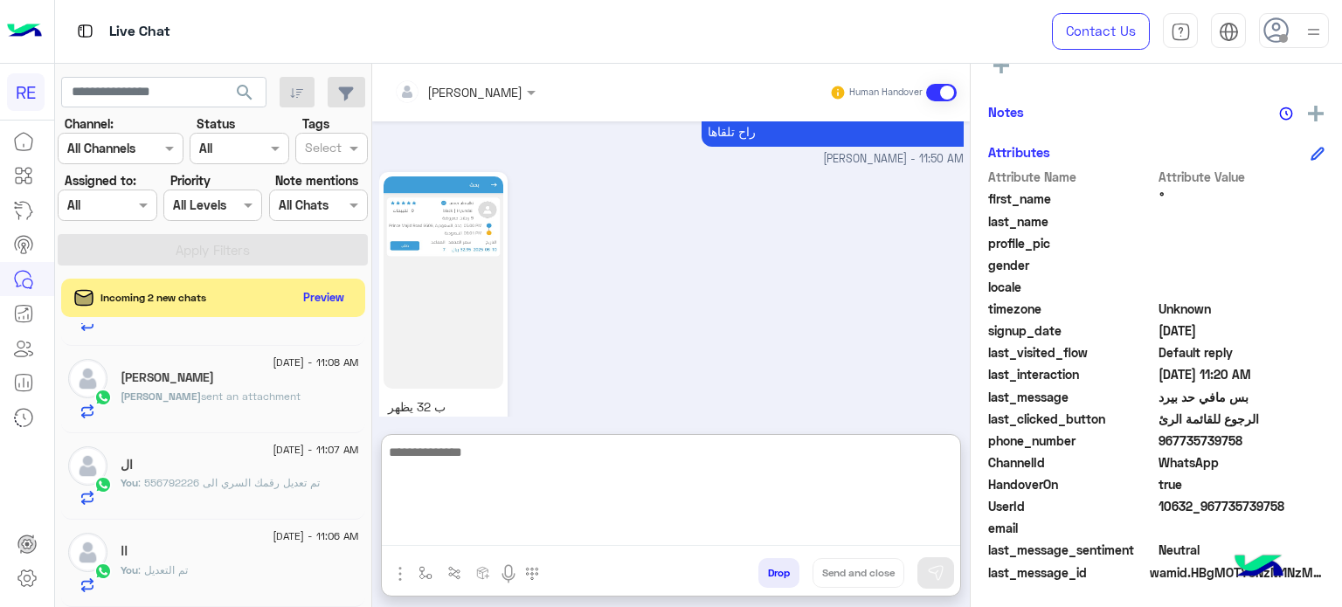
click at [583, 521] on textarea at bounding box center [671, 493] width 578 height 105
type textarea "**********"
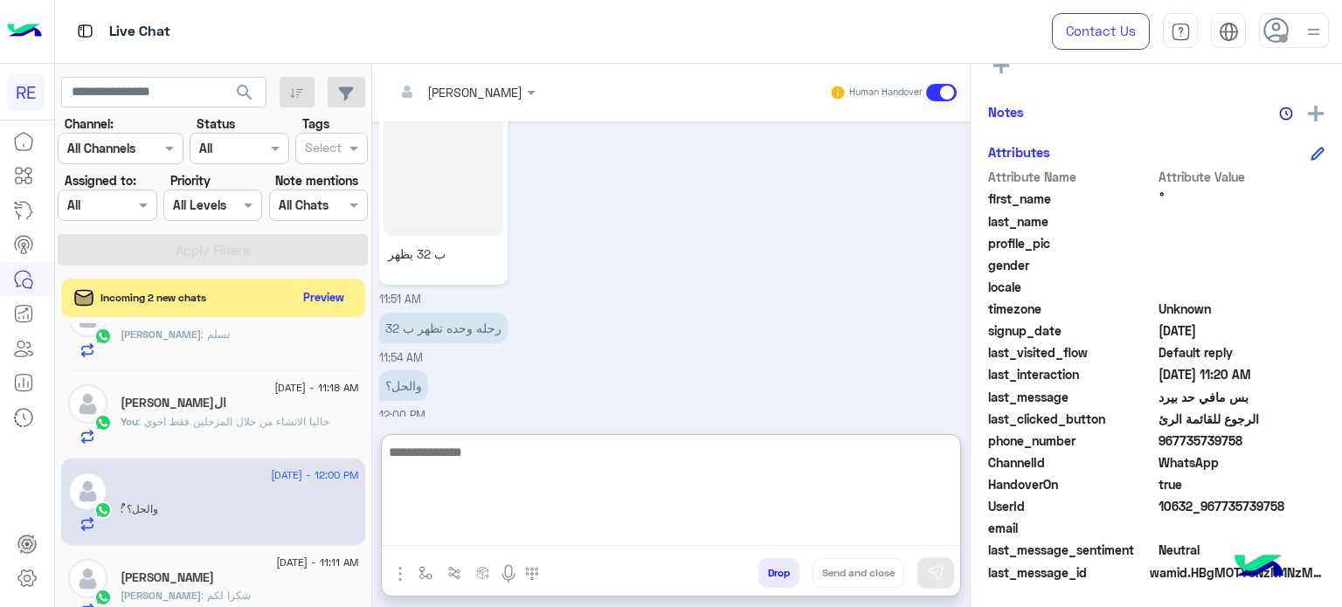
scroll to position [0, 0]
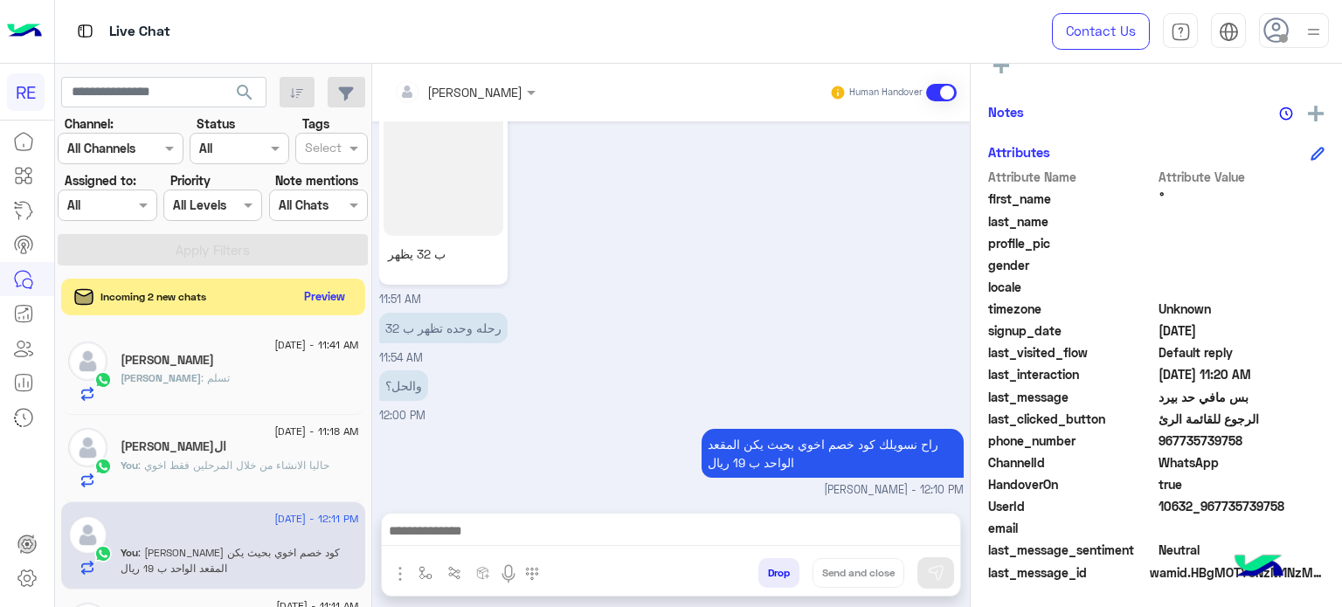
click at [318, 290] on button "Preview" at bounding box center [325, 297] width 54 height 24
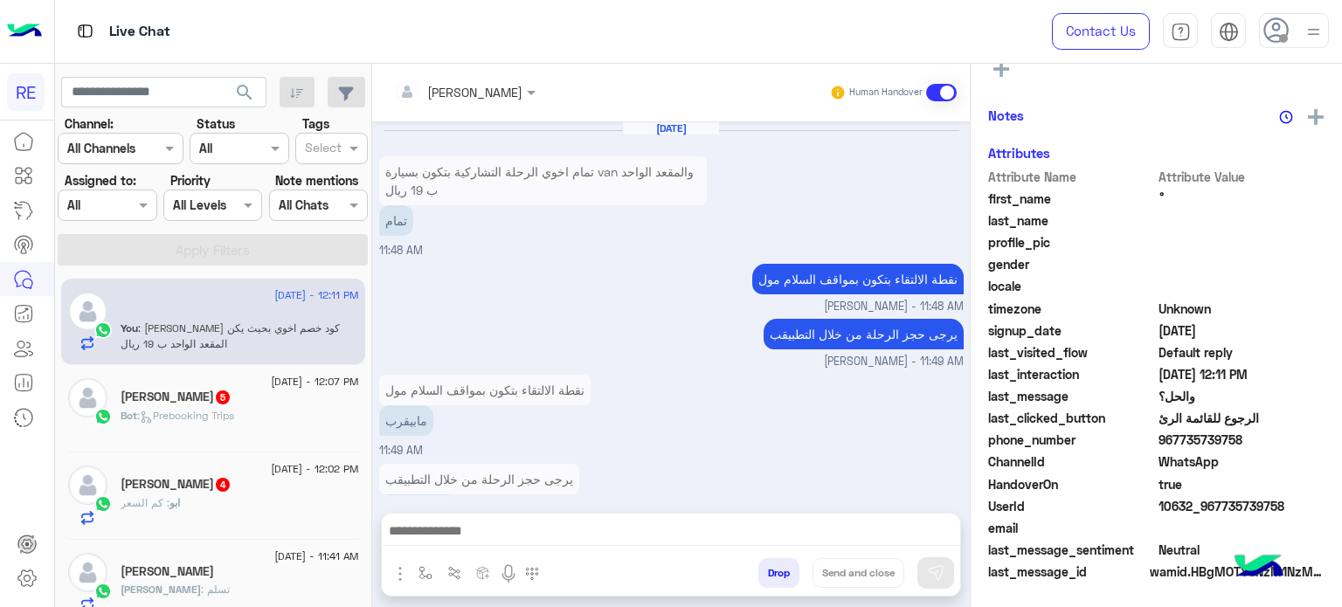
scroll to position [608, 0]
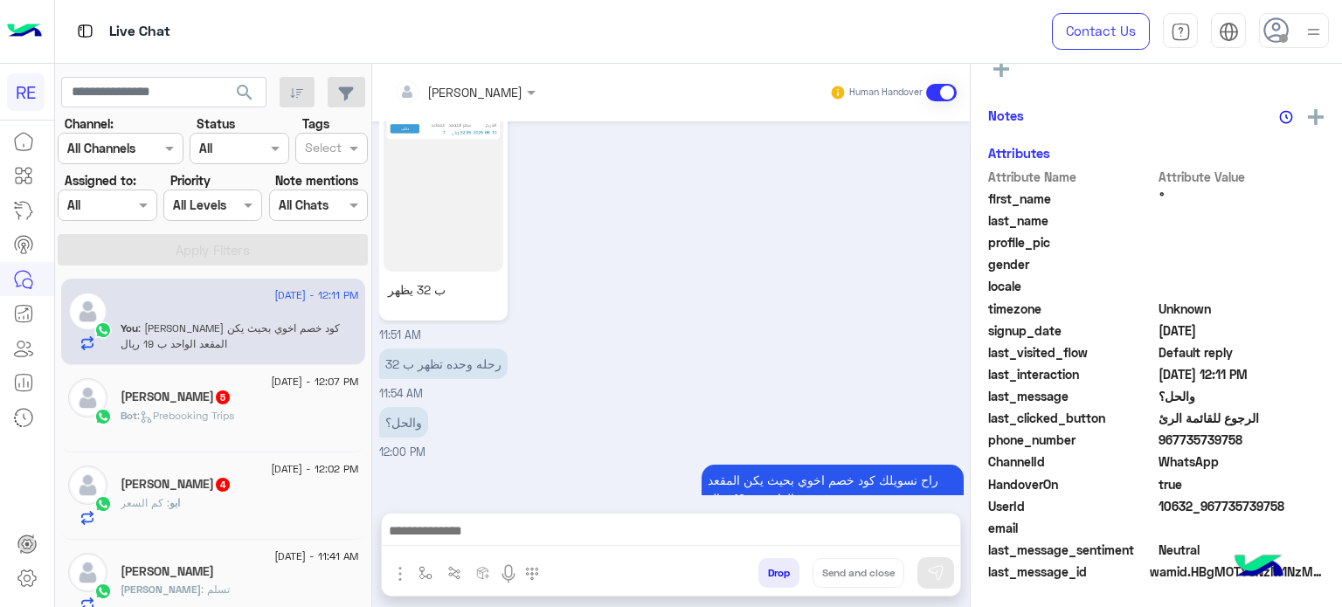
click at [232, 407] on div "[PERSON_NAME] 5" at bounding box center [240, 399] width 238 height 18
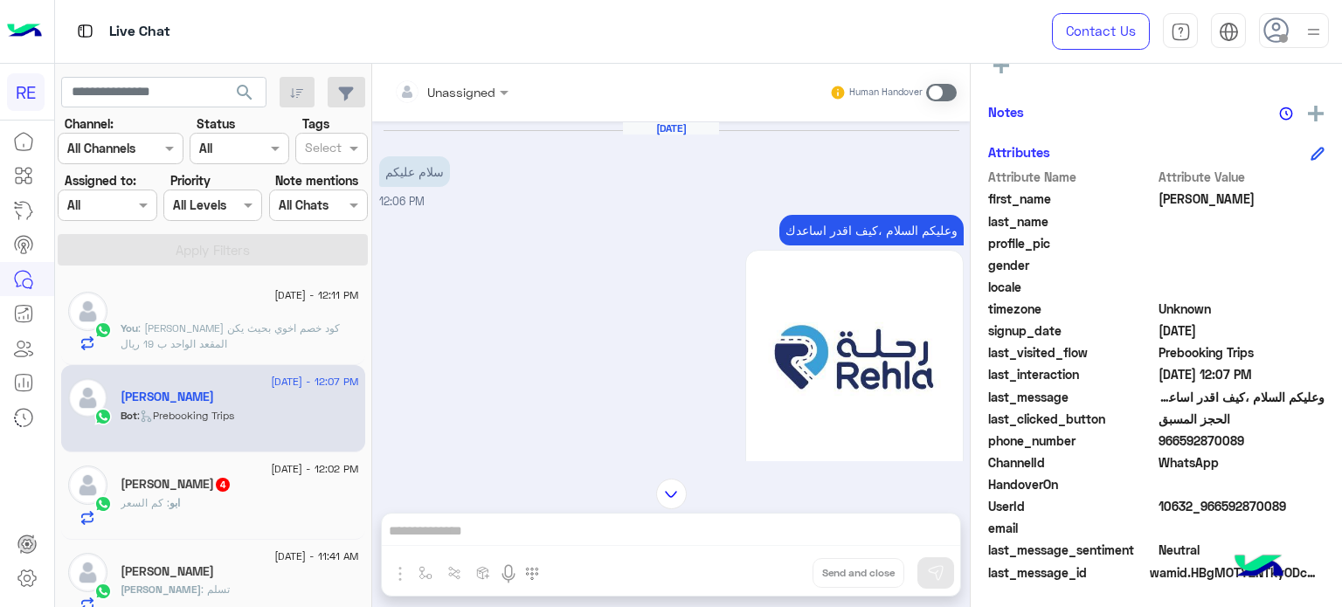
click at [169, 504] on span "ابو" at bounding box center [174, 502] width 10 height 13
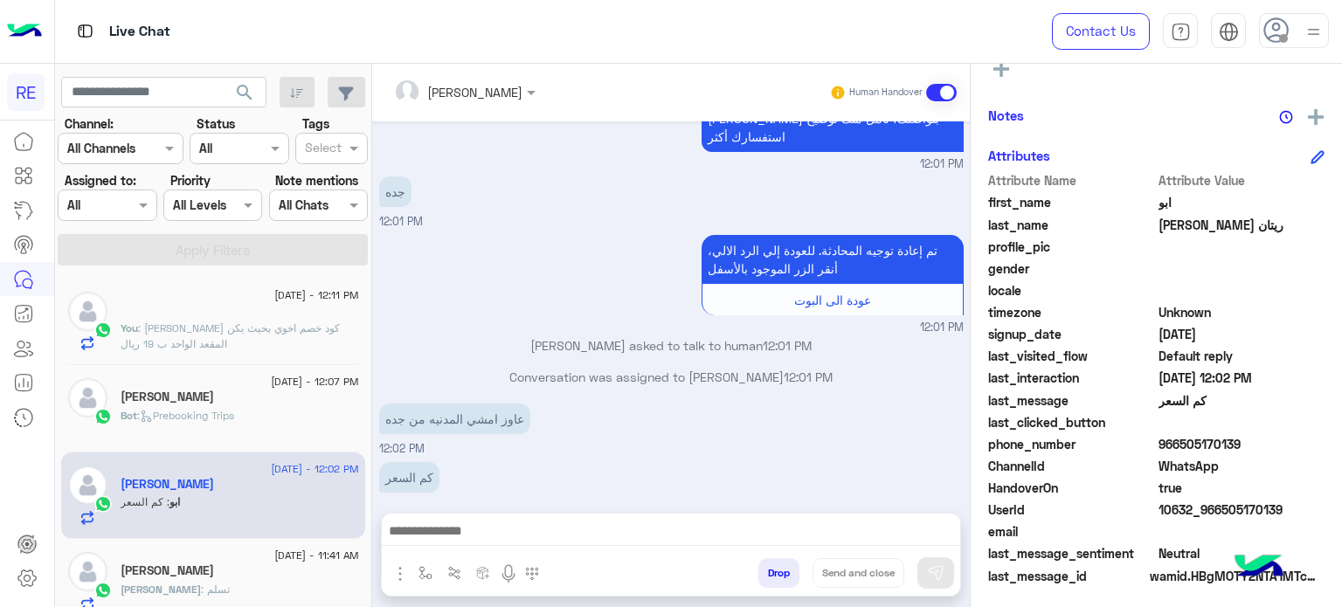
scroll to position [332, 0]
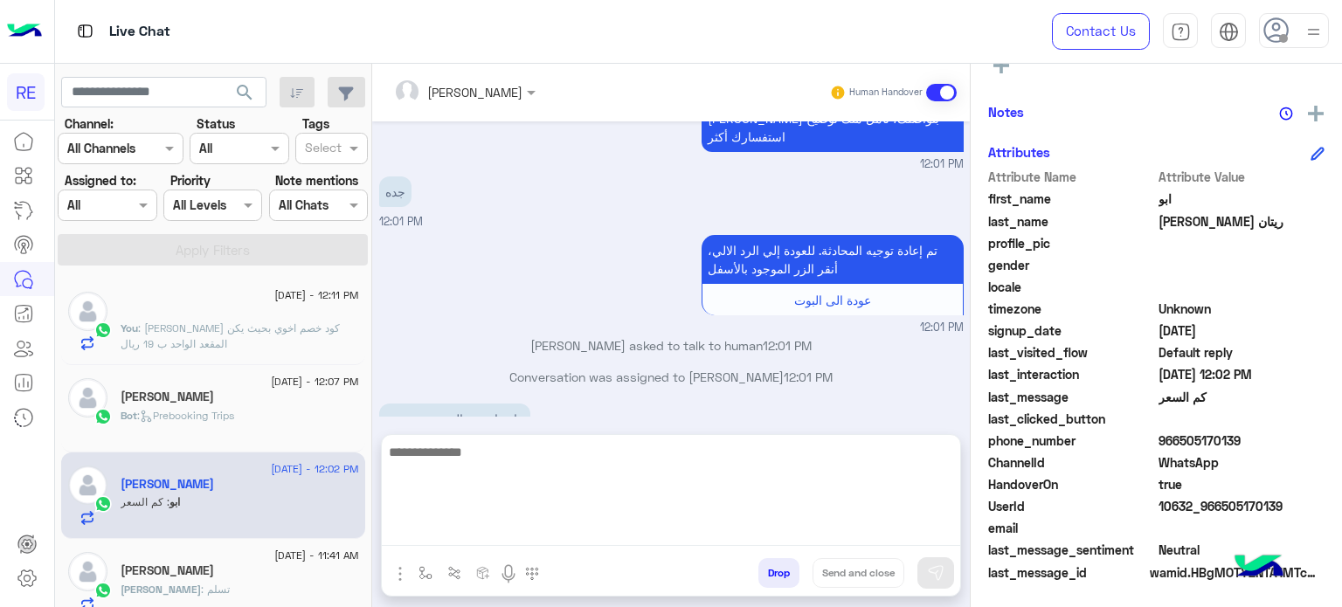
click at [590, 530] on textarea at bounding box center [671, 493] width 578 height 105
type textarea "**********"
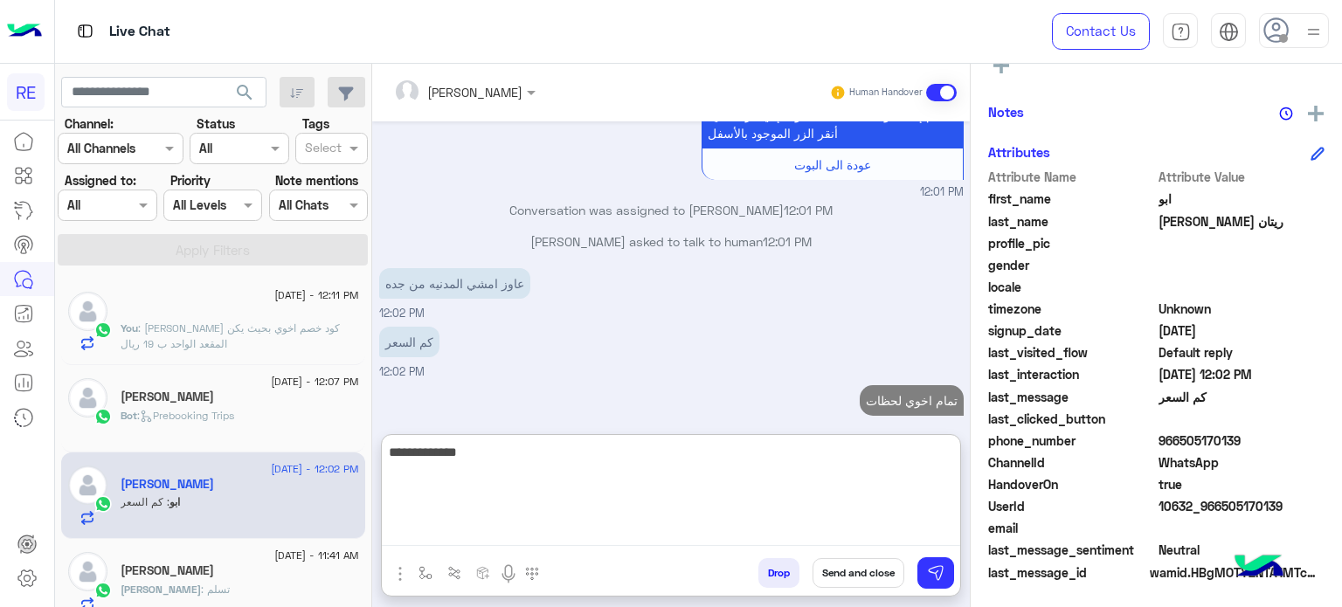
type textarea "**********"
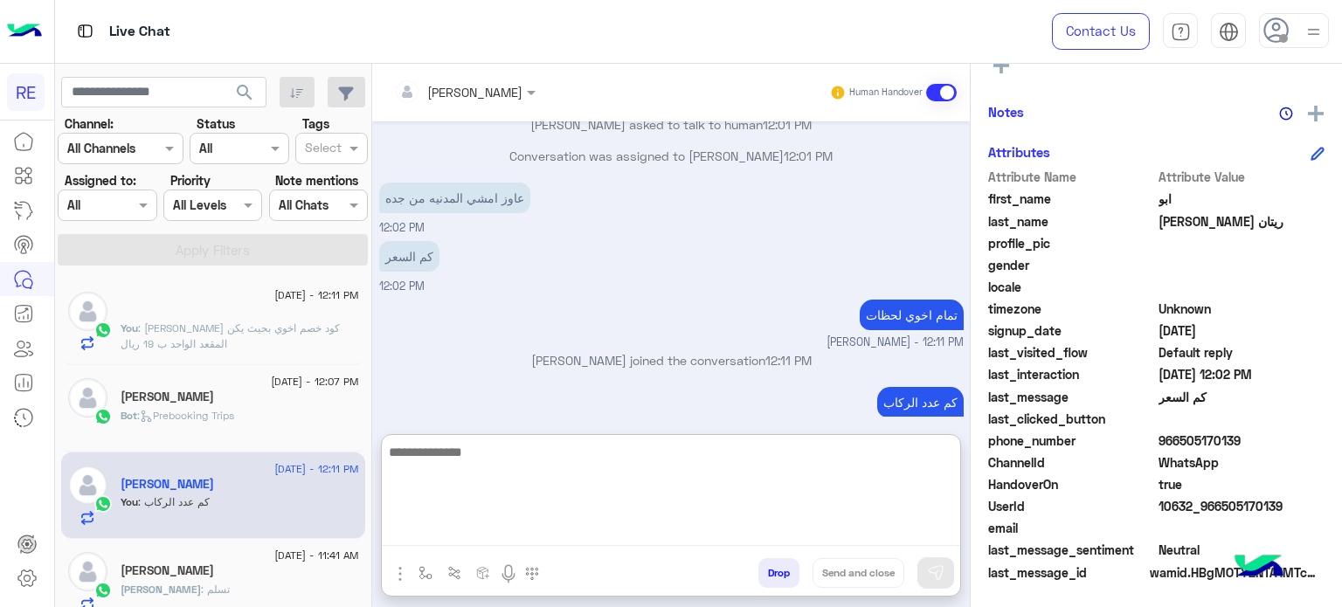
scroll to position [335, 0]
type textarea "**********"
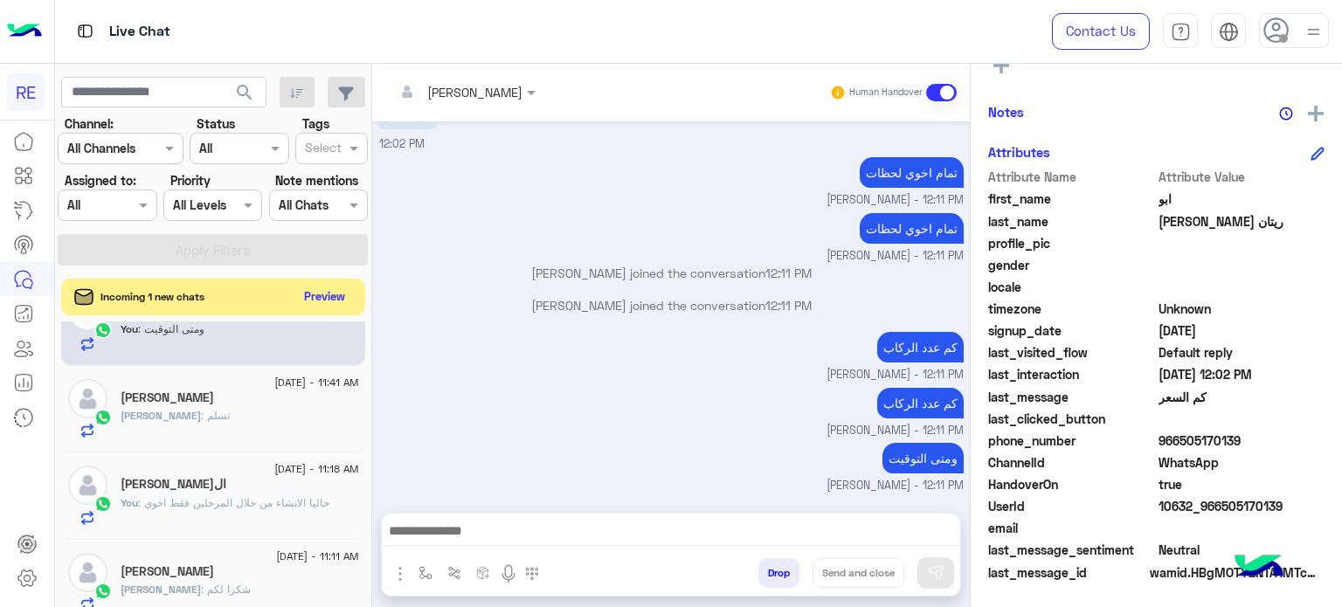
scroll to position [454, 0]
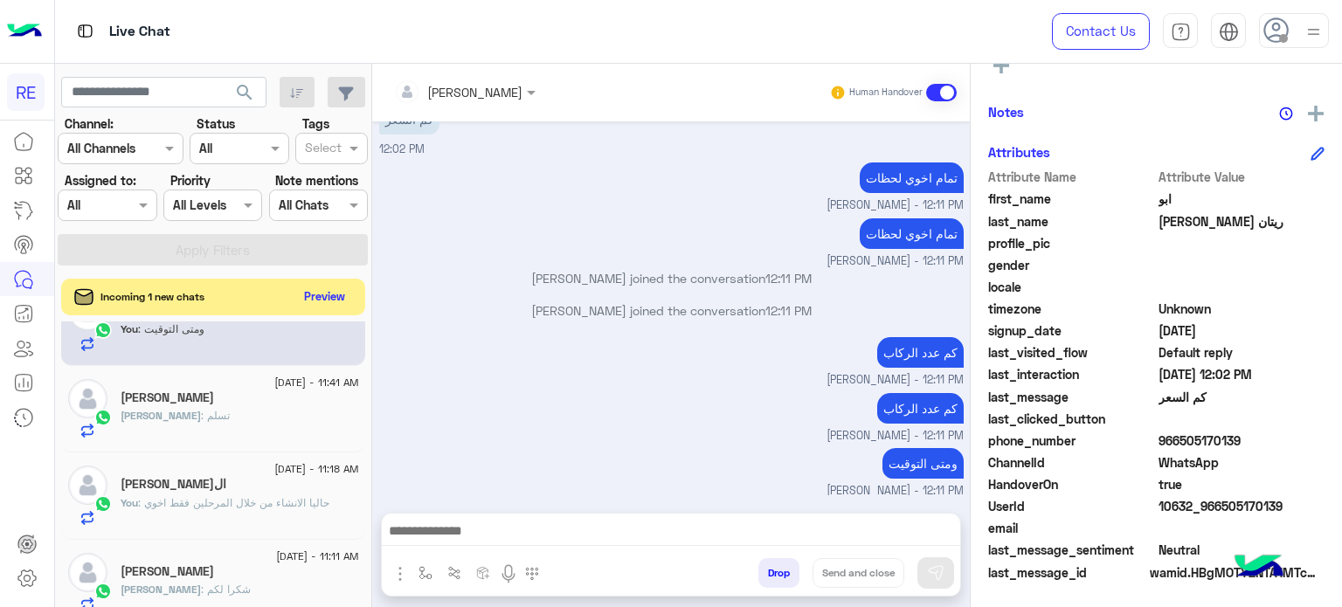
click at [307, 301] on button "Preview" at bounding box center [325, 297] width 54 height 24
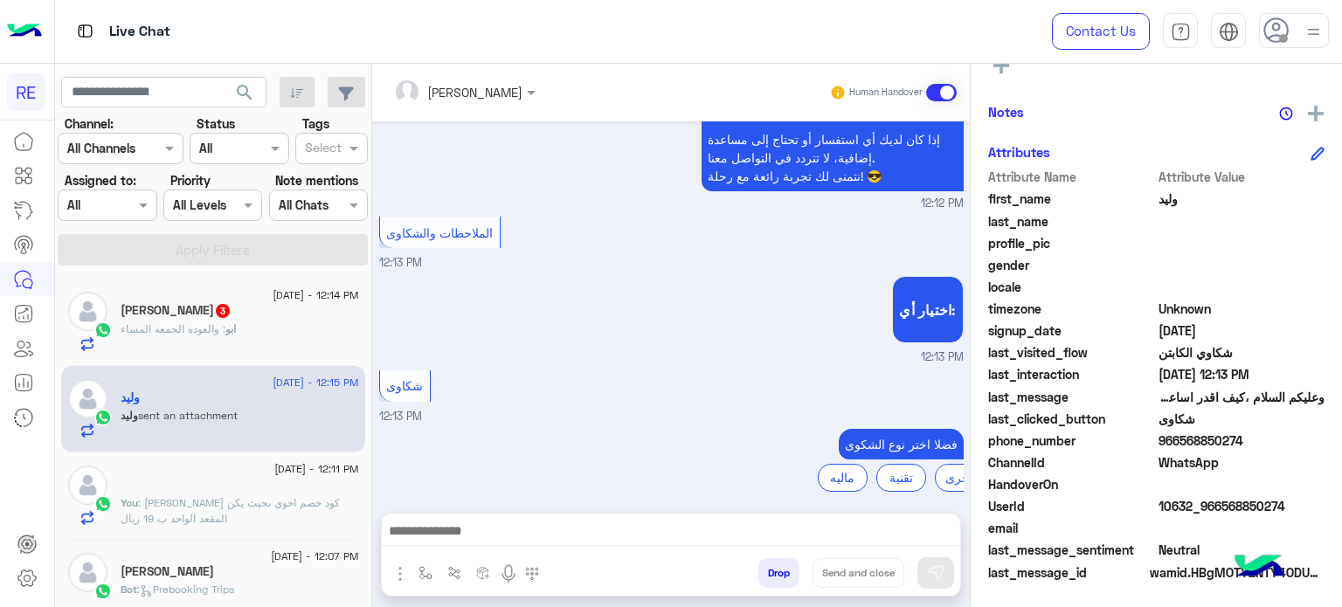
scroll to position [2245, 0]
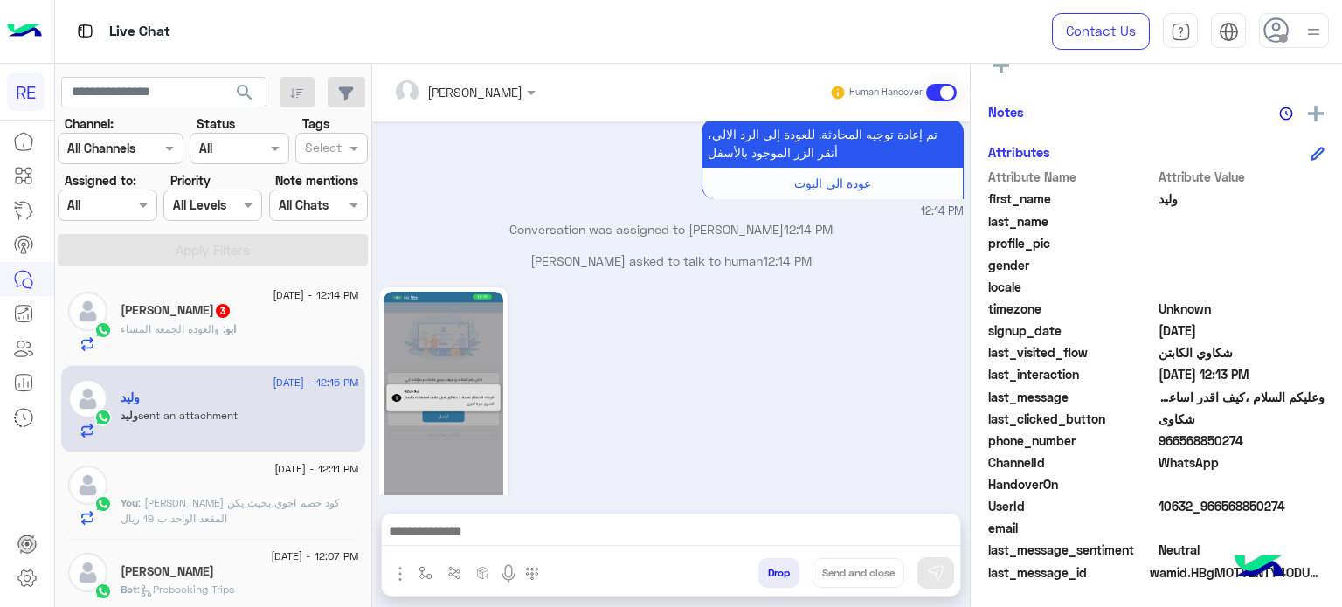
click at [231, 314] on h5 "[PERSON_NAME] 3" at bounding box center [176, 310] width 111 height 15
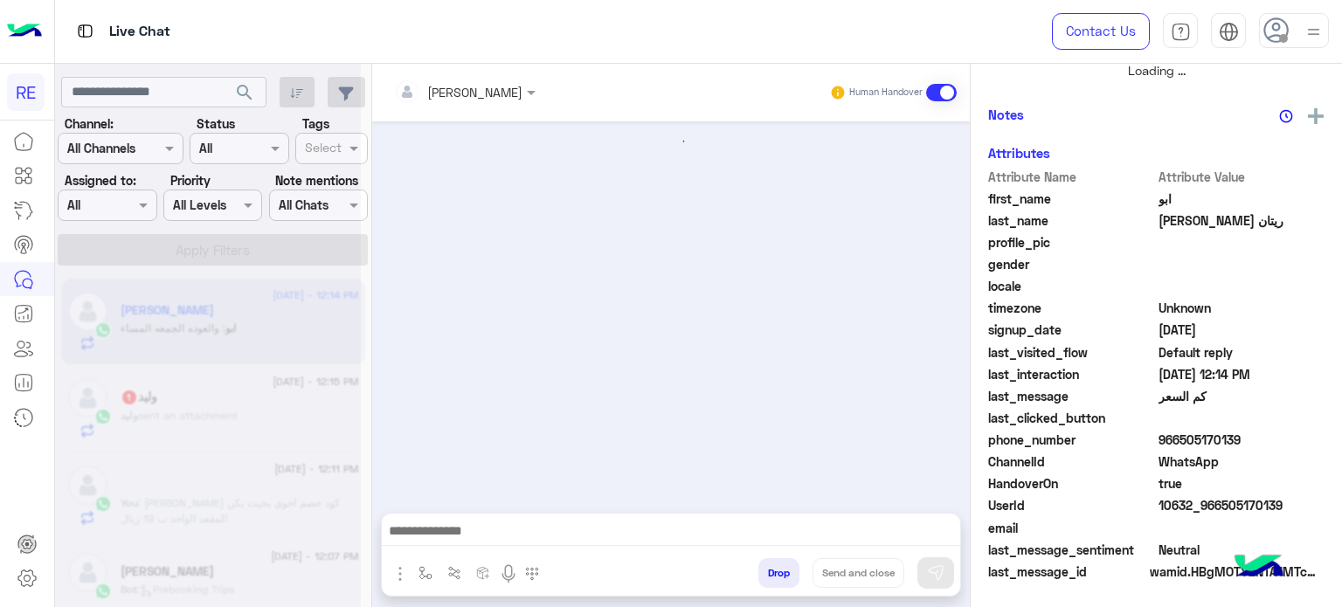
click at [253, 314] on div at bounding box center [208, 310] width 306 height 607
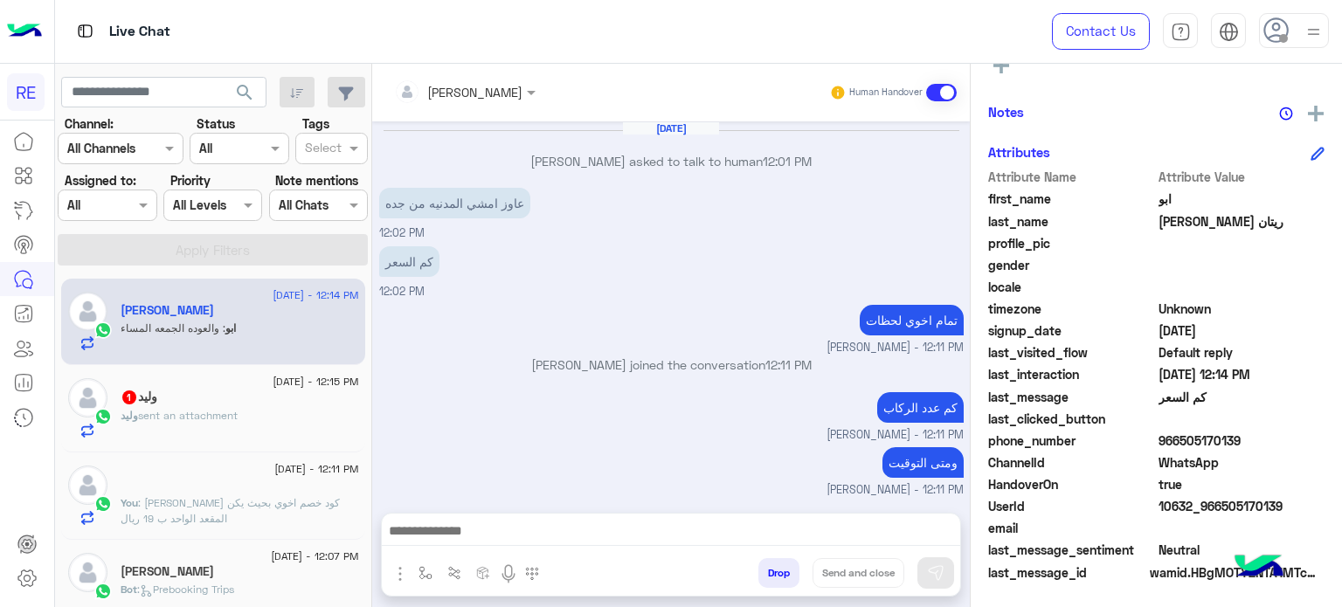
scroll to position [176, 0]
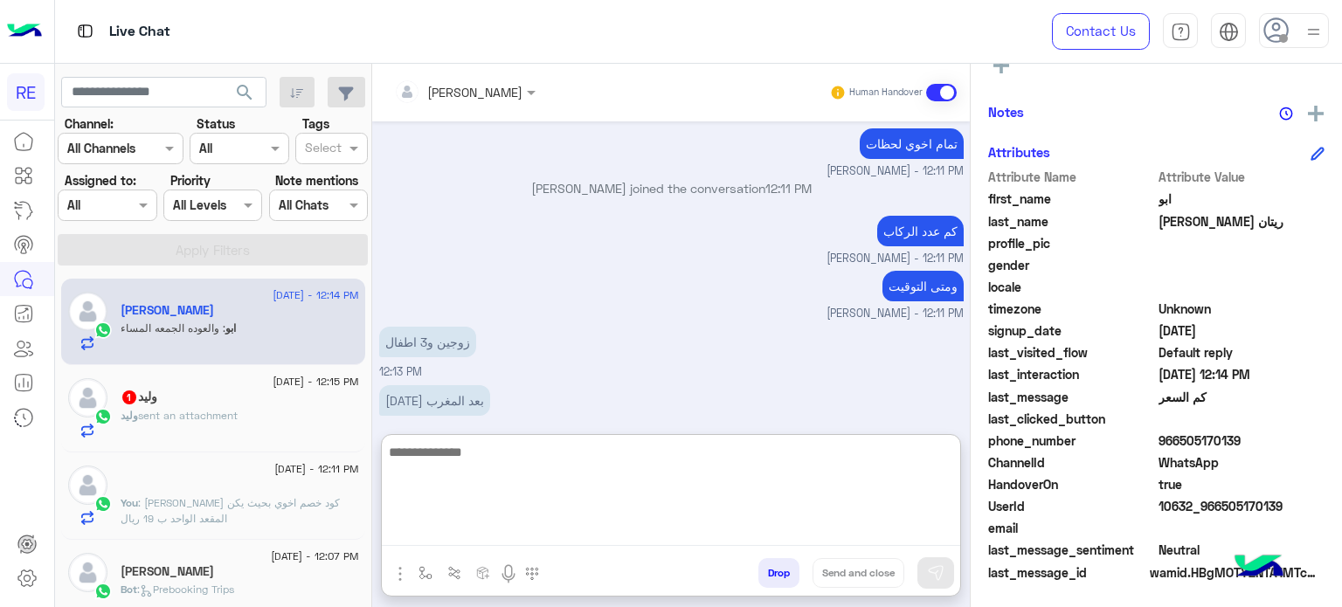
click at [661, 527] on textarea at bounding box center [671, 493] width 578 height 105
type textarea "**********"
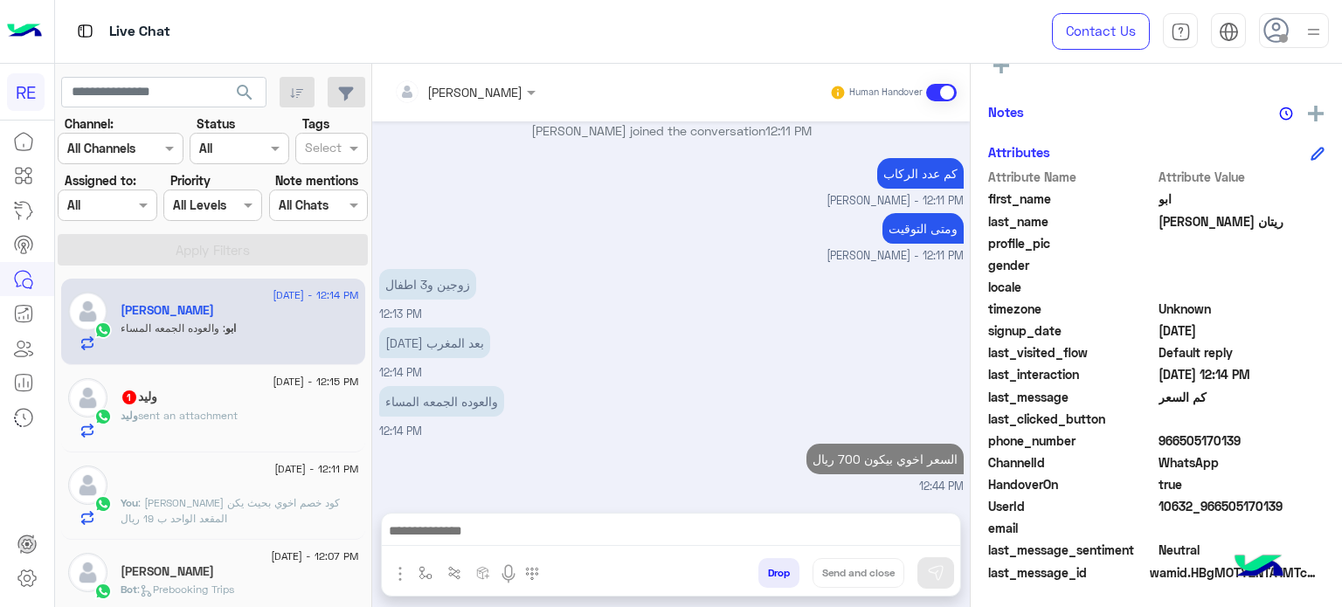
scroll to position [0, 0]
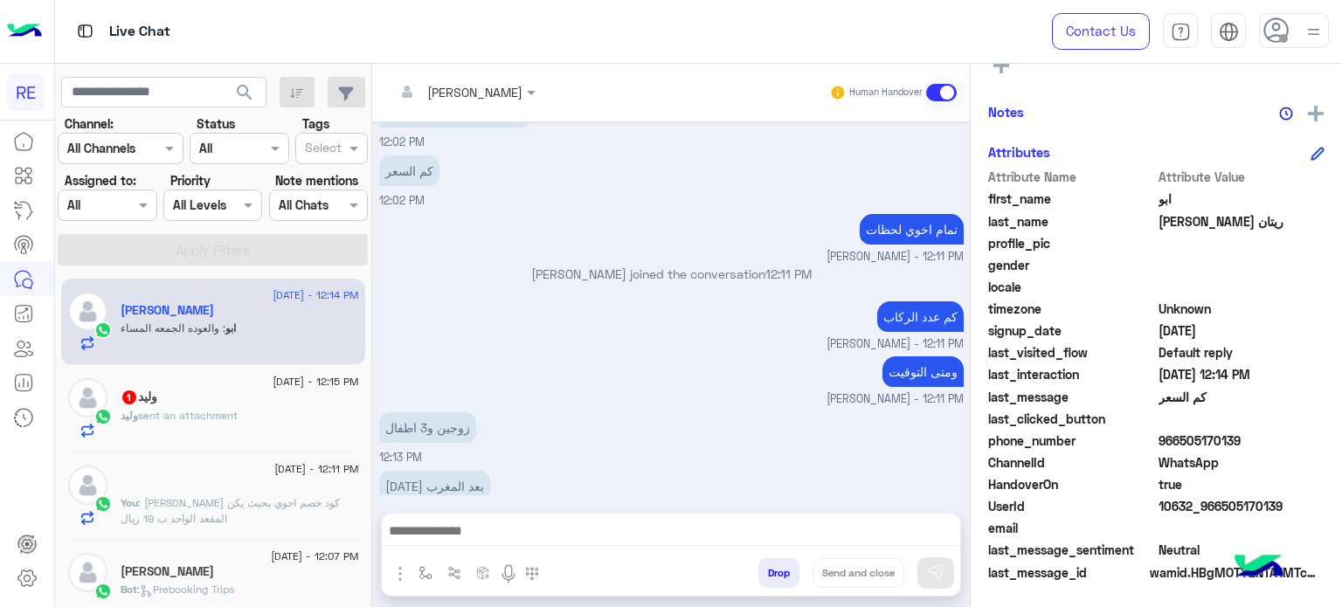
click at [169, 431] on div "وليد sent an attachment" at bounding box center [240, 423] width 238 height 31
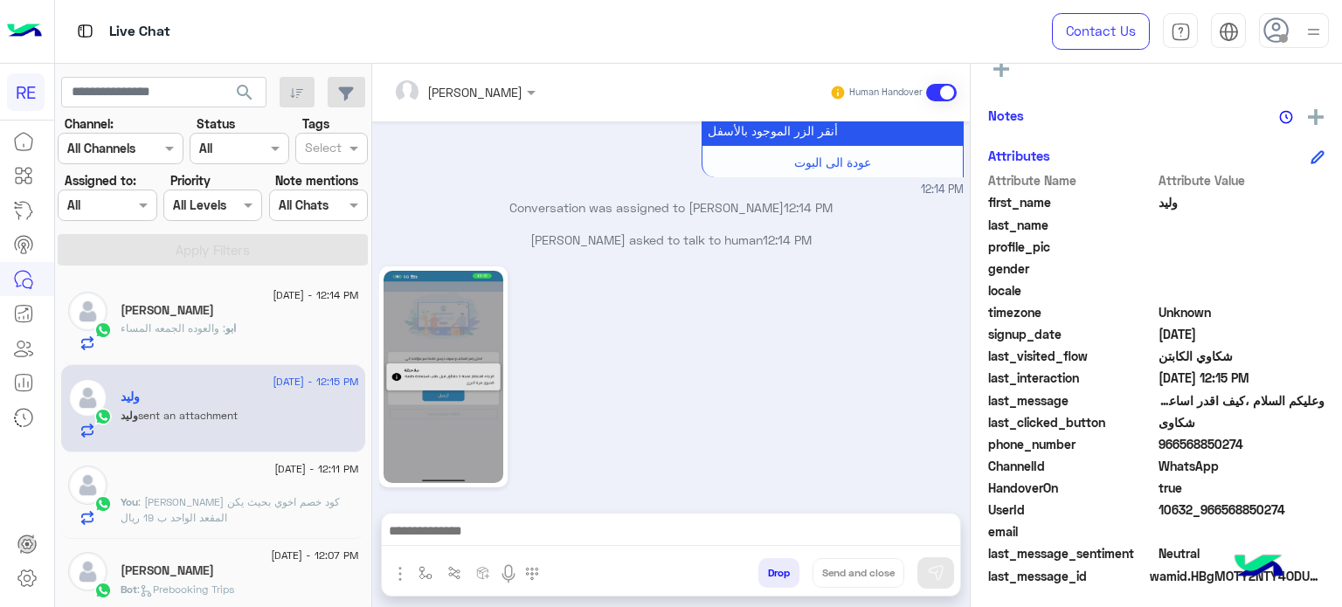
scroll to position [332, 0]
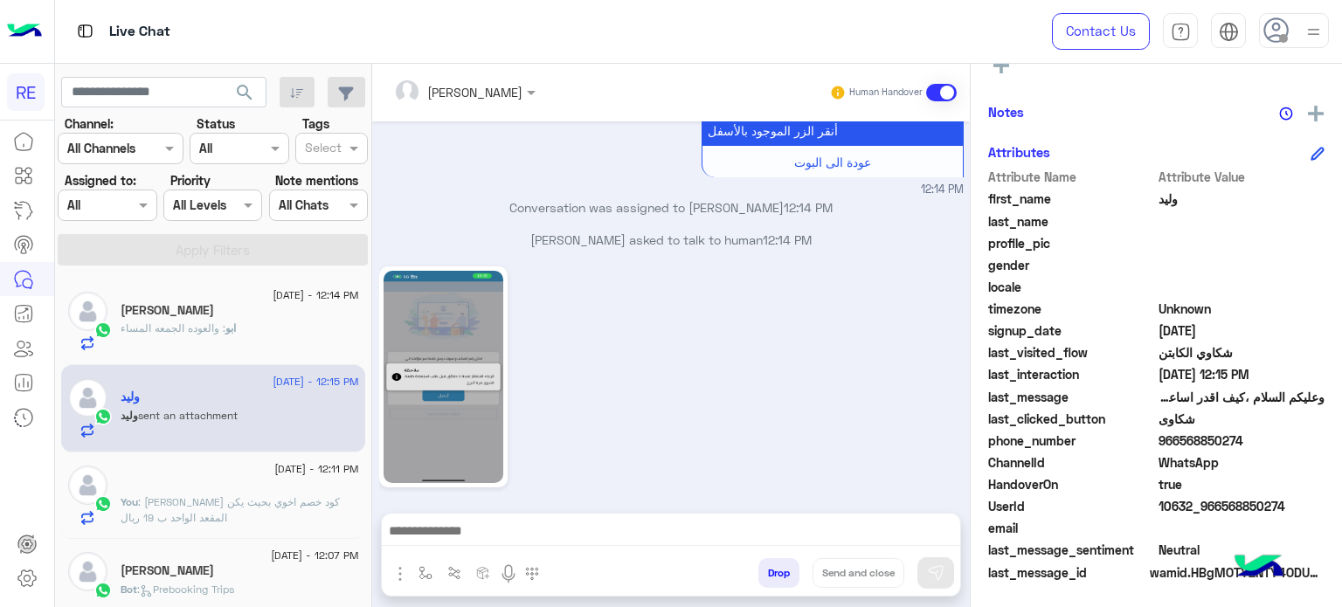
drag, startPoint x: 1237, startPoint y: 437, endPoint x: 1177, endPoint y: 444, distance: 59.8
click at [1177, 444] on span "966568850274" at bounding box center [1241, 440] width 167 height 18
